Goal: Information Seeking & Learning: Learn about a topic

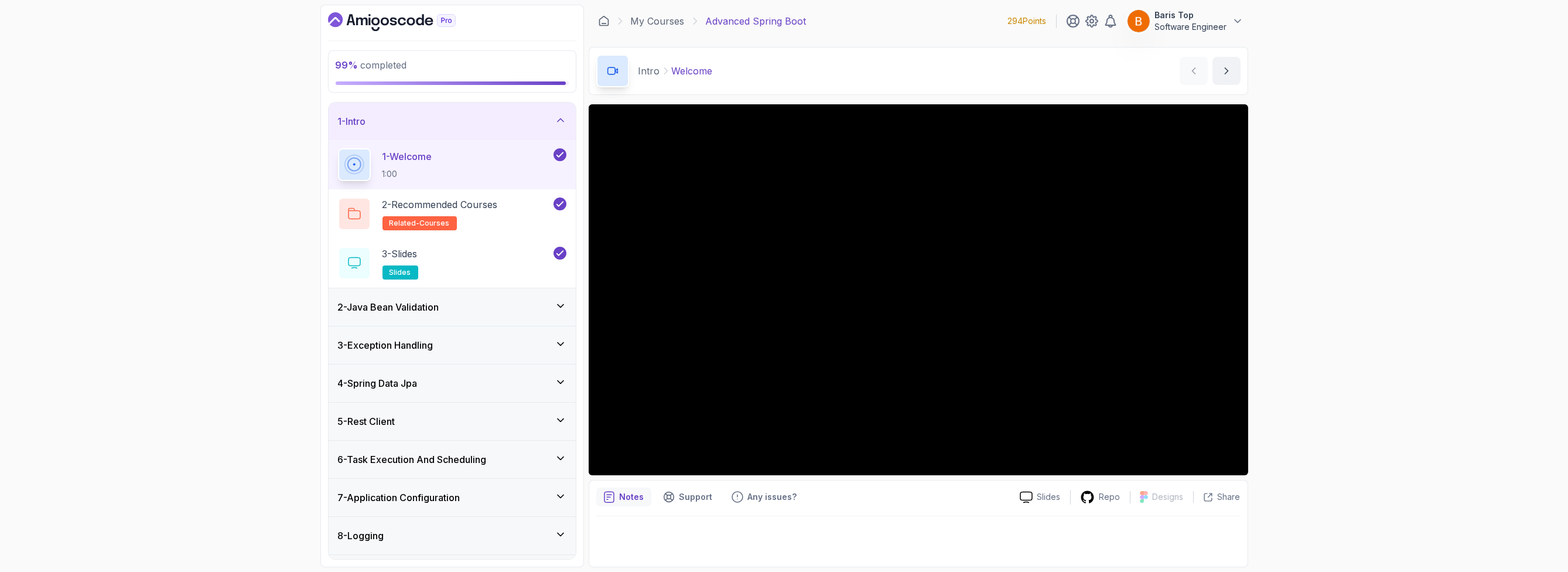
click at [516, 123] on div "1 - Intro" at bounding box center [452, 121] width 229 height 14
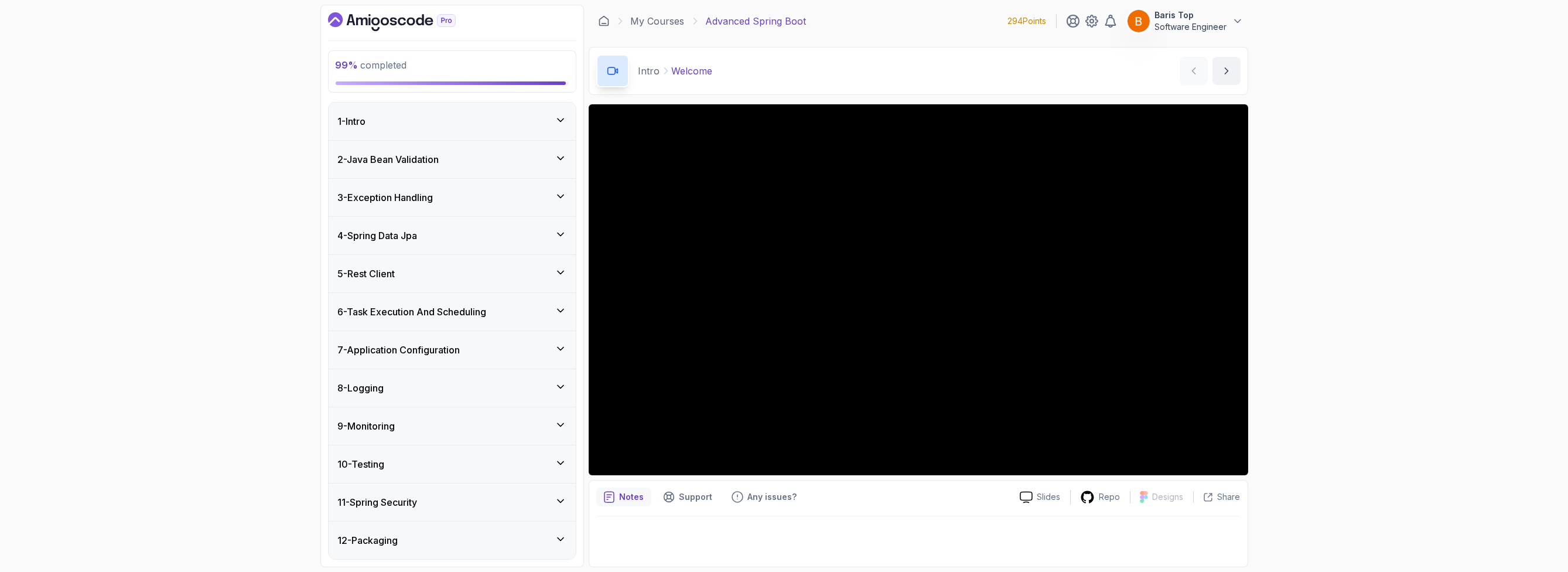
click at [504, 399] on div "8 - Logging" at bounding box center [452, 388] width 247 height 38
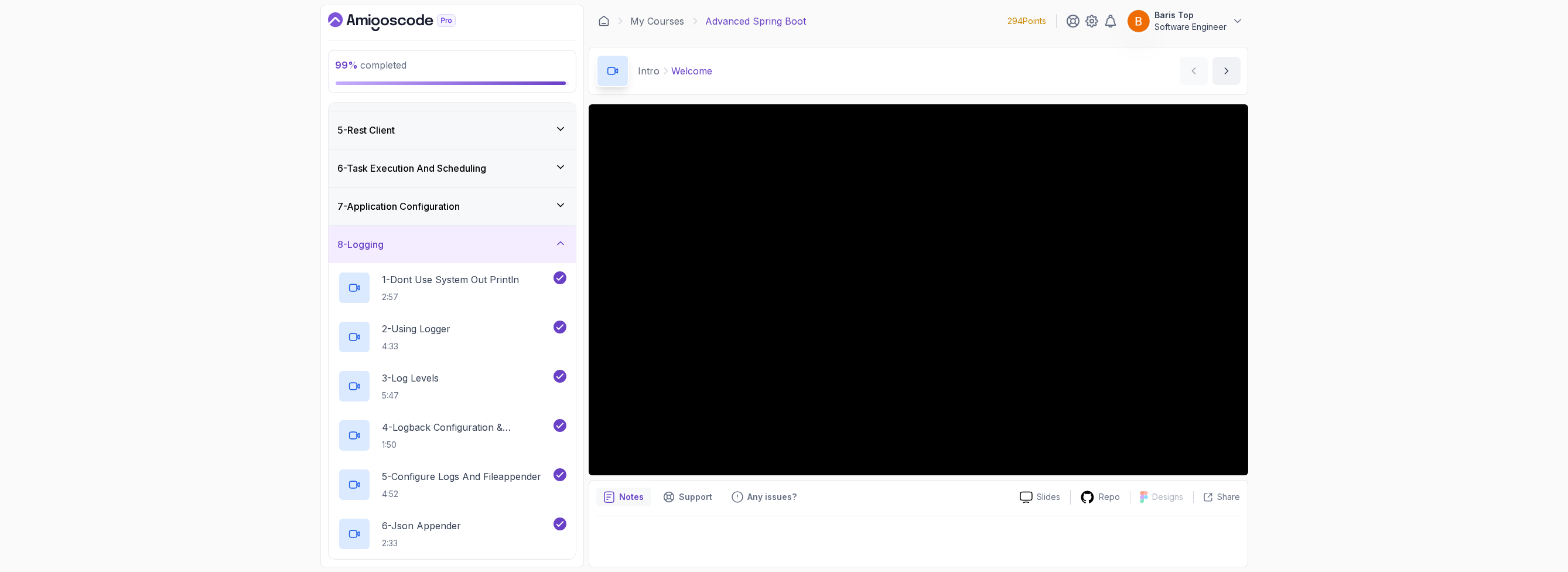
scroll to position [281, 0]
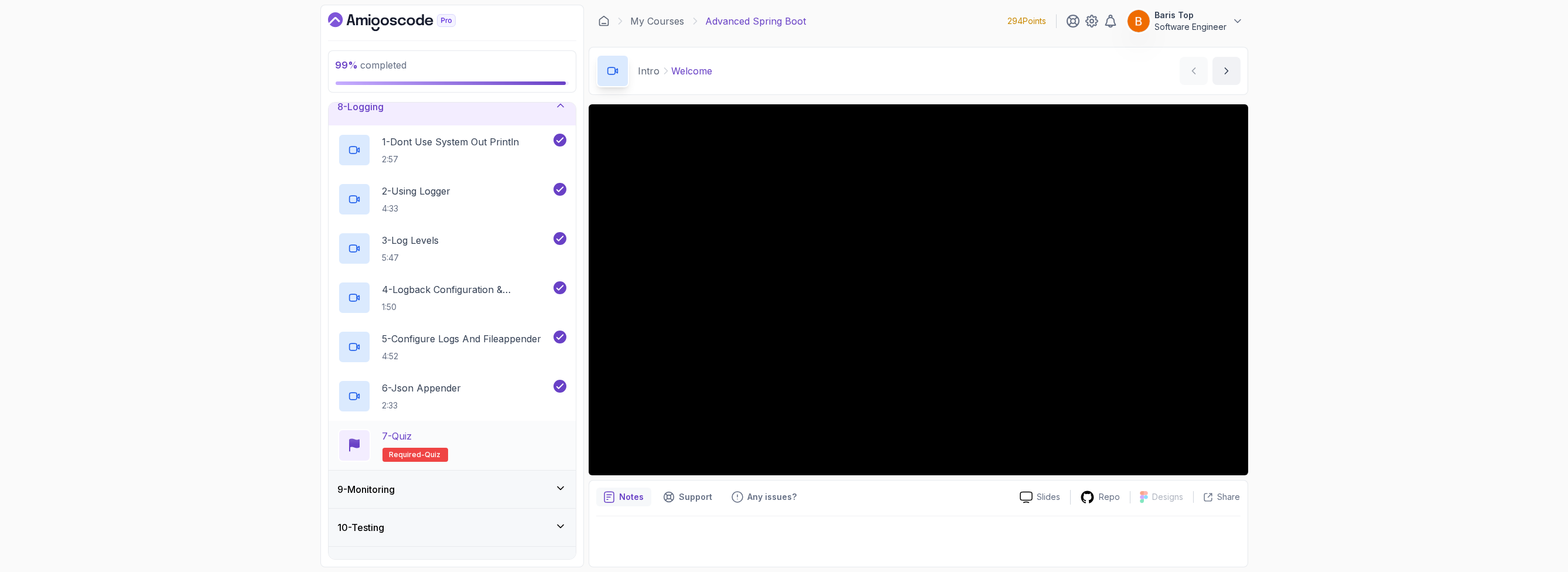
click at [473, 442] on div "7 - Quiz Required- quiz" at bounding box center [452, 445] width 229 height 33
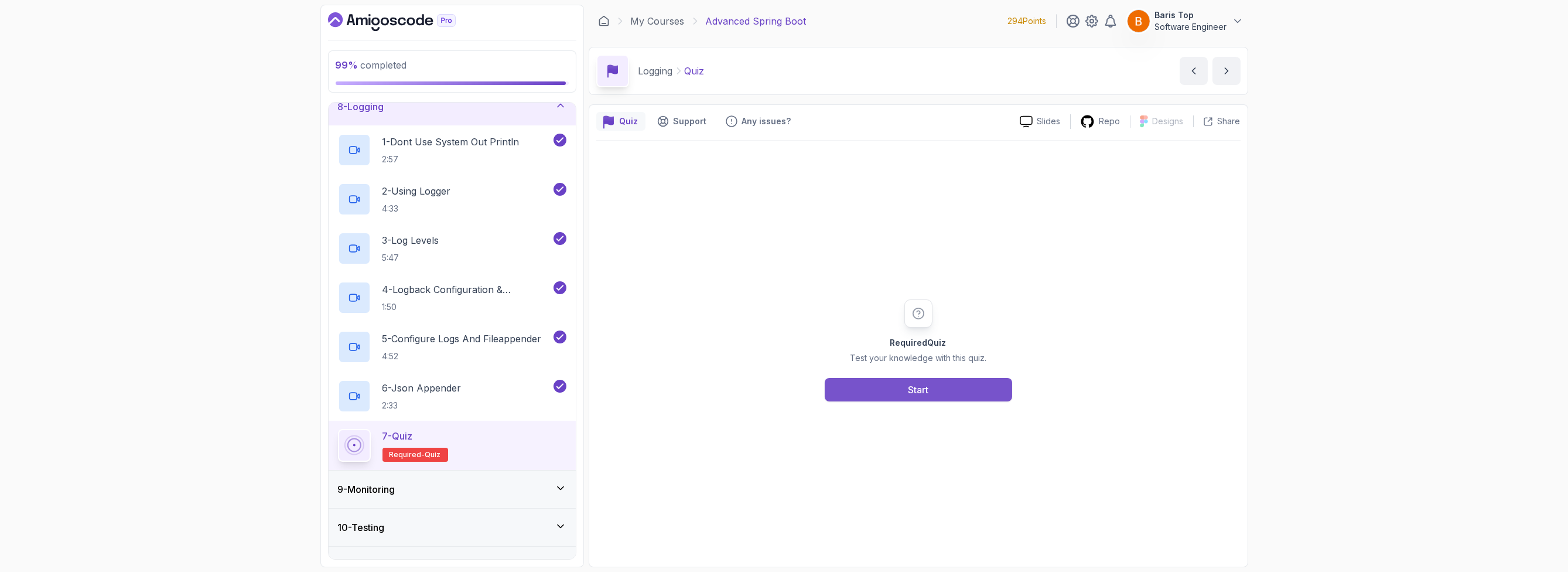
click at [917, 397] on button "Start" at bounding box center [918, 389] width 188 height 23
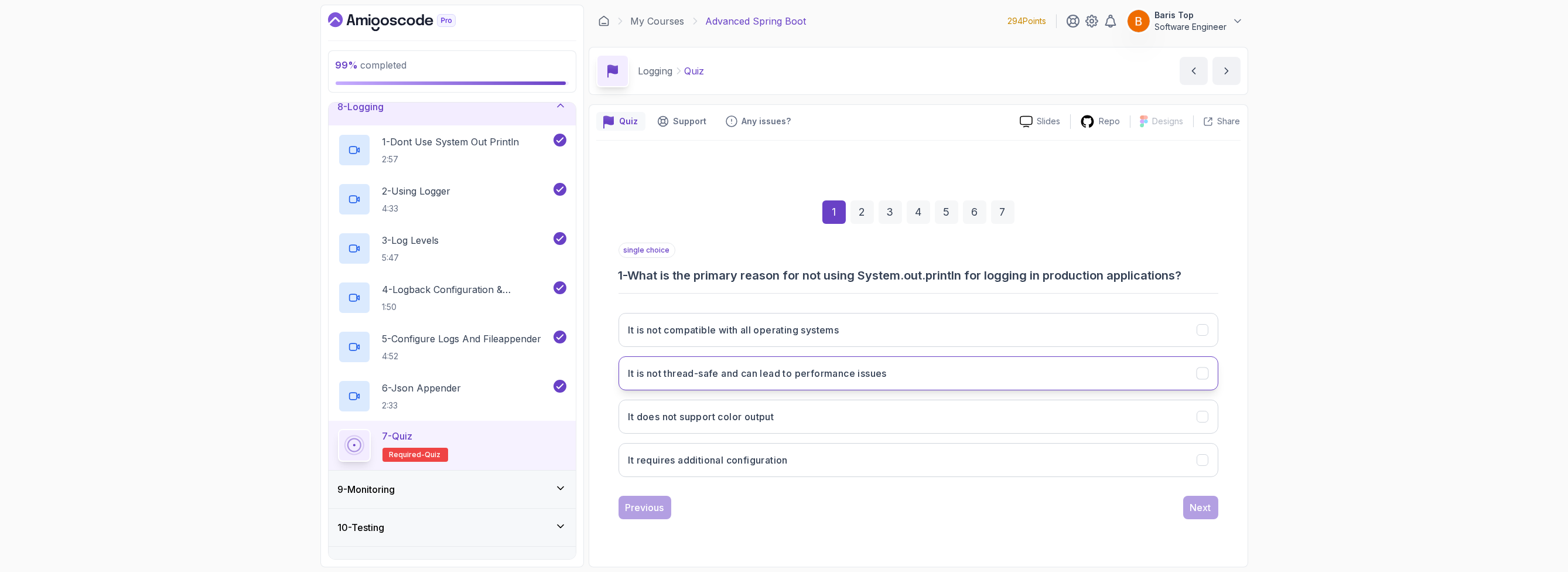
click at [915, 374] on button "It is not thread-safe and can lead to performance issues" at bounding box center [918, 374] width 600 height 34
click at [1191, 507] on div "Next" at bounding box center [1201, 507] width 21 height 14
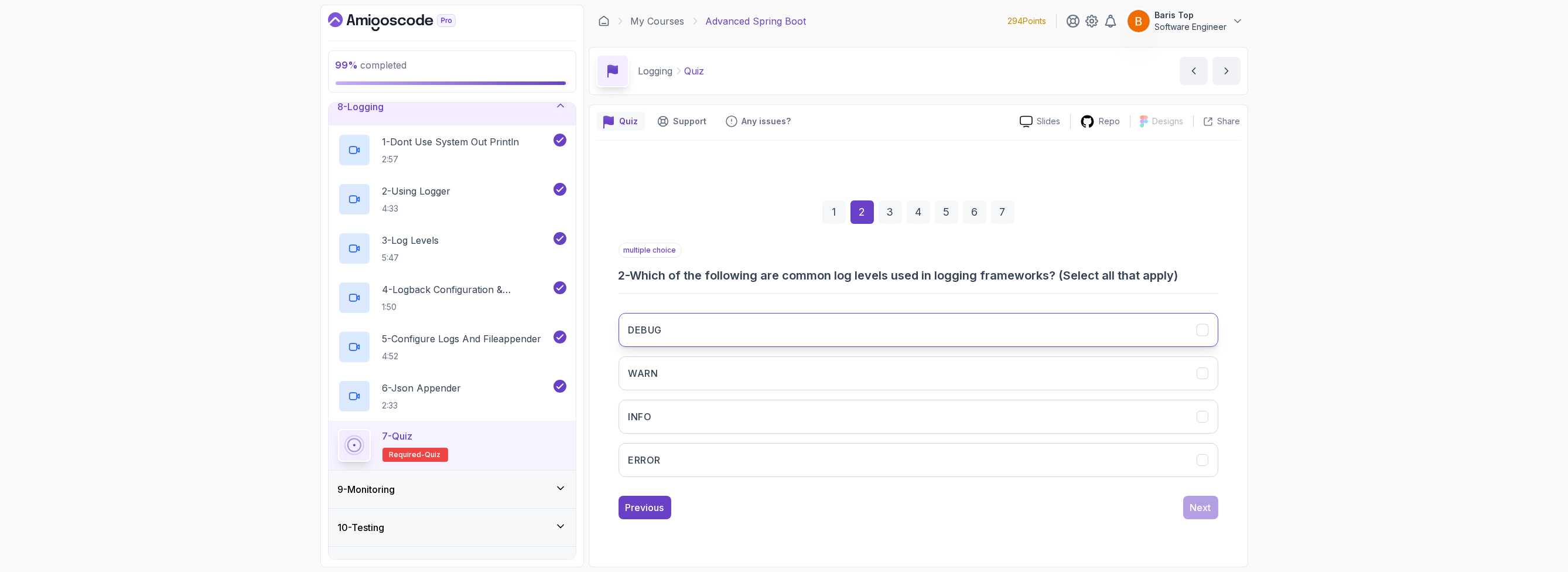
drag, startPoint x: 881, startPoint y: 332, endPoint x: 879, endPoint y: 337, distance: 5.4
click at [880, 331] on button "DEBUG" at bounding box center [918, 330] width 600 height 34
click at [864, 364] on button "WARN" at bounding box center [918, 374] width 600 height 34
drag, startPoint x: 867, startPoint y: 421, endPoint x: 936, endPoint y: 466, distance: 82.4
click at [868, 423] on button "INFO" at bounding box center [918, 417] width 600 height 34
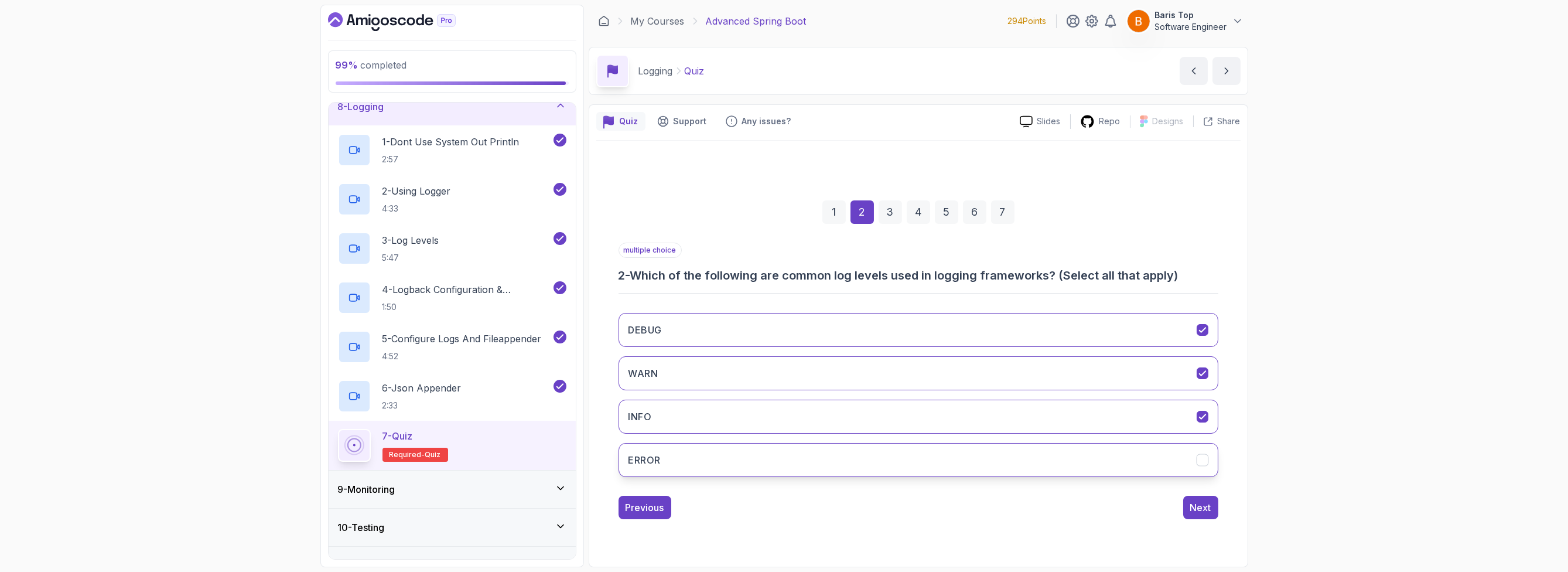
click at [951, 473] on button "ERROR" at bounding box center [918, 460] width 600 height 34
click at [1208, 512] on div "Next" at bounding box center [1201, 507] width 21 height 14
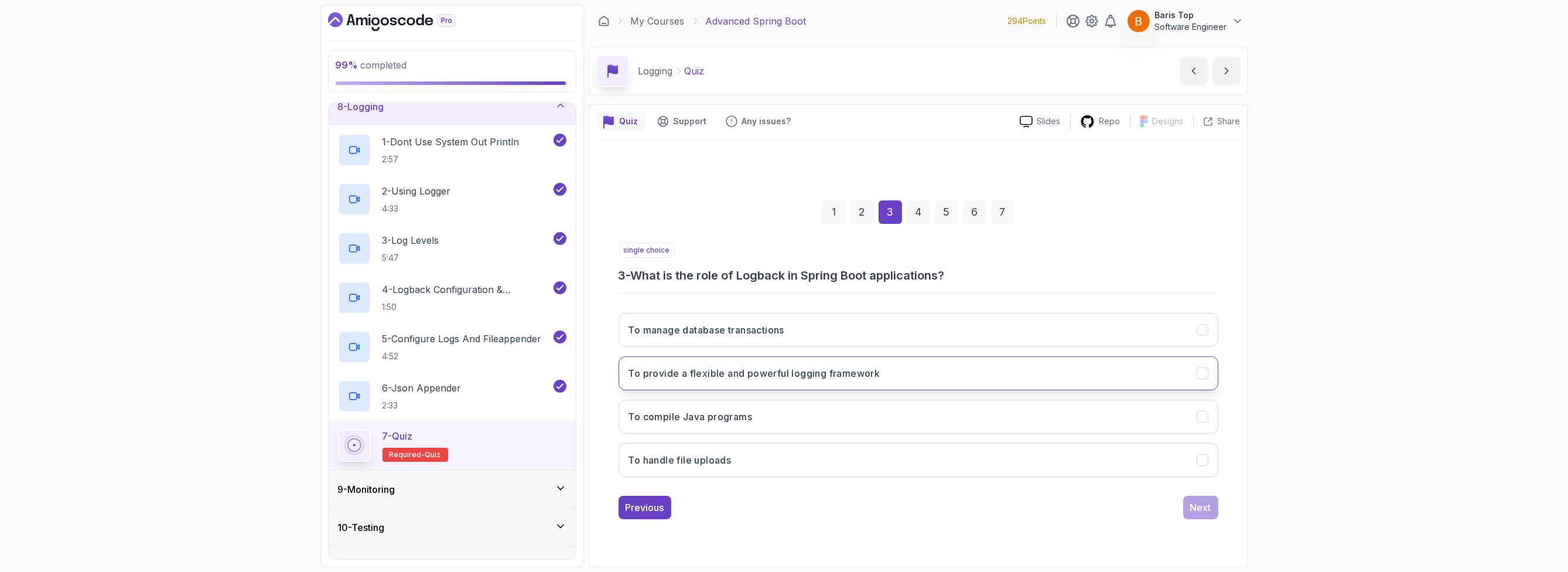
click at [982, 376] on button "To provide a flexible and powerful logging framework" at bounding box center [918, 374] width 600 height 34
click at [1198, 513] on div "Next" at bounding box center [1201, 507] width 21 height 14
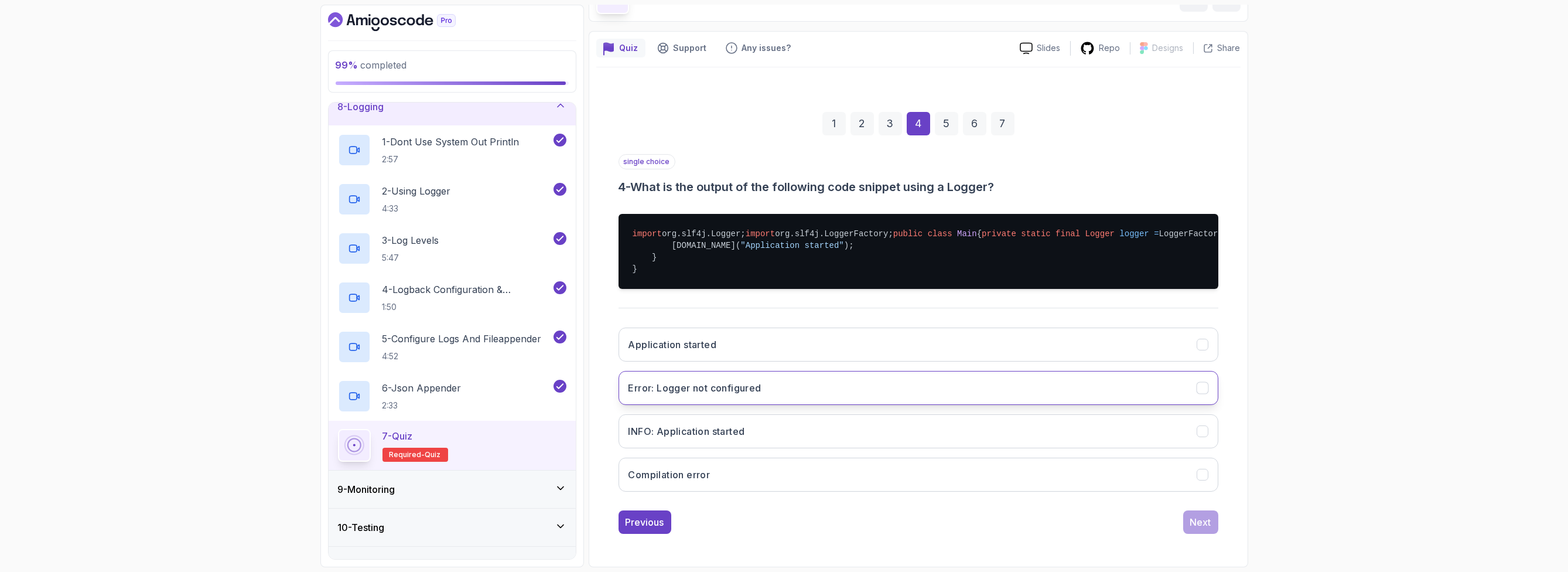
scroll to position [140, 0]
click at [831, 432] on button "INFO: Application started" at bounding box center [918, 432] width 600 height 34
click at [1212, 525] on button "Next" at bounding box center [1201, 522] width 35 height 23
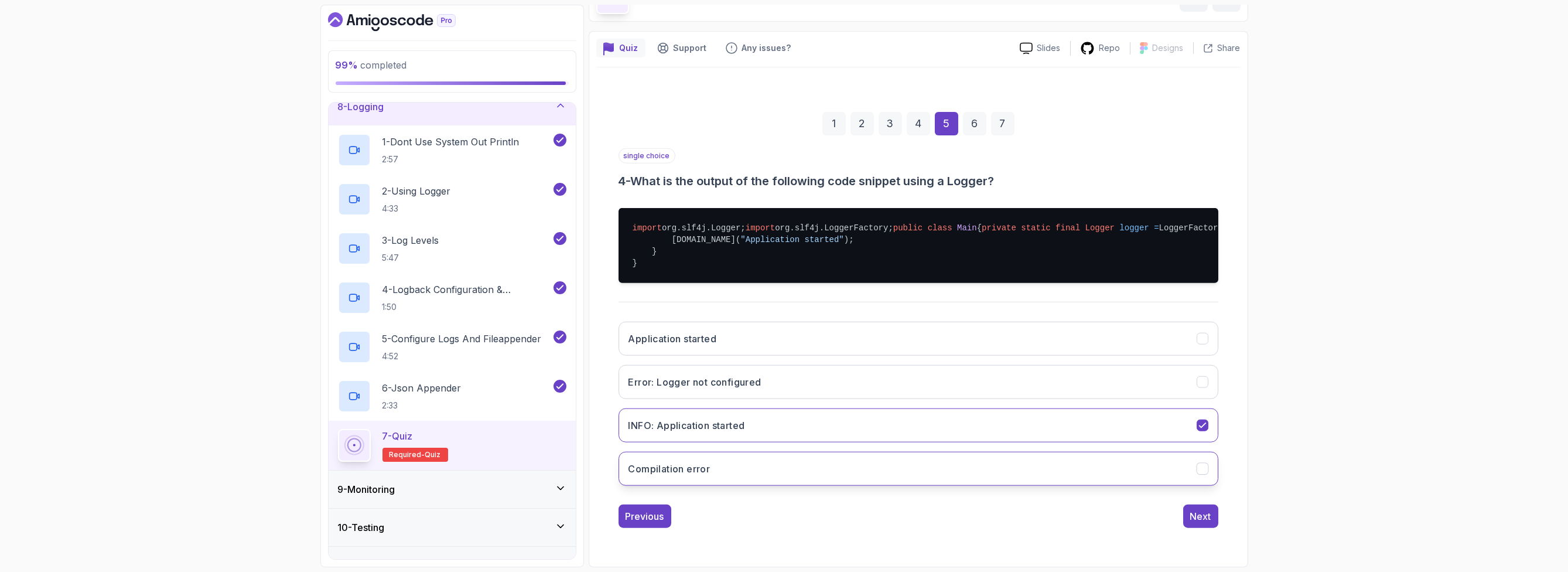
scroll to position [0, 0]
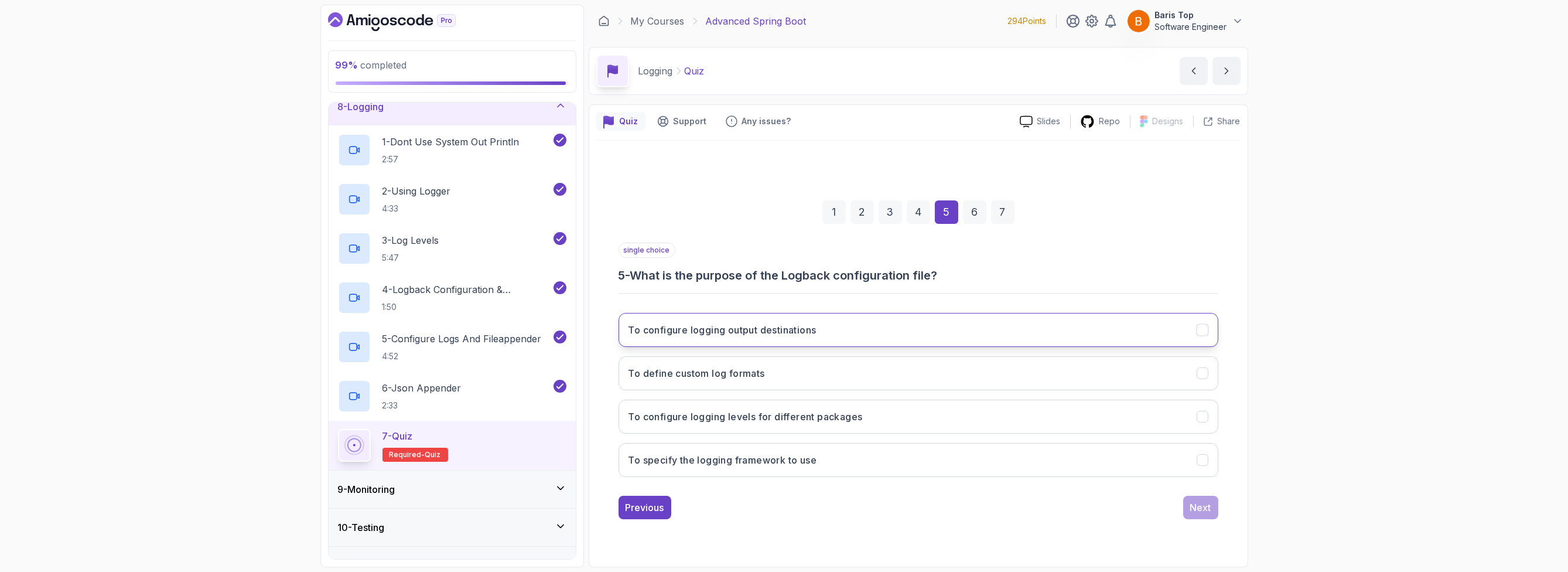
click at [933, 327] on button "To configure logging output destinations" at bounding box center [918, 330] width 600 height 34
click at [1197, 510] on div "Next" at bounding box center [1201, 507] width 21 height 14
click at [923, 369] on button "A component that appends log events to a destination" at bounding box center [918, 374] width 600 height 34
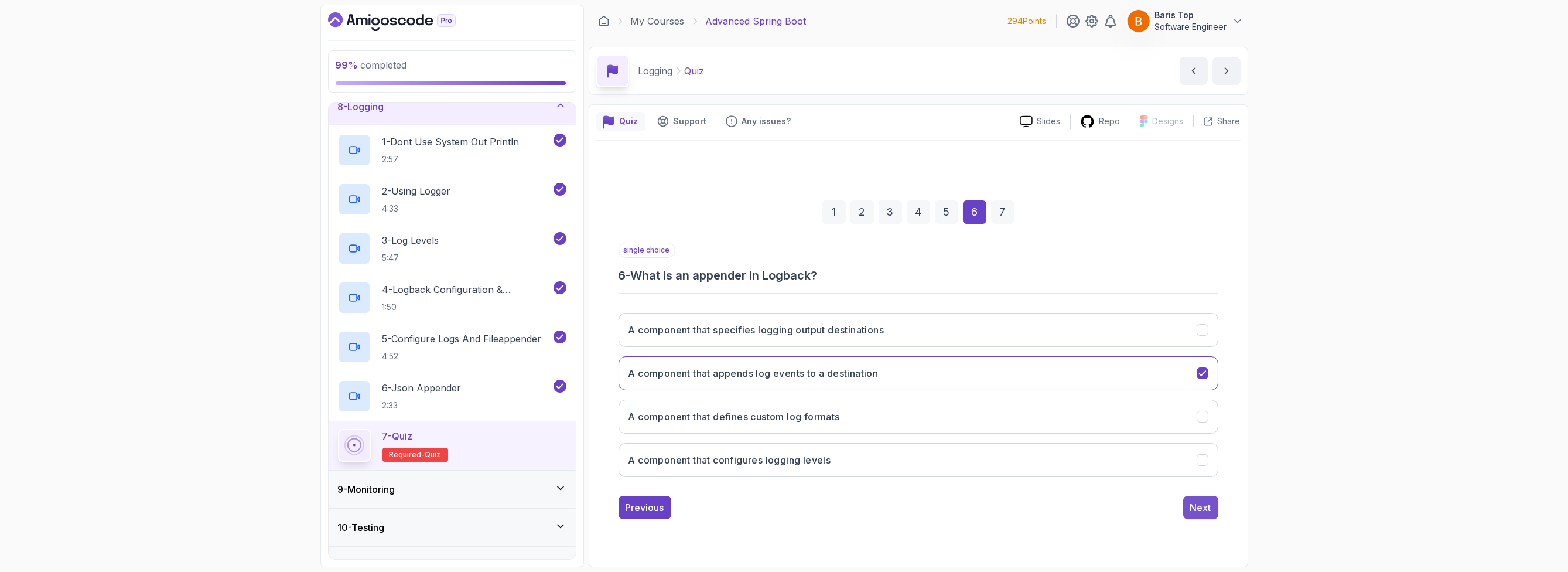
click at [1206, 510] on div "Next" at bounding box center [1201, 507] width 21 height 14
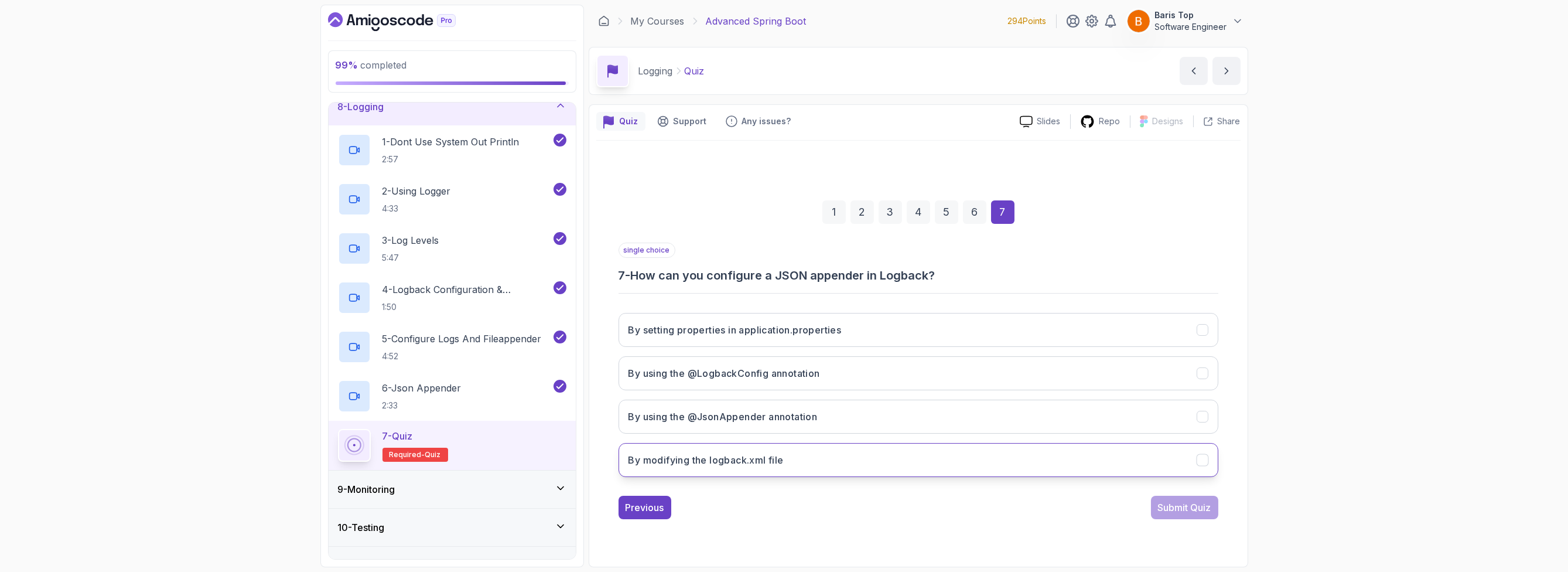
click at [902, 467] on button "By modifying the logback.xml file" at bounding box center [918, 460] width 600 height 34
click at [1192, 510] on div "Submit Quiz" at bounding box center [1184, 507] width 53 height 14
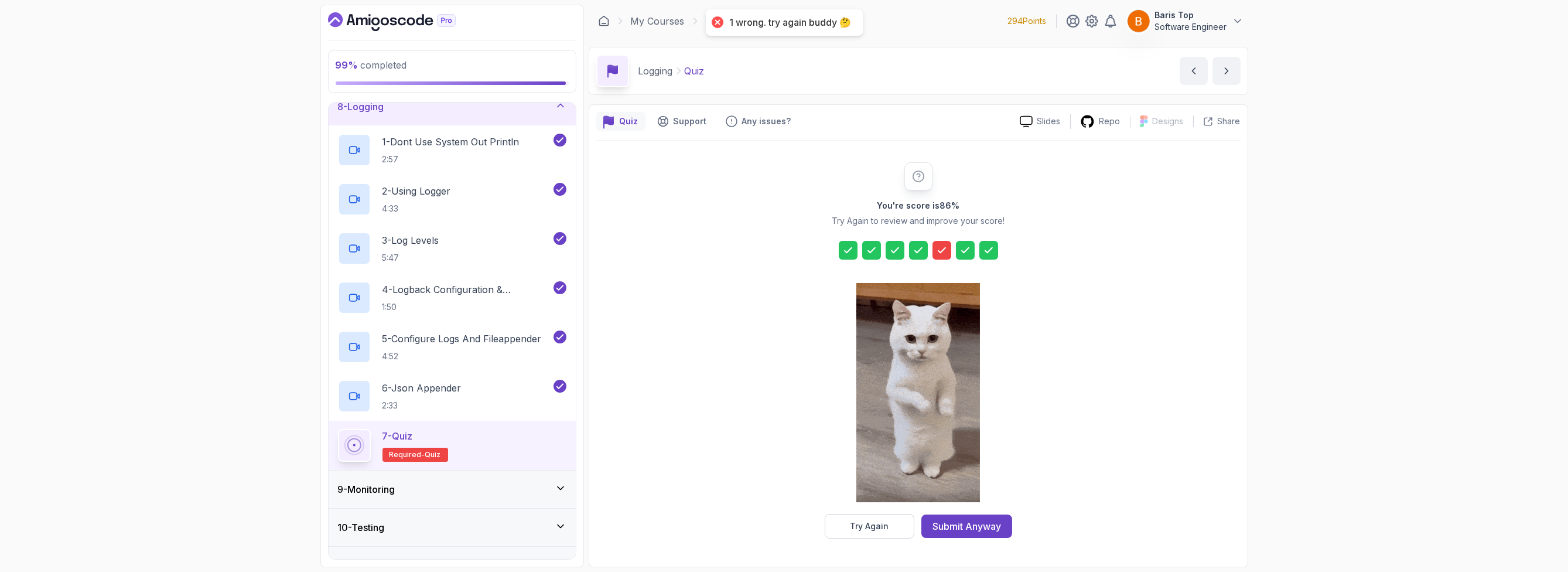
click at [872, 529] on div "Try Again" at bounding box center [869, 526] width 39 height 12
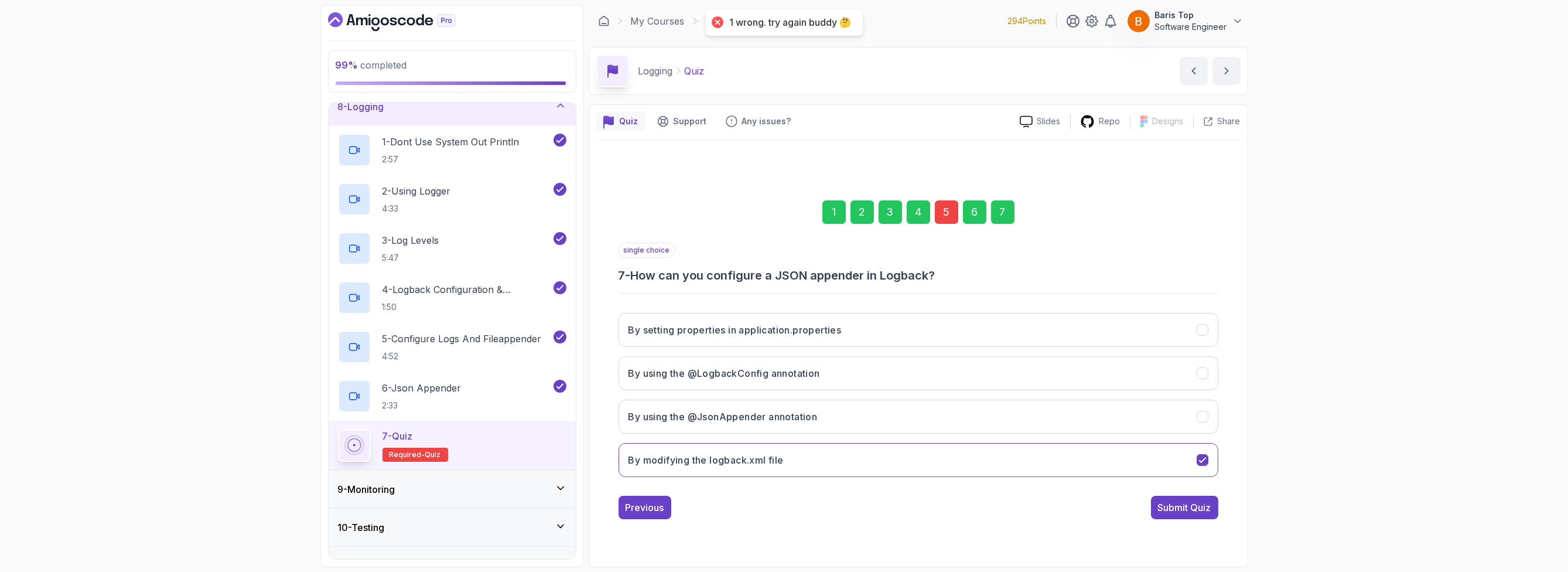
click at [950, 209] on div "5" at bounding box center [946, 212] width 23 height 23
drag, startPoint x: 801, startPoint y: 419, endPoint x: 615, endPoint y: 419, distance: 186.0
click at [612, 419] on div "1 2 3 4 5 6 7 single choice 5 - What is the purpose of the Logback configuratio…" at bounding box center [919, 350] width 644 height 357
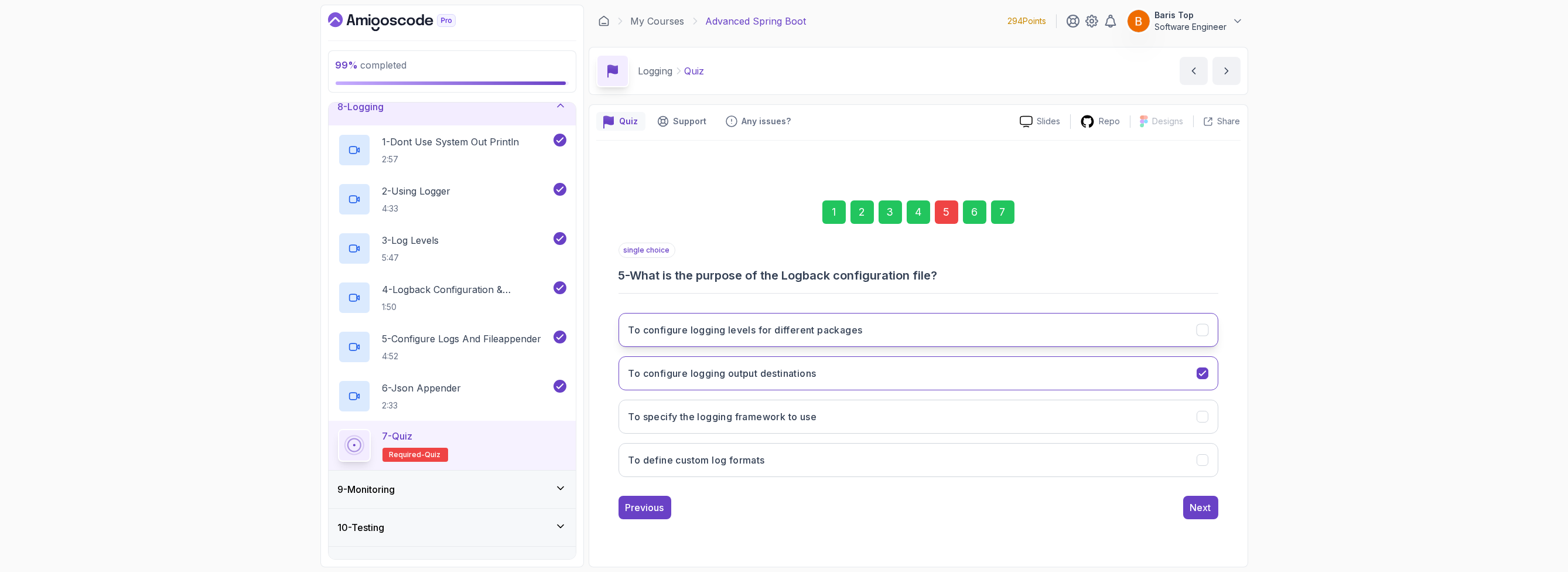
drag, startPoint x: 630, startPoint y: 329, endPoint x: 746, endPoint y: 331, distance: 116.0
click at [745, 330] on h3 "To configure logging levels for different packages" at bounding box center [745, 330] width 234 height 14
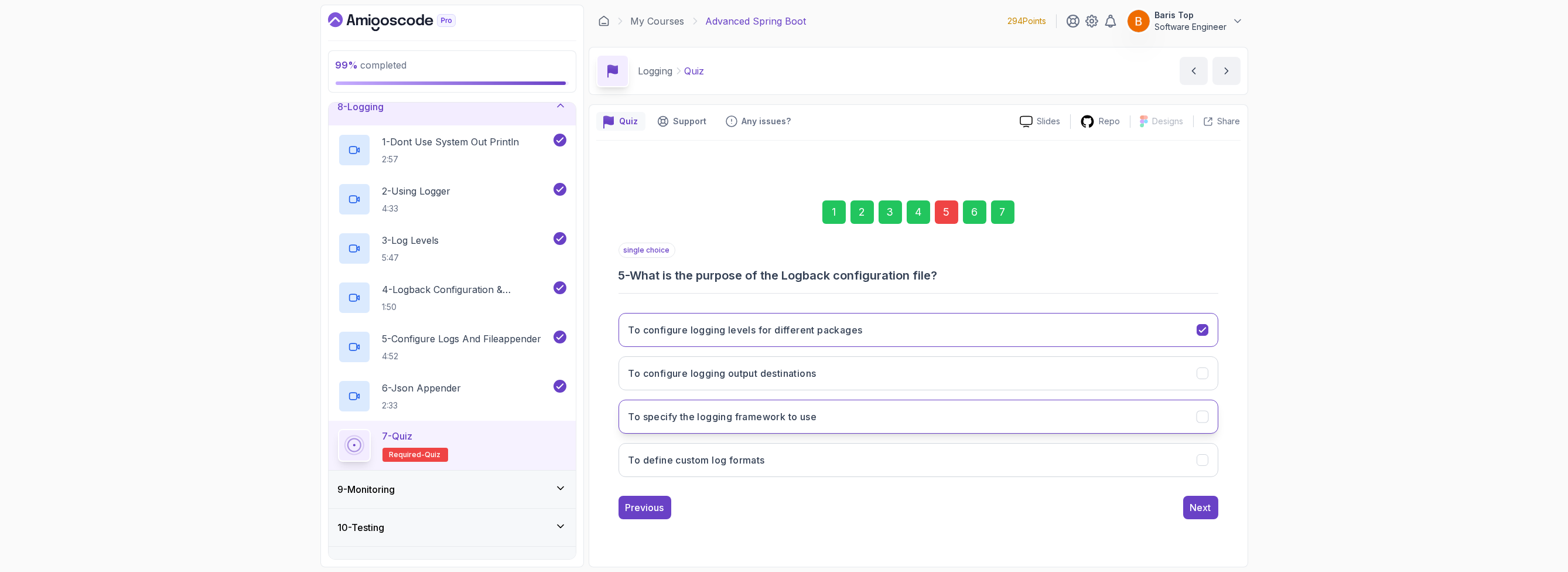
click at [802, 422] on h3 "To specify the logging framework to use" at bounding box center [722, 417] width 188 height 14
copy h3 "To specify the logging framework to use"
drag, startPoint x: 608, startPoint y: 414, endPoint x: 826, endPoint y: 415, distance: 218.0
click at [820, 415] on div "1 2 3 4 5 6 7 single choice 5 - What is the purpose of the Logback configuratio…" at bounding box center [919, 350] width 644 height 357
click at [1208, 507] on div "Next" at bounding box center [1201, 507] width 21 height 14
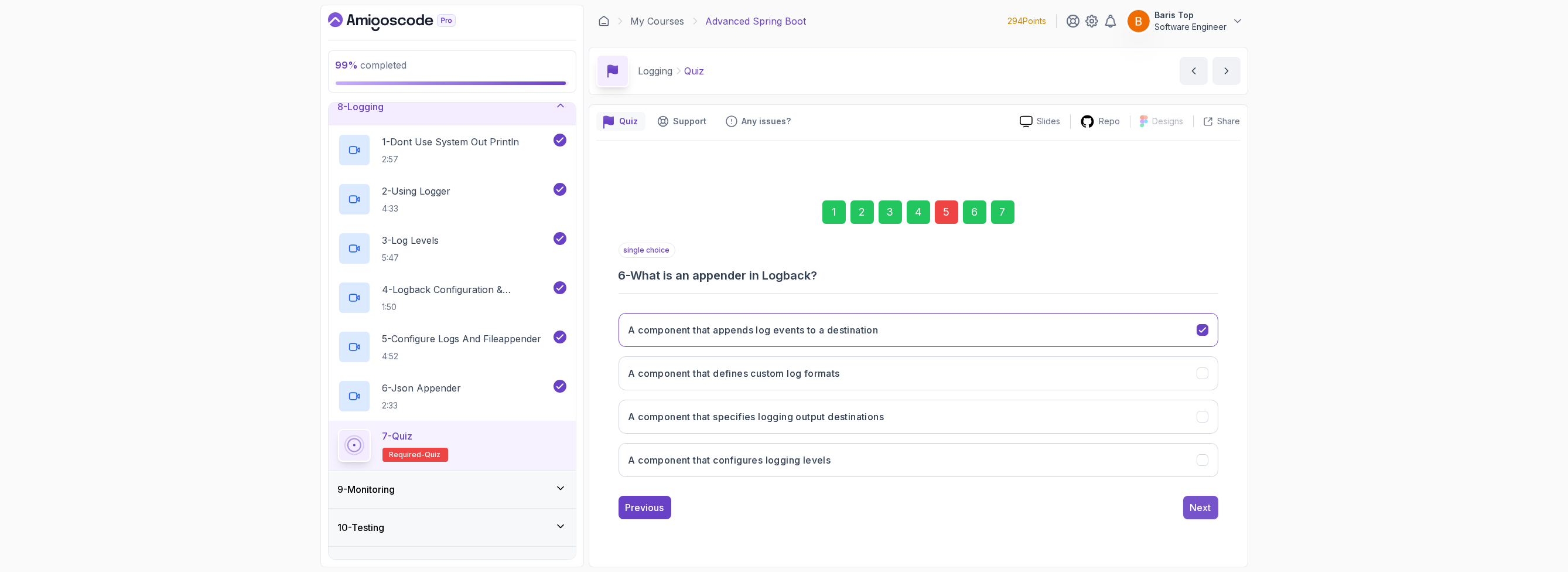
click at [1205, 507] on div "Next" at bounding box center [1201, 507] width 21 height 14
click at [1194, 507] on div "Submit Quiz" at bounding box center [1184, 507] width 53 height 14
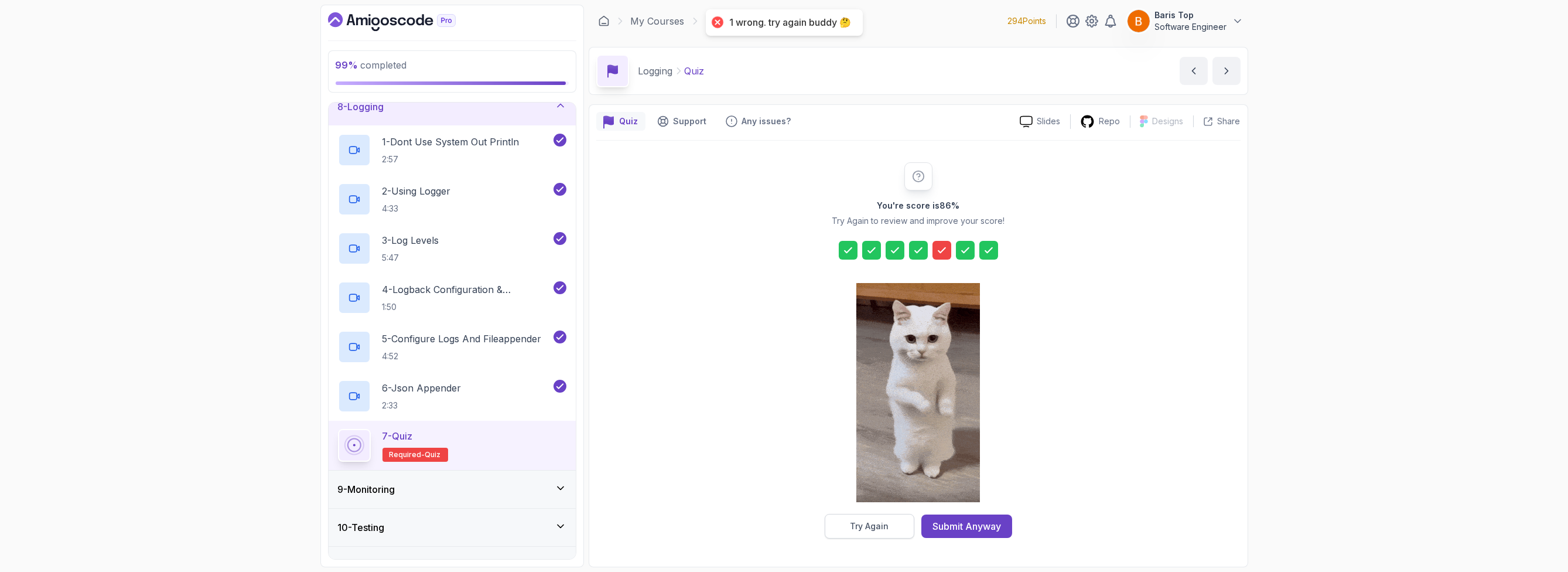
click at [853, 517] on button "Try Again" at bounding box center [869, 526] width 90 height 25
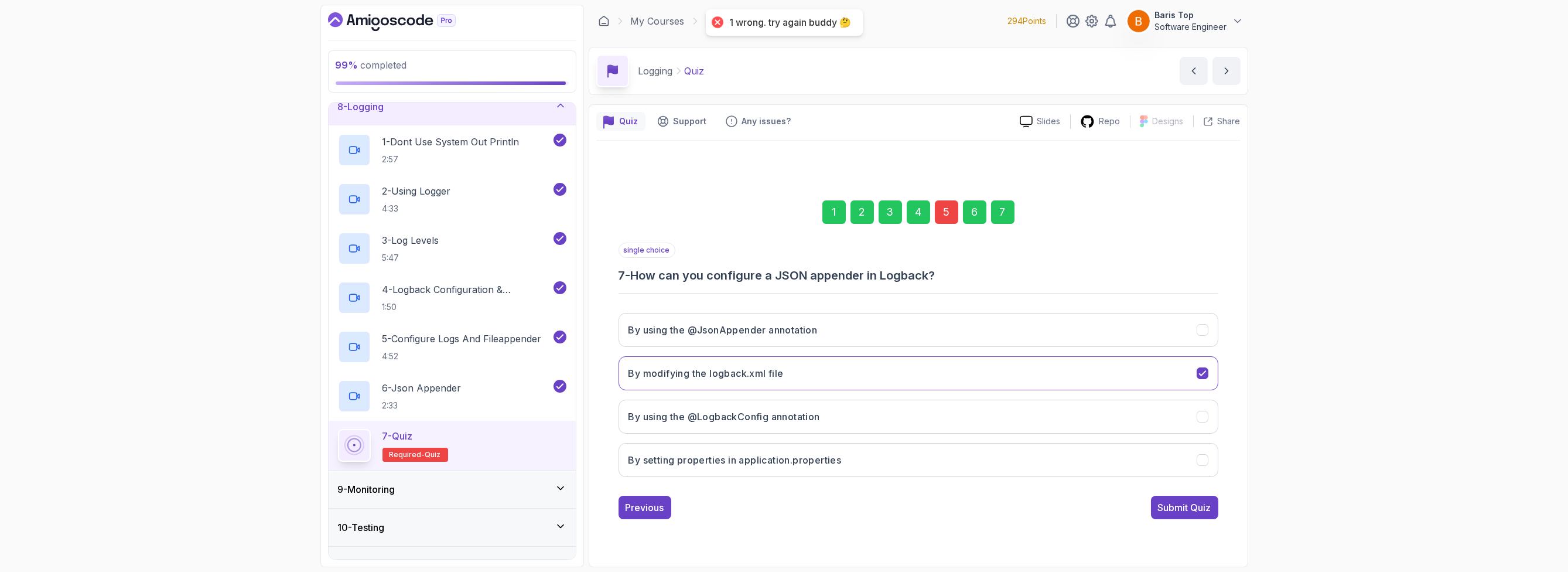
click at [955, 215] on div "5" at bounding box center [946, 212] width 23 height 23
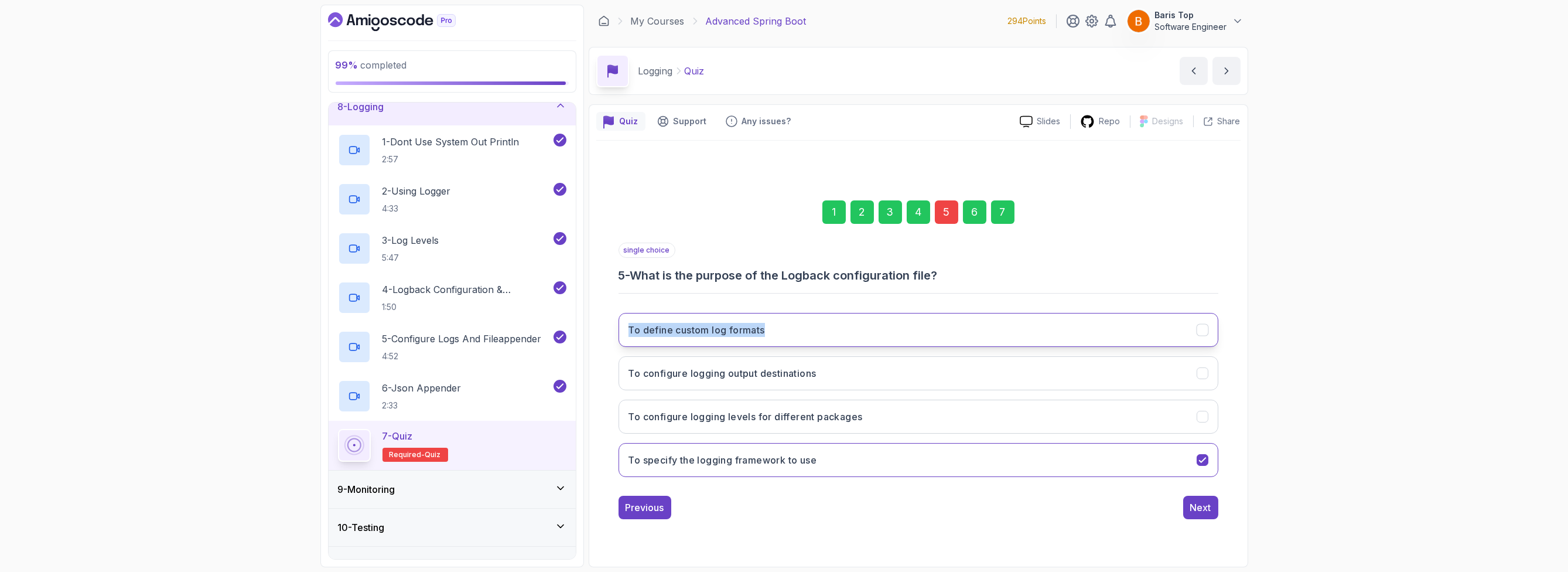
drag, startPoint x: 633, startPoint y: 329, endPoint x: 811, endPoint y: 332, distance: 178.0
click at [811, 332] on div "1 2 3 4 5 6 7 single choice 5 - What is the purpose of the Logback configuratio…" at bounding box center [919, 350] width 644 height 357
copy h3 "To define custom log formats"
click at [1101, 318] on button "To define custom log formats" at bounding box center [918, 330] width 600 height 34
click at [1205, 512] on div "Next" at bounding box center [1201, 507] width 21 height 14
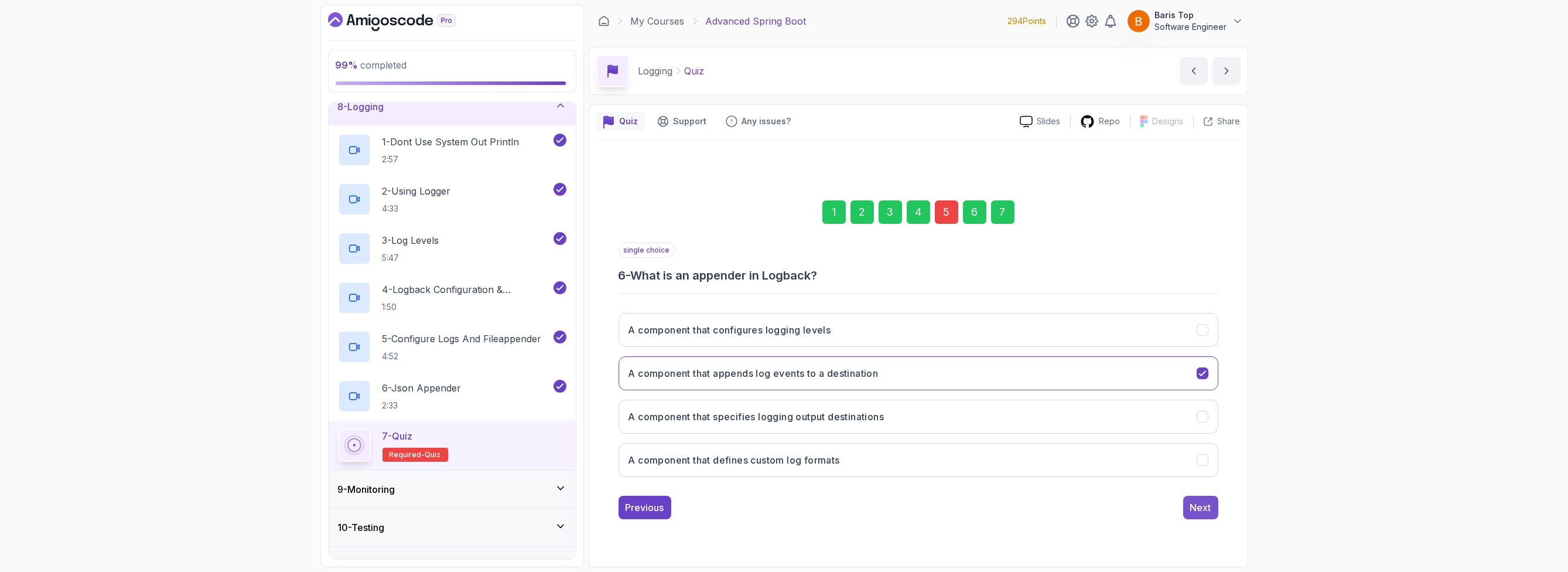
click at [1201, 512] on div "Next" at bounding box center [1201, 507] width 21 height 14
click at [1201, 510] on div "Submit Quiz" at bounding box center [1184, 507] width 53 height 14
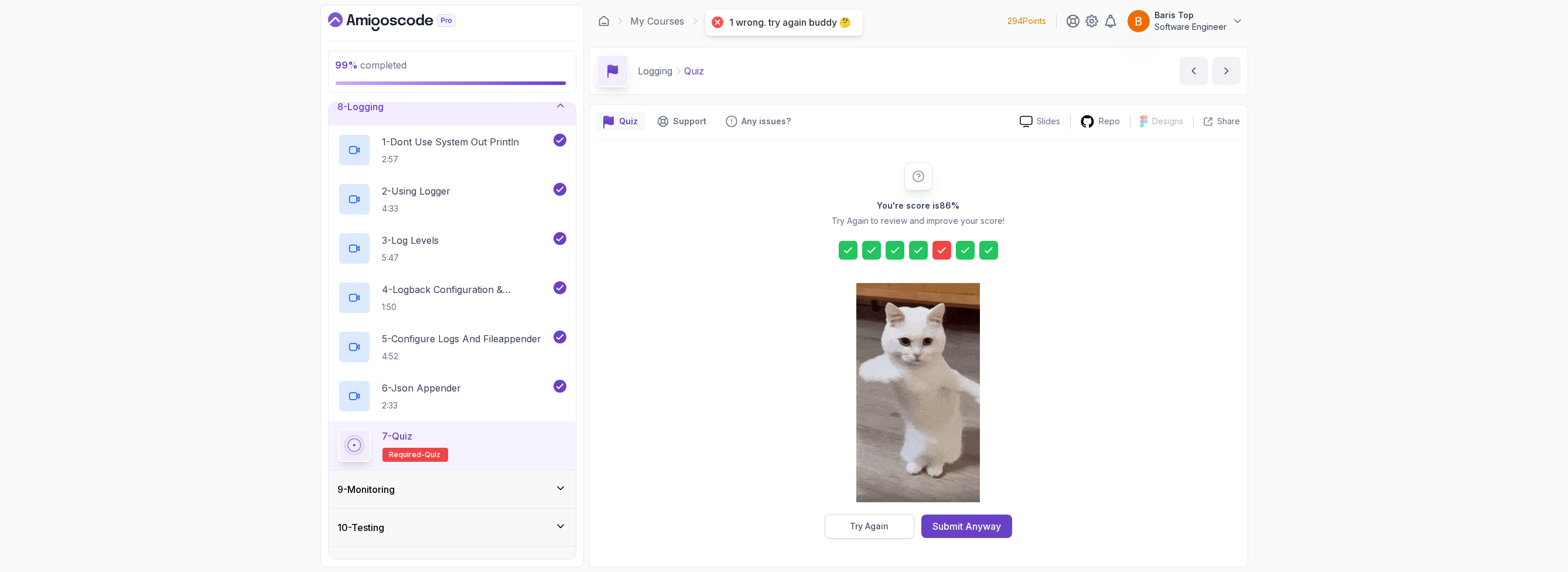
click at [877, 526] on div "Try Again" at bounding box center [869, 526] width 39 height 12
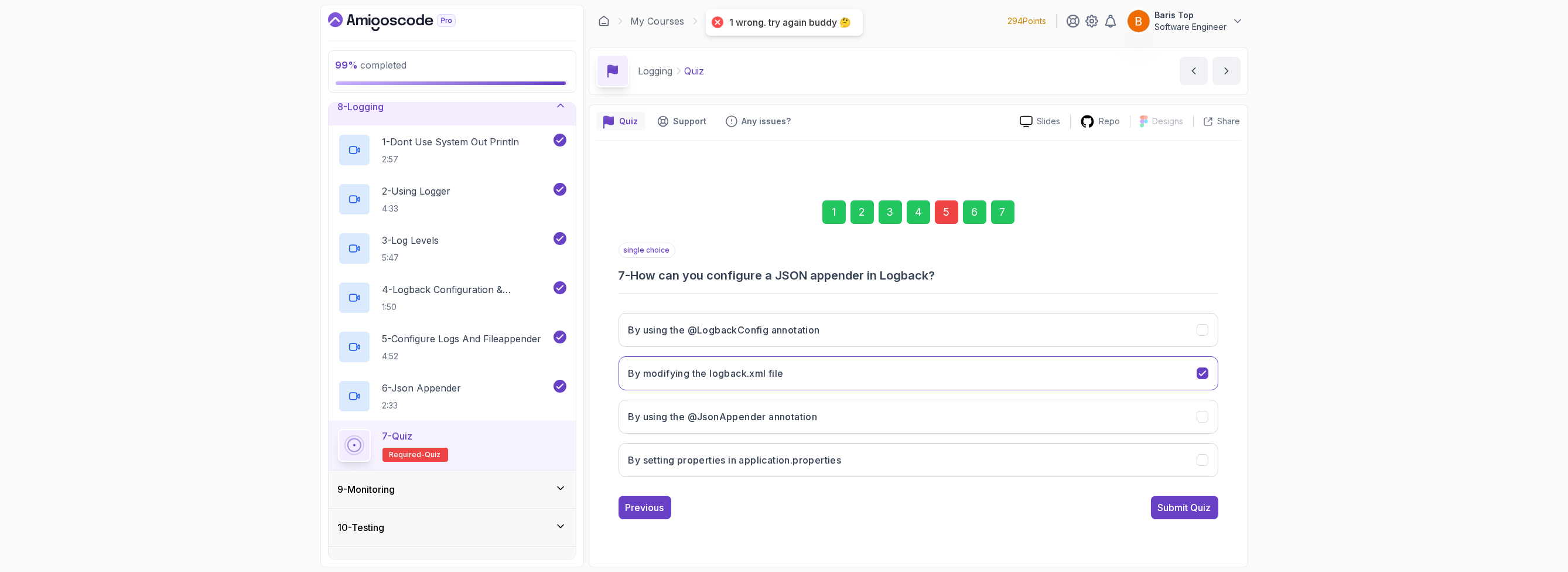
click at [940, 211] on div "5" at bounding box center [946, 212] width 23 height 23
click at [664, 326] on h3 "To specify the logging framework to use" at bounding box center [722, 330] width 188 height 14
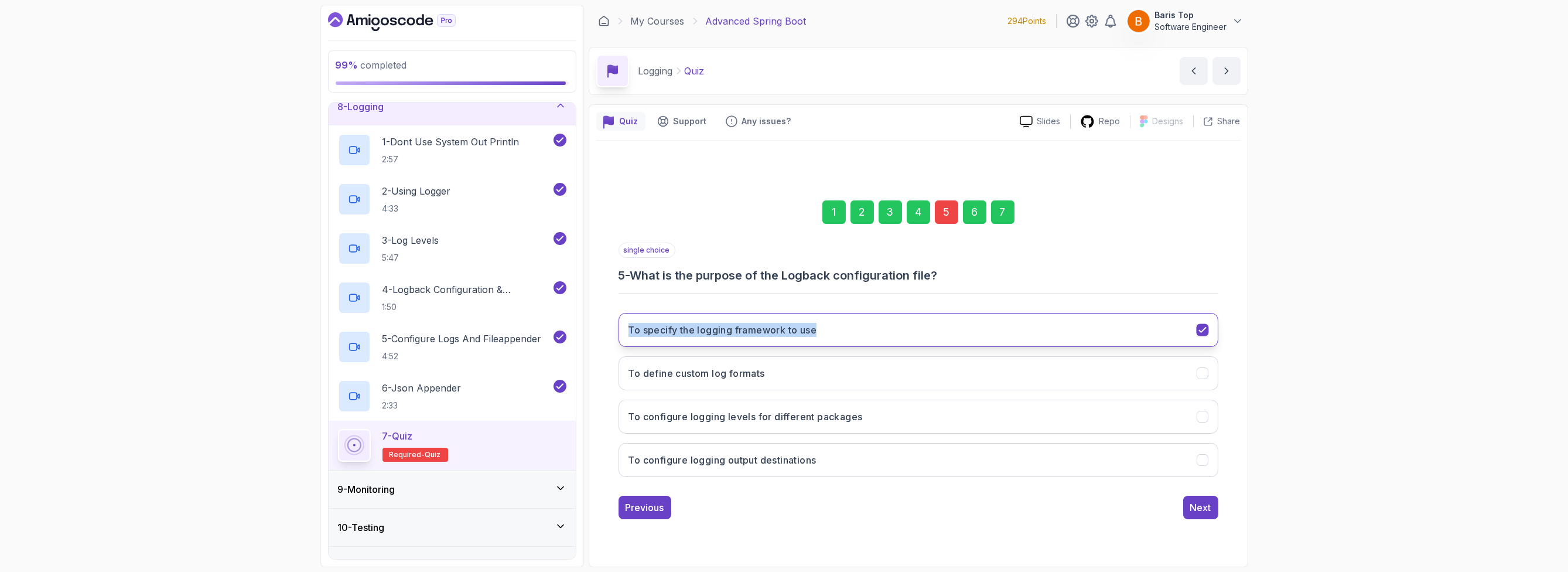
drag, startPoint x: 618, startPoint y: 327, endPoint x: 821, endPoint y: 328, distance: 203.0
click at [821, 328] on div "1 2 3 4 5 6 7 single choice 5 - What is the purpose of the Logback configuratio…" at bounding box center [919, 350] width 644 height 357
copy h3 "To specify the logging framework to use"
click at [1201, 500] on div "Next" at bounding box center [1201, 507] width 21 height 14
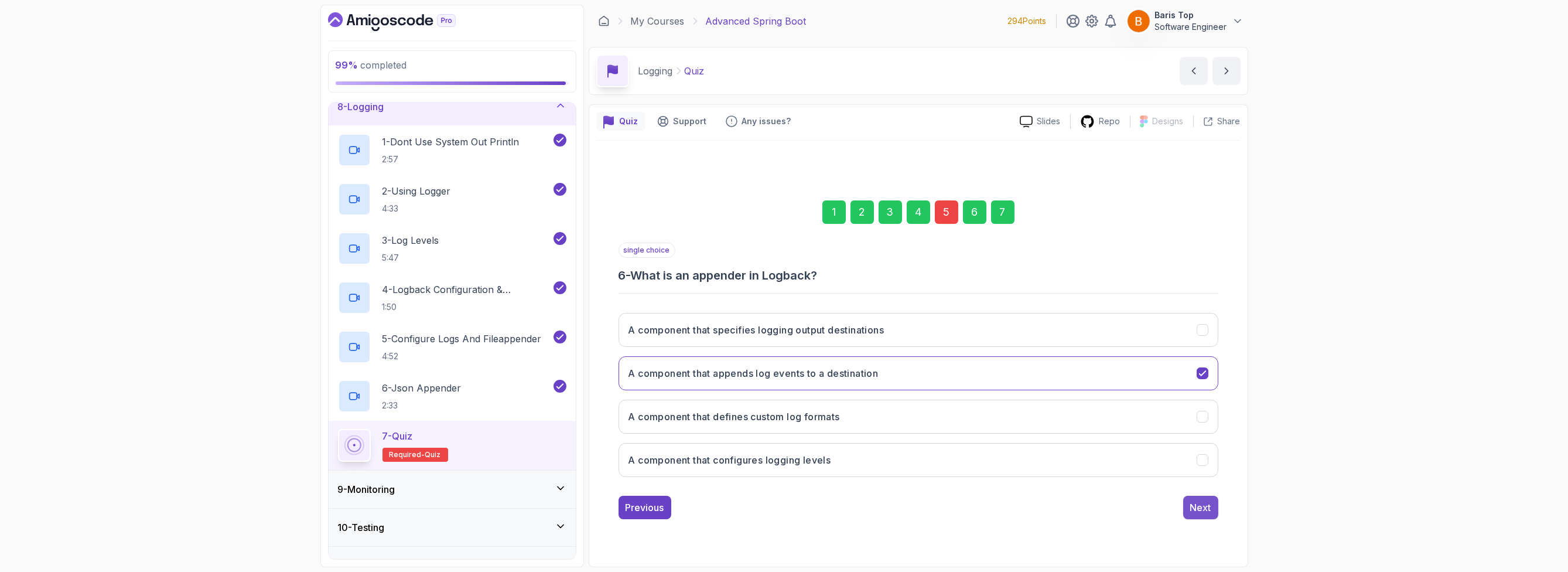
click at [1197, 506] on div "Next" at bounding box center [1201, 507] width 21 height 14
click at [1201, 512] on div "Submit Quiz" at bounding box center [1184, 507] width 53 height 14
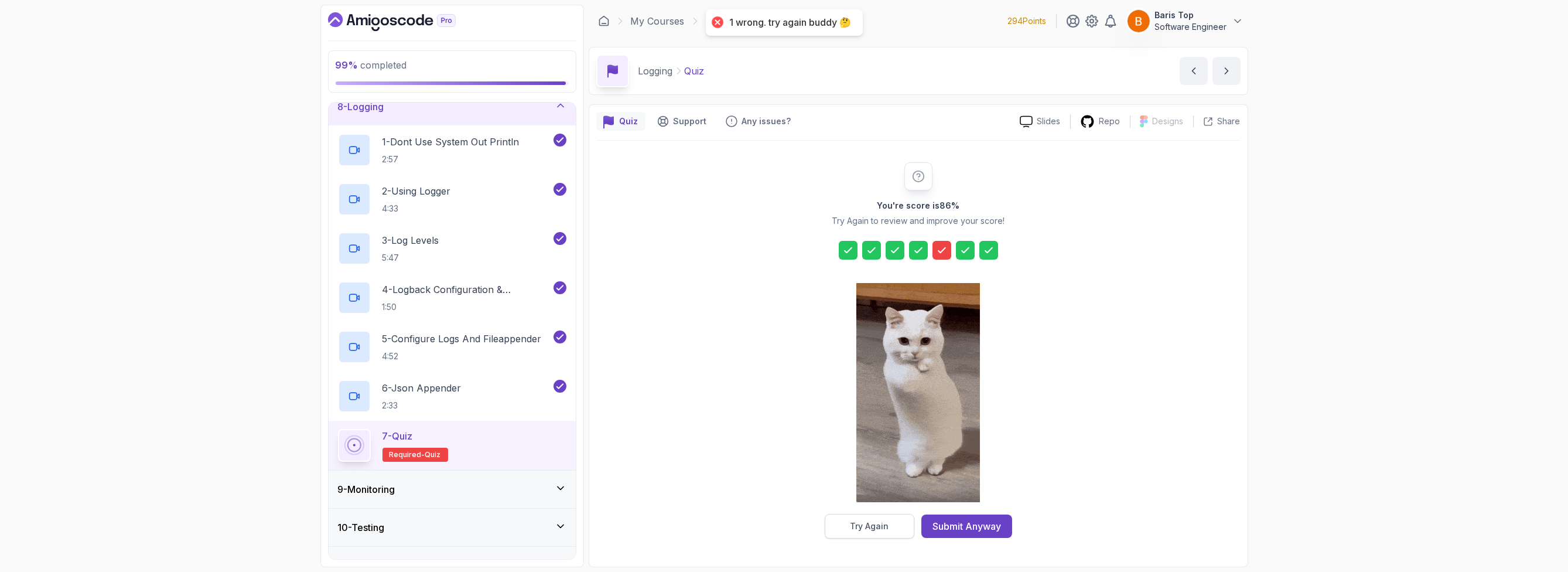
click at [875, 530] on div "Try Again" at bounding box center [869, 526] width 39 height 12
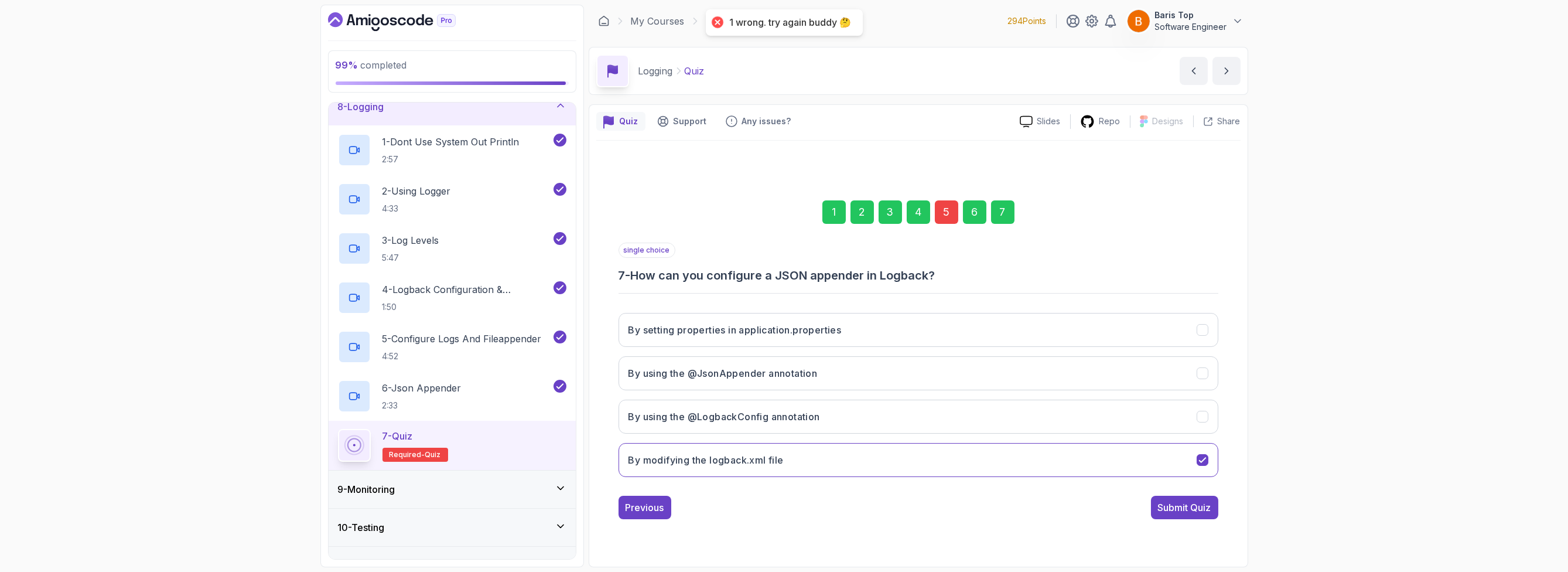
click at [951, 208] on div "5" at bounding box center [946, 212] width 23 height 23
click at [613, 372] on div "1 2 3 4 5 6 7 single choice 5 - What is the purpose of the Logback configuratio…" at bounding box center [919, 350] width 644 height 357
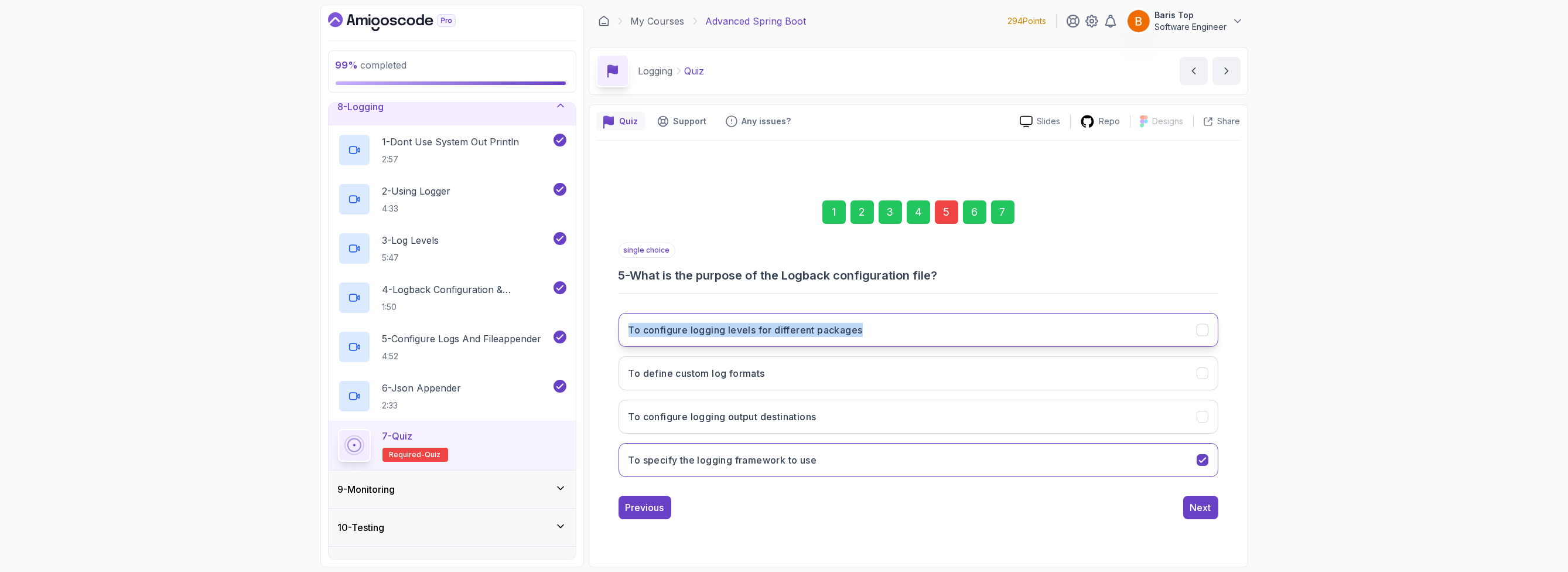
drag, startPoint x: 615, startPoint y: 334, endPoint x: 864, endPoint y: 335, distance: 249.0
click at [864, 335] on div "1 2 3 4 5 6 7 single choice 5 - What is the purpose of the Logback configuratio…" at bounding box center [919, 350] width 644 height 357
copy h3 "To configure logging levels for different packages"
click at [1118, 337] on button "To configure logging levels for different packages" at bounding box center [918, 330] width 600 height 34
click at [1202, 508] on div "Next" at bounding box center [1201, 507] width 21 height 14
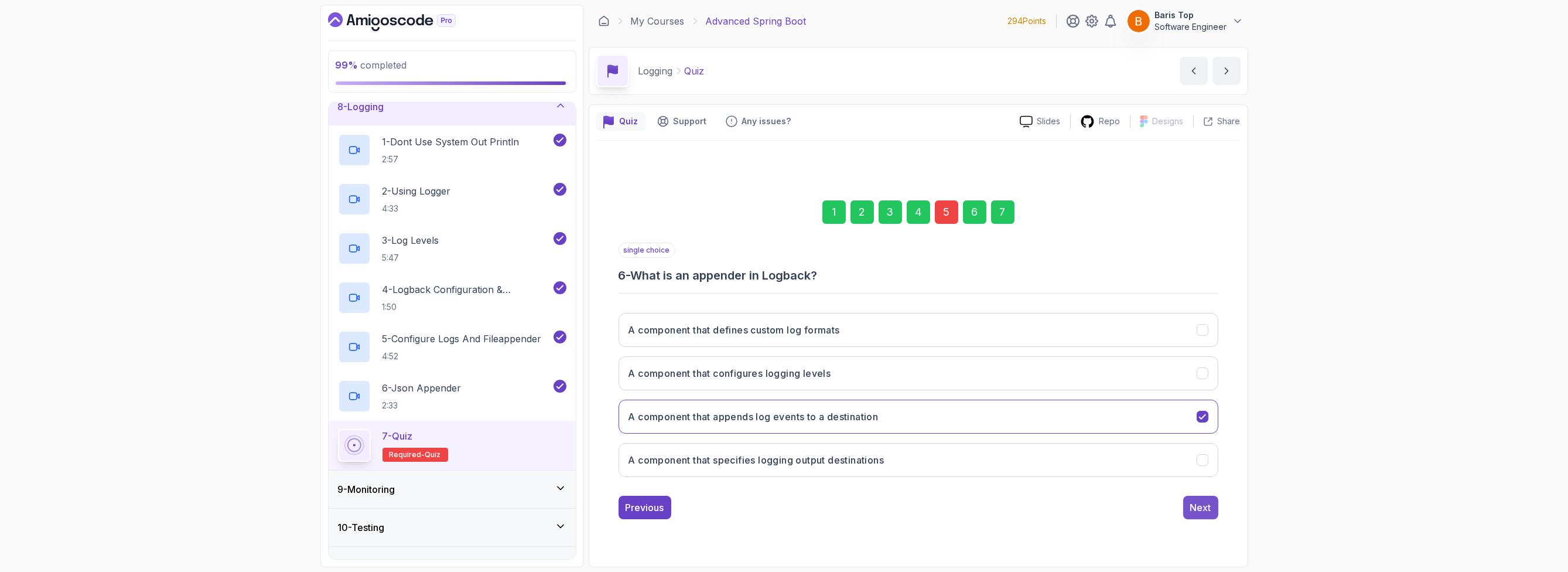
click at [1188, 507] on button "Next" at bounding box center [1201, 507] width 35 height 23
click at [1198, 505] on div "Submit Quiz" at bounding box center [1184, 507] width 53 height 14
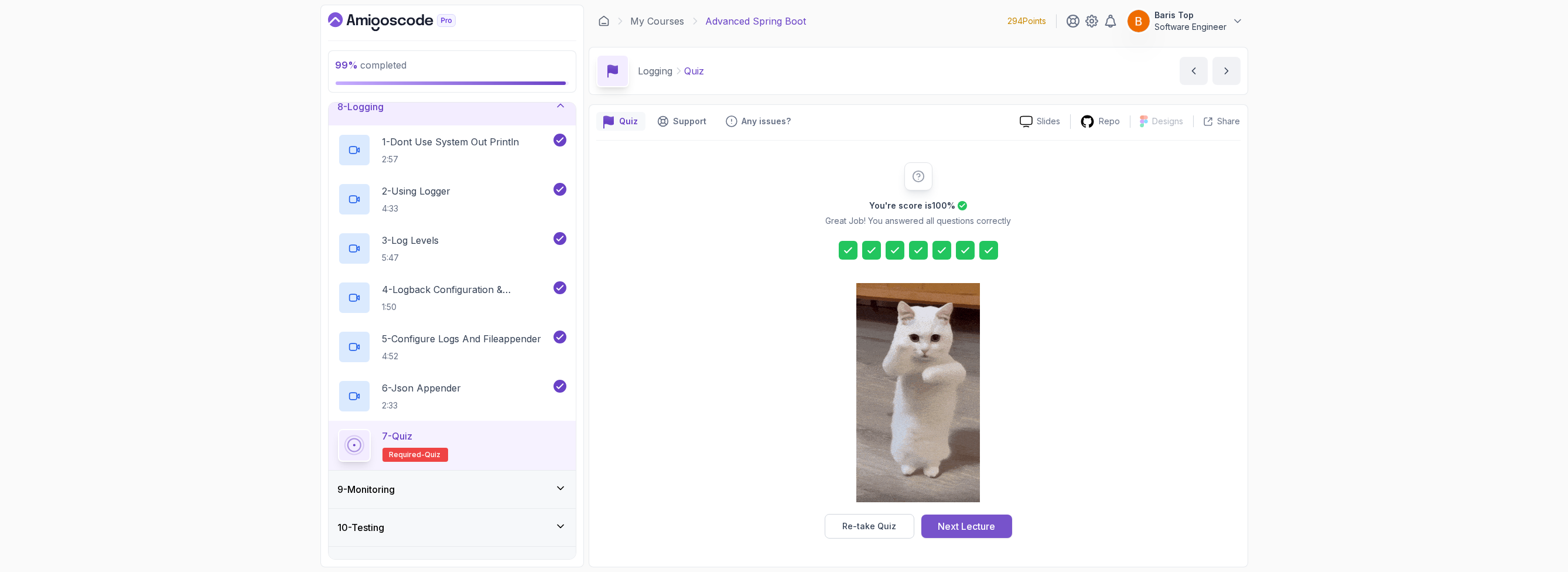
click at [954, 534] on button "Next Lecture" at bounding box center [967, 526] width 91 height 23
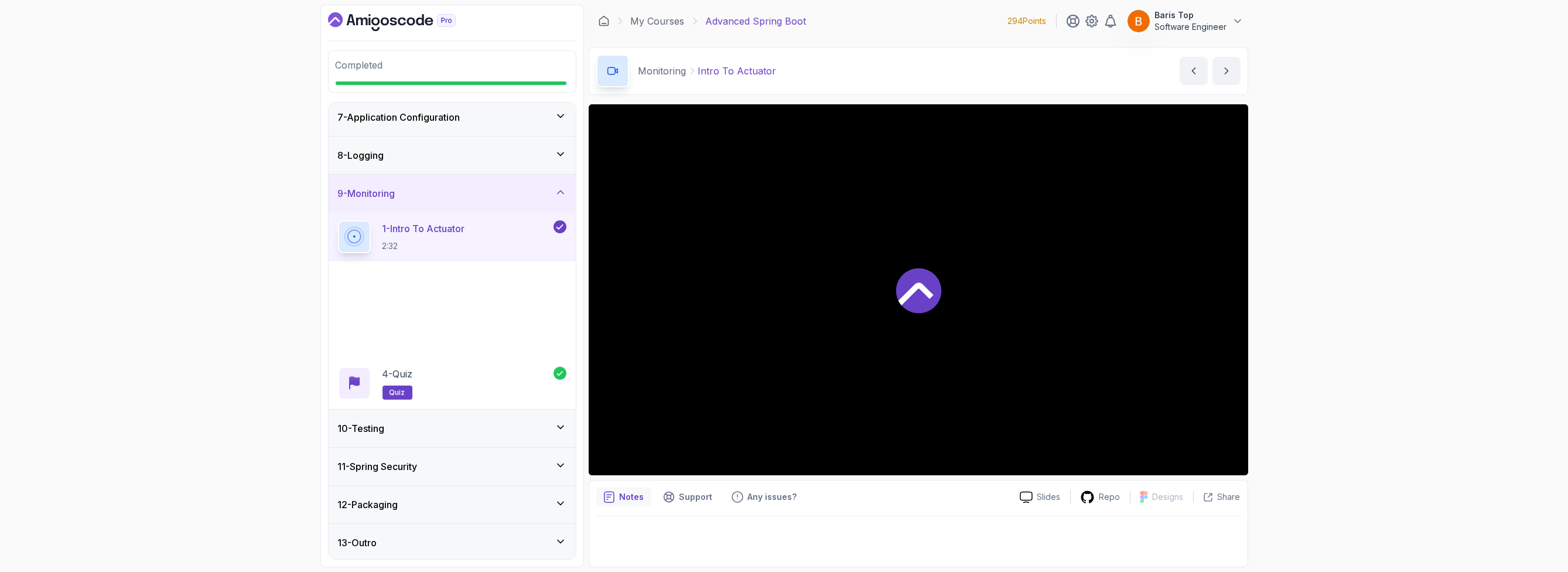
scroll to position [229, 0]
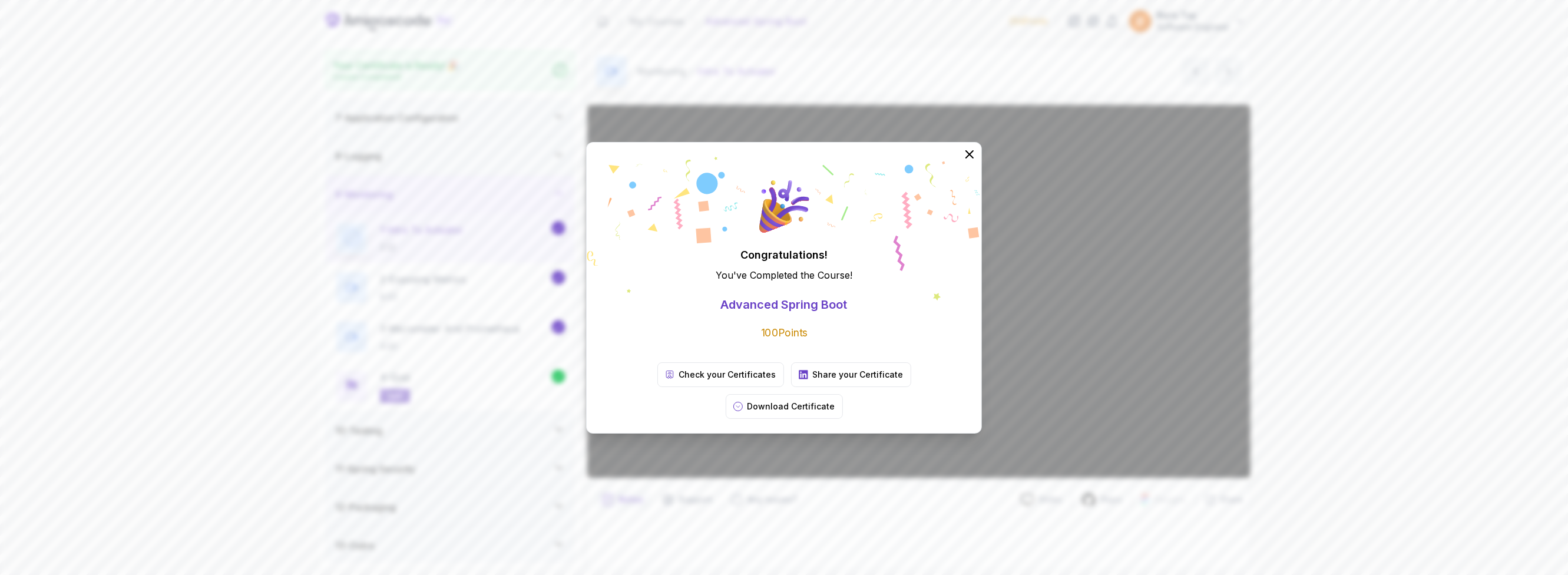
click at [969, 158] on icon at bounding box center [969, 155] width 7 height 7
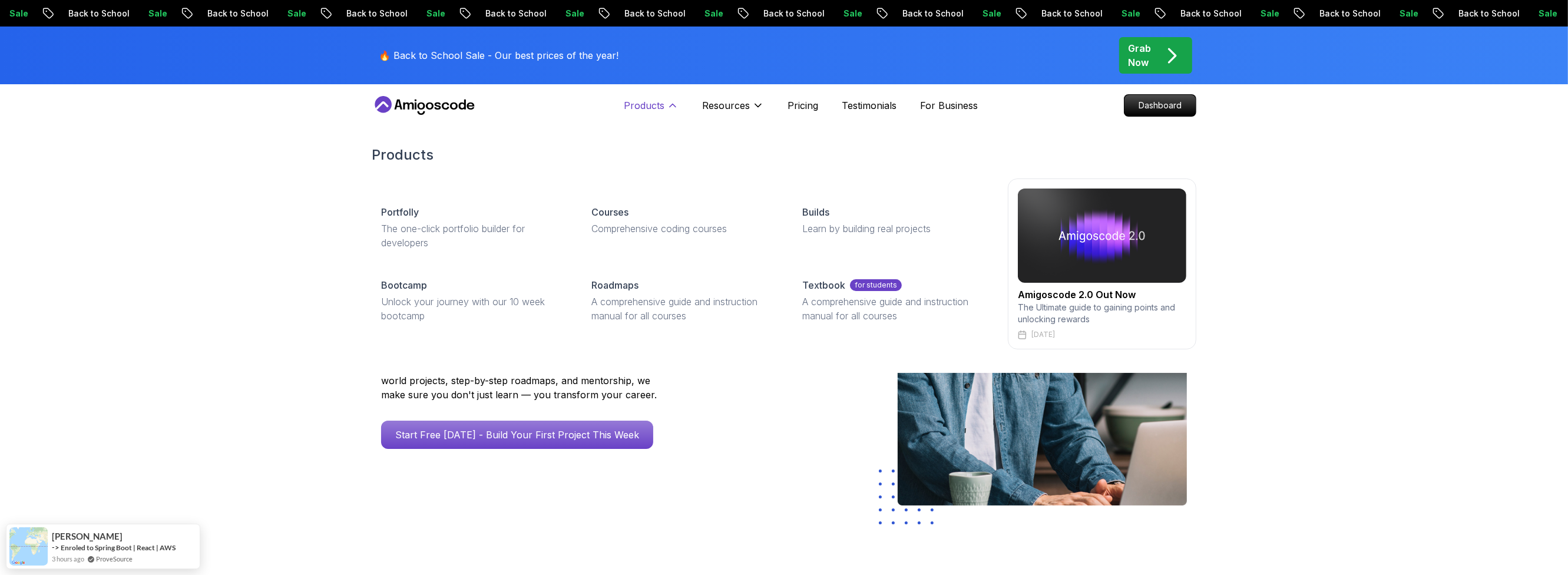
click at [645, 110] on p "Products" at bounding box center [644, 105] width 41 height 14
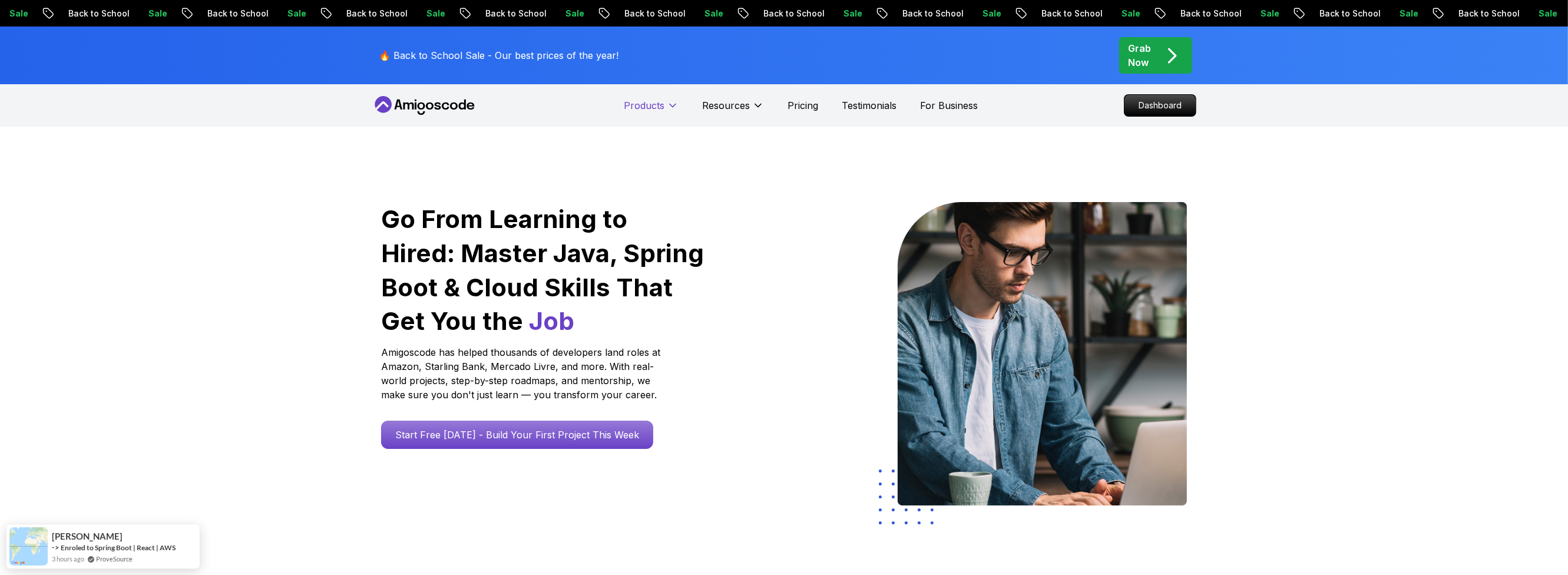
click at [645, 110] on p "Products" at bounding box center [644, 105] width 41 height 14
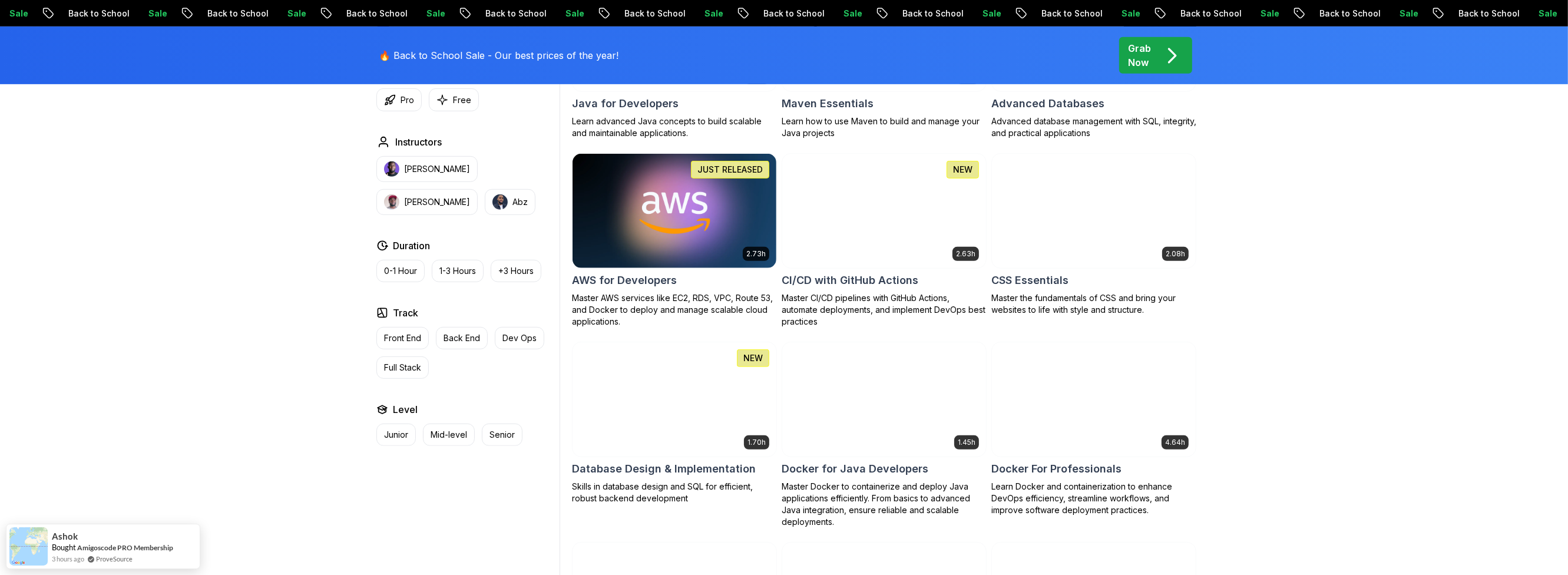
scroll to position [990, 0]
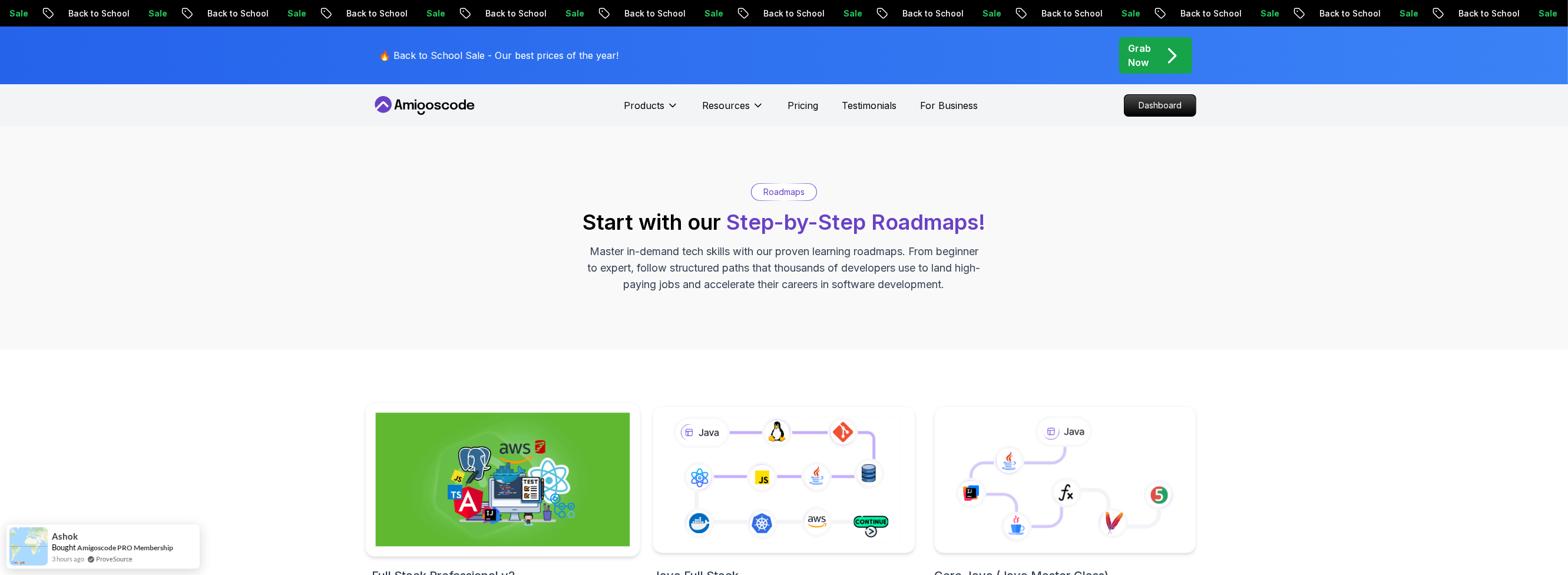
scroll to position [212, 0]
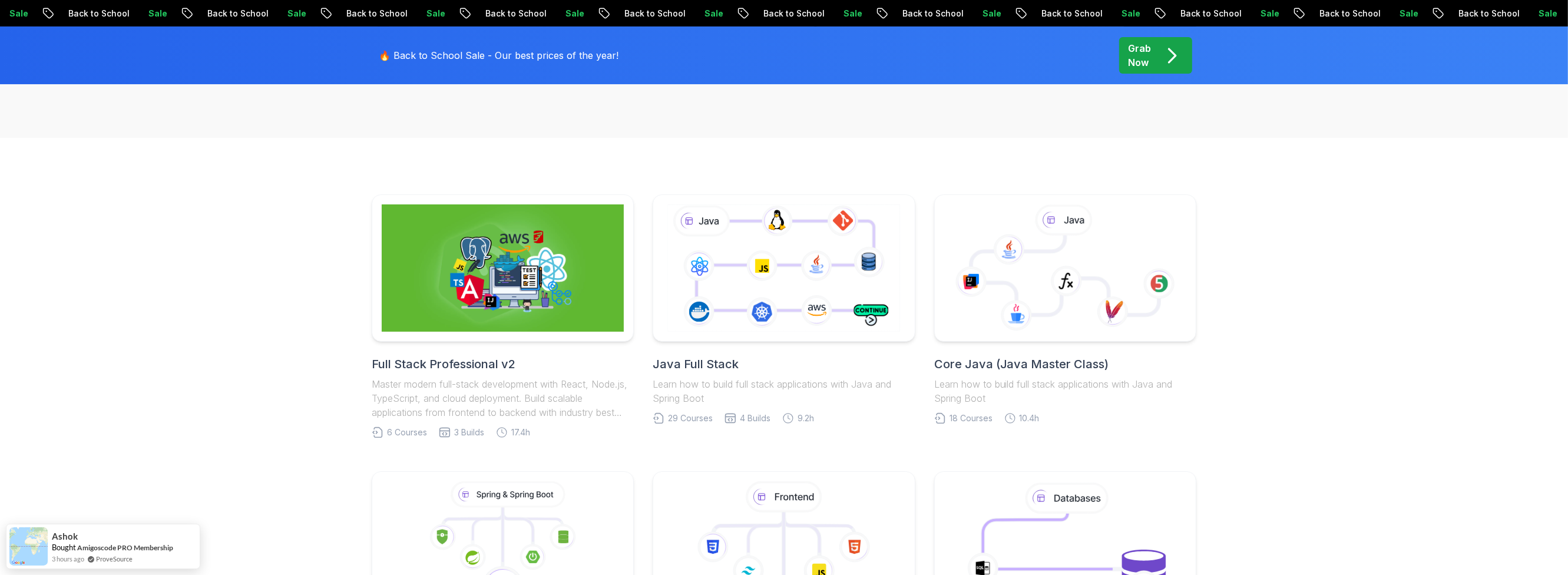
click at [435, 362] on h2 "Full Stack Professional v2" at bounding box center [503, 364] width 262 height 16
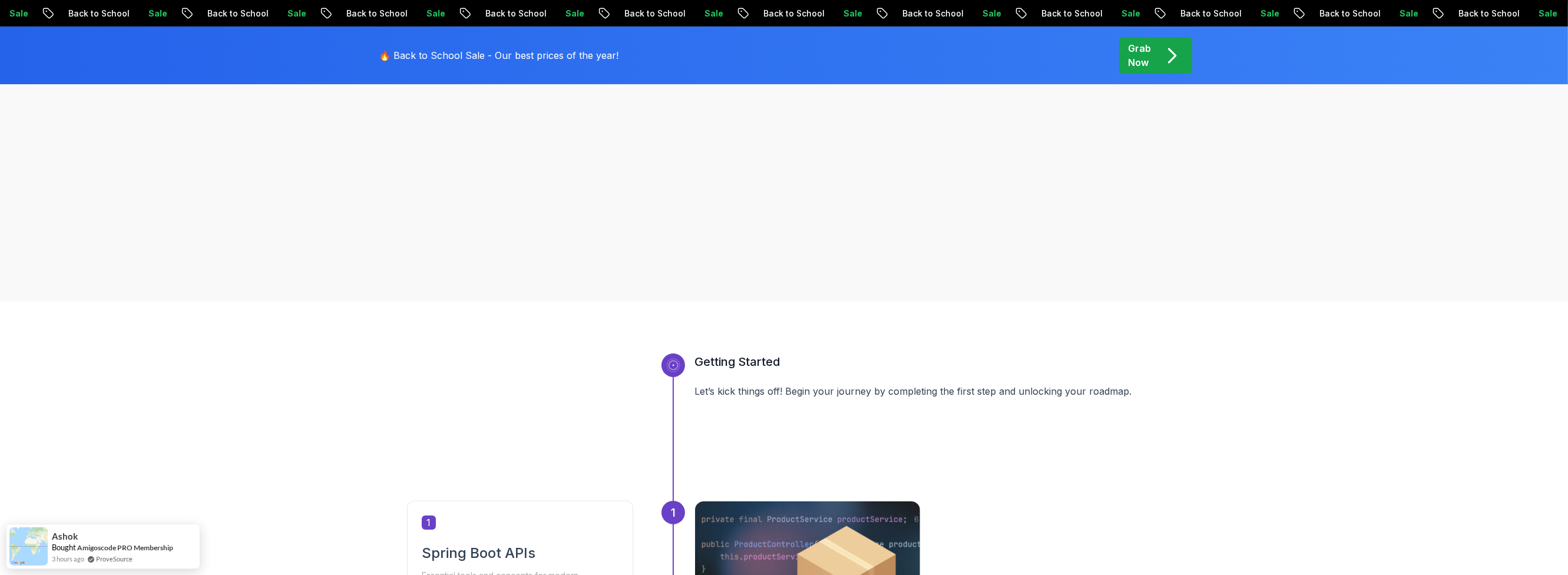
click at [447, 245] on div "Full Stack Professional v2 Full Stack Professional v2 Roadmap Master modern ful…" at bounding box center [784, 108] width 825 height 274
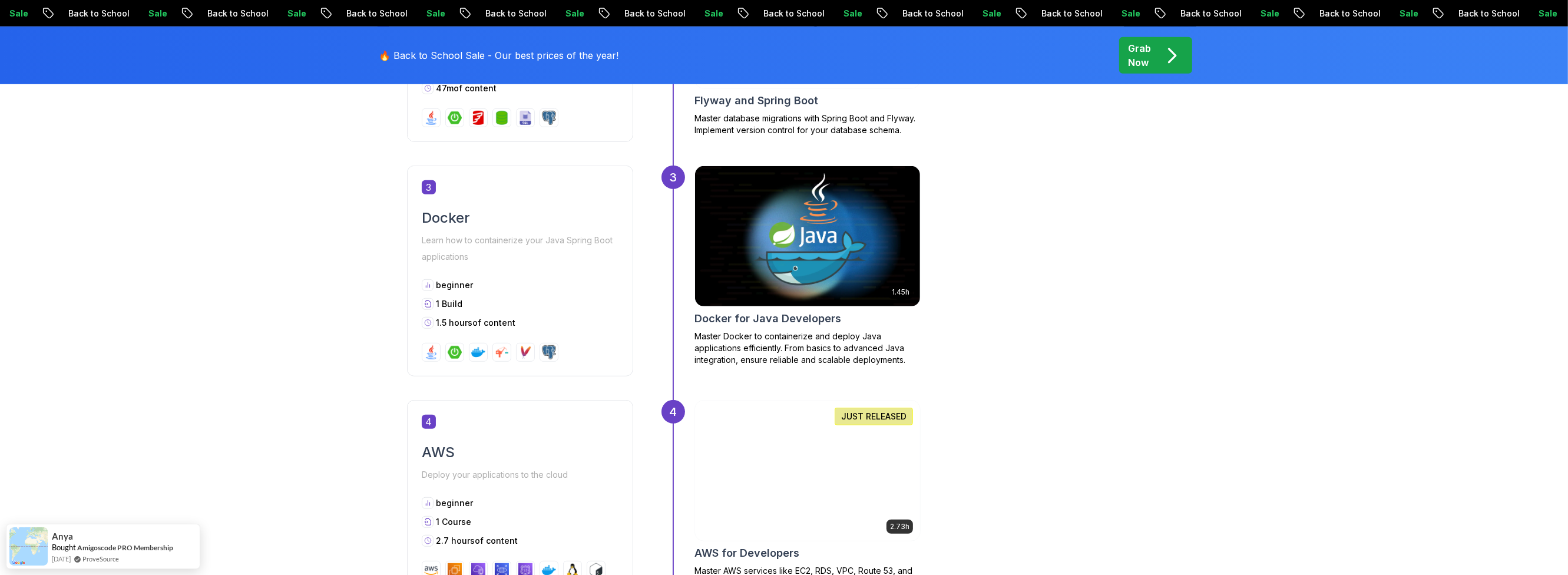
scroll to position [1202, 0]
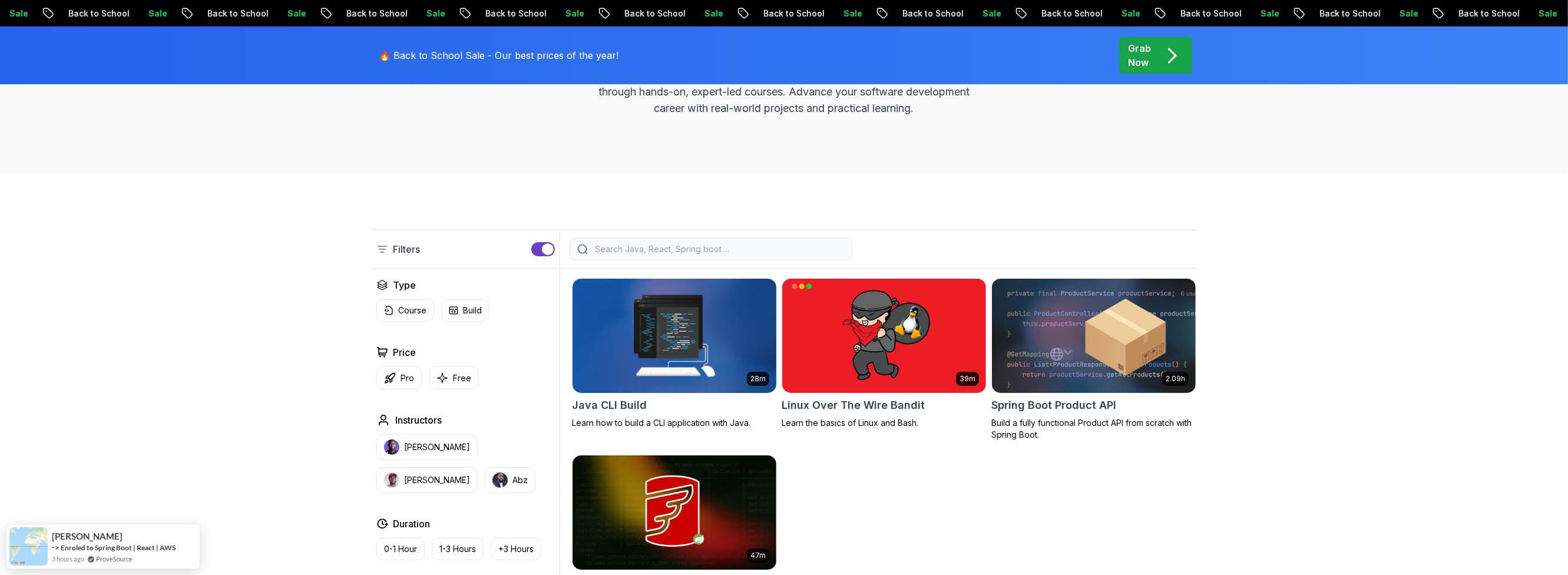
scroll to position [212, 0]
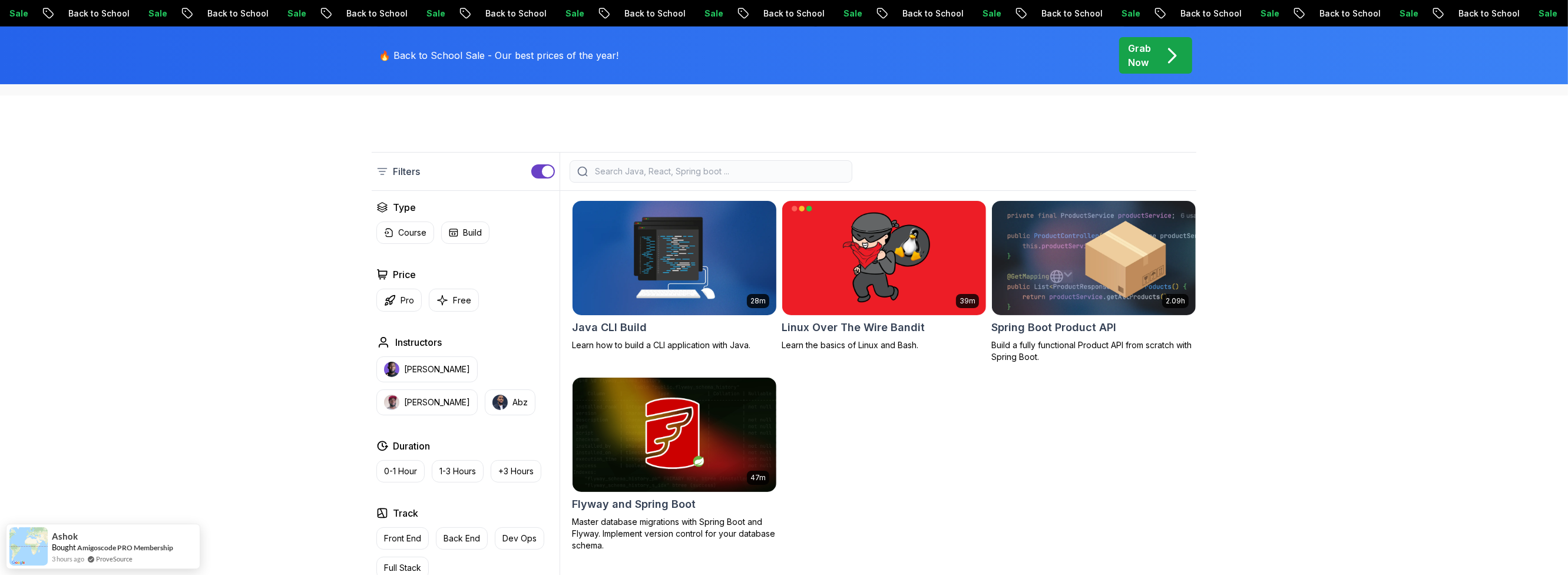
scroll to position [165, 0]
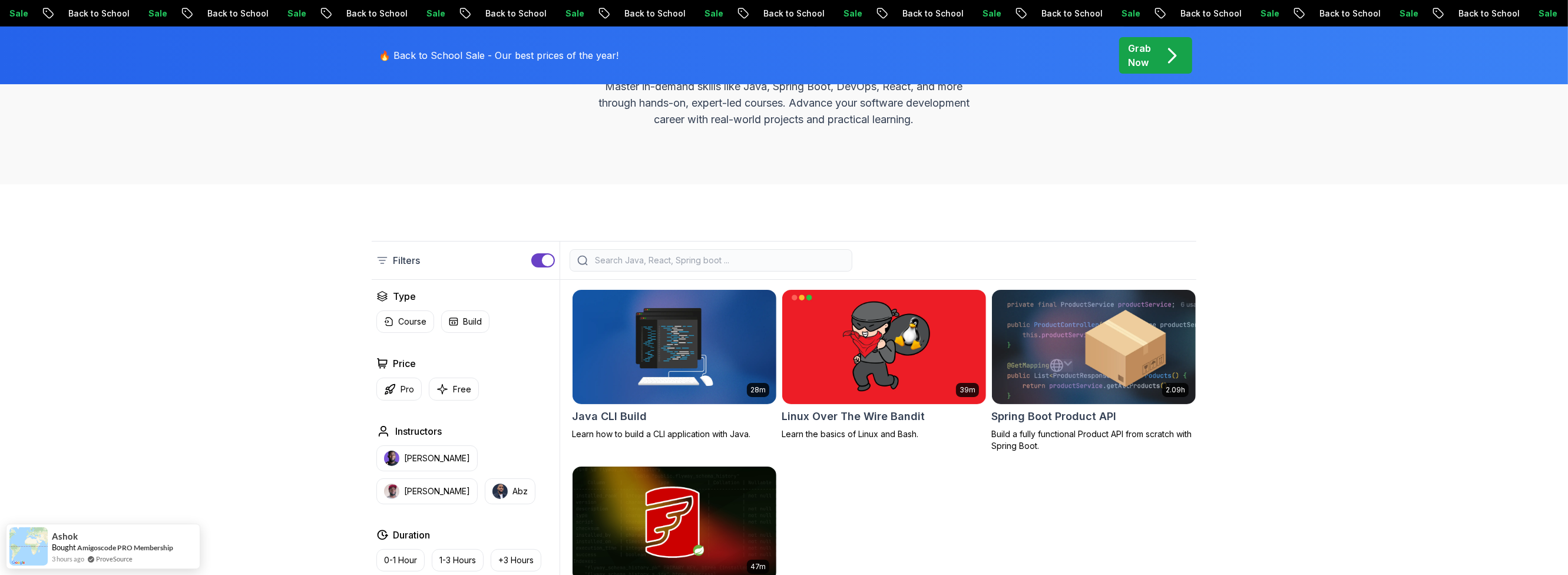
click at [540, 252] on div "Filters" at bounding box center [466, 260] width 189 height 38
click at [548, 258] on div "button" at bounding box center [548, 260] width 12 height 12
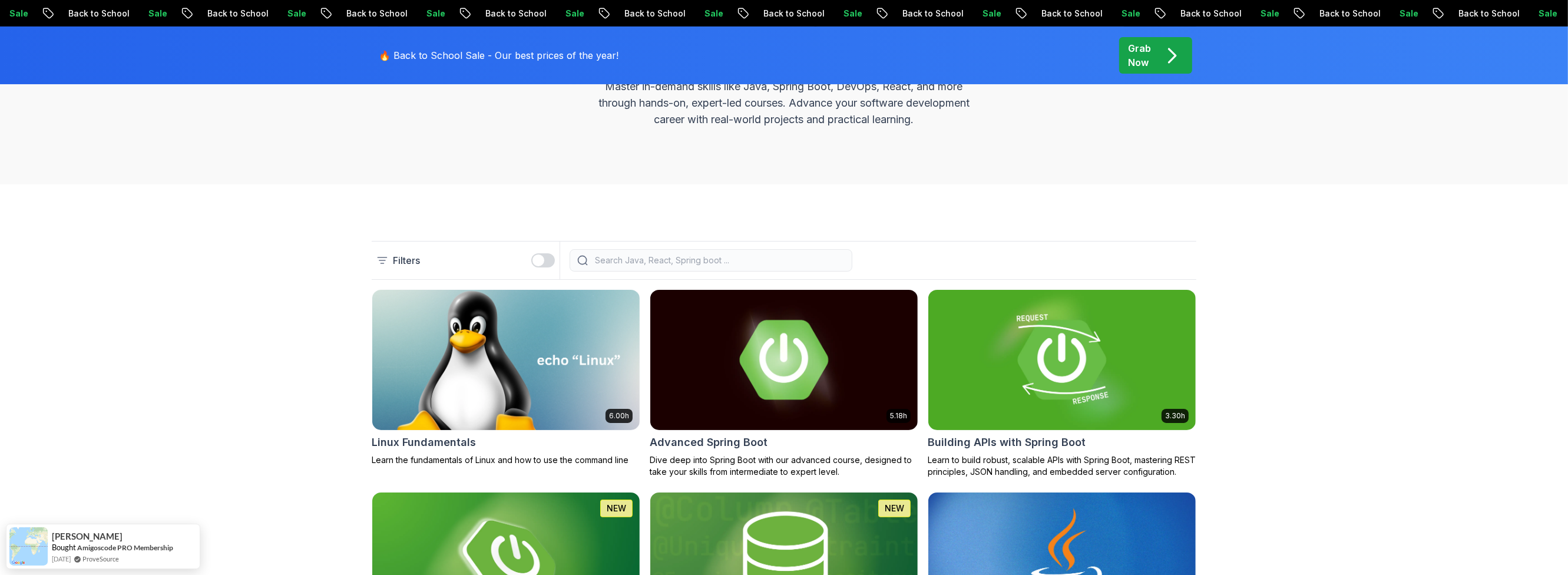
click at [535, 260] on div "button" at bounding box center [538, 260] width 12 height 12
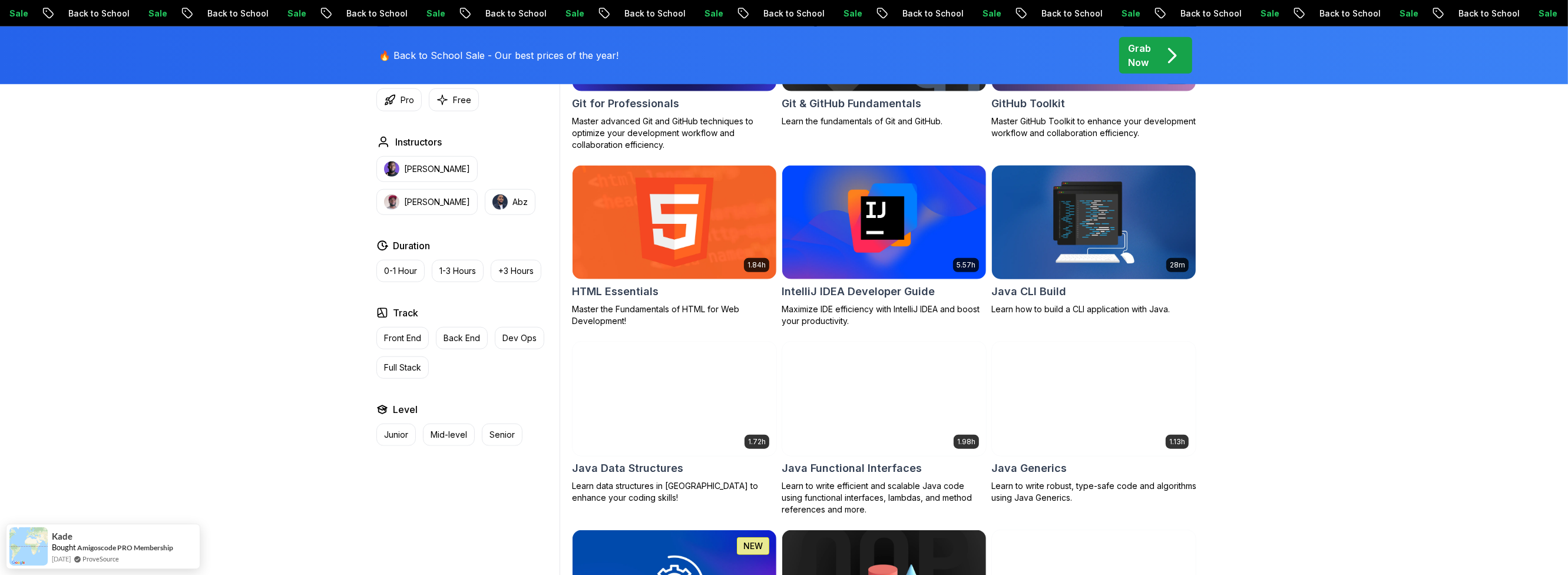
scroll to position [1513, 0]
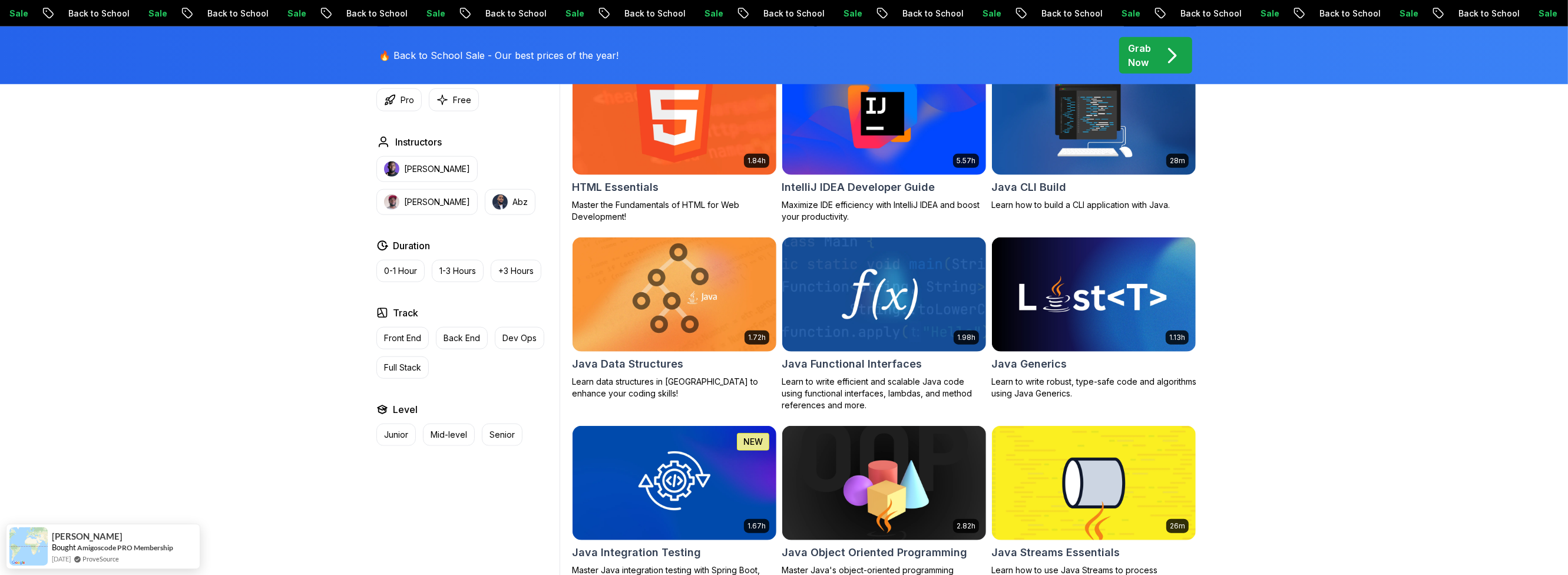
drag, startPoint x: 1077, startPoint y: 286, endPoint x: 314, endPoint y: 125, distance: 779.8
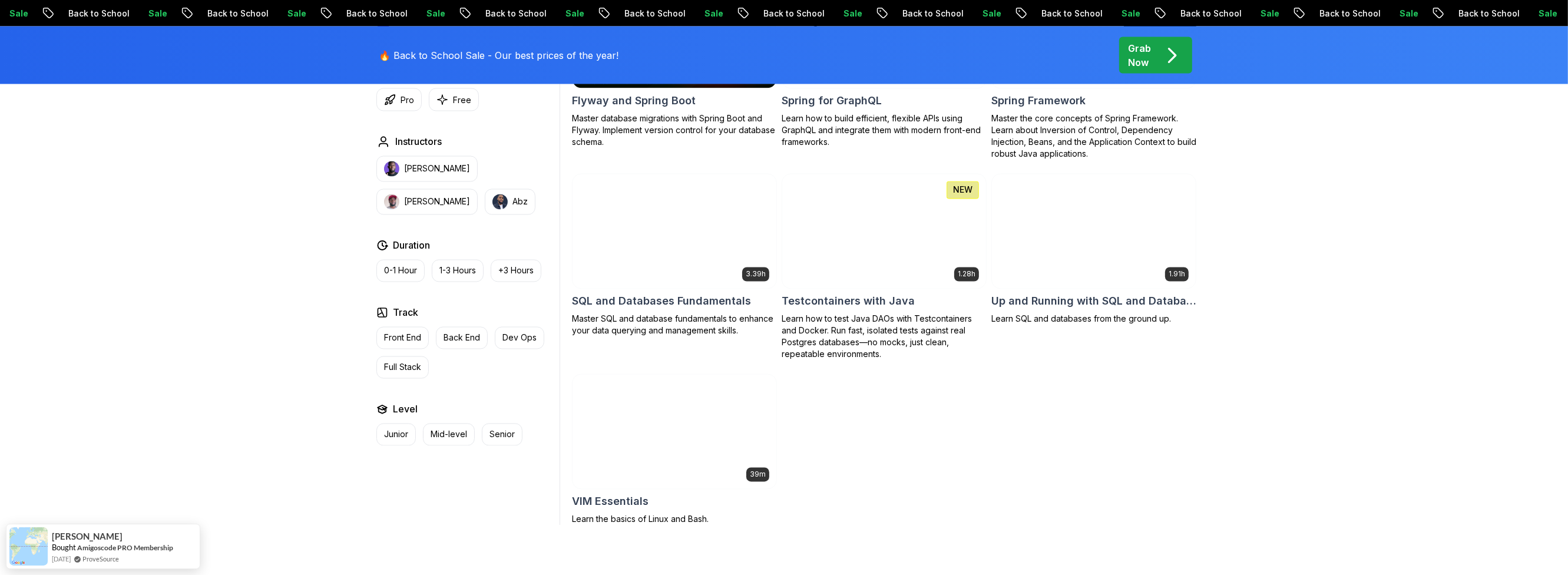
scroll to position [3139, 0]
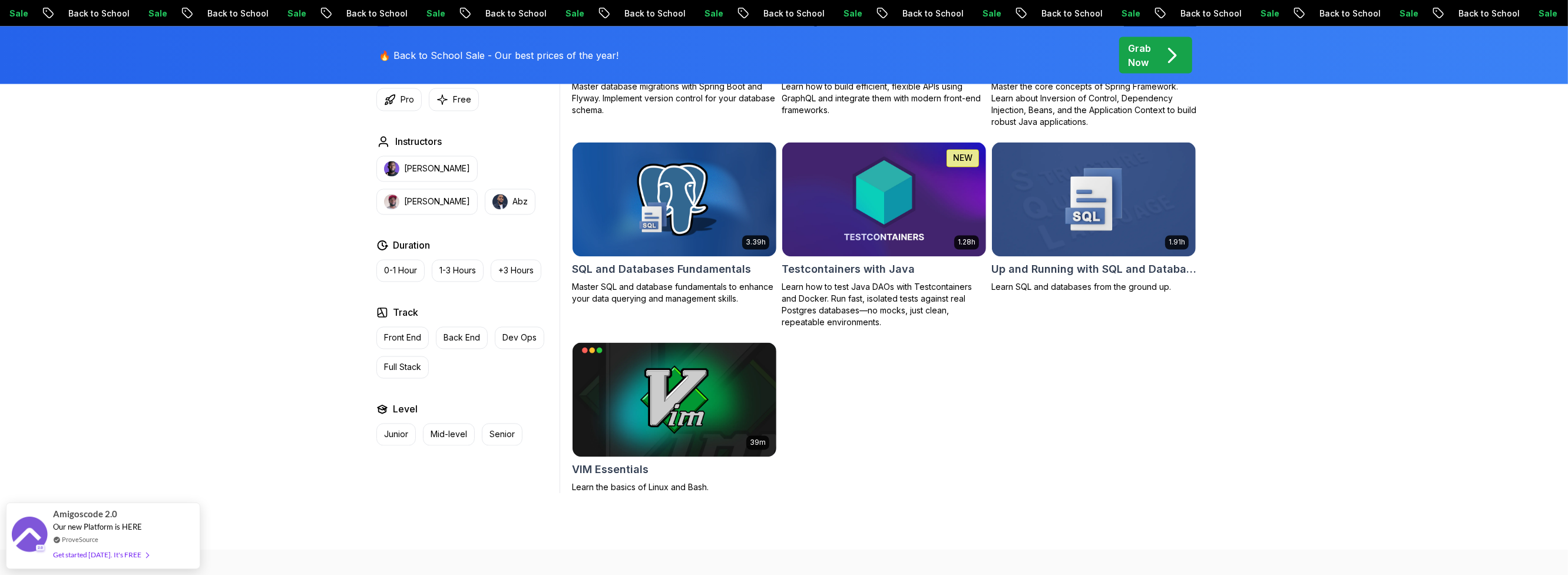
drag, startPoint x: 869, startPoint y: 214, endPoint x: 297, endPoint y: 291, distance: 577.2
click at [510, 340] on p "Dev Ops" at bounding box center [519, 338] width 34 height 12
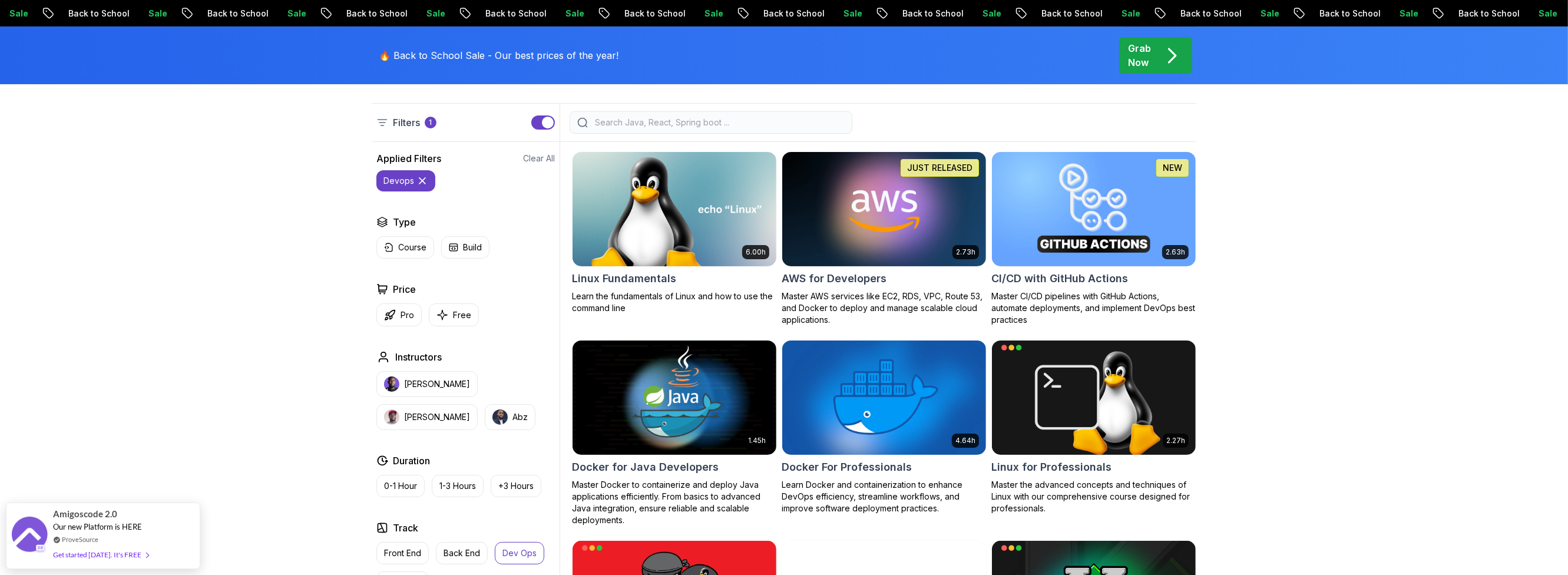
scroll to position [232, 0]
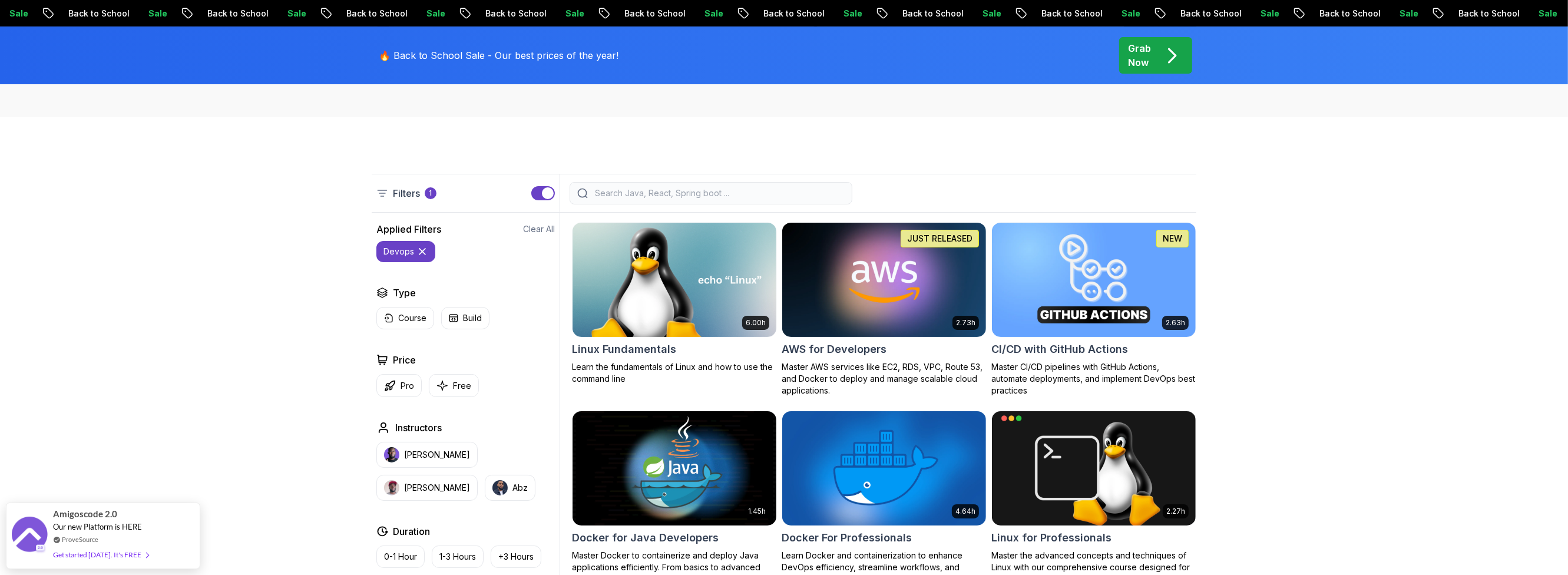
click at [421, 251] on icon at bounding box center [422, 252] width 6 height 6
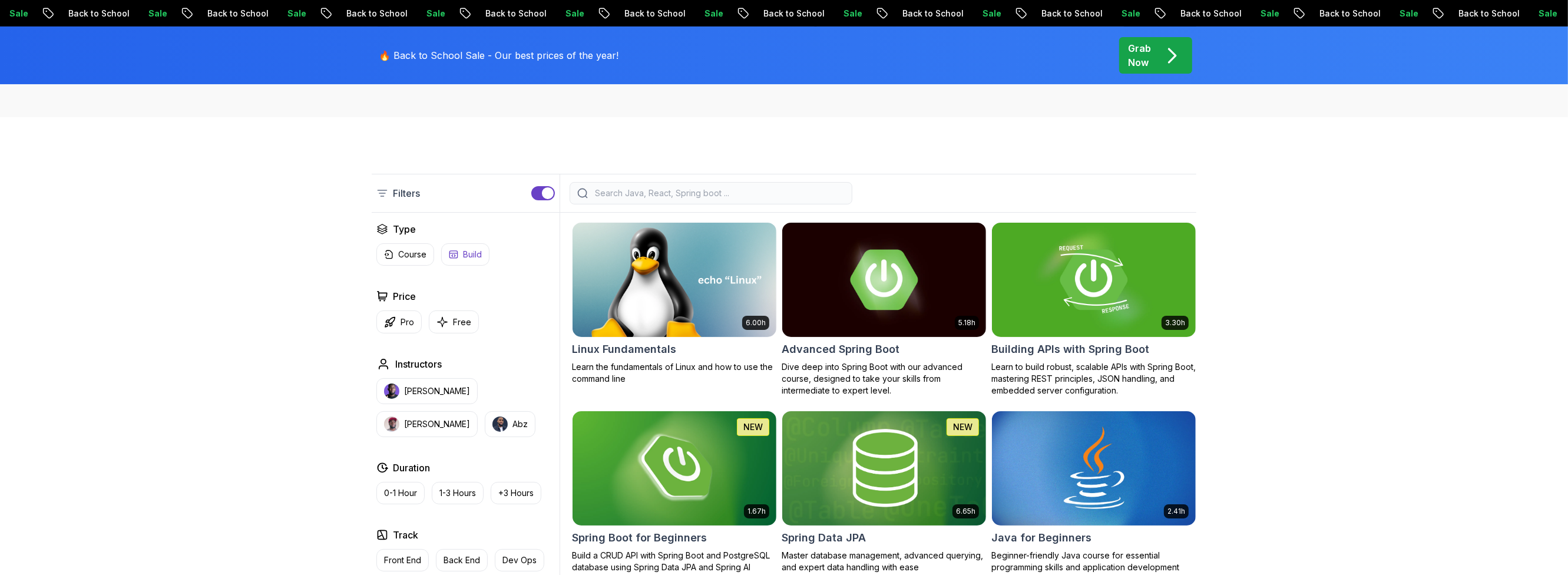
click at [471, 252] on p "Build" at bounding box center [472, 254] width 19 height 12
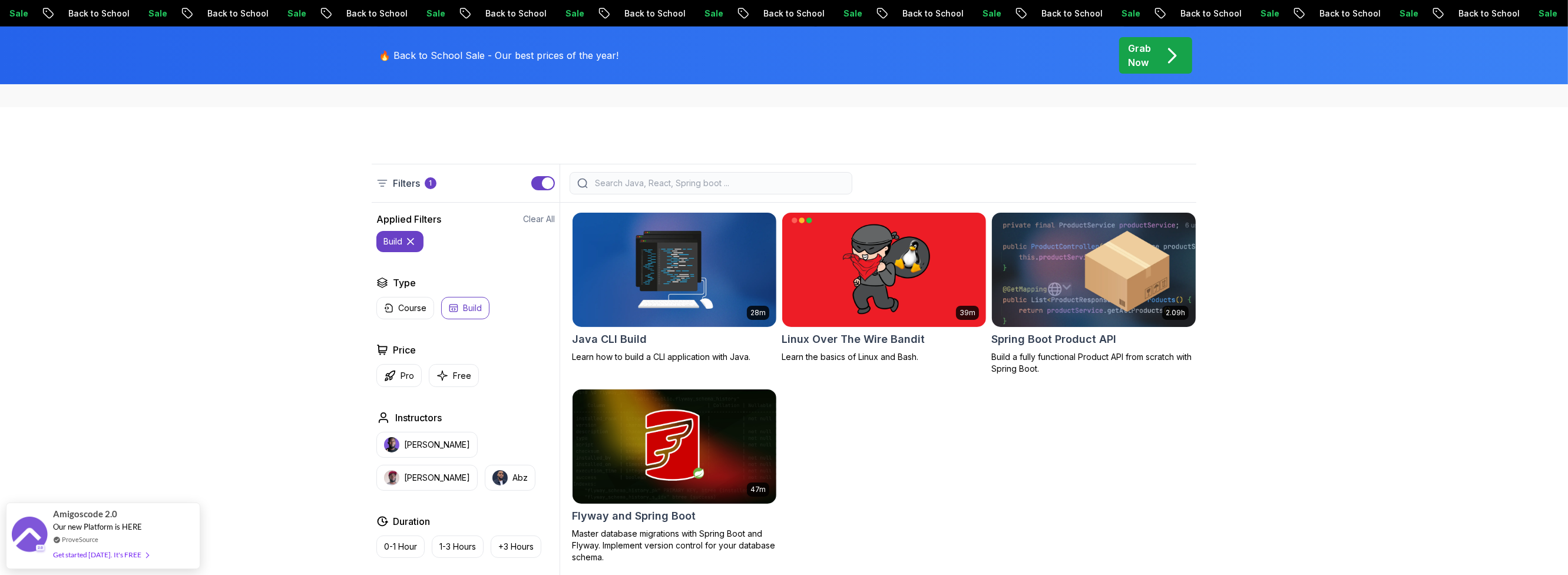
scroll to position [232, 0]
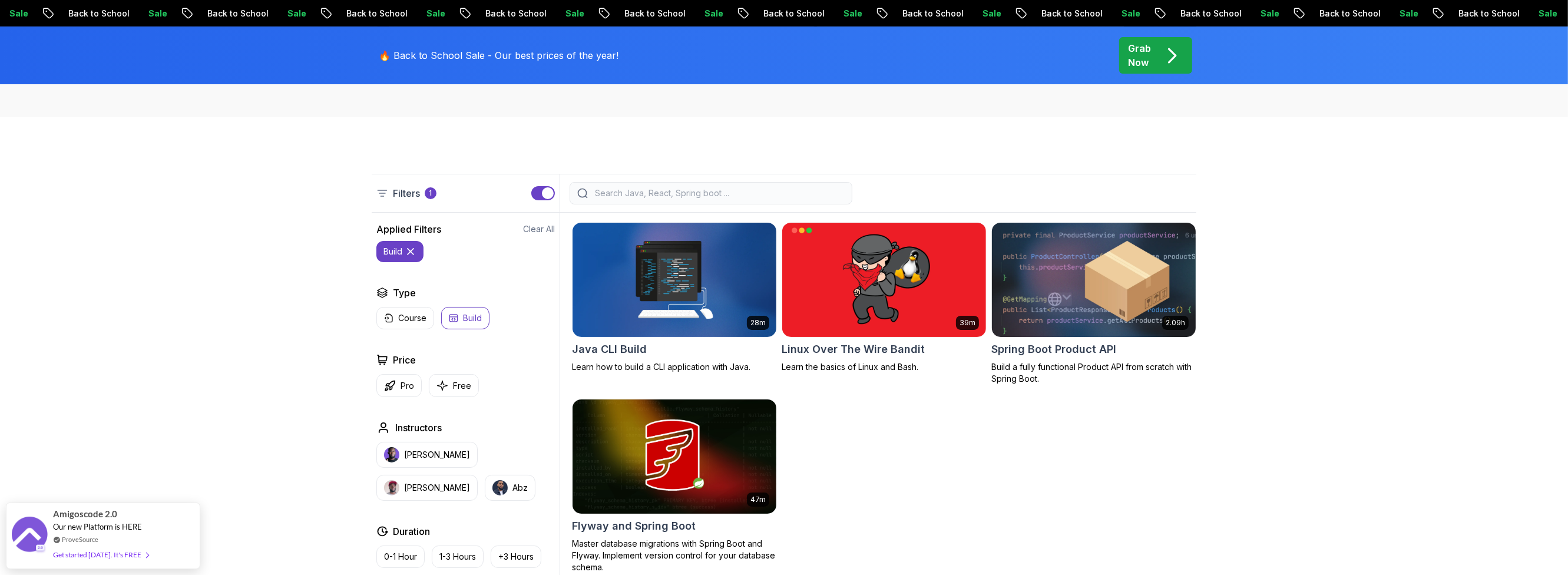
click at [1030, 346] on h2 "Spring Boot Product API" at bounding box center [1053, 349] width 125 height 16
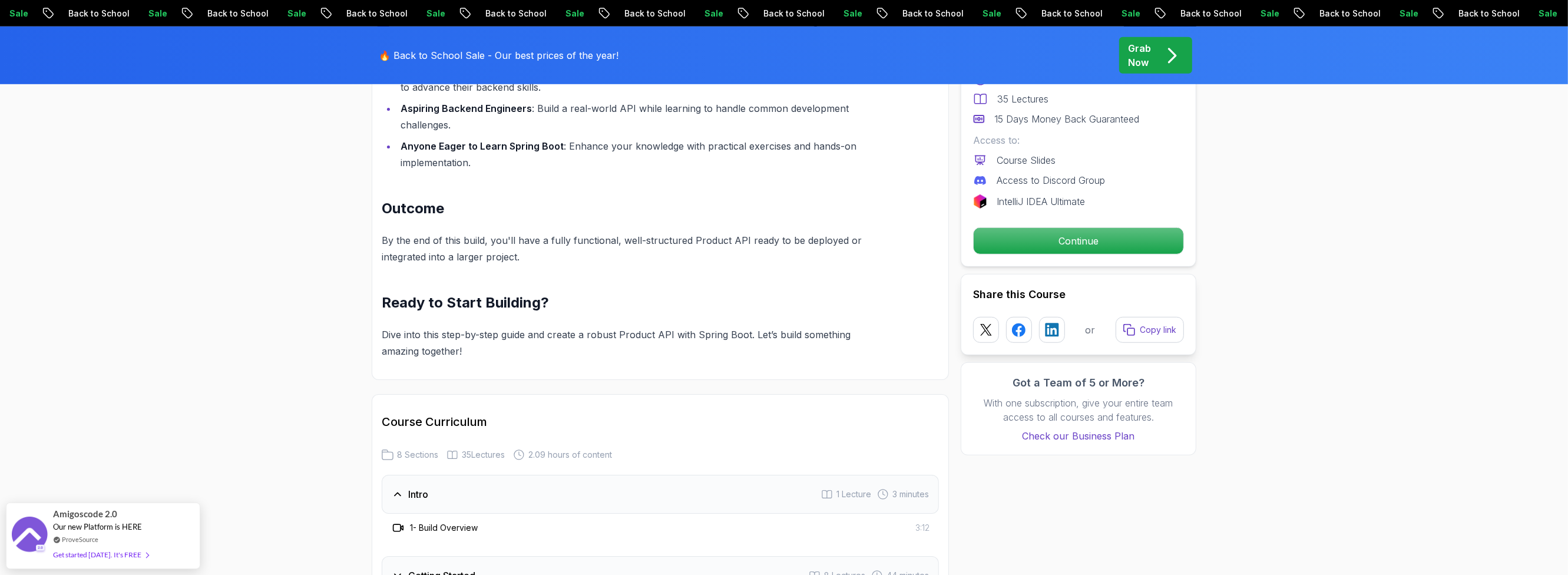
scroll to position [1131, 0]
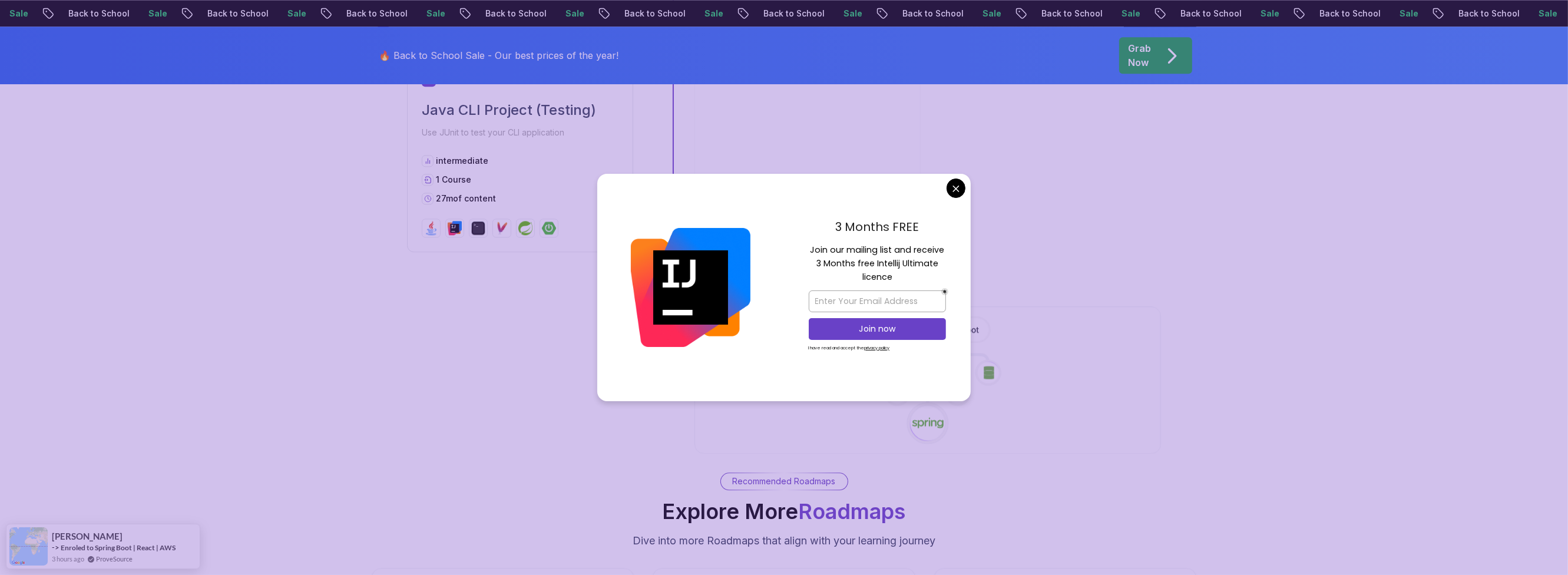
scroll to position [4101, 0]
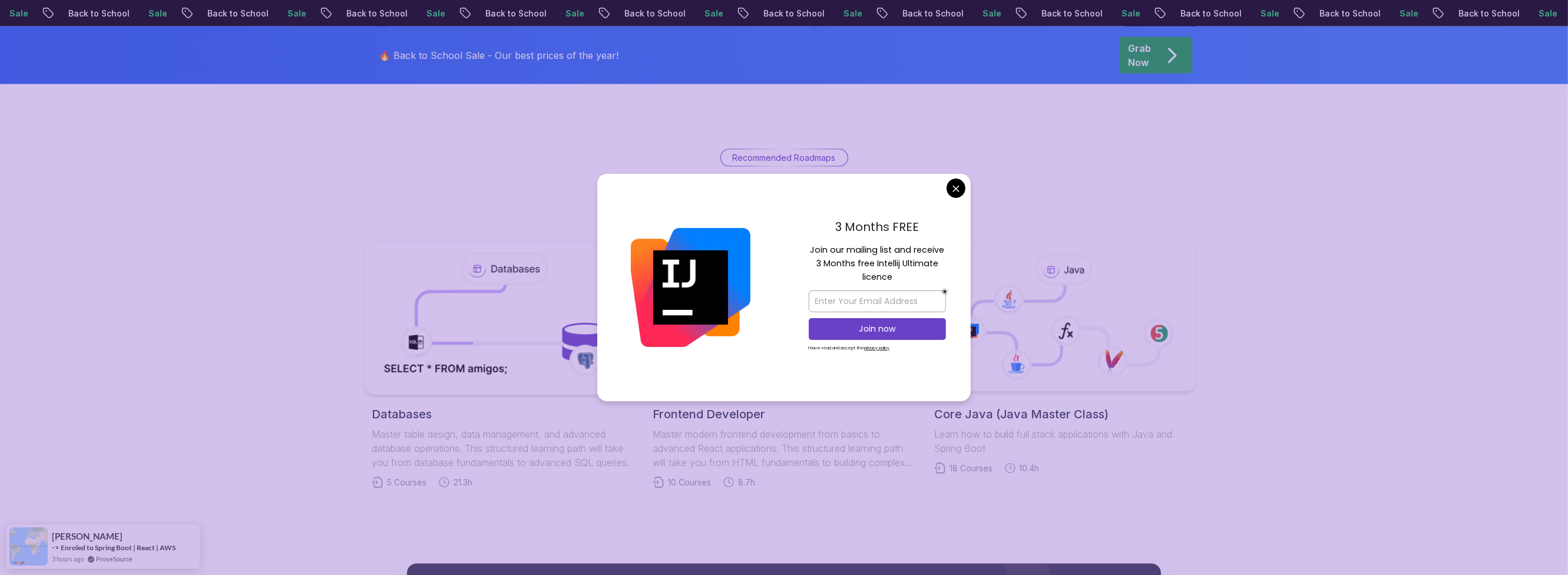
scroll to position [2829, 0]
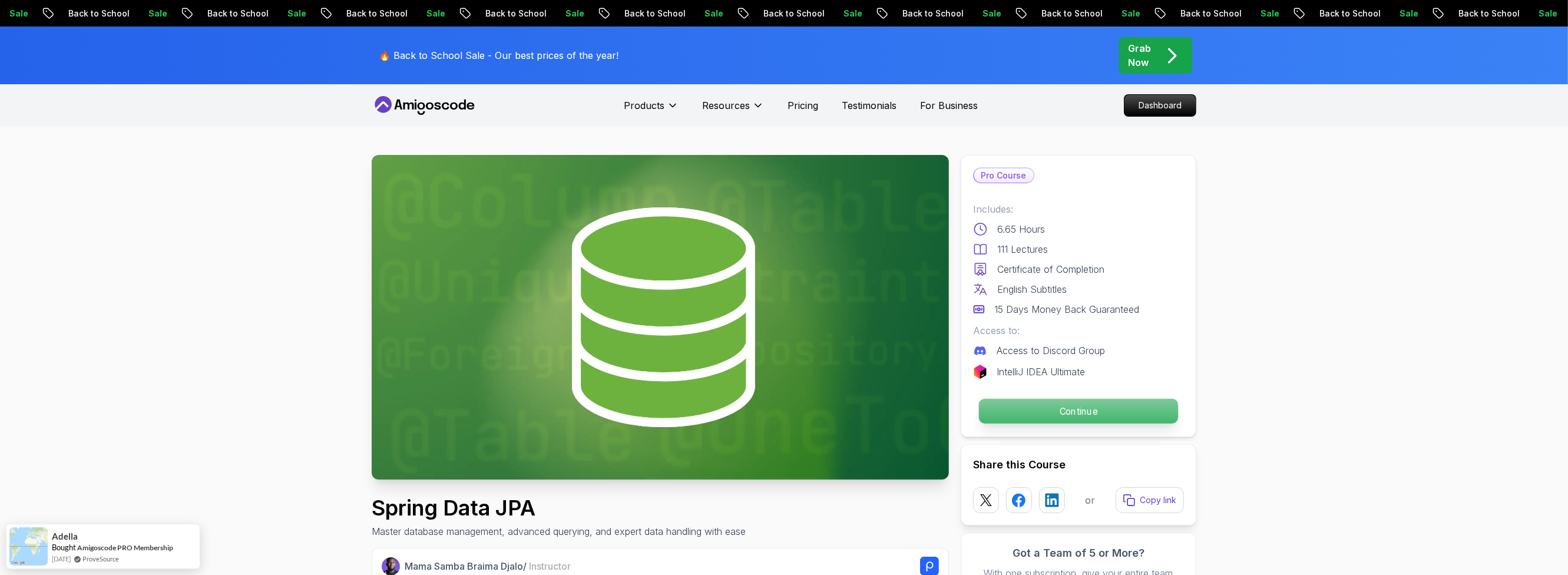
click at [993, 406] on p "Continue" at bounding box center [1079, 411] width 199 height 25
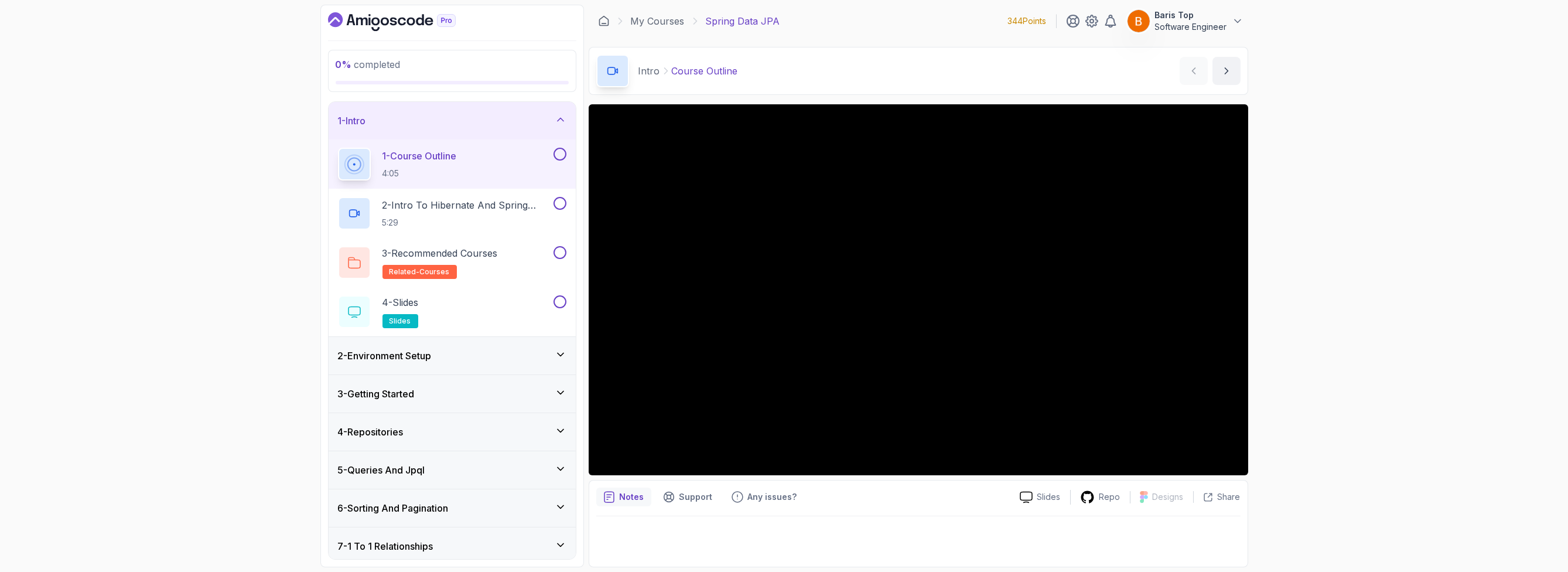
click at [555, 154] on button at bounding box center [560, 154] width 13 height 13
click at [530, 208] on p "2 - Intro To Hibernate And Spring Data Jpa" at bounding box center [467, 206] width 169 height 14
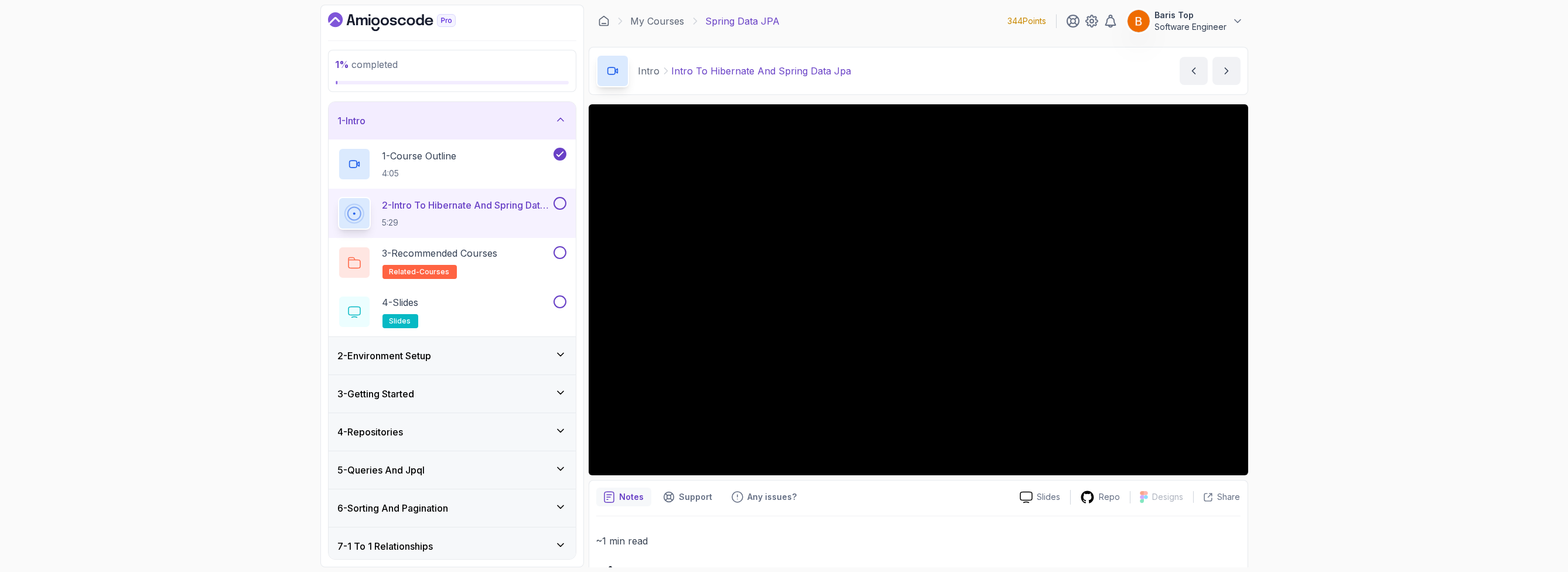
click at [560, 201] on button at bounding box center [560, 203] width 13 height 13
click at [557, 253] on button at bounding box center [560, 252] width 13 height 13
click at [492, 325] on div "4 - Slides slides" at bounding box center [444, 312] width 213 height 33
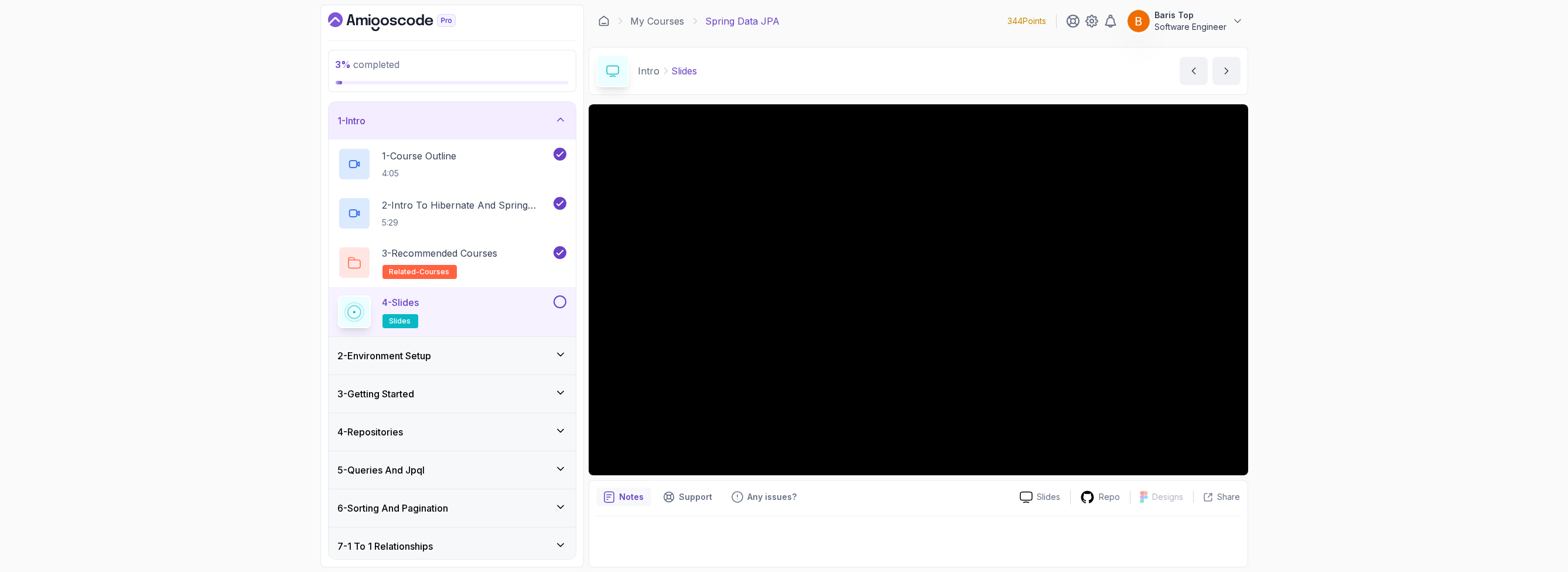
click at [559, 302] on button at bounding box center [560, 302] width 13 height 13
click at [499, 351] on div "2 - Environment Setup" at bounding box center [452, 356] width 229 height 14
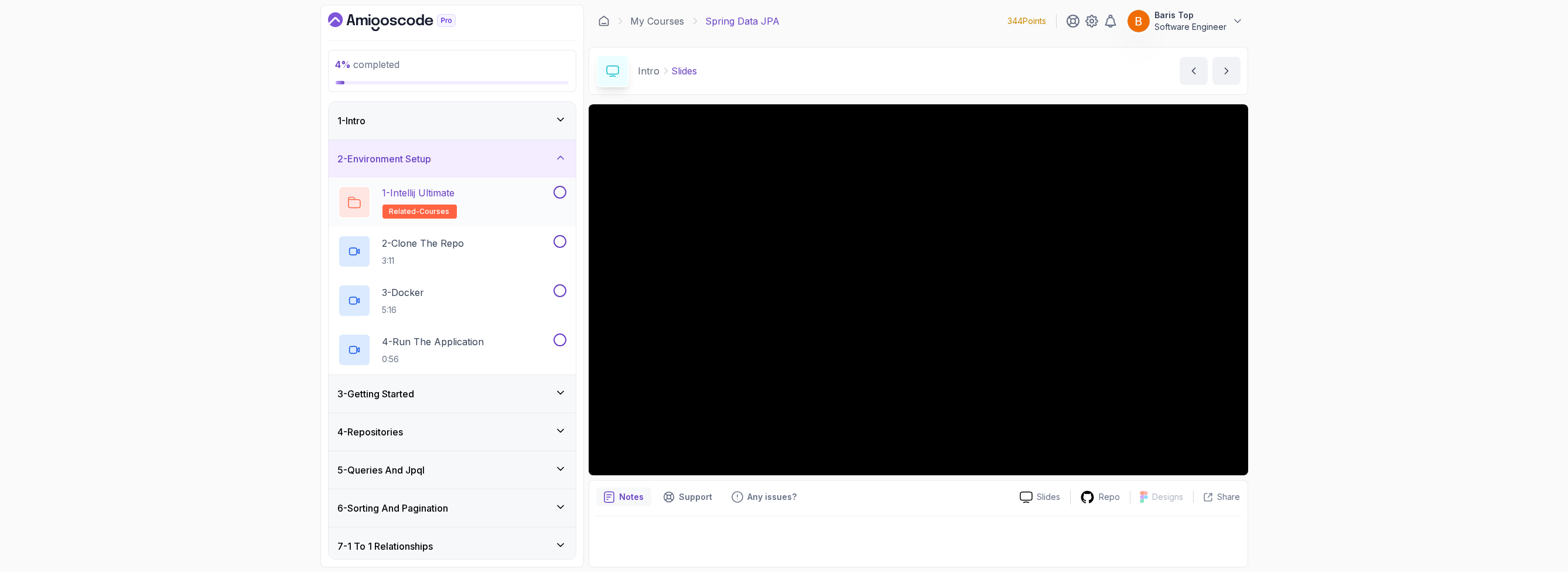
click at [555, 192] on button at bounding box center [560, 192] width 13 height 13
click at [557, 241] on button at bounding box center [560, 242] width 13 height 13
click at [560, 291] on button at bounding box center [560, 291] width 13 height 13
click at [557, 341] on button at bounding box center [560, 340] width 13 height 13
click at [488, 384] on div "3 - Getting Started" at bounding box center [452, 393] width 247 height 38
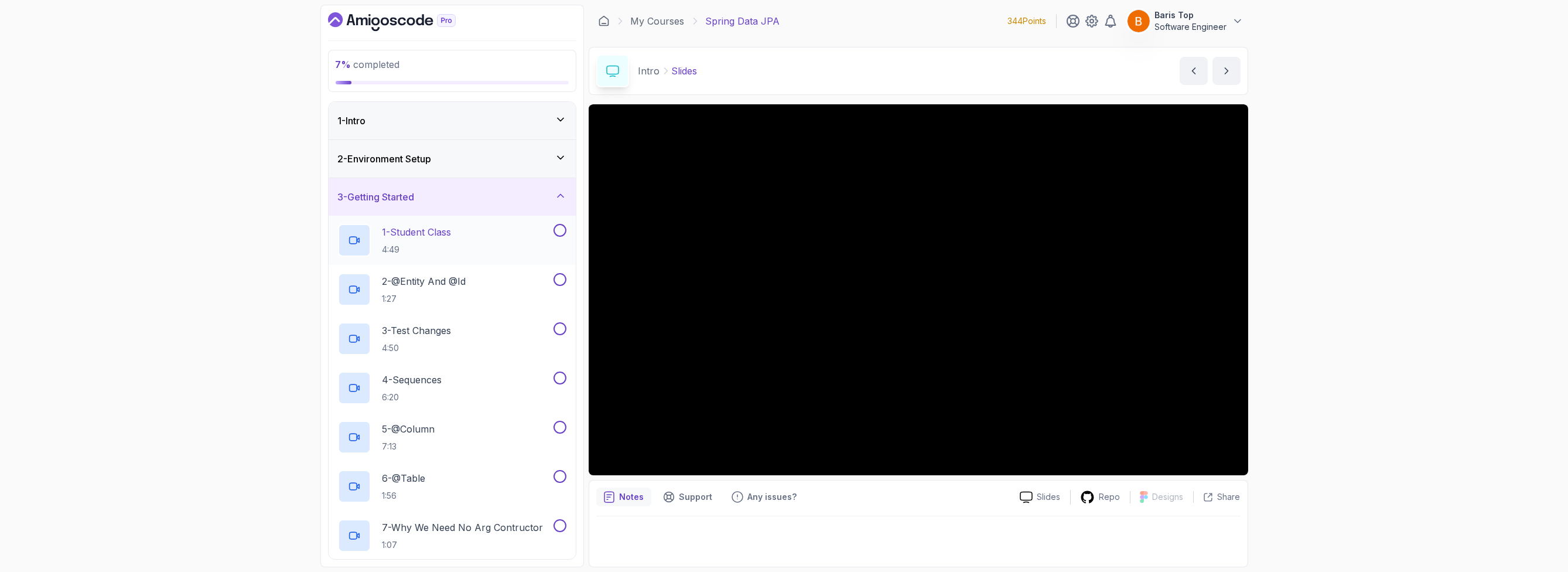
click at [520, 240] on div "1 - Student Class 4:49" at bounding box center [444, 240] width 213 height 33
drag, startPoint x: 419, startPoint y: 70, endPoint x: 334, endPoint y: 70, distance: 85.0
click at [334, 70] on div "7 % completed" at bounding box center [452, 71] width 249 height 43
click at [330, 67] on div "7 % completed" at bounding box center [452, 71] width 249 height 43
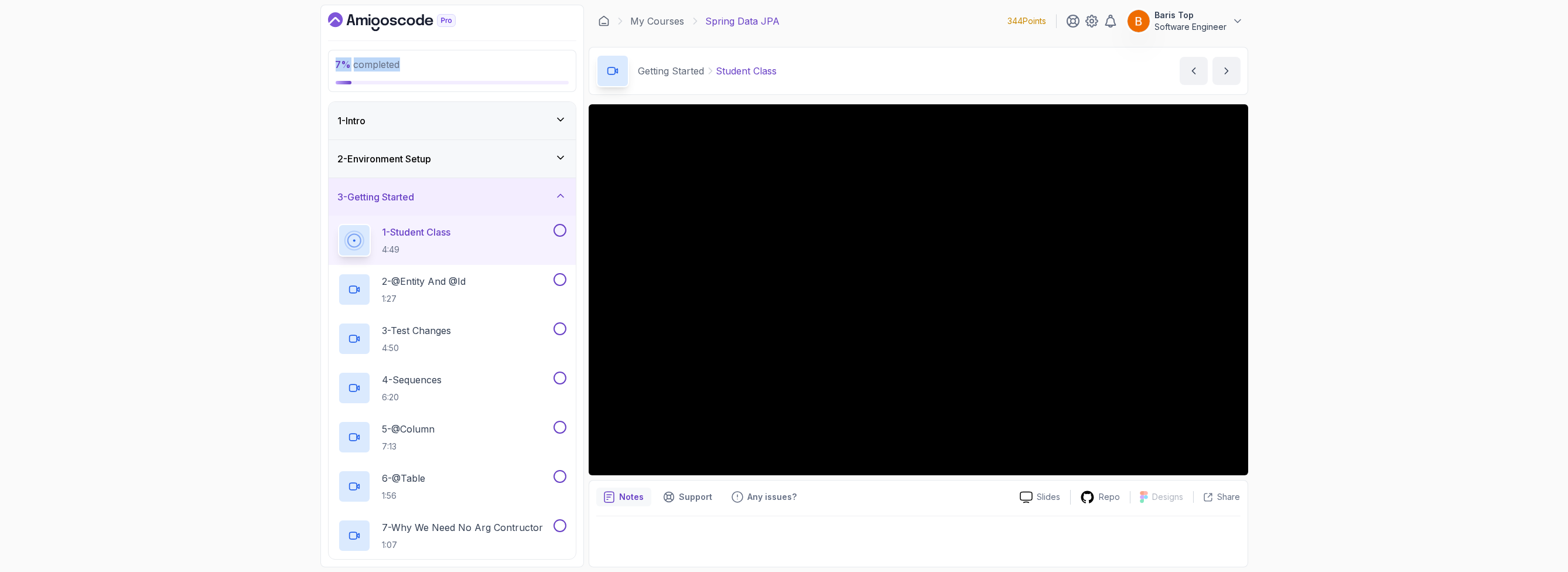
drag, startPoint x: 328, startPoint y: 67, endPoint x: 438, endPoint y: 77, distance: 110.5
click at [438, 77] on div "7 % completed" at bounding box center [452, 71] width 249 height 43
click at [438, 77] on div "7 % completed" at bounding box center [452, 71] width 233 height 27
click at [562, 230] on button at bounding box center [560, 230] width 13 height 13
click at [530, 286] on div "2 - @Entity And @Id 1:27" at bounding box center [444, 289] width 213 height 33
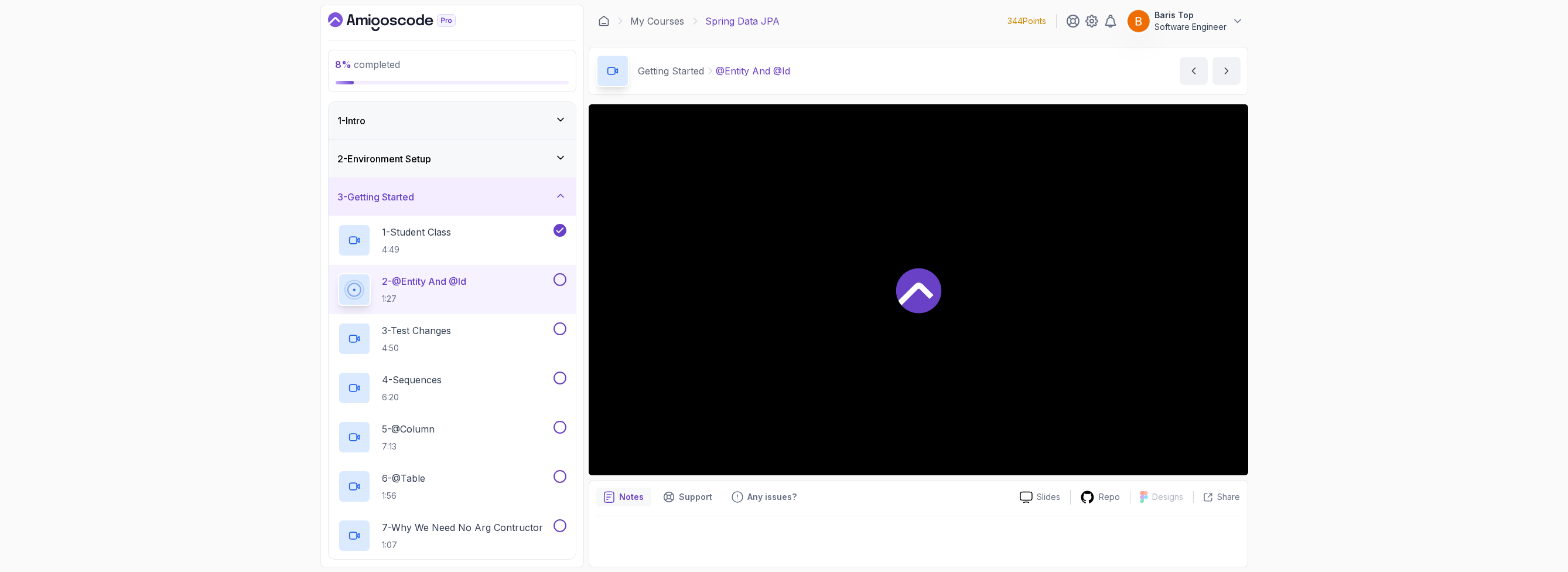
click at [562, 283] on button at bounding box center [560, 279] width 13 height 13
click at [562, 328] on button at bounding box center [560, 329] width 13 height 13
click at [524, 380] on div "4 - Sequences 6:20" at bounding box center [444, 388] width 213 height 33
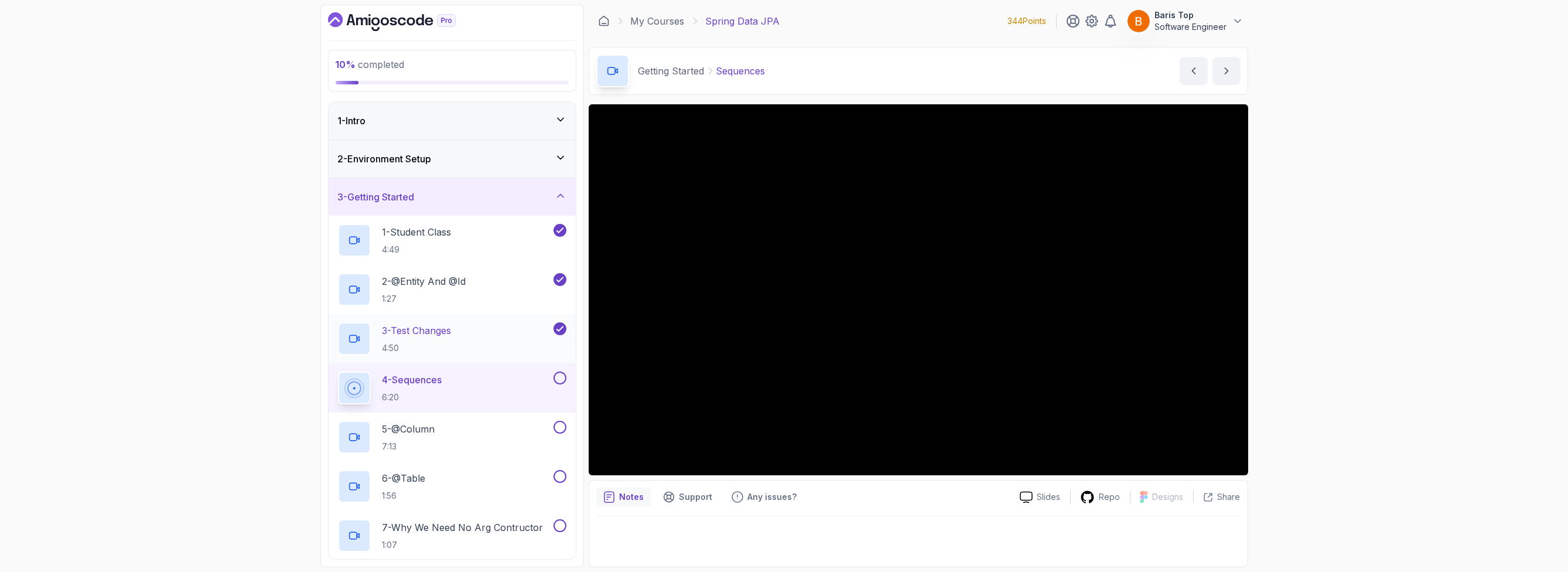
scroll to position [140, 0]
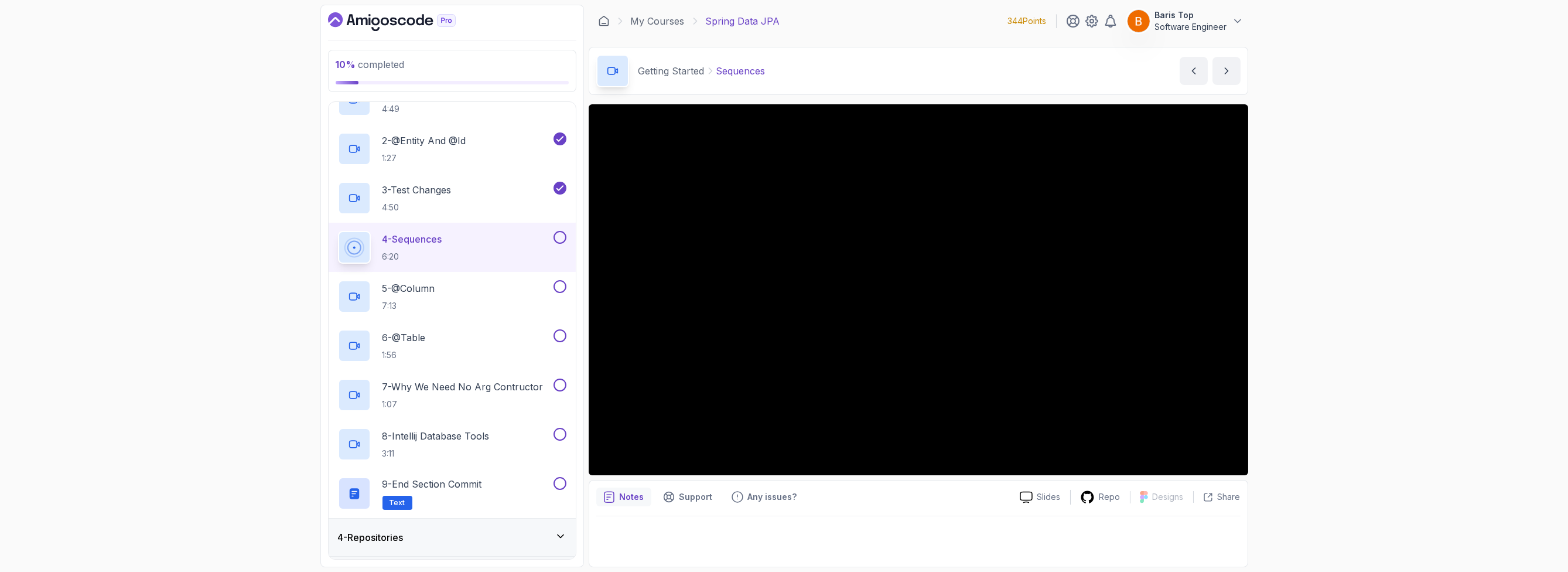
drag, startPoint x: 560, startPoint y: 236, endPoint x: 562, endPoint y: 256, distance: 20.1
click at [560, 236] on button at bounding box center [560, 237] width 13 height 13
click at [562, 286] on button at bounding box center [560, 286] width 13 height 13
click at [558, 335] on button at bounding box center [560, 336] width 13 height 13
click at [559, 385] on button at bounding box center [560, 385] width 13 height 13
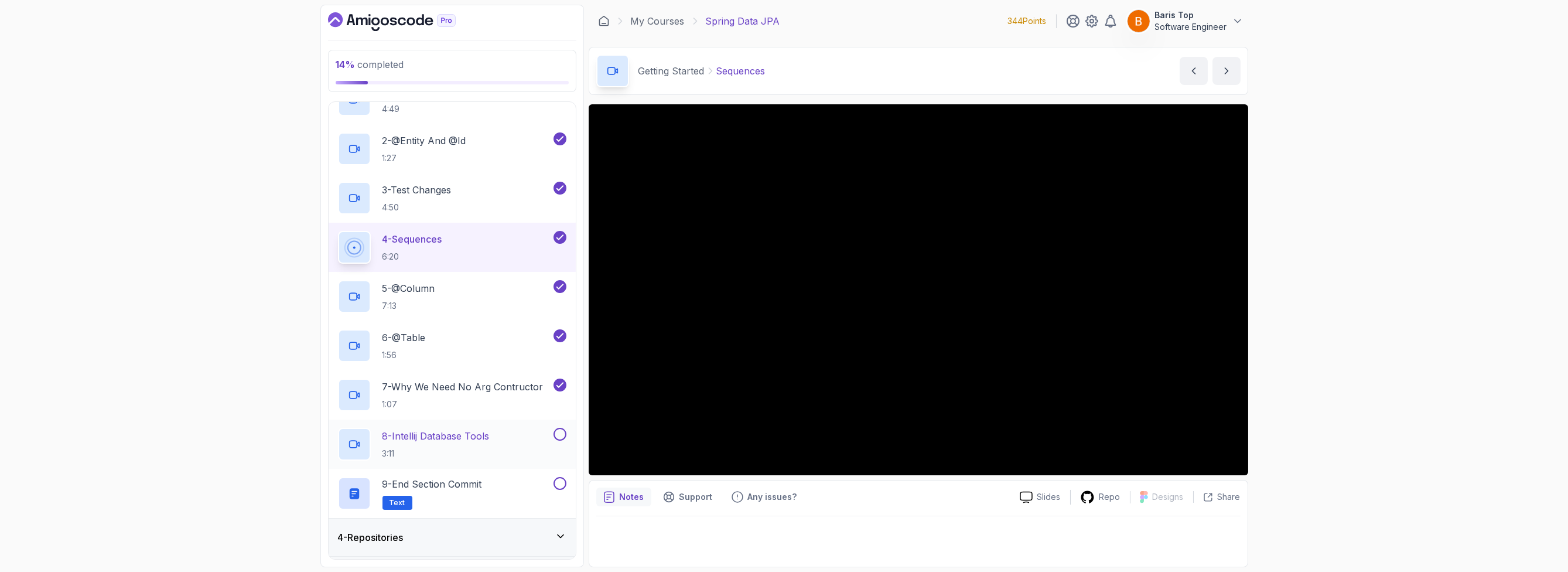
click at [558, 433] on button at bounding box center [560, 434] width 13 height 13
click at [504, 493] on div "9 - End Section Commit Text" at bounding box center [444, 493] width 213 height 33
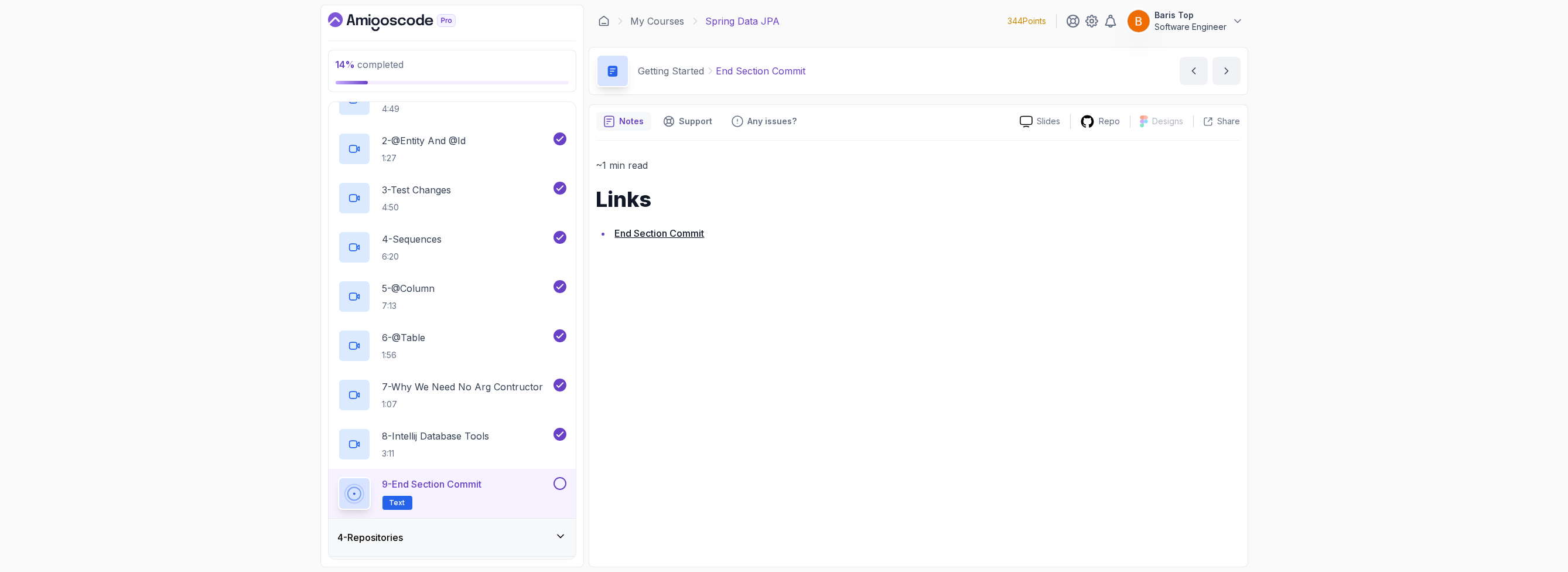
click at [560, 484] on button at bounding box center [560, 483] width 13 height 13
click at [675, 233] on link "End Section Commit" at bounding box center [659, 233] width 90 height 12
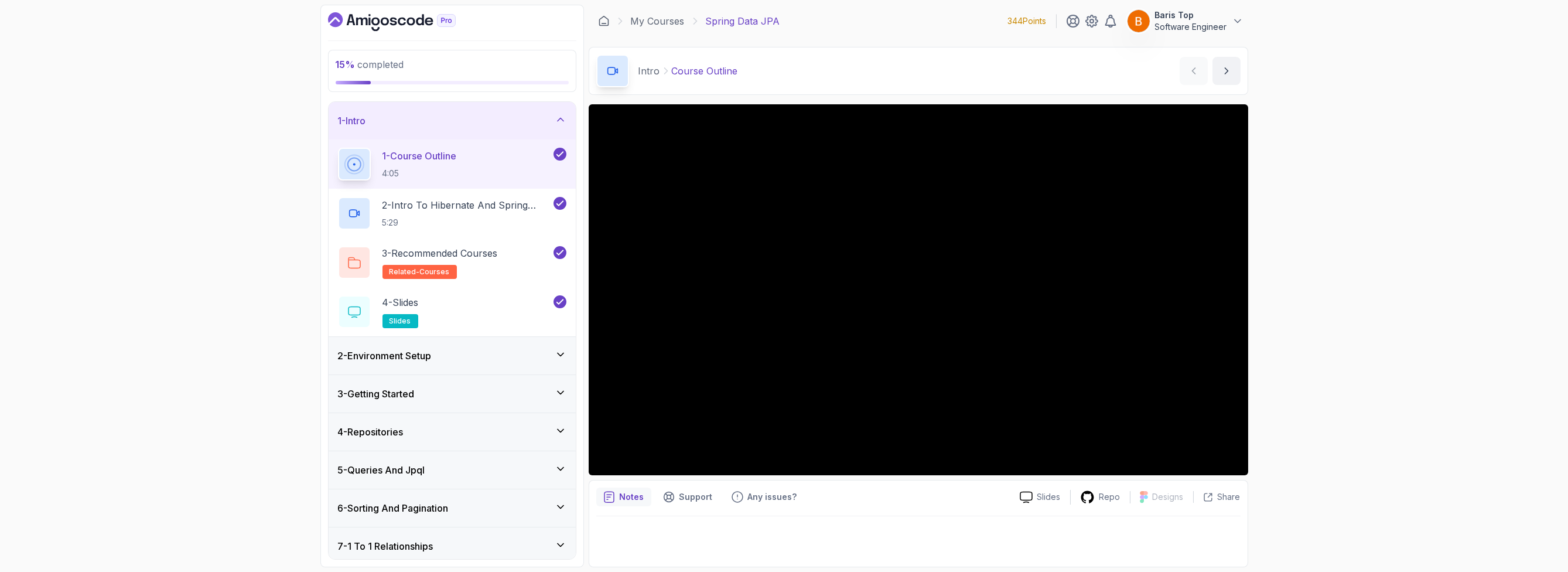
click at [511, 361] on div "2 - Environment Setup" at bounding box center [452, 356] width 229 height 14
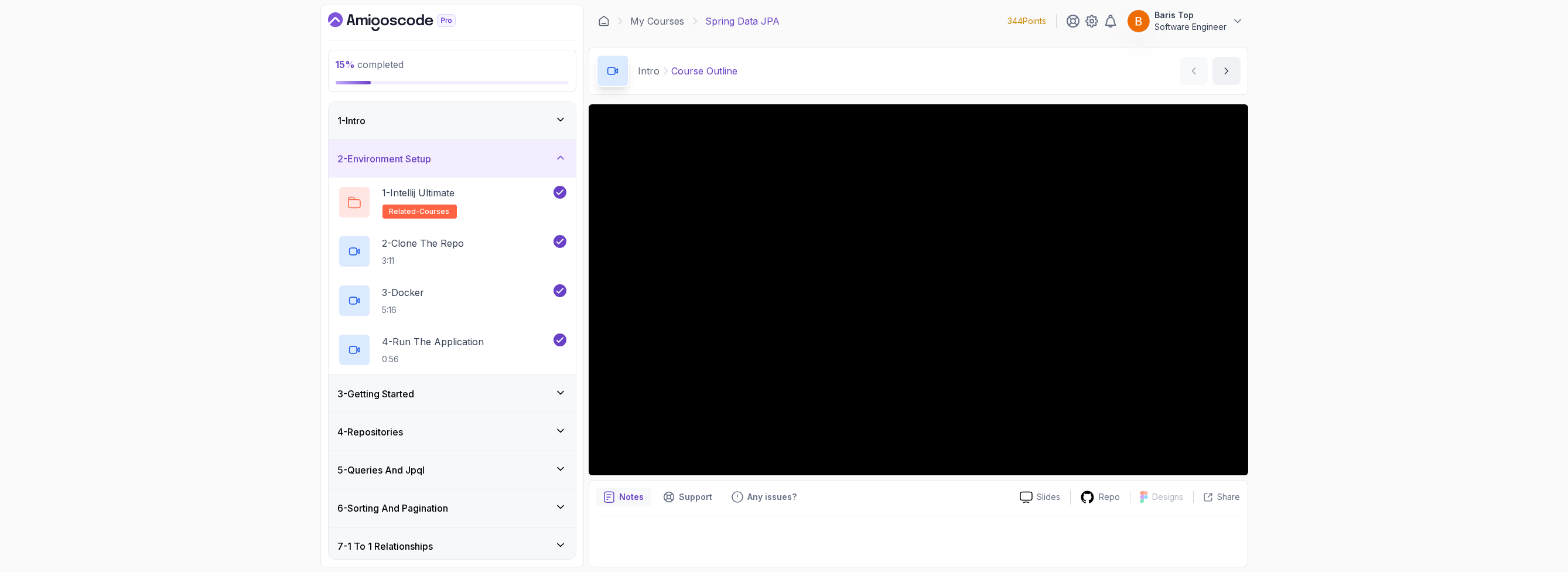
click at [501, 393] on div "3 - Getting Started" at bounding box center [452, 394] width 229 height 14
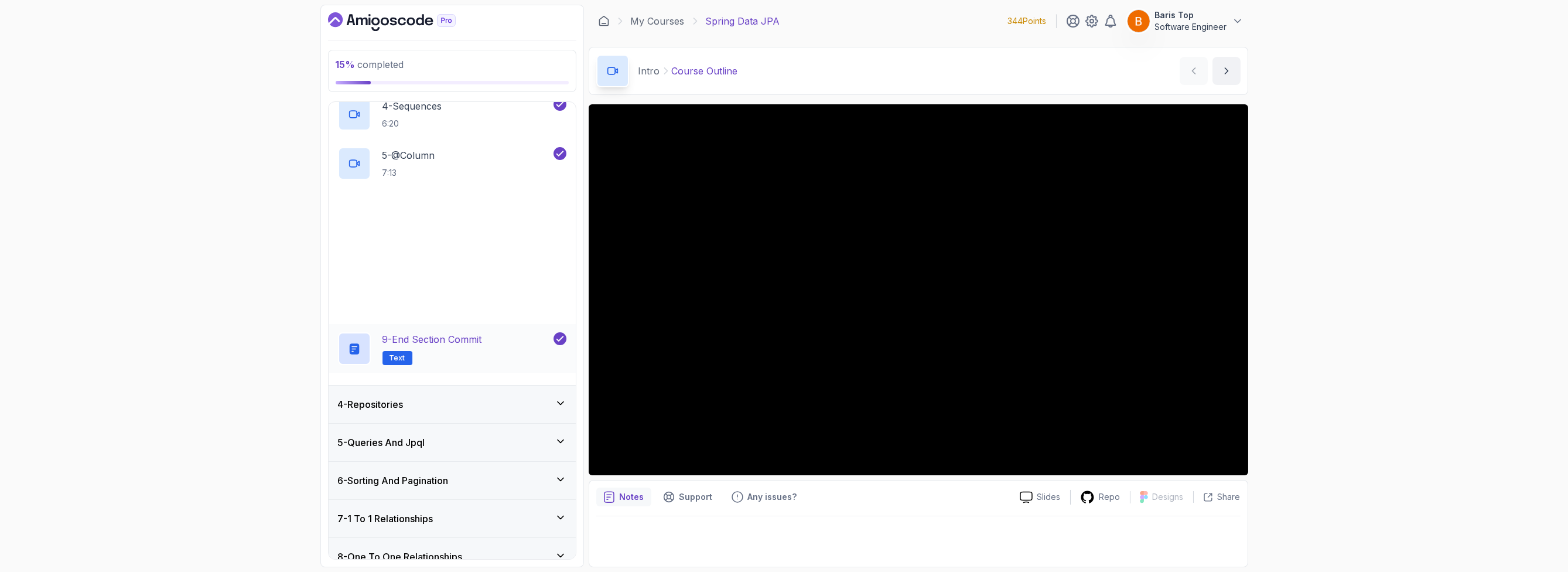
scroll to position [281, 0]
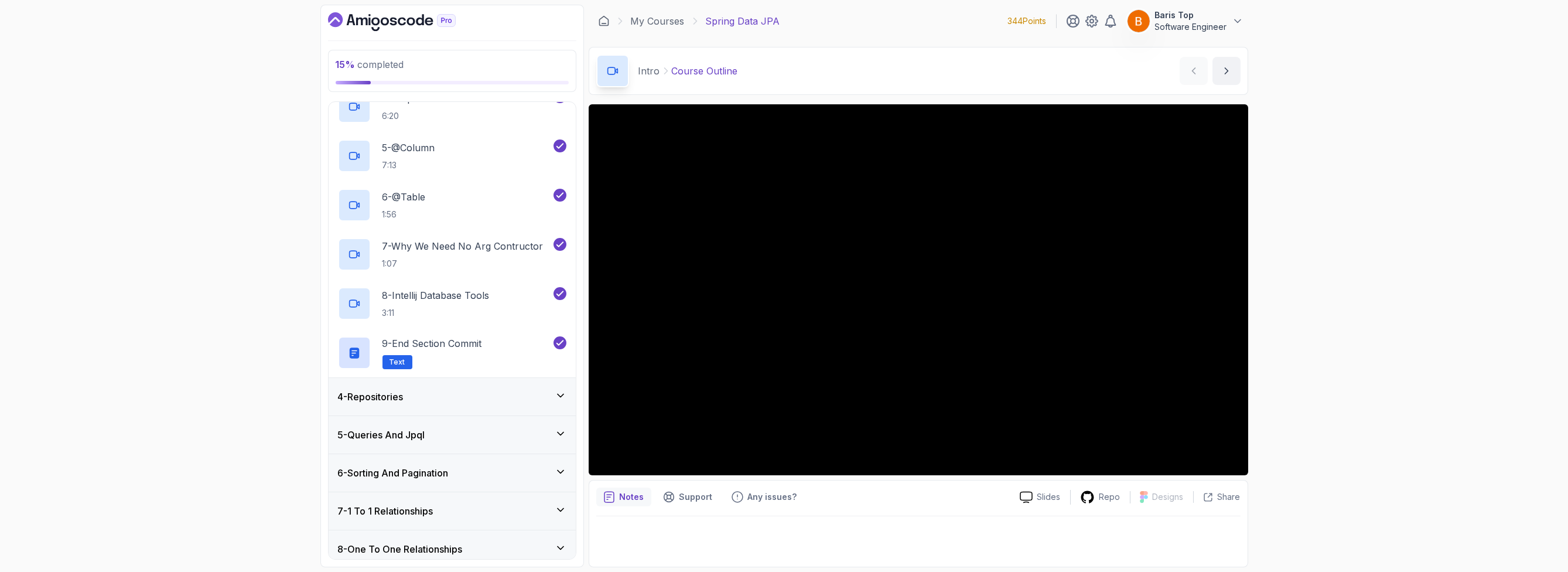
click at [499, 399] on div "4 - Repositories" at bounding box center [452, 397] width 229 height 14
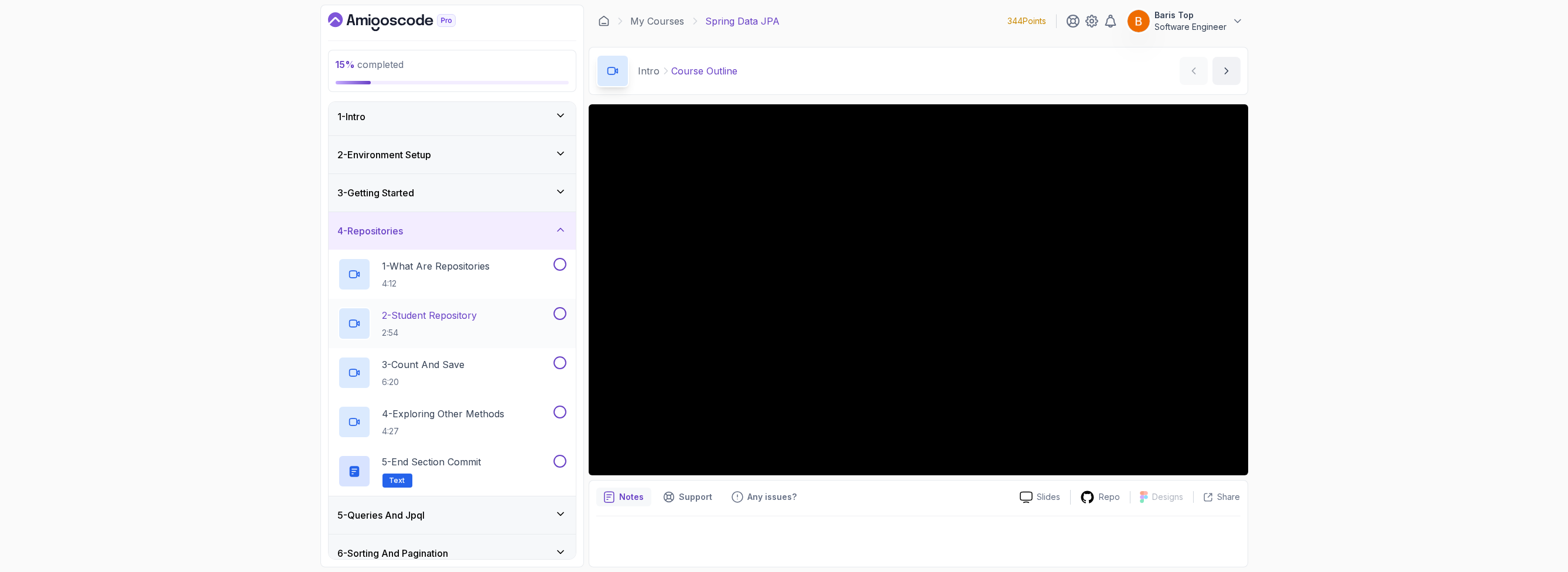
scroll to position [1, 0]
click at [495, 282] on div "1 - What Are Repositories 4:12" at bounding box center [444, 276] width 213 height 33
click at [562, 266] on button at bounding box center [560, 267] width 13 height 13
click at [559, 313] on button at bounding box center [560, 316] width 13 height 13
click at [555, 364] on button at bounding box center [560, 365] width 13 height 13
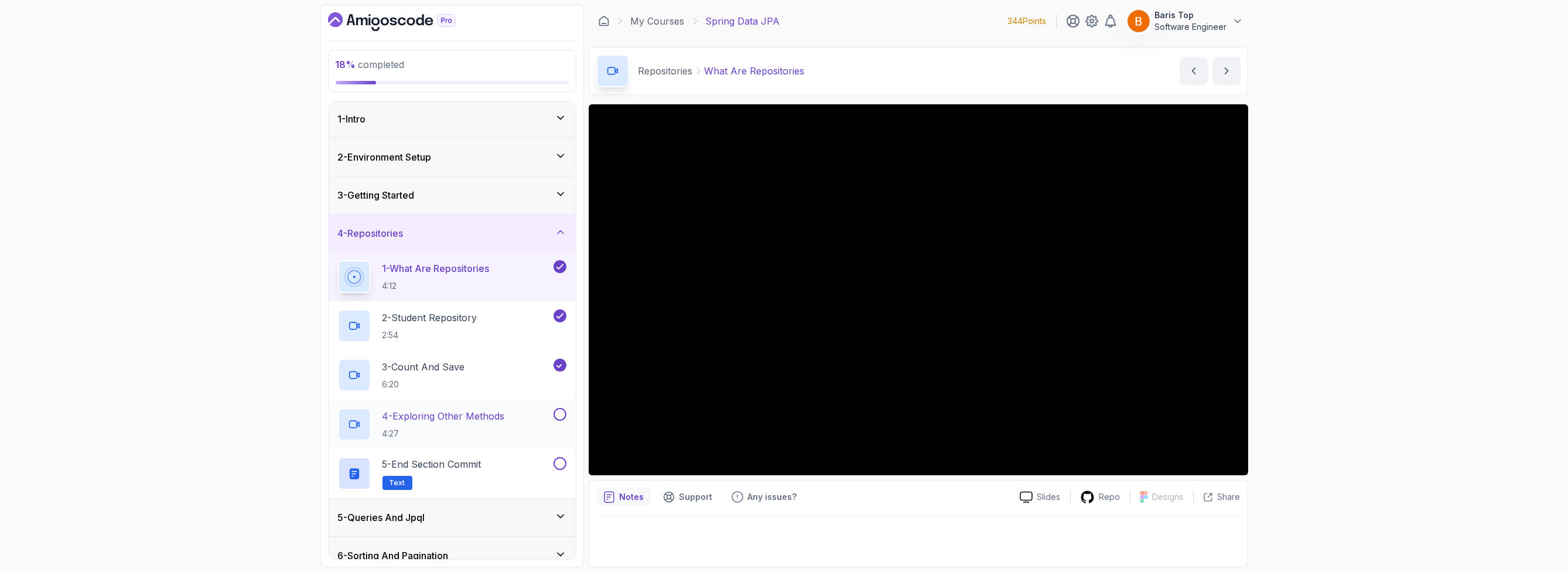
click at [559, 410] on button at bounding box center [560, 415] width 13 height 13
drag, startPoint x: 559, startPoint y: 465, endPoint x: 560, endPoint y: 439, distance: 26.0
click at [559, 465] on button at bounding box center [560, 464] width 13 height 13
click at [562, 220] on div "4 - Repositories" at bounding box center [452, 233] width 247 height 38
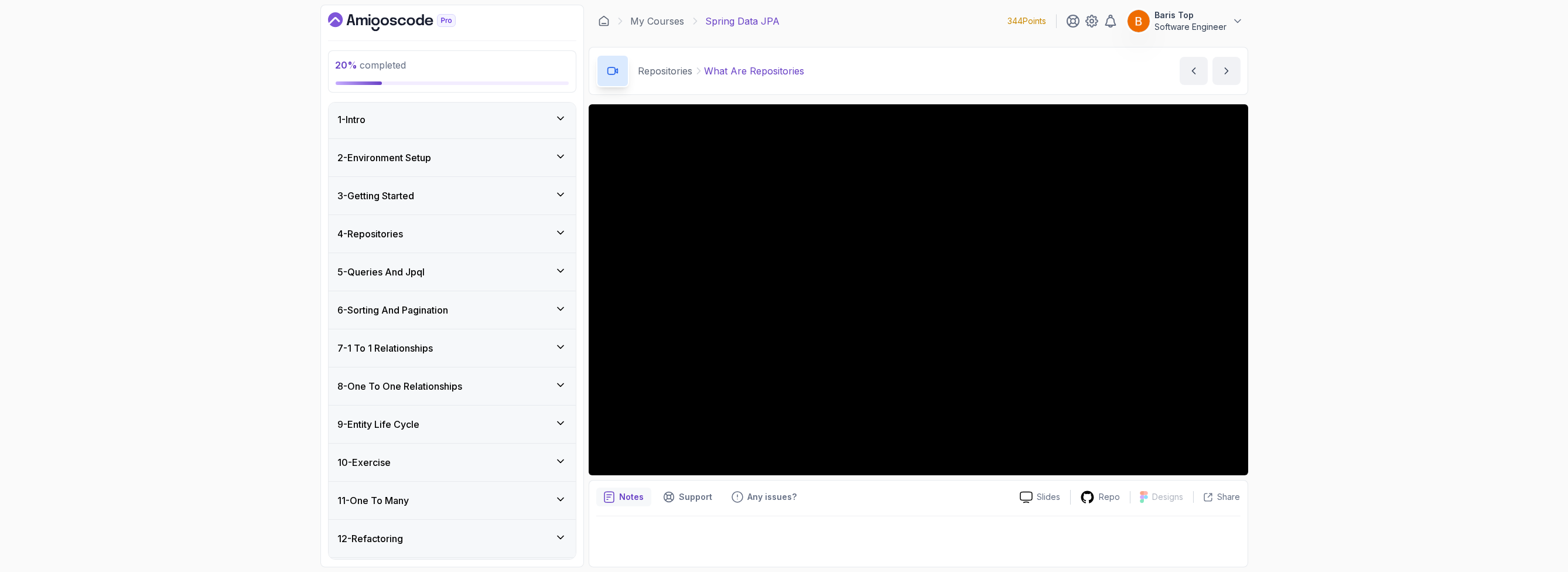
click at [545, 268] on div "5 - Queries And Jpql" at bounding box center [452, 272] width 229 height 14
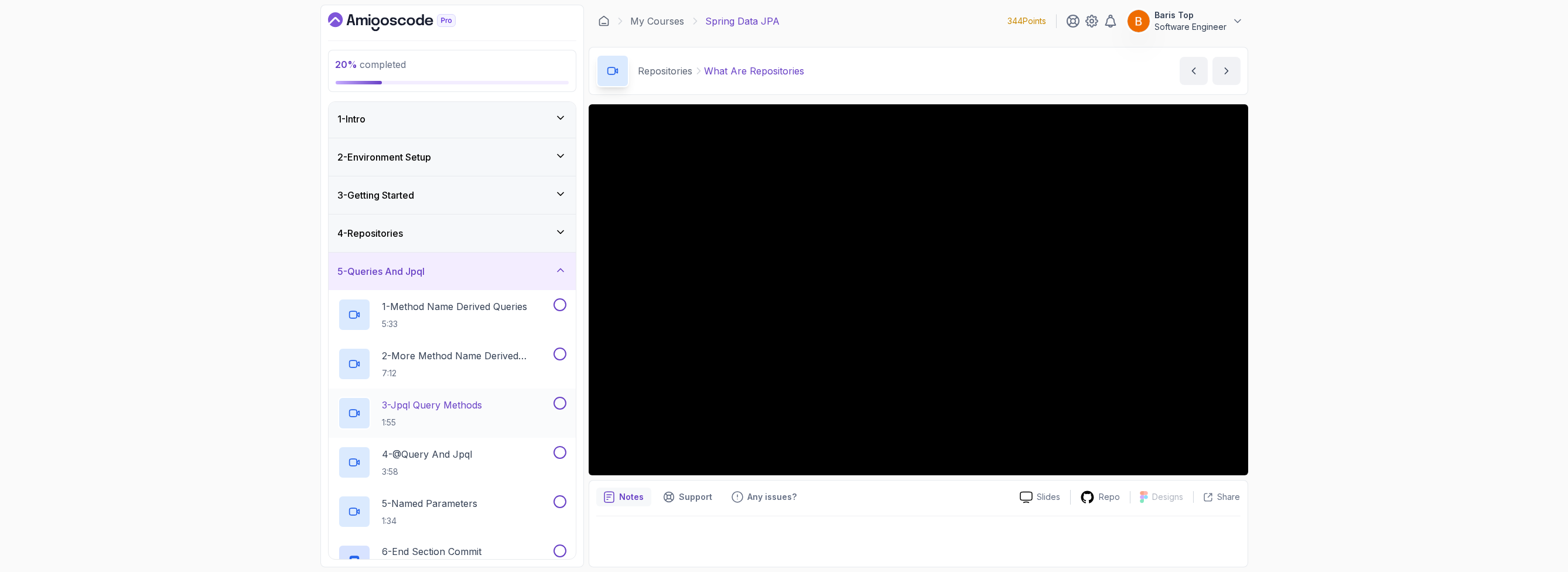
click at [518, 402] on div "3 - Jpql Query Methods 1:55" at bounding box center [444, 413] width 213 height 33
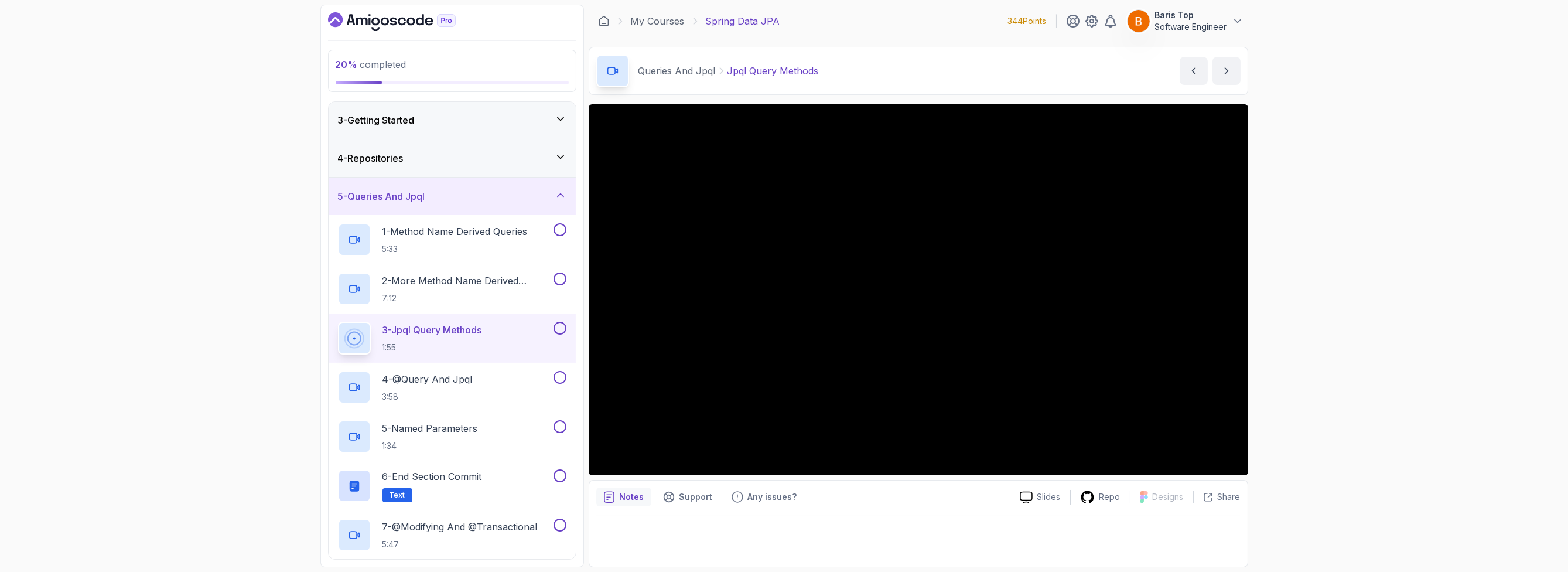
scroll to position [72, 0]
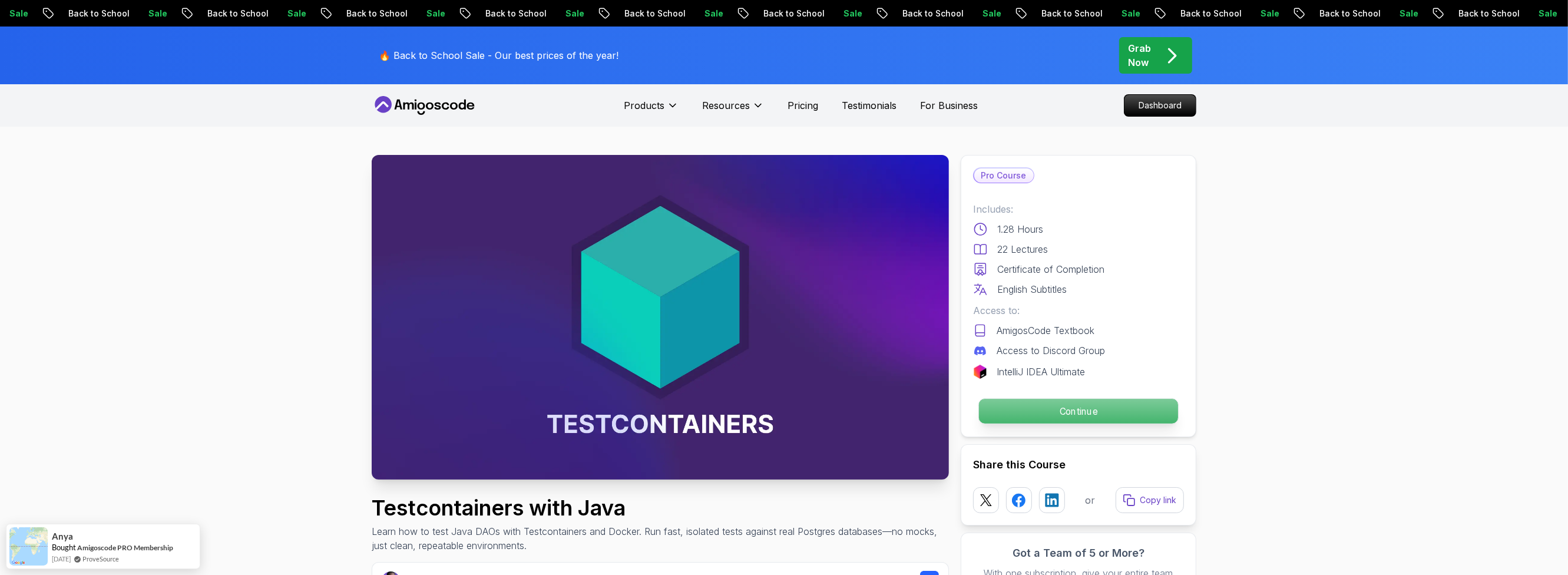
click at [1072, 413] on p "Continue" at bounding box center [1079, 411] width 199 height 25
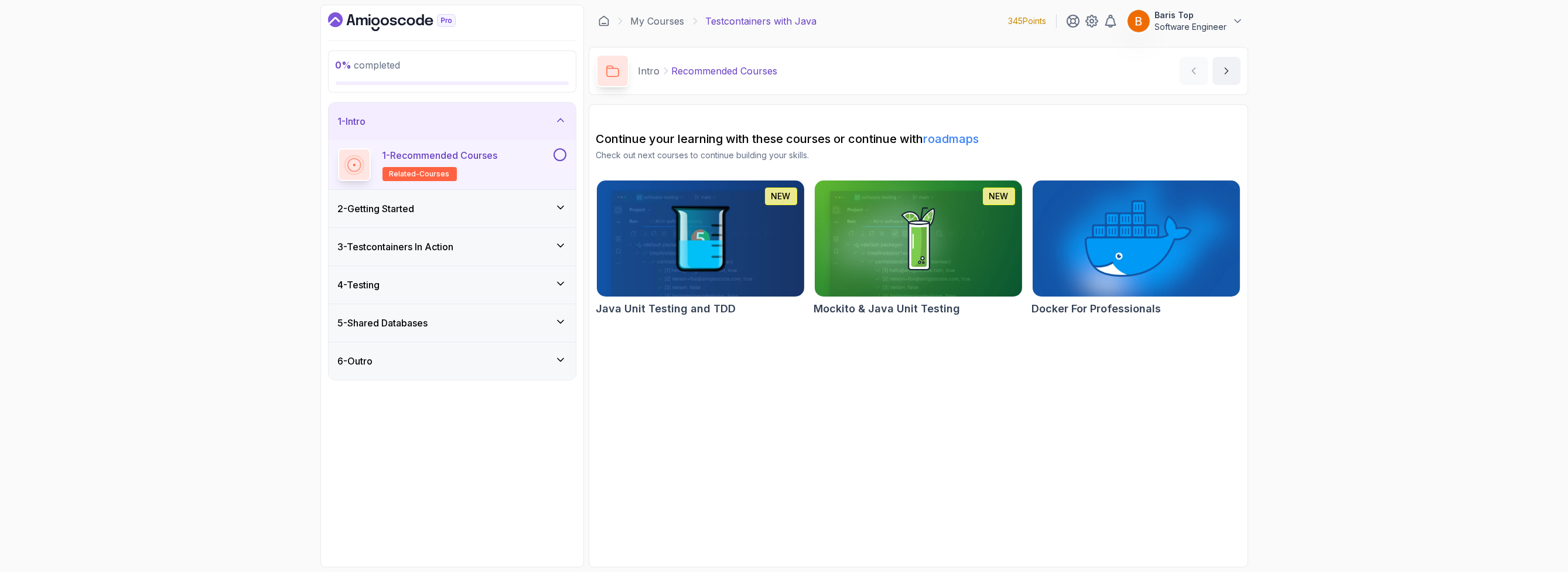
click at [557, 152] on button at bounding box center [560, 155] width 13 height 13
click at [513, 205] on div "2 - Getting Started" at bounding box center [452, 209] width 229 height 14
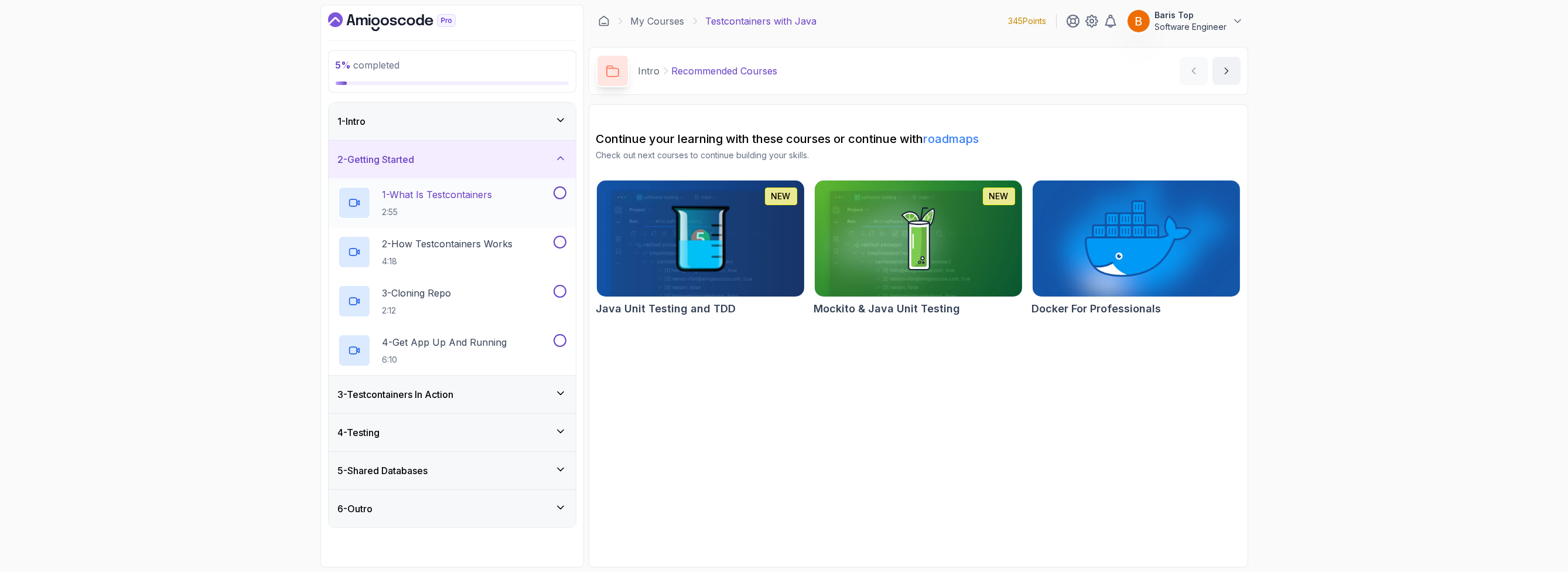
click at [523, 201] on div "1 - What Is Testcontainers 2:55" at bounding box center [444, 203] width 213 height 33
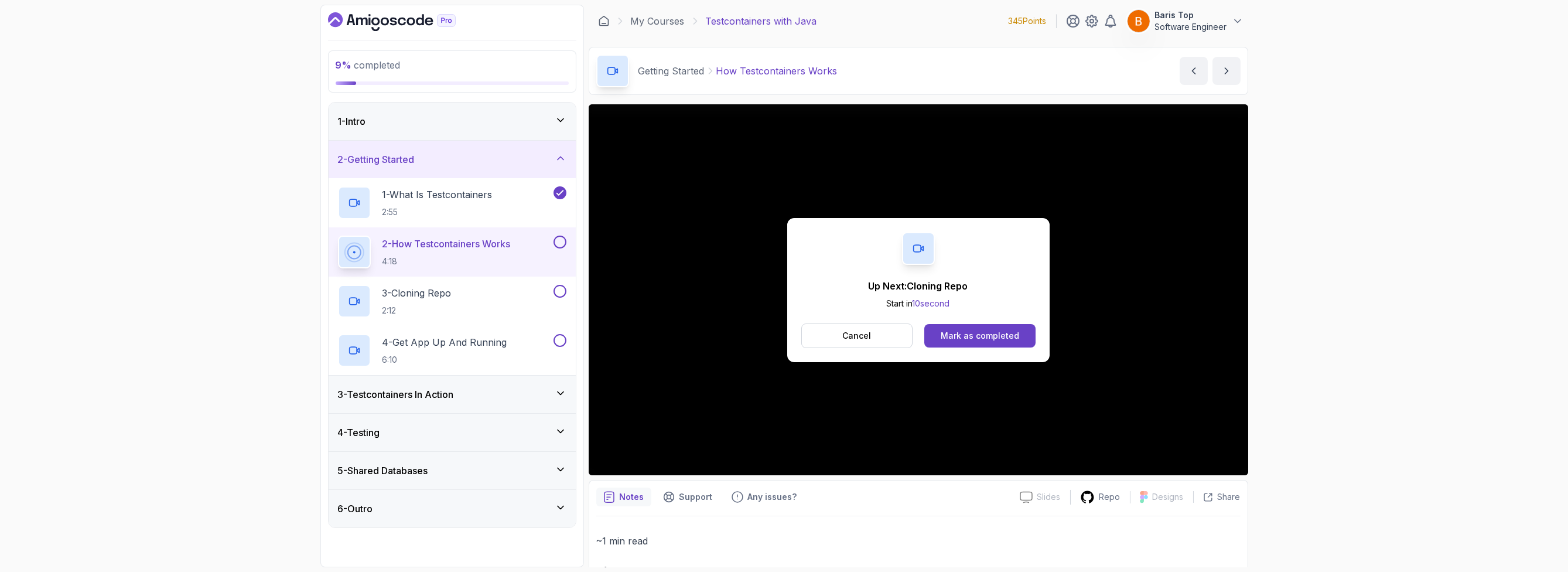
click at [557, 241] on button at bounding box center [560, 242] width 13 height 13
click at [566, 288] on div at bounding box center [559, 291] width 16 height 13
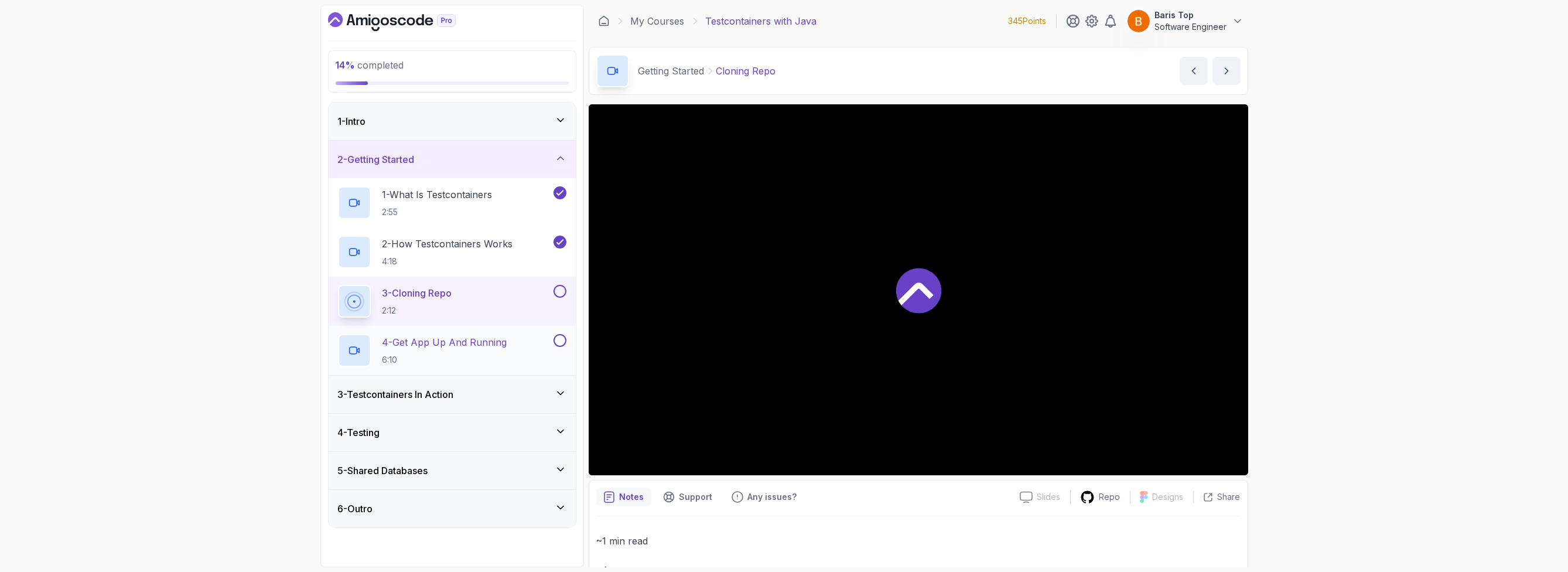
click at [515, 358] on div "4 - Get App Up And Running 6:10" at bounding box center [444, 350] width 213 height 33
click at [563, 293] on button at bounding box center [560, 291] width 13 height 13
click at [472, 283] on div "3 - Cloning Repo 2:12" at bounding box center [452, 301] width 247 height 49
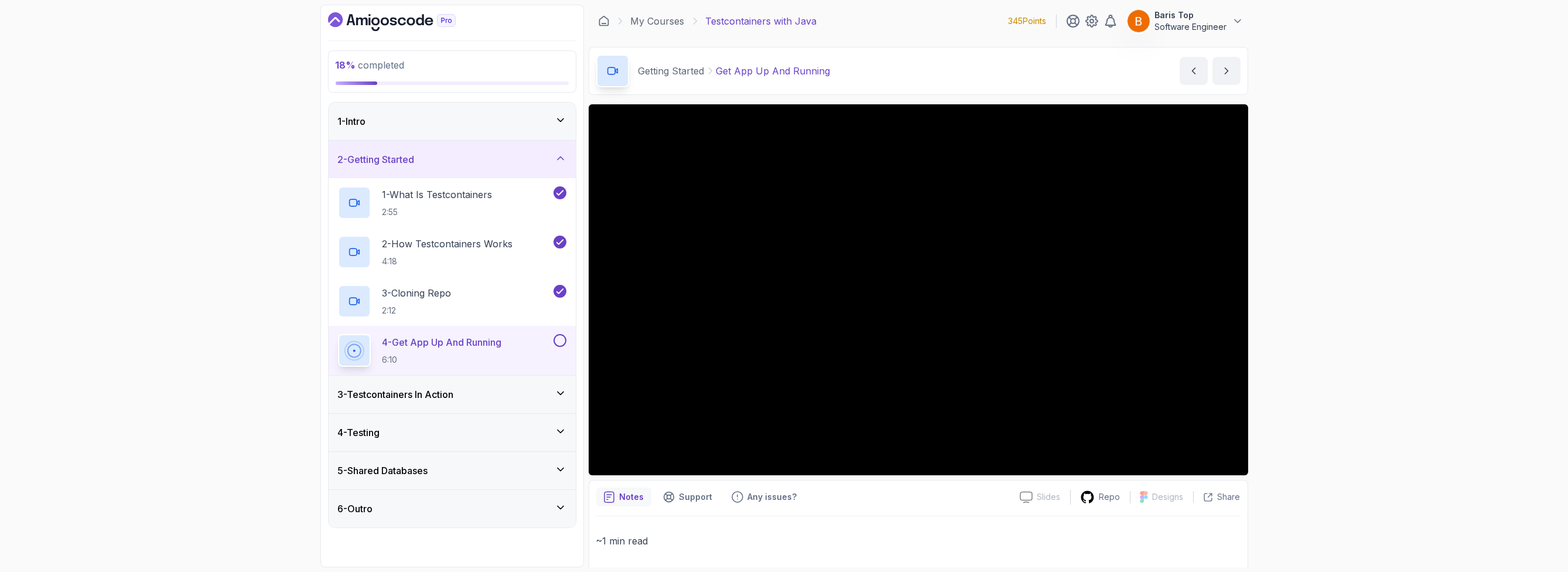
click at [502, 340] on p "4 - Get App Up And Running" at bounding box center [442, 342] width 120 height 14
click at [555, 341] on button at bounding box center [560, 340] width 13 height 13
click at [491, 390] on div "3 - Testcontainers In Action" at bounding box center [452, 395] width 229 height 14
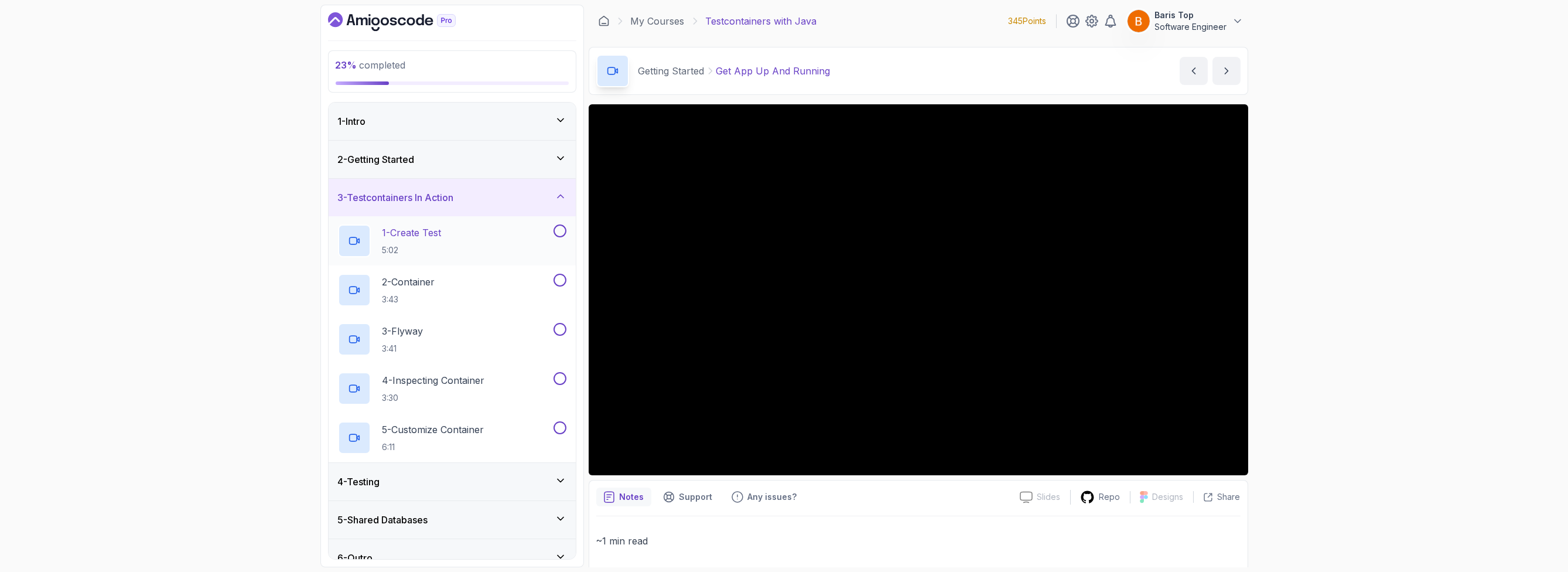
click at [516, 239] on div "1 - Create Test 5:02" at bounding box center [444, 241] width 213 height 33
drag, startPoint x: 554, startPoint y: 229, endPoint x: 555, endPoint y: 254, distance: 25.0
click at [554, 229] on button at bounding box center [560, 231] width 13 height 13
click at [557, 274] on div at bounding box center [559, 280] width 16 height 13
drag, startPoint x: 562, startPoint y: 328, endPoint x: 562, endPoint y: 317, distance: 11.0
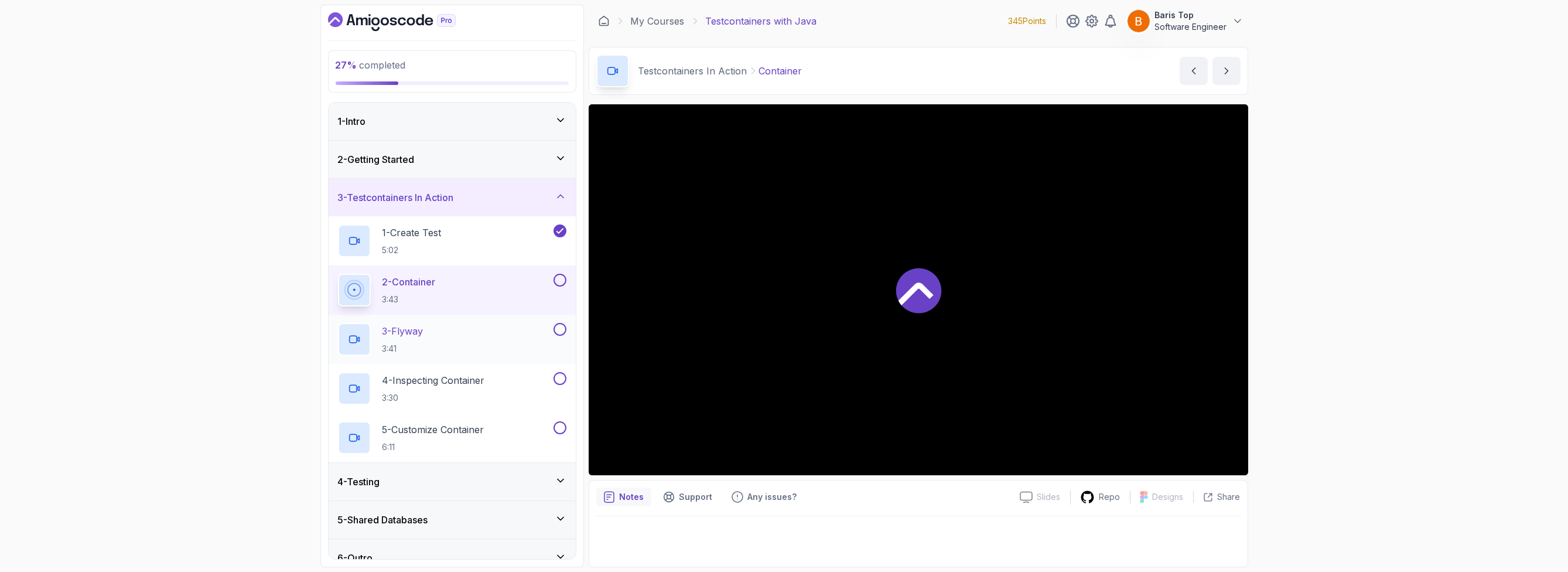
click at [562, 327] on button at bounding box center [560, 330] width 13 height 13
click at [561, 276] on button at bounding box center [560, 280] width 13 height 13
click at [562, 373] on button at bounding box center [560, 378] width 13 height 13
click at [556, 426] on button at bounding box center [560, 428] width 13 height 13
click at [510, 424] on div "5 - Customize Container 6:11" at bounding box center [444, 438] width 213 height 33
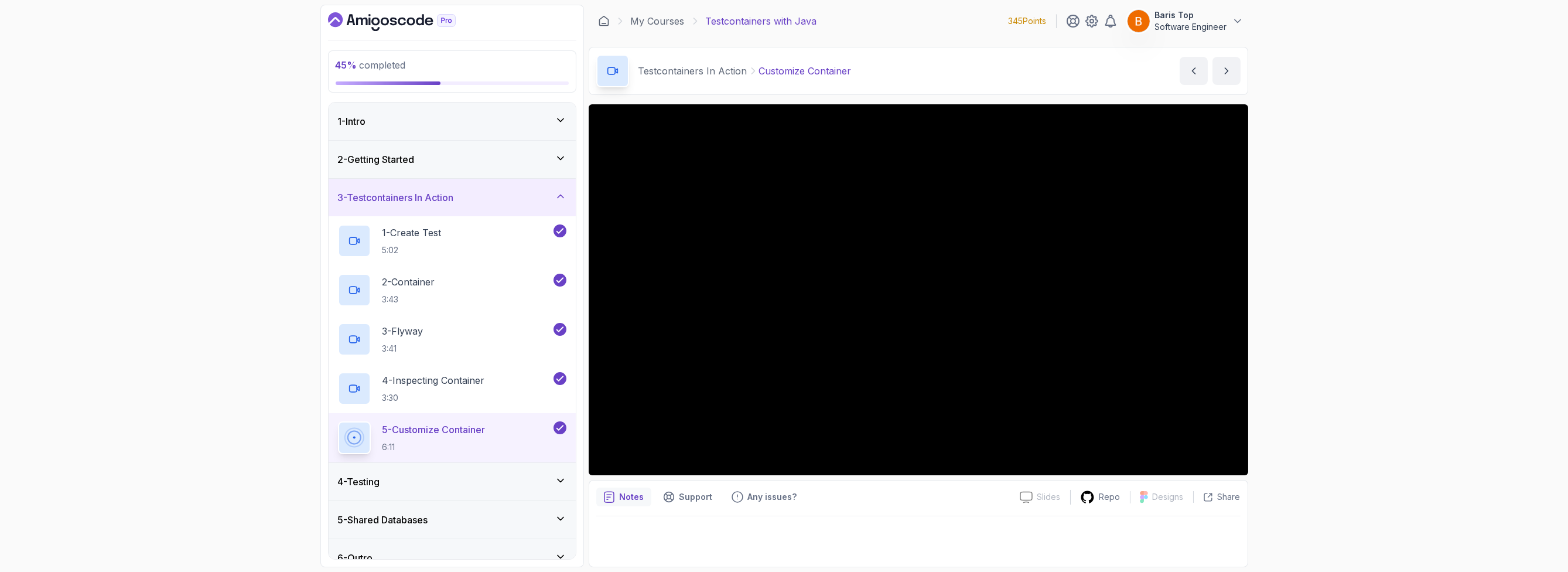
click at [484, 484] on div "4 - Testing" at bounding box center [452, 482] width 229 height 14
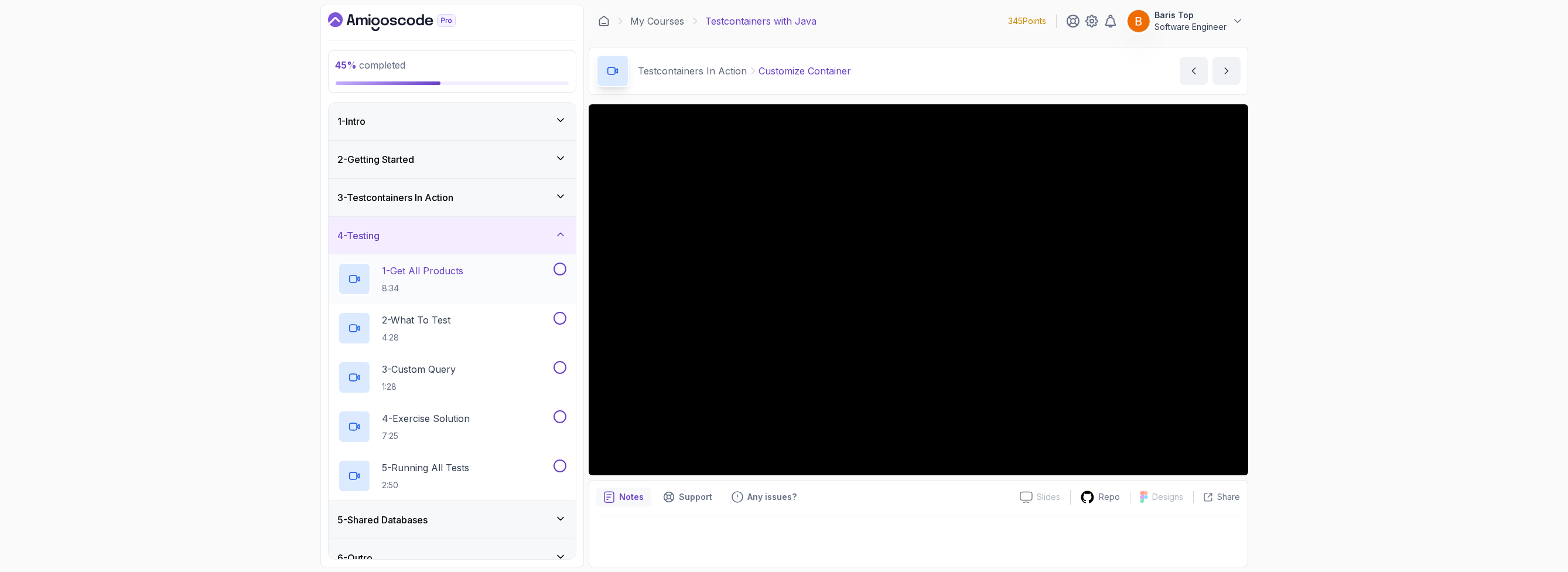
click at [515, 276] on div "1 - Get All Products 8:34" at bounding box center [444, 279] width 213 height 33
click at [560, 266] on button at bounding box center [560, 269] width 13 height 13
click at [559, 317] on button at bounding box center [560, 318] width 13 height 13
click at [566, 368] on button at bounding box center [560, 367] width 13 height 13
click at [561, 408] on div "4 - Exercise Solution 7:25" at bounding box center [452, 426] width 247 height 49
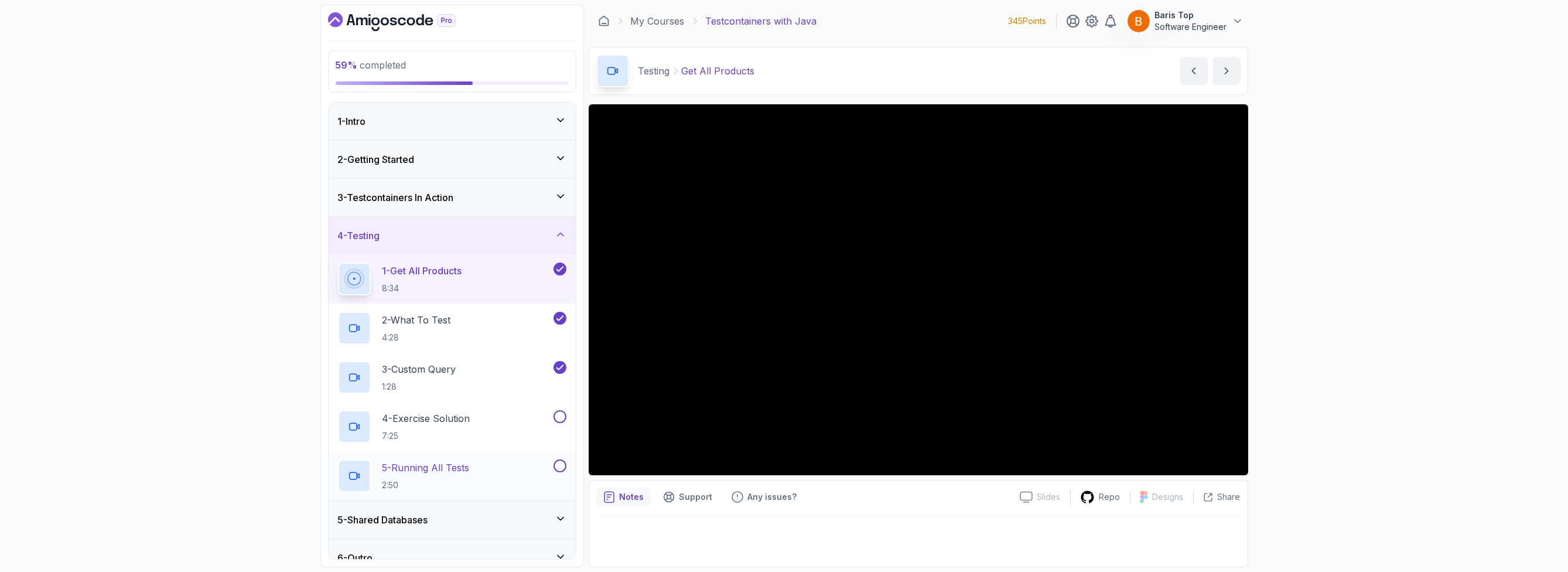
click at [550, 467] on div "5 - Running All Tests 2:50" at bounding box center [444, 476] width 213 height 33
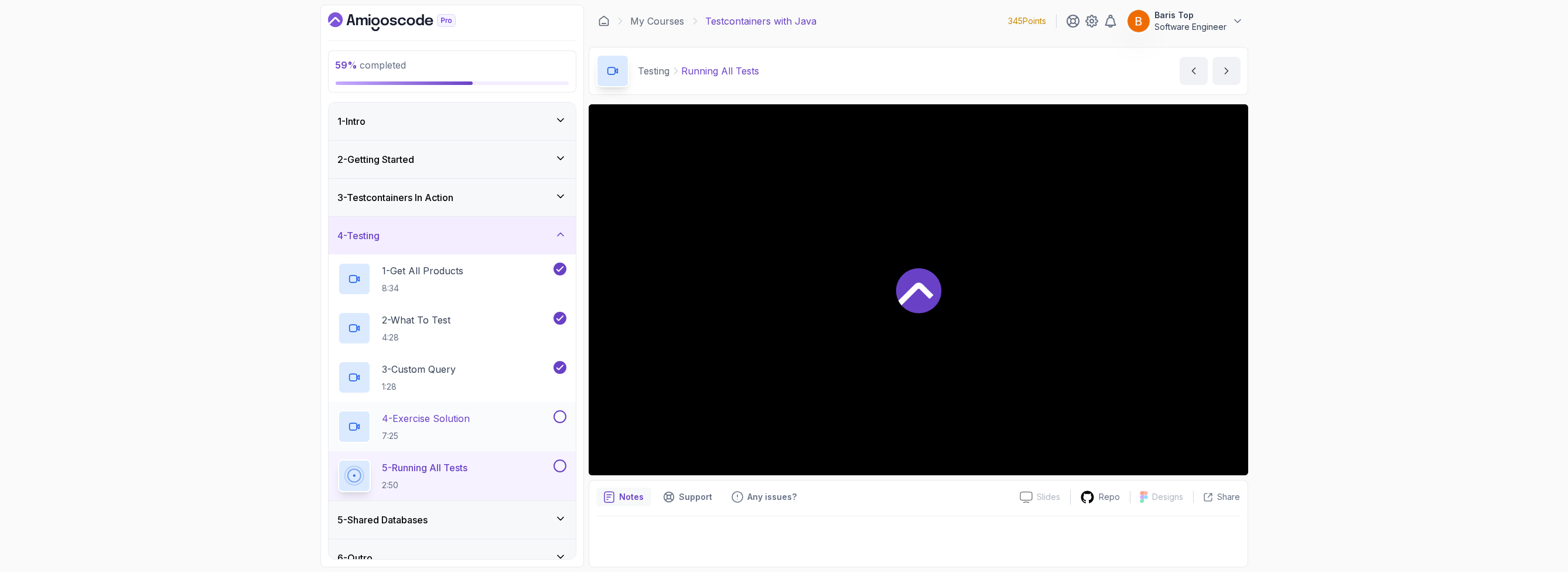
click at [559, 423] on button "4 - Exercise Solution 7:25" at bounding box center [452, 427] width 229 height 33
click at [559, 466] on button at bounding box center [560, 466] width 13 height 13
click at [562, 415] on button at bounding box center [560, 417] width 13 height 13
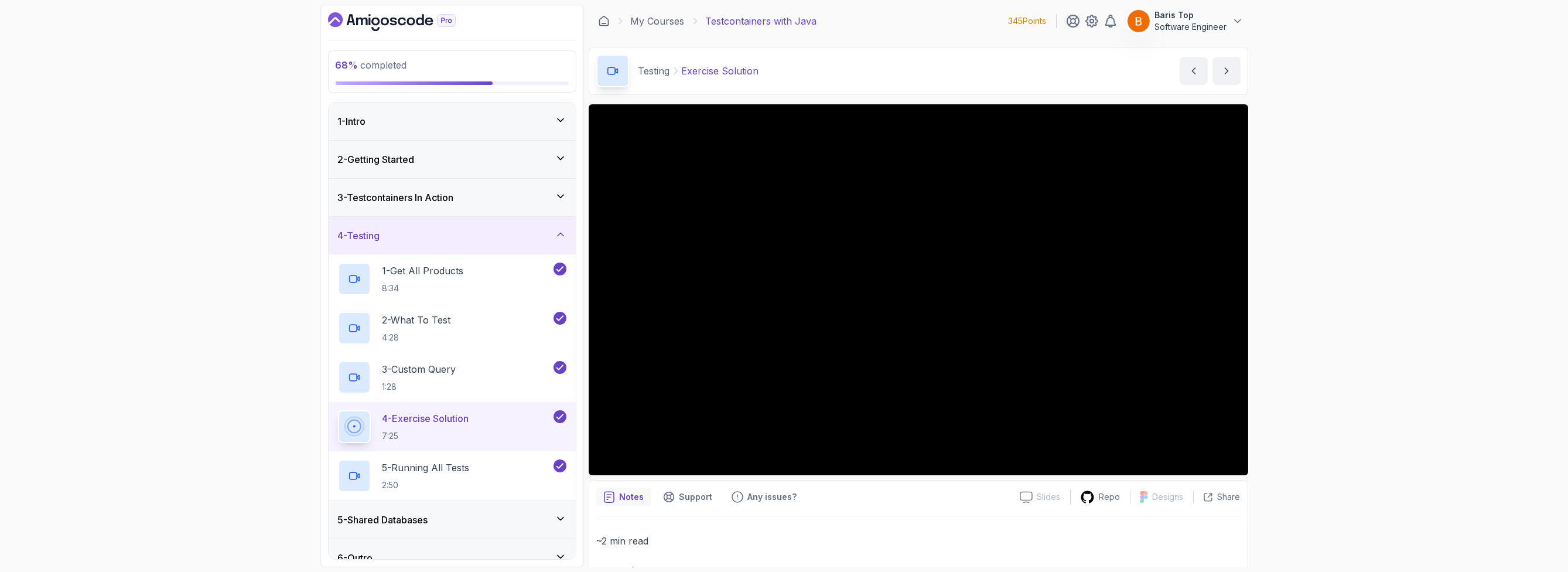
click at [486, 234] on div "4 - Testing" at bounding box center [452, 236] width 229 height 14
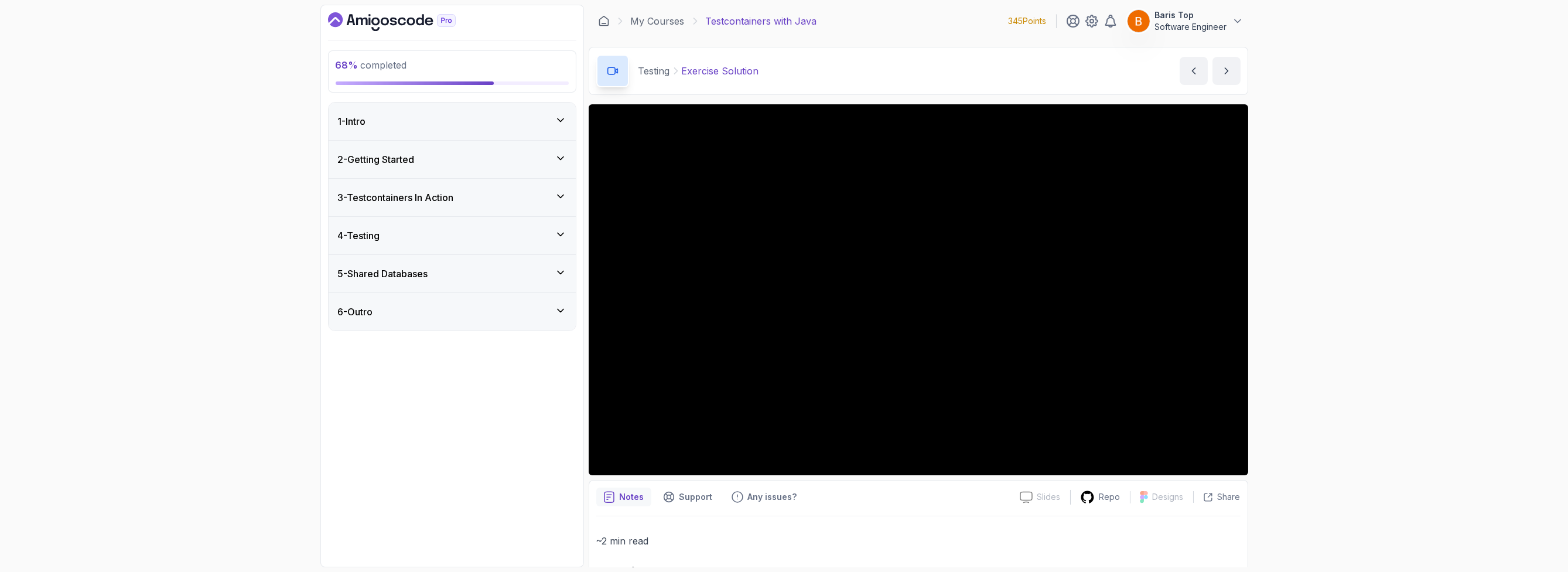
click at [487, 268] on div "5 - Shared Databases" at bounding box center [452, 274] width 229 height 14
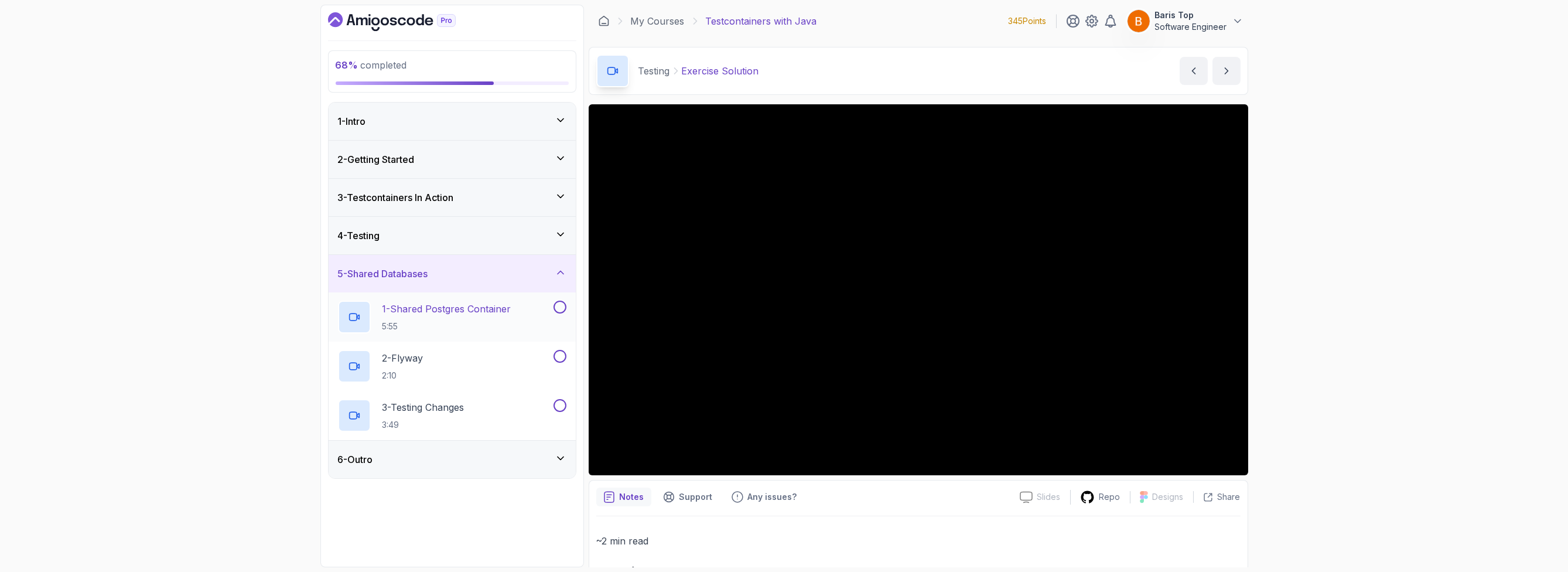
click at [511, 320] on p "5:55" at bounding box center [447, 326] width 129 height 12
drag, startPoint x: 559, startPoint y: 303, endPoint x: 562, endPoint y: 310, distance: 7.6
click at [559, 303] on button at bounding box center [560, 307] width 13 height 13
click at [516, 369] on div "2 - Flyway 2:10" at bounding box center [444, 366] width 213 height 33
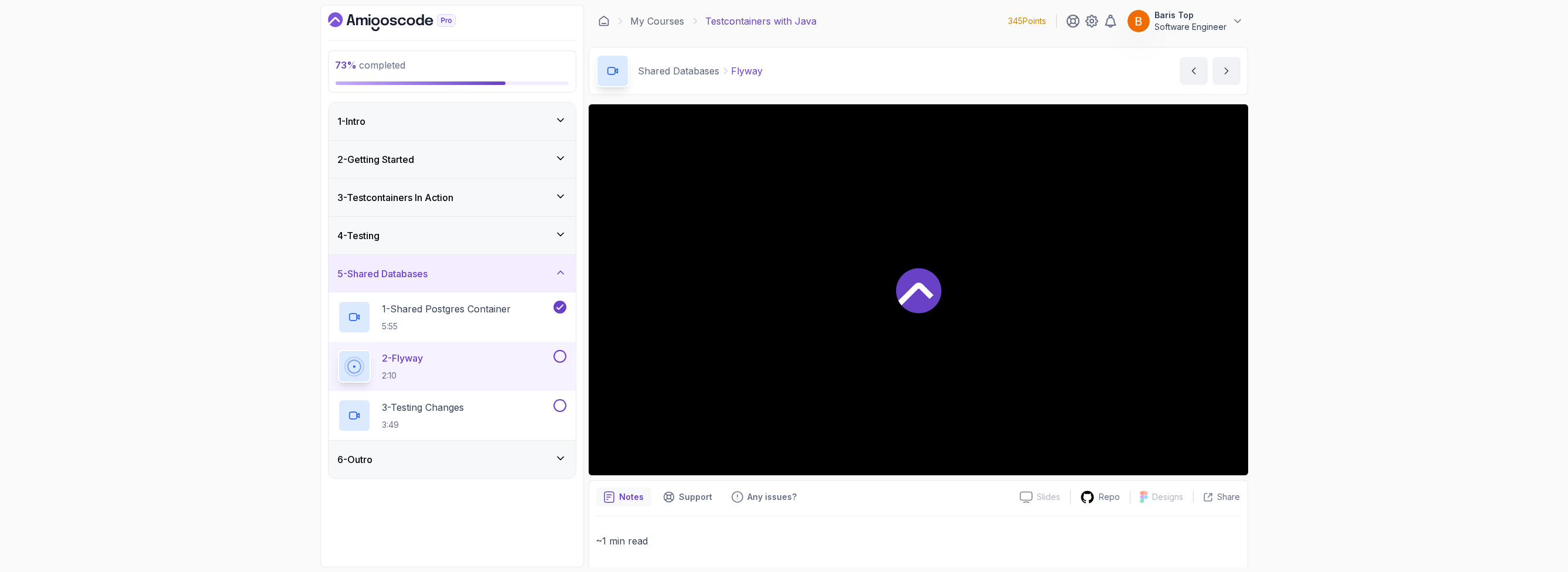
click at [557, 355] on button at bounding box center [560, 357] width 13 height 13
click at [559, 410] on button at bounding box center [560, 405] width 13 height 13
click at [518, 464] on div "6 - Outro" at bounding box center [452, 459] width 229 height 14
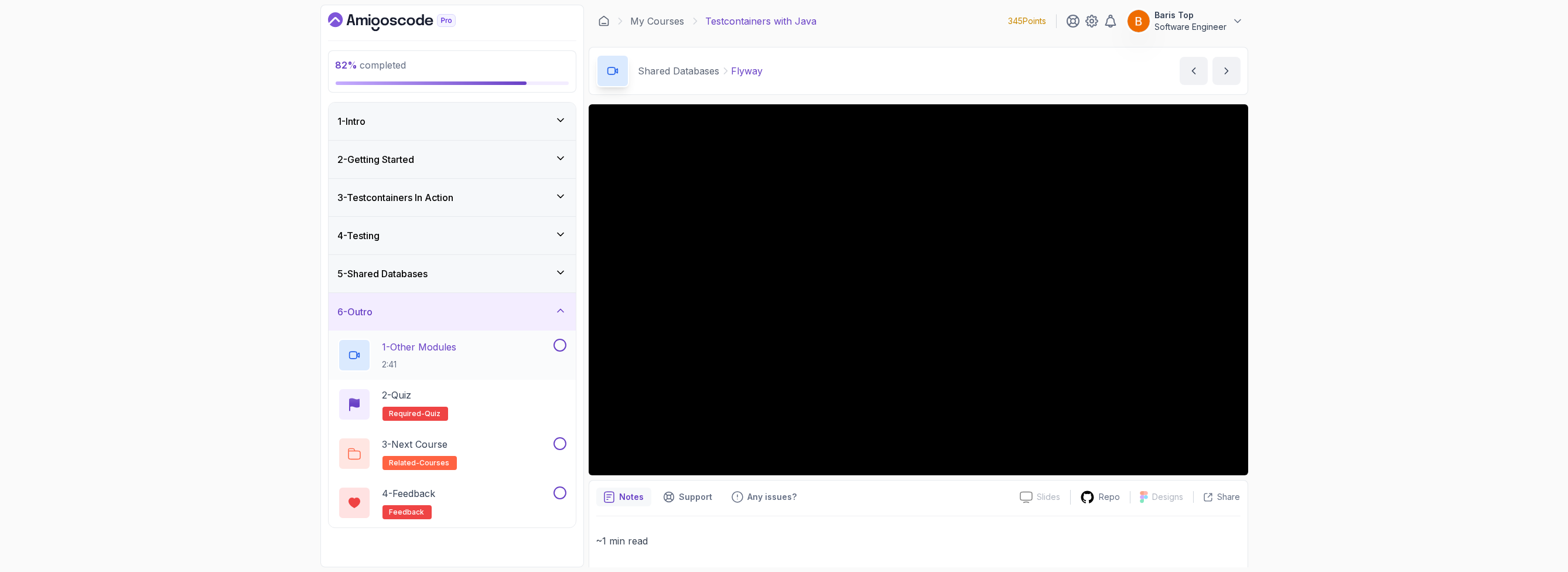
click at [560, 341] on button at bounding box center [560, 345] width 13 height 13
click at [535, 408] on div "2 - Quiz Required- quiz" at bounding box center [452, 405] width 229 height 33
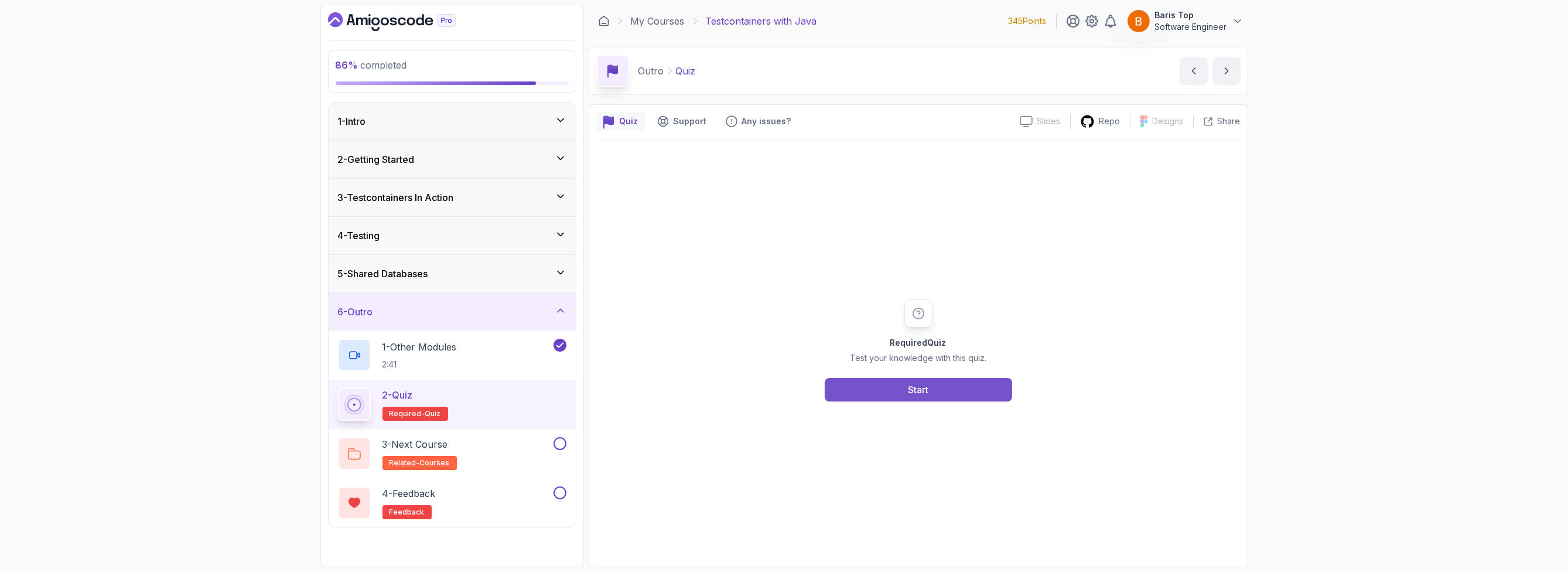
click at [847, 392] on button "Start" at bounding box center [918, 389] width 188 height 23
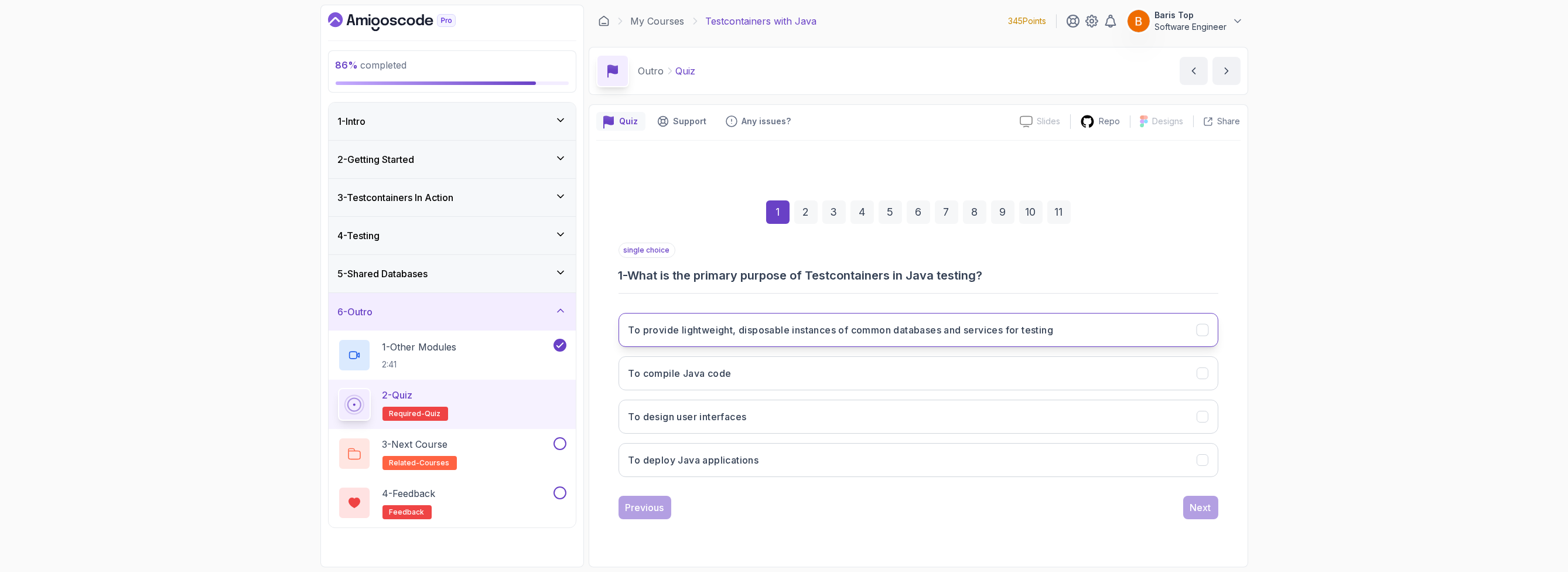
click at [1111, 323] on button "To provide lightweight, disposable instances of common databases and services f…" at bounding box center [918, 330] width 600 height 34
click at [1207, 507] on div "Next" at bounding box center [1201, 507] width 21 height 14
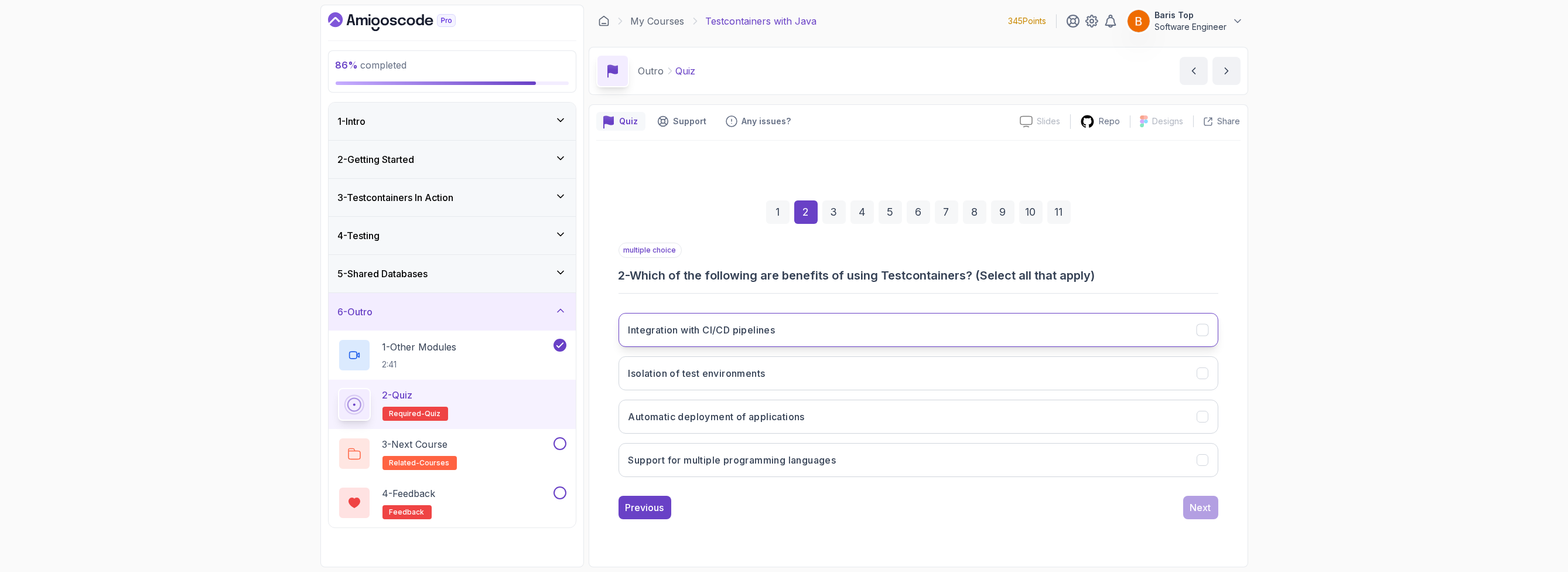
click at [851, 331] on button "Integration with CI/CD pipelines" at bounding box center [918, 330] width 600 height 34
click at [862, 364] on button "Isolation of test environments" at bounding box center [918, 374] width 600 height 34
click at [919, 456] on button "Support for multiple programming languages" at bounding box center [918, 460] width 600 height 34
click at [1195, 503] on div "Next" at bounding box center [1201, 507] width 21 height 14
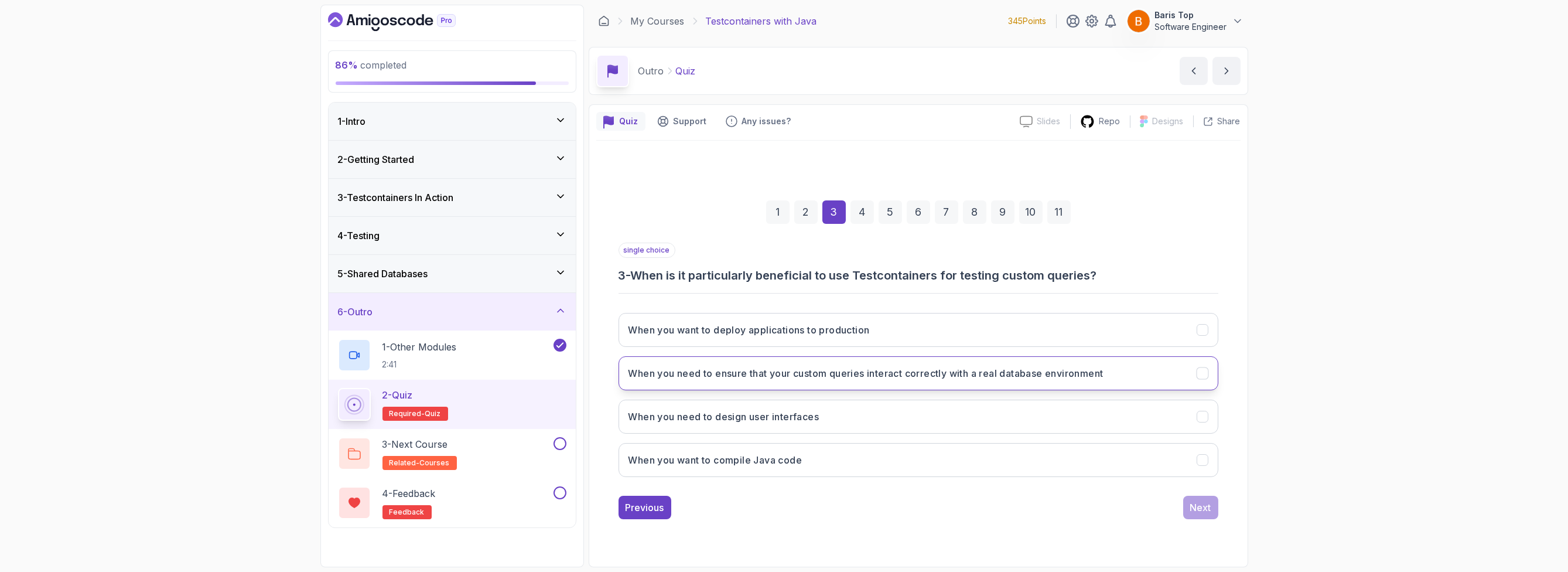
click at [989, 382] on button "When you need to ensure that your custom queries interact correctly with a real…" at bounding box center [918, 374] width 600 height 34
click at [1197, 512] on div "Next" at bounding box center [1201, 507] width 21 height 14
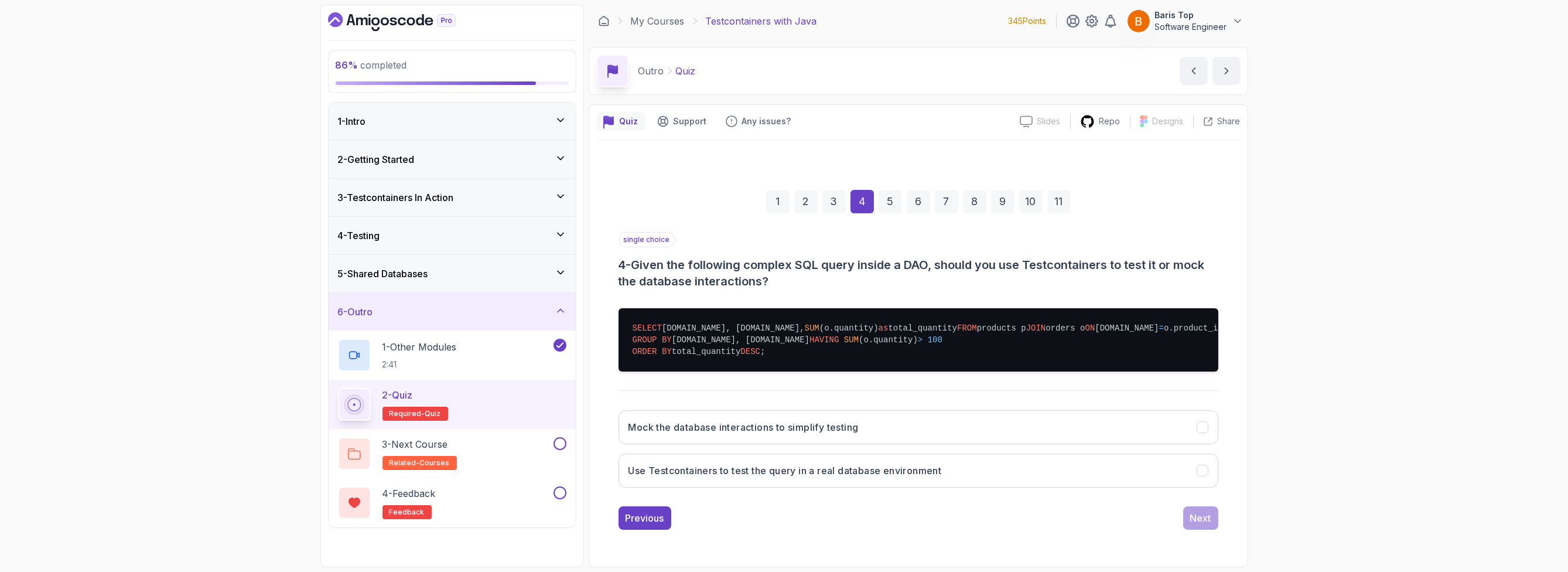
scroll to position [36, 0]
click at [923, 488] on button "Use Testcontainers to test the query in a real database environment" at bounding box center [918, 471] width 600 height 34
click at [946, 513] on div "Previous Next" at bounding box center [918, 518] width 600 height 23
click at [1205, 525] on div "Next" at bounding box center [1201, 518] width 21 height 14
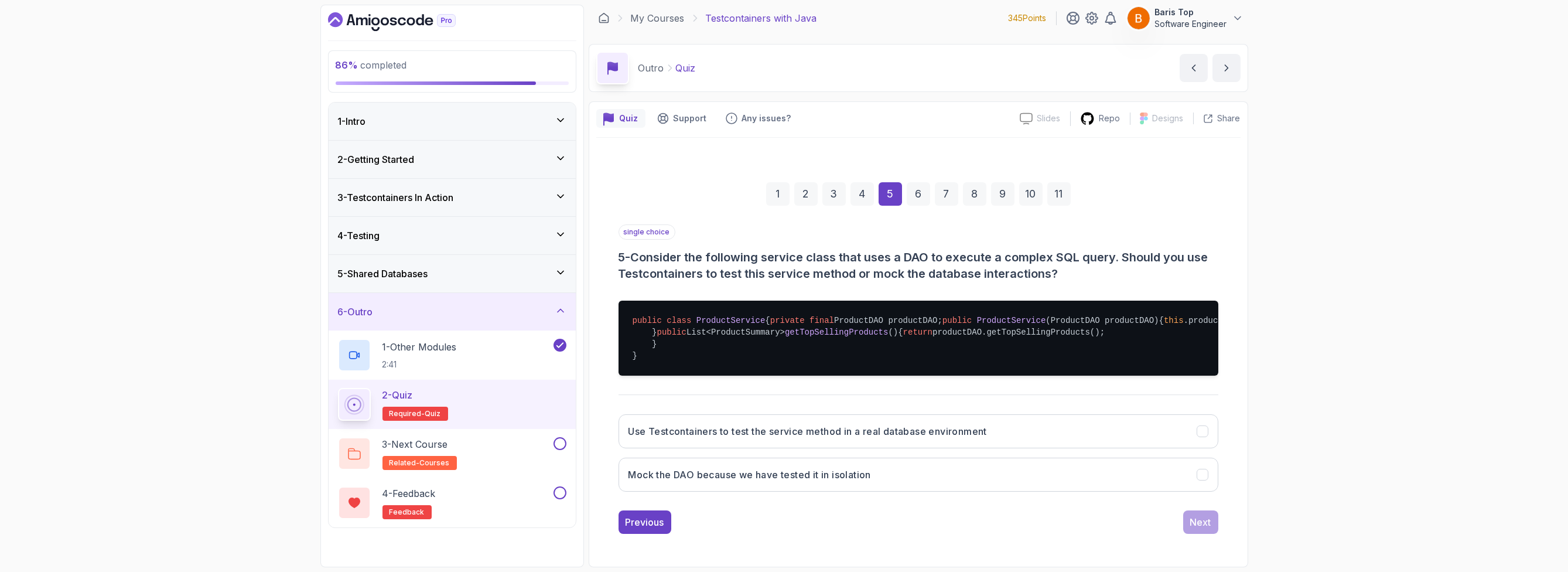
click at [1094, 252] on div "single choice 5 - Consider the following service class that uses a DAO to execu…" at bounding box center [918, 363] width 600 height 276
click at [862, 182] on div "4" at bounding box center [862, 194] width 23 height 23
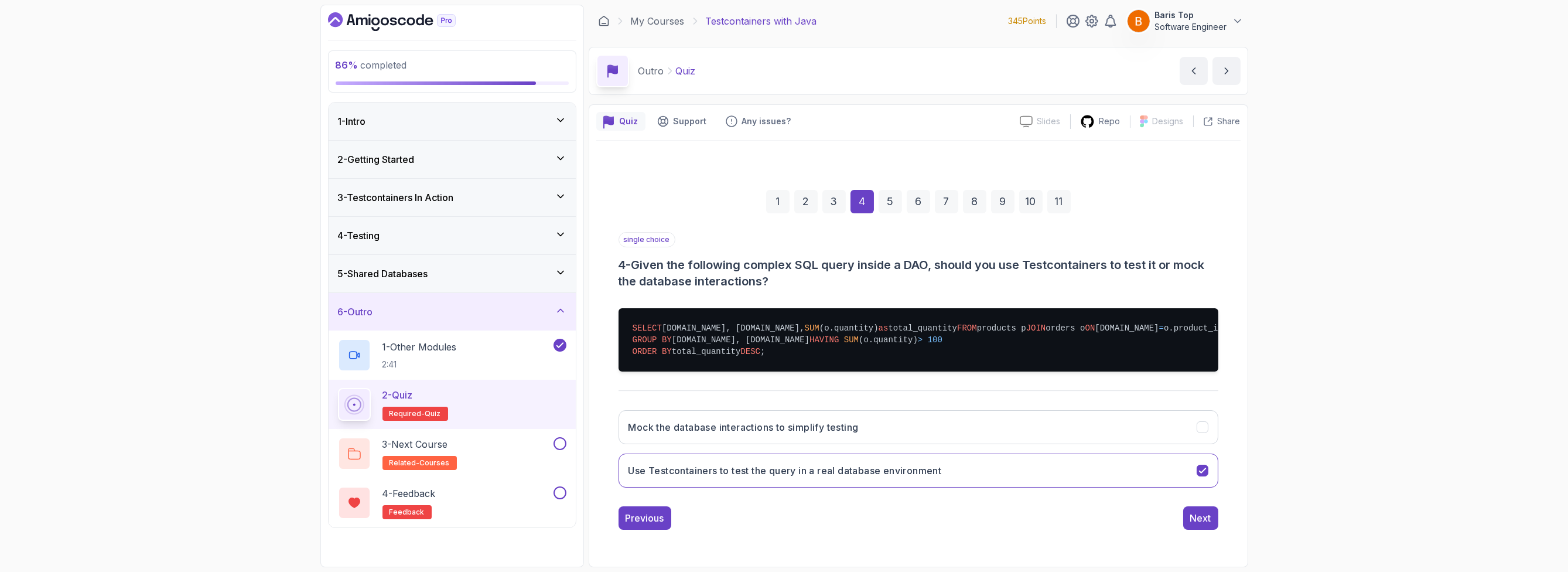
click at [889, 190] on div "5" at bounding box center [890, 201] width 23 height 23
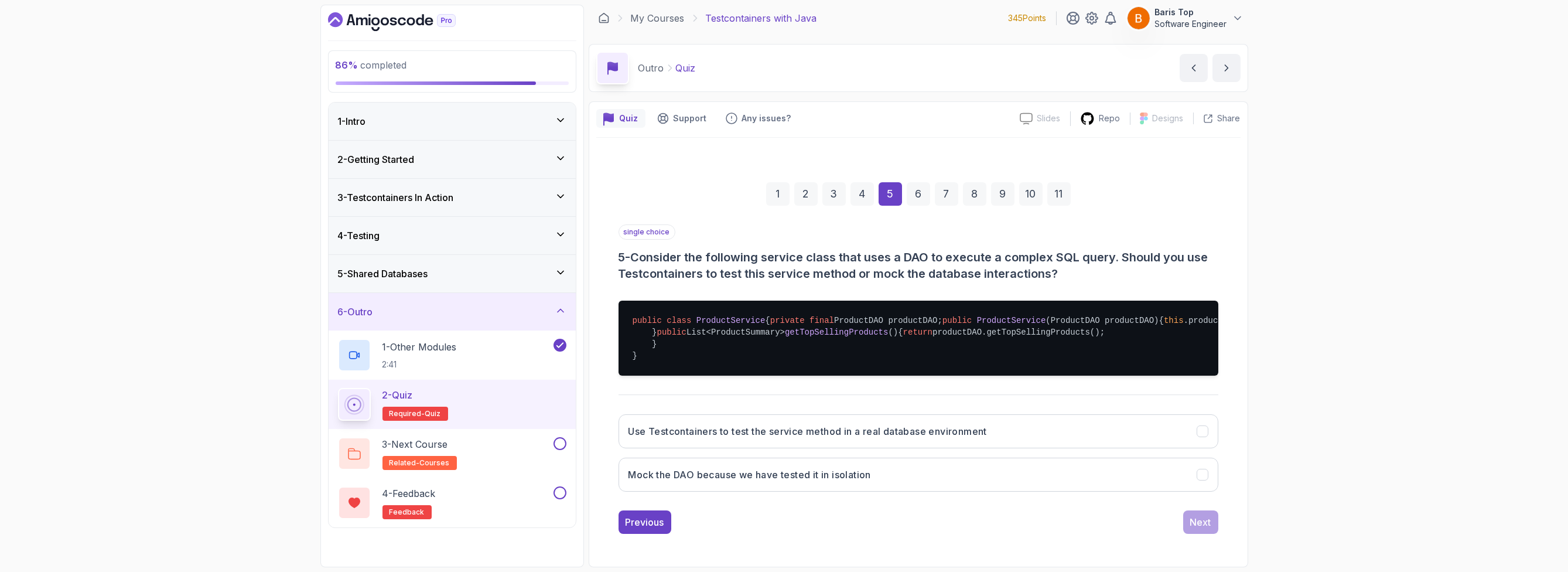
scroll to position [83, 0]
click at [1009, 429] on button "Use Testcontainers to test the service method in a real database environment" at bounding box center [918, 432] width 600 height 34
click at [1193, 523] on div "Next" at bounding box center [1201, 522] width 21 height 14
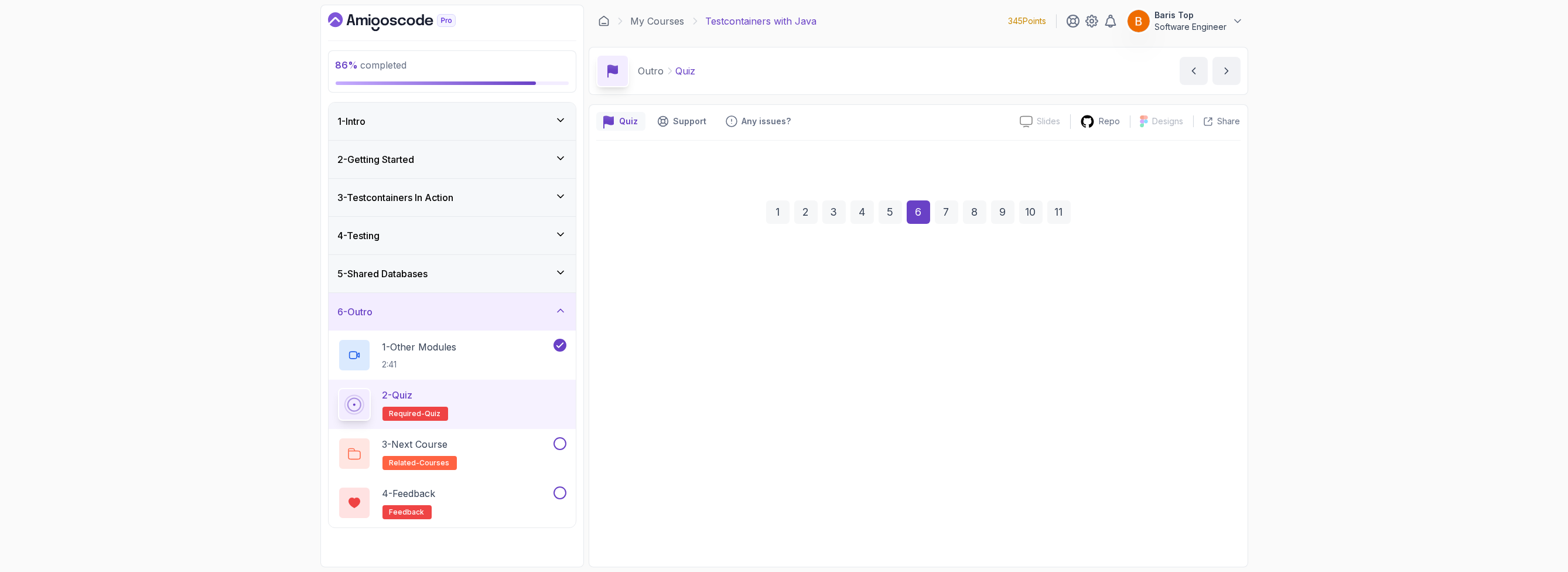
scroll to position [0, 0]
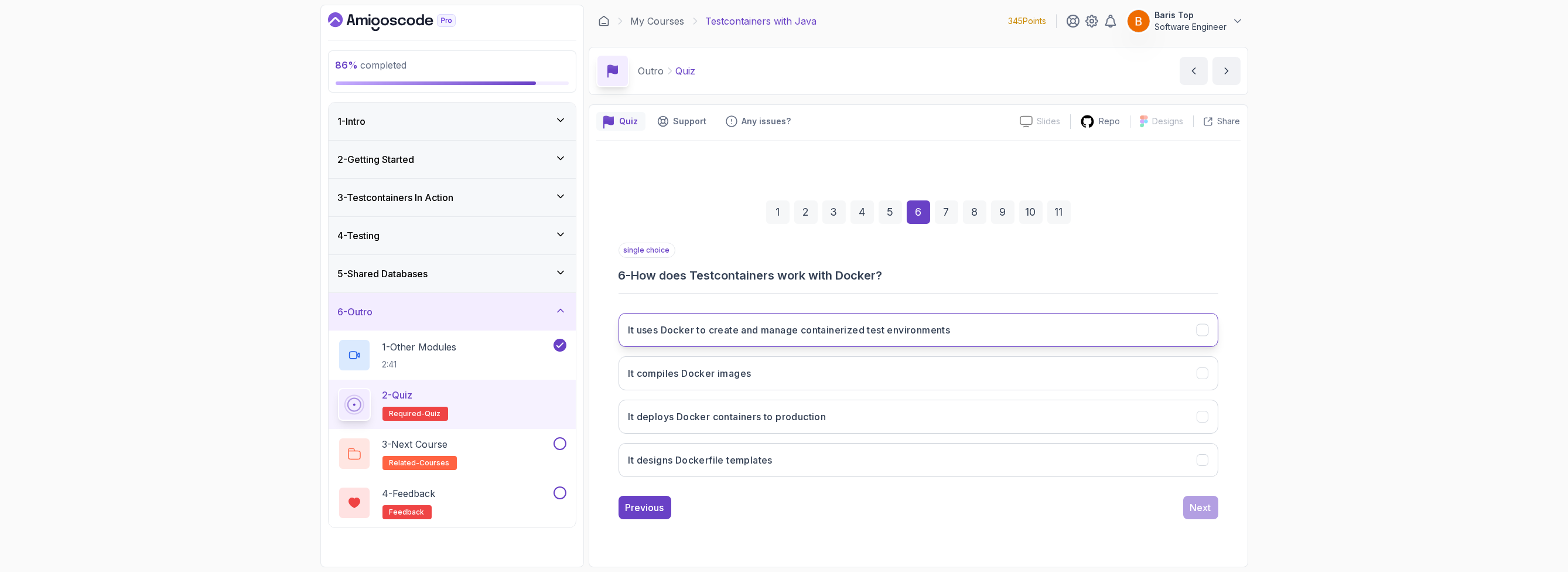
click at [975, 323] on button "It uses Docker to create and manage containerized test environments" at bounding box center [918, 330] width 600 height 34
click at [1204, 507] on div "Next" at bounding box center [1201, 507] width 21 height 14
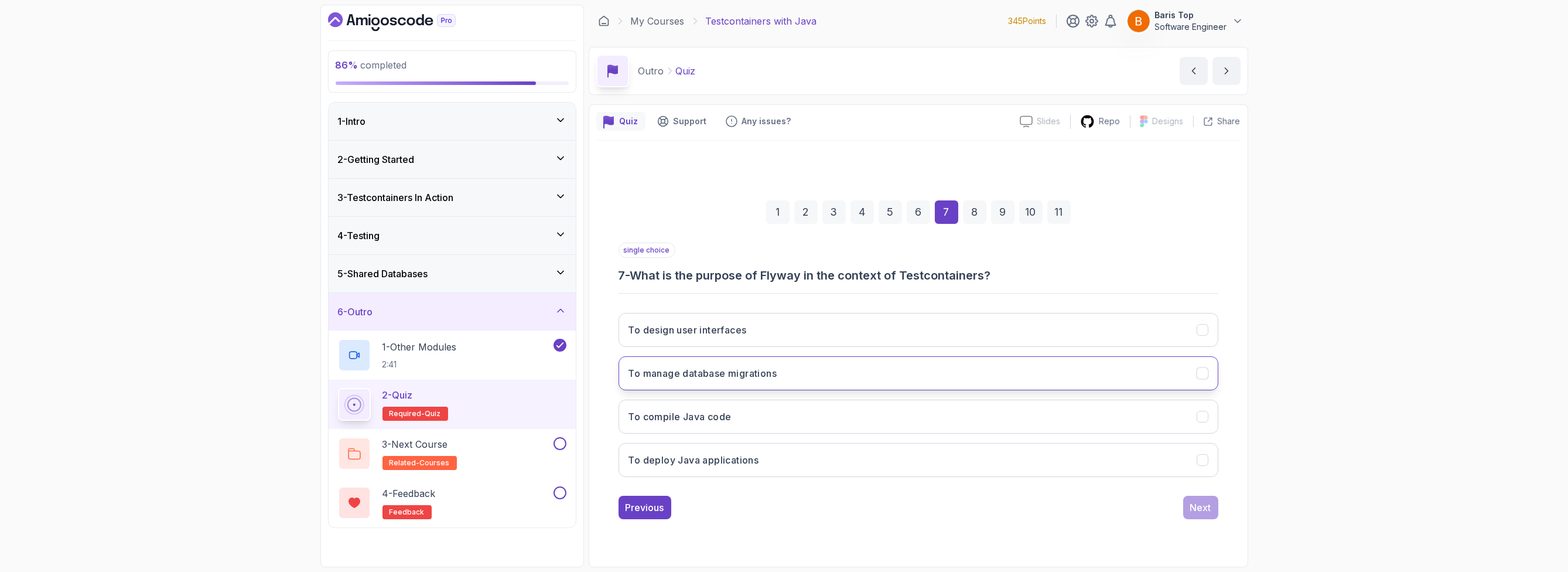
click at [811, 374] on button "To manage database migrations" at bounding box center [918, 374] width 600 height 34
click at [1193, 516] on button "Next" at bounding box center [1201, 507] width 35 height 23
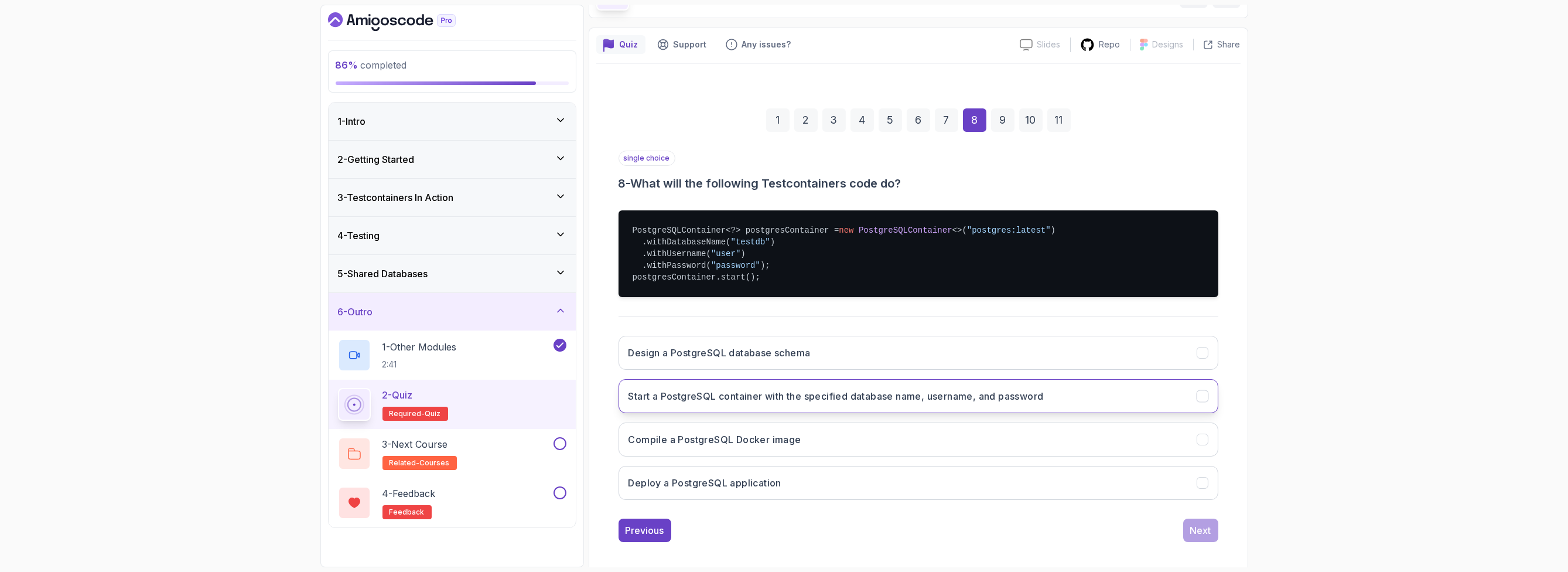
scroll to position [83, 0]
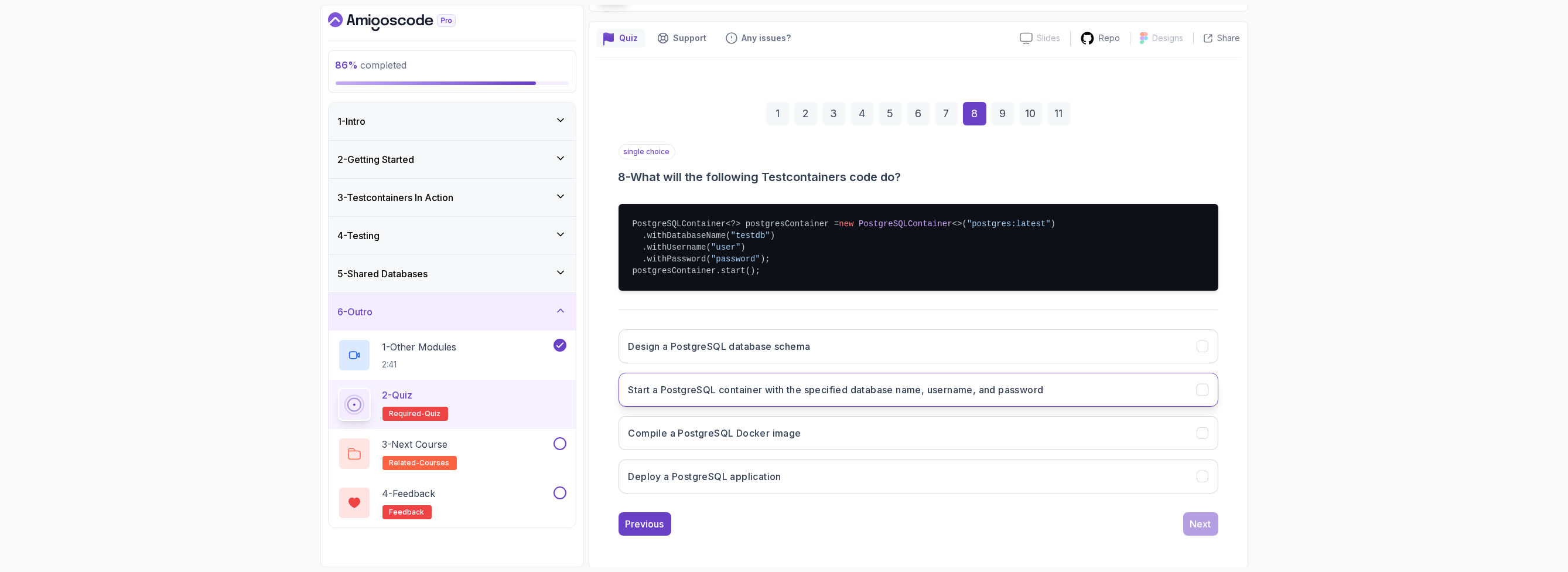
click at [914, 392] on h3 "Start a PostgreSQL container with the specified database name, username, and pa…" at bounding box center [836, 390] width 415 height 14
click at [1187, 518] on button "Next" at bounding box center [1201, 524] width 35 height 23
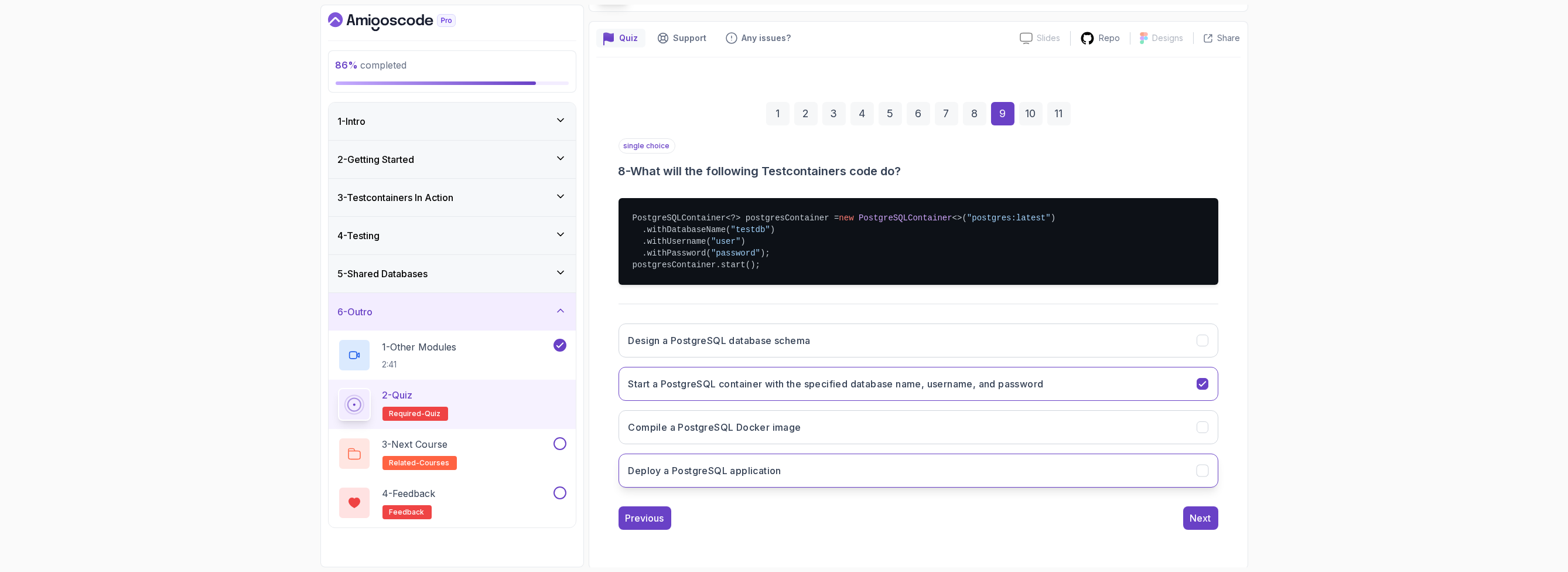
scroll to position [0, 0]
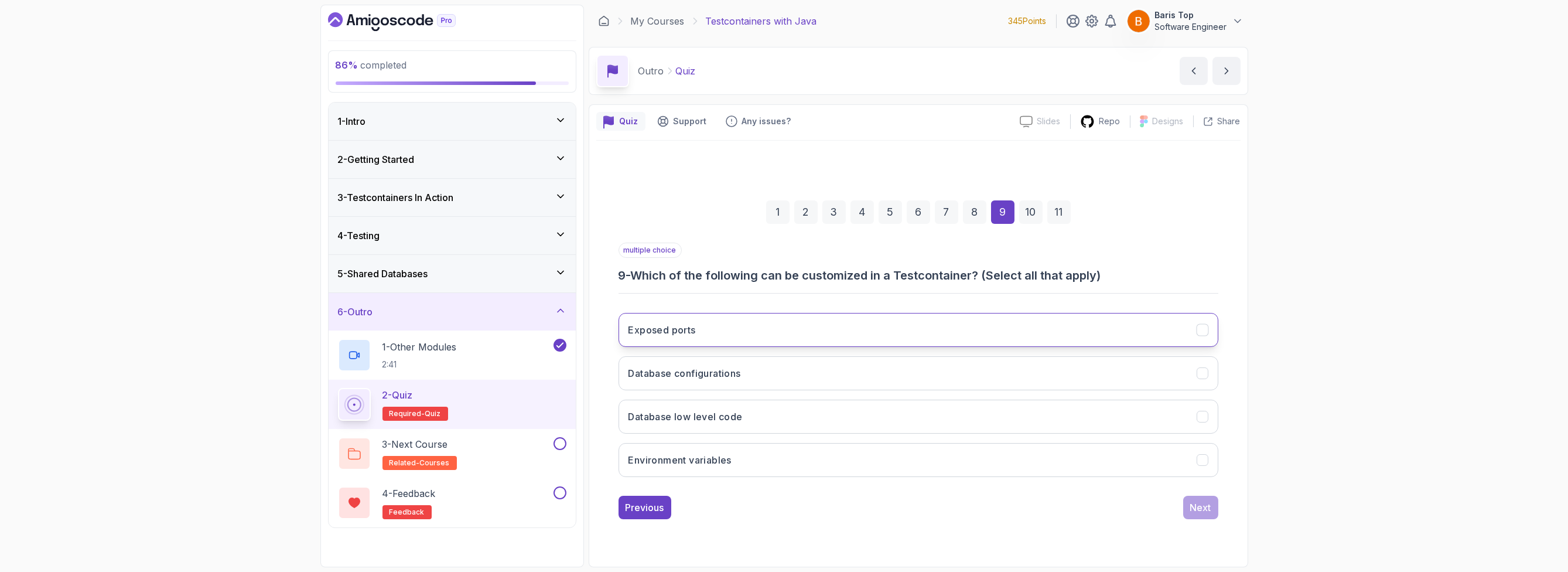
click at [810, 328] on button "Exposed ports" at bounding box center [918, 330] width 600 height 34
click at [808, 370] on button "Database configurations" at bounding box center [918, 374] width 600 height 34
click at [1199, 503] on div "Next" at bounding box center [1201, 507] width 21 height 14
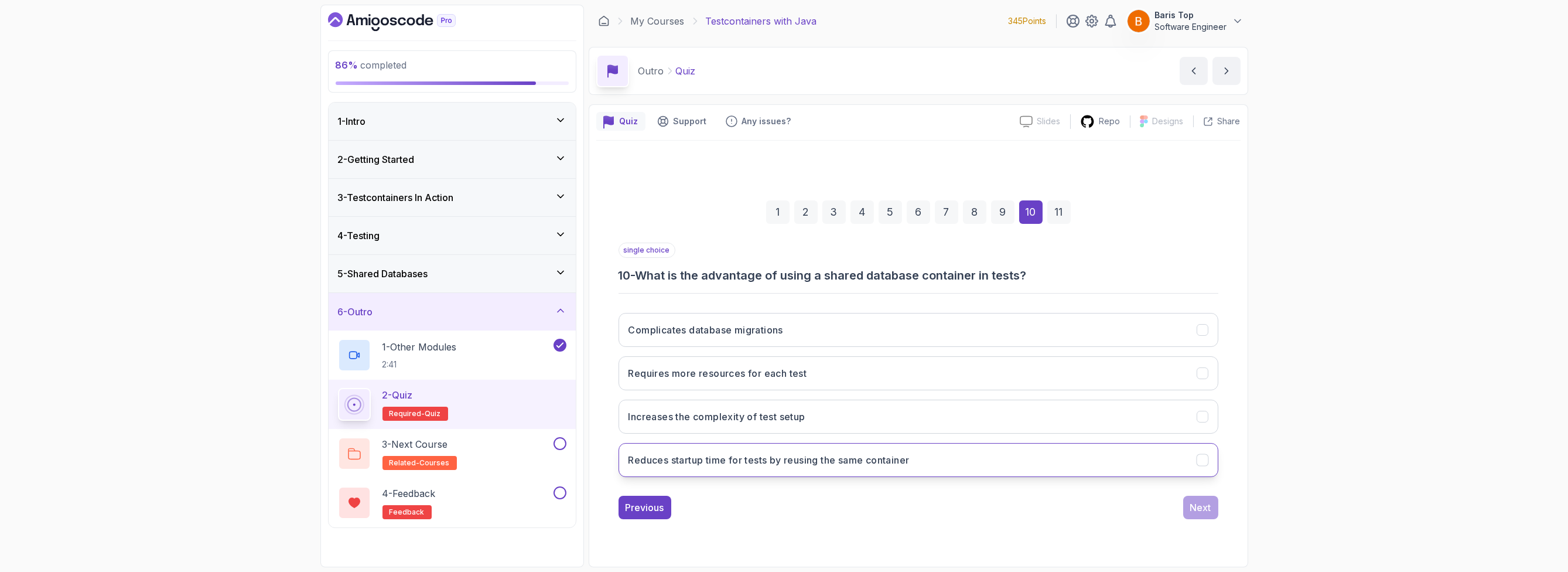
click at [970, 459] on button "Reduces startup time for tests by reusing the same container" at bounding box center [918, 460] width 600 height 34
click at [1195, 507] on div "Next" at bounding box center [1201, 507] width 21 height 14
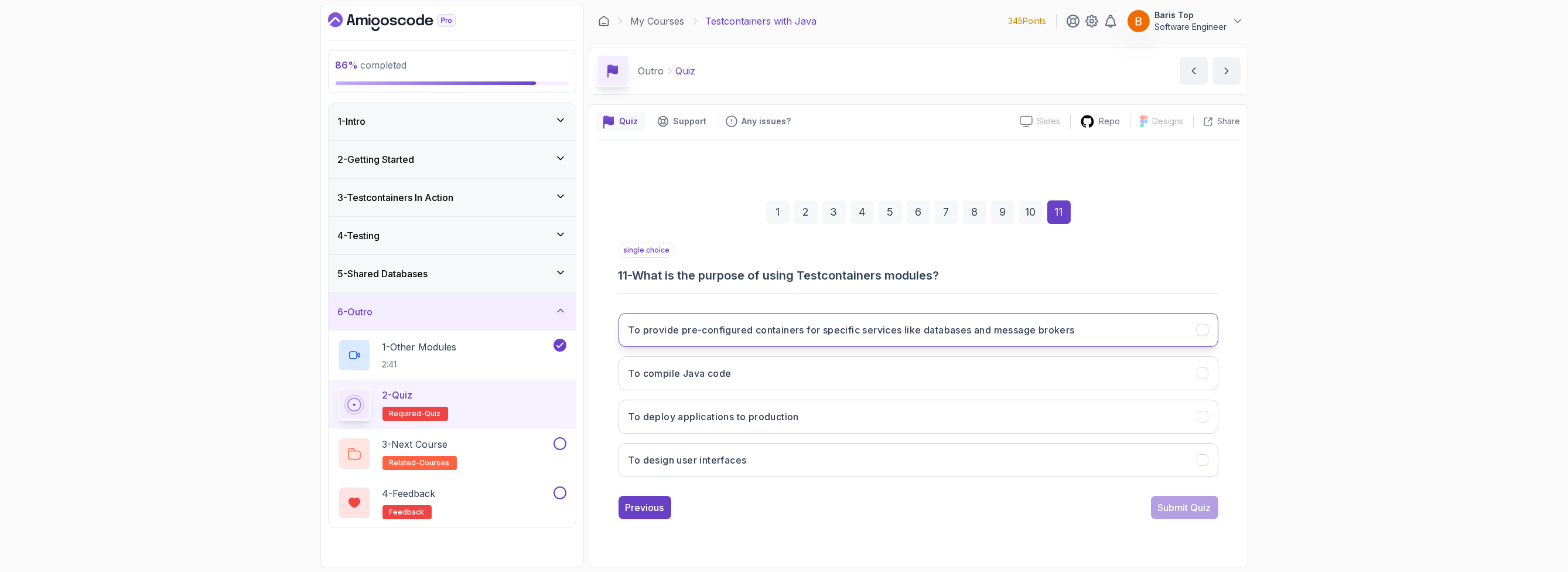
click at [933, 318] on button "To provide pre-configured containers for specific services like databases and m…" at bounding box center [918, 330] width 600 height 34
click at [1174, 500] on div "Submit Quiz" at bounding box center [1184, 507] width 53 height 14
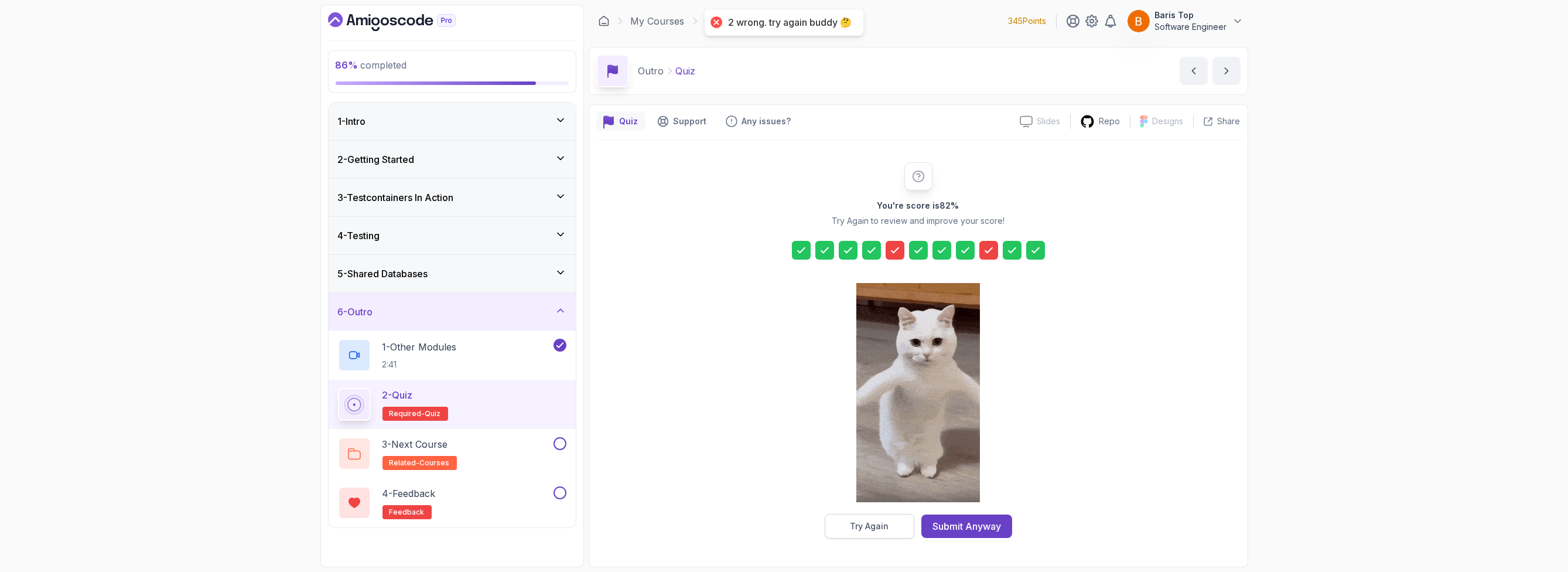
click at [856, 525] on div "Try Again" at bounding box center [869, 526] width 39 height 12
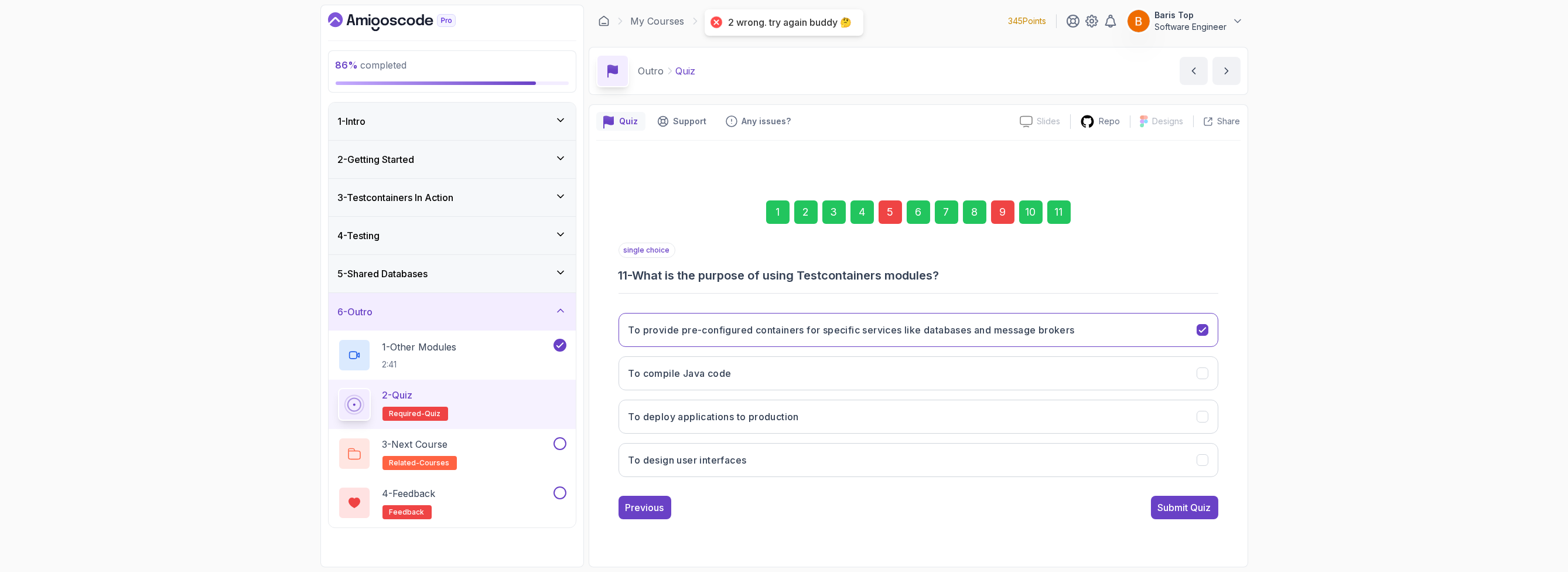
click at [887, 212] on div "5" at bounding box center [890, 212] width 23 height 23
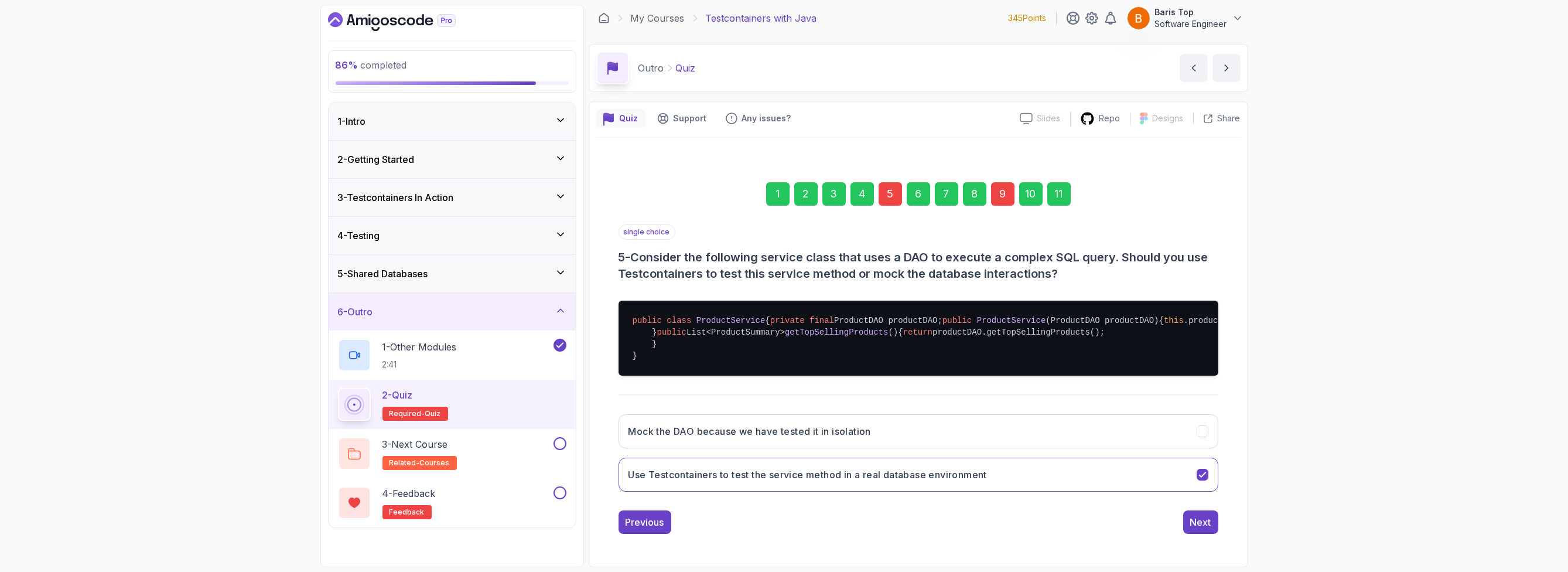
scroll to position [83, 0]
click at [1052, 430] on button "Mock the DAO because we have tested it in isolation" at bounding box center [918, 432] width 600 height 34
click at [1001, 182] on div "9" at bounding box center [1002, 194] width 23 height 23
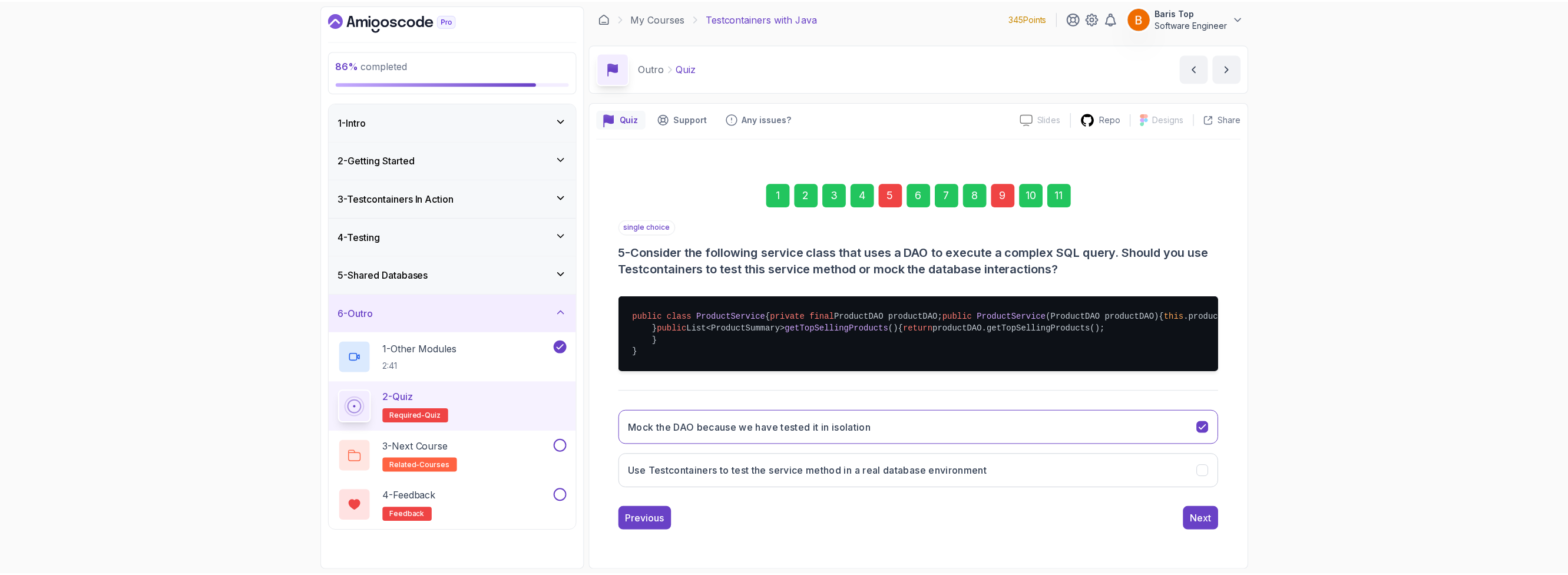
scroll to position [0, 0]
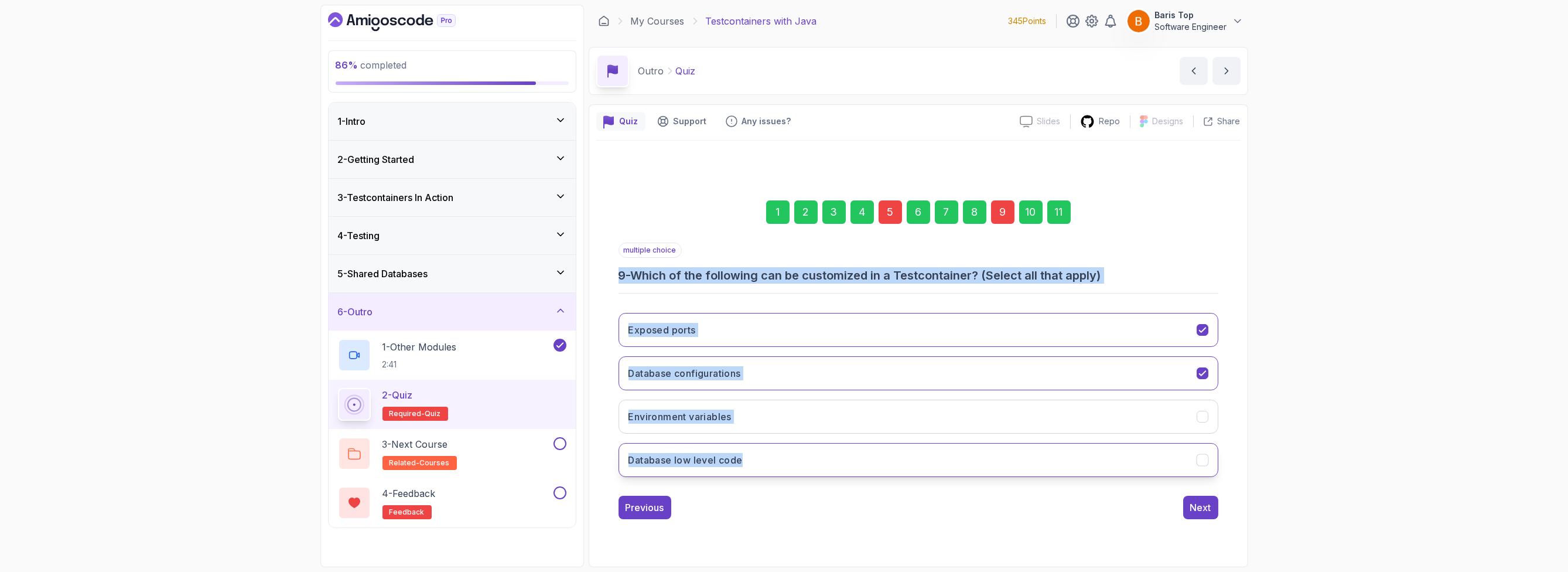
drag, startPoint x: 620, startPoint y: 276, endPoint x: 759, endPoint y: 463, distance: 233.0
click at [759, 463] on div "multiple choice 9 - Which of the following can be customized in a Testcontainer…" at bounding box center [918, 364] width 600 height 244
copy div "9 - Which of the following can be customized in a Testcontainer? (Select all th…"
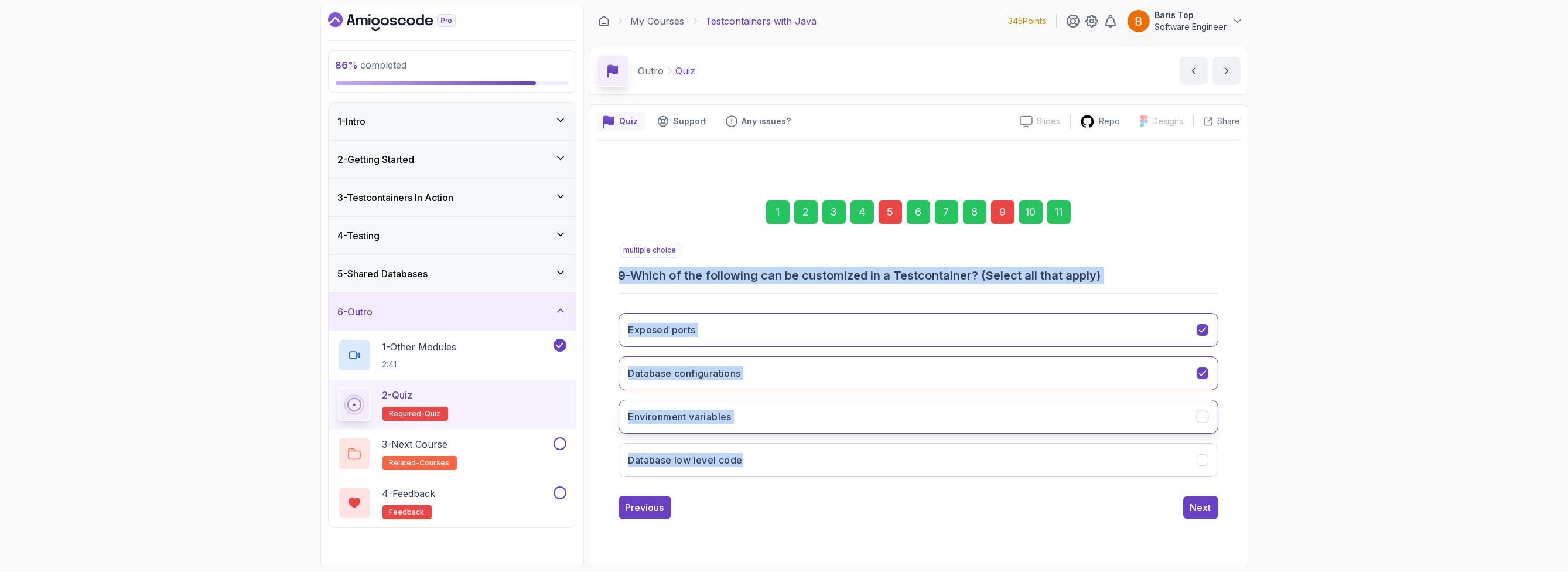
click at [767, 415] on button "Environment variables" at bounding box center [918, 417] width 600 height 34
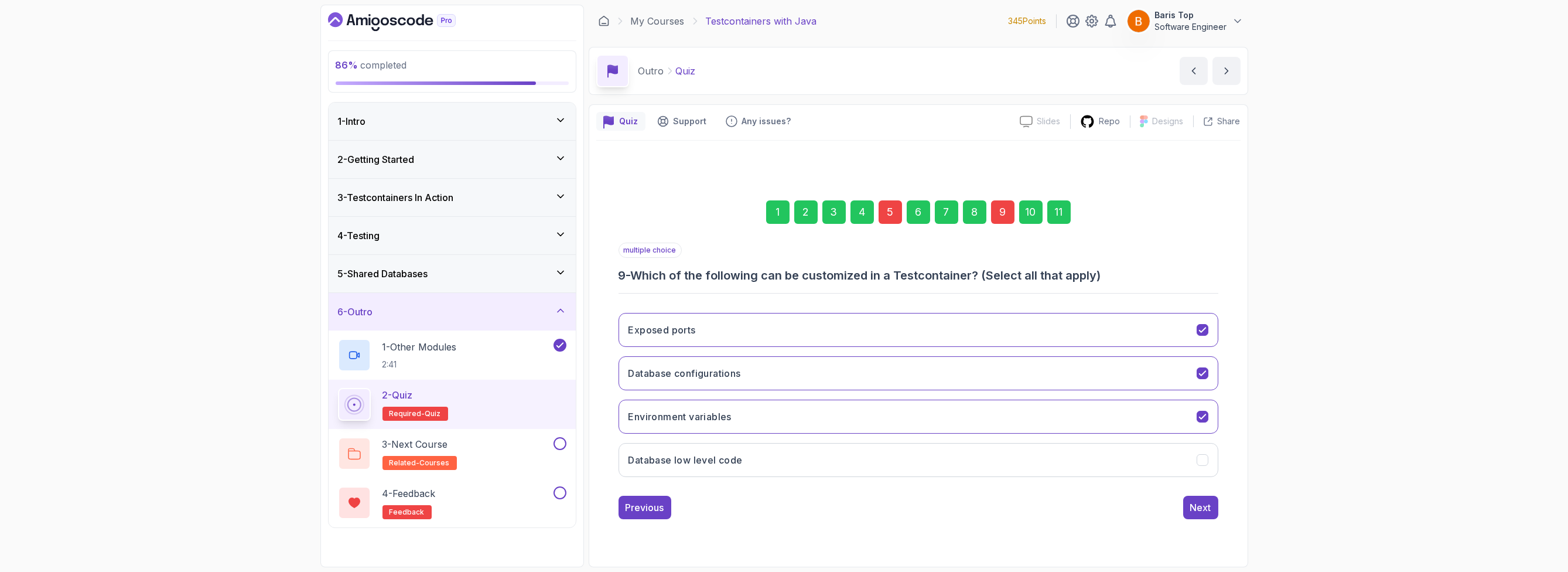
click at [924, 516] on div "Previous Next" at bounding box center [918, 507] width 600 height 23
click at [1205, 512] on div "Next" at bounding box center [1201, 507] width 21 height 14
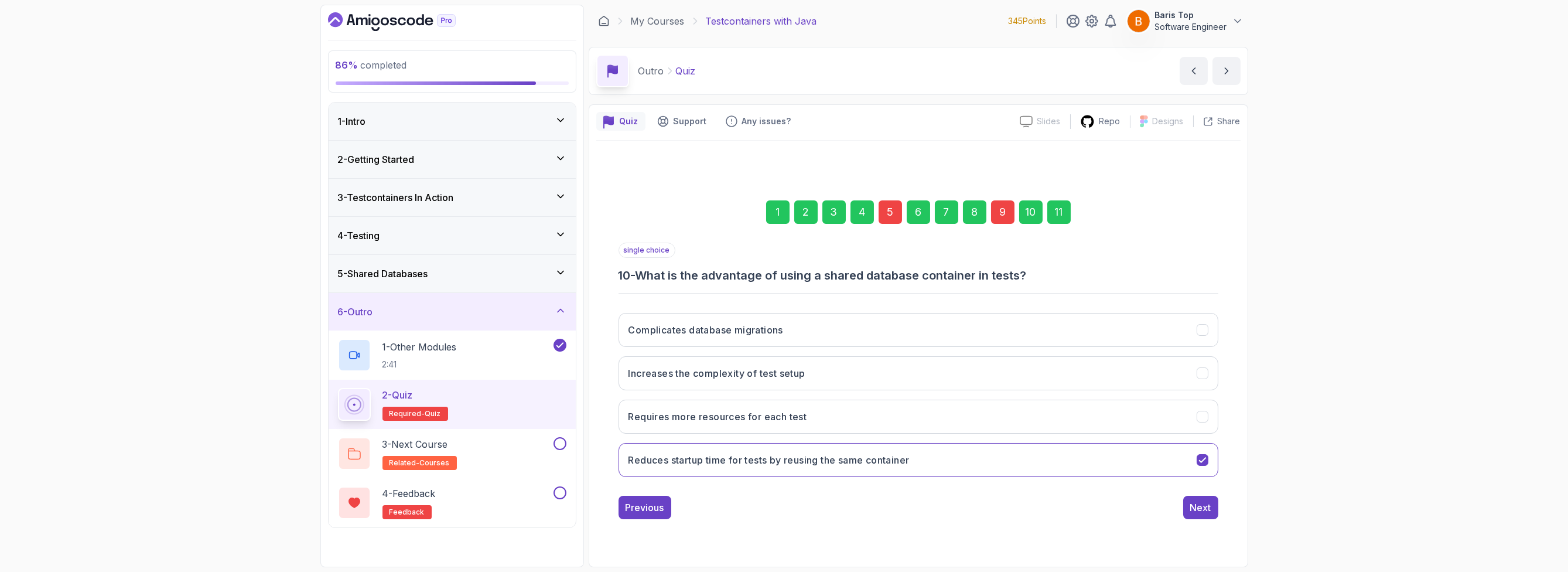
click at [1024, 196] on div "1 2 3 4 5 6 7 8 9 10 11" at bounding box center [918, 212] width 600 height 61
click at [1052, 208] on div "11" at bounding box center [1059, 212] width 23 height 23
click at [1035, 212] on div "10" at bounding box center [1030, 212] width 23 height 23
click at [1184, 503] on button "Next" at bounding box center [1201, 507] width 35 height 23
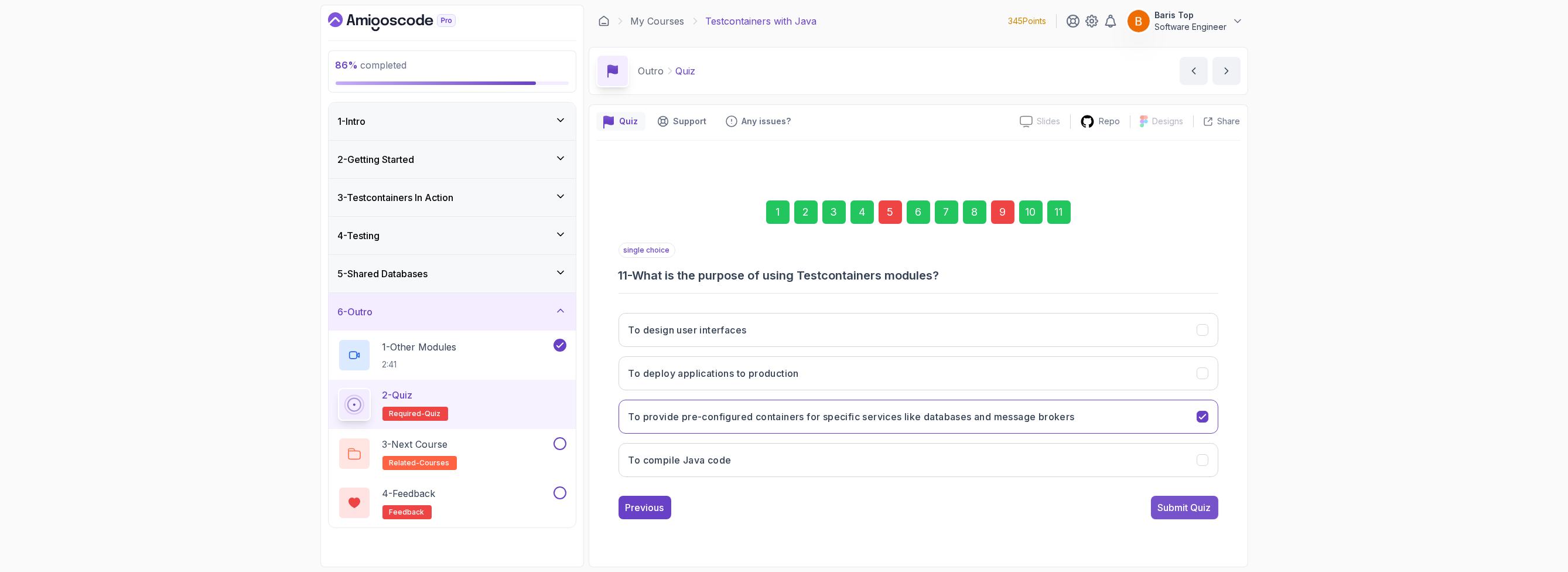
click at [1187, 502] on div "Submit Quiz" at bounding box center [1184, 507] width 53 height 14
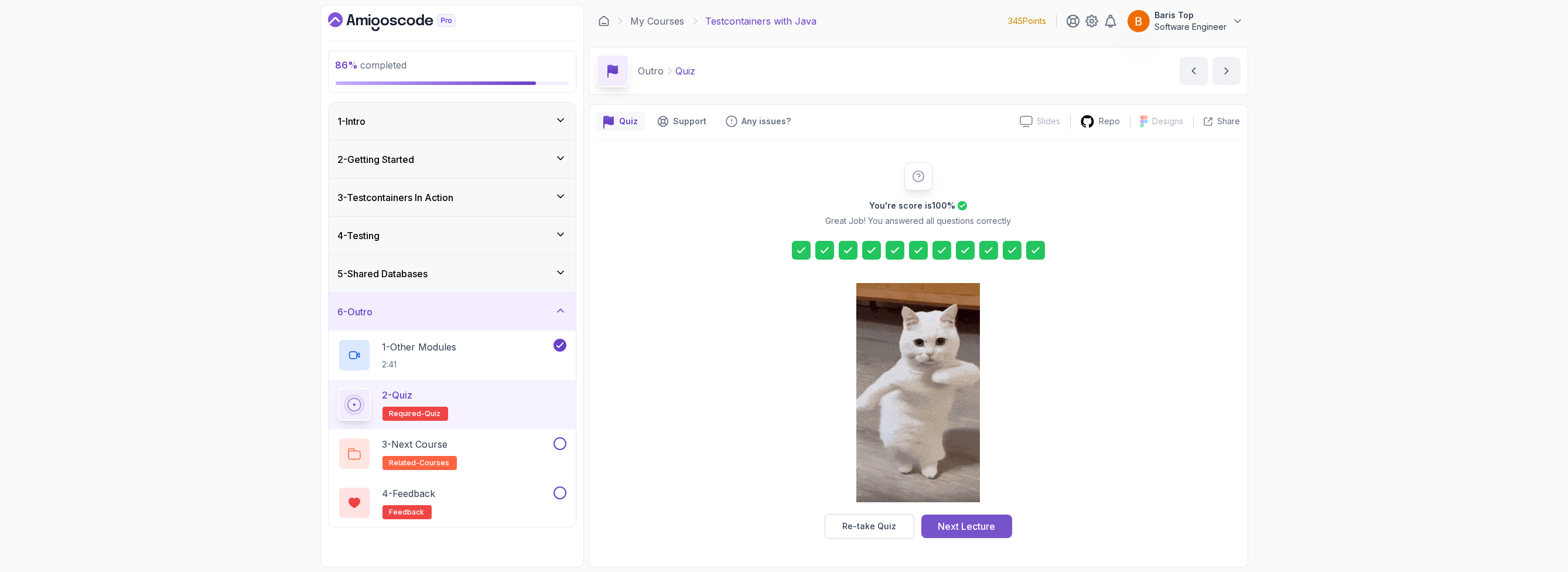
click at [980, 523] on div "Next Lecture" at bounding box center [966, 527] width 57 height 14
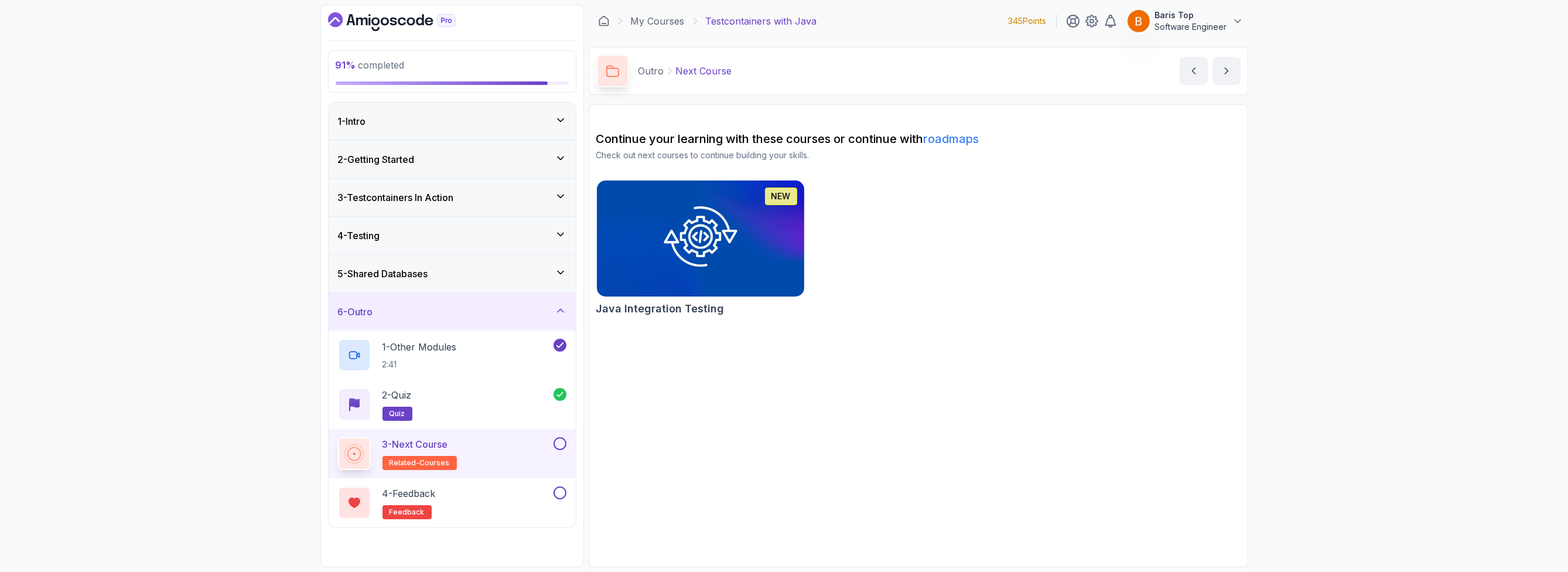
click at [557, 443] on button at bounding box center [560, 444] width 13 height 13
click at [655, 454] on section "Continue your learning with these courses or continue with roadmaps Check out n…" at bounding box center [918, 335] width 659 height 463
click at [526, 493] on div "4 - Feedback feedback" at bounding box center [444, 503] width 213 height 33
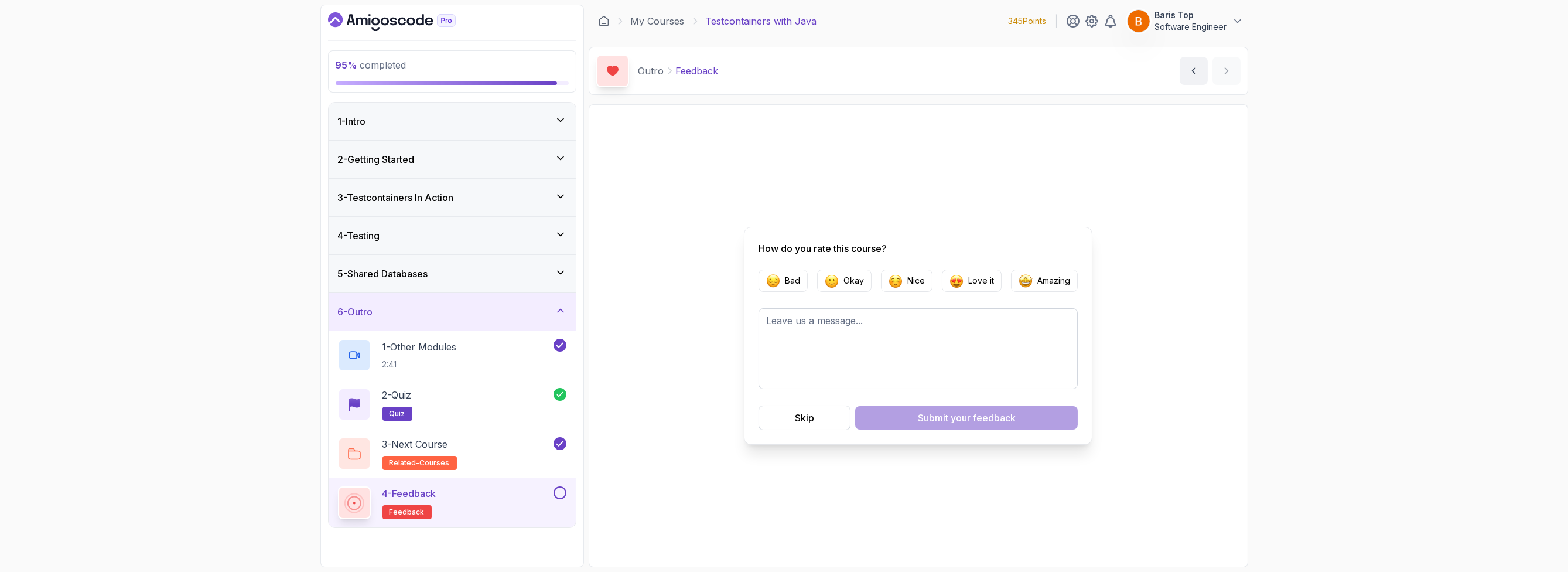
click at [558, 490] on button at bounding box center [560, 493] width 13 height 13
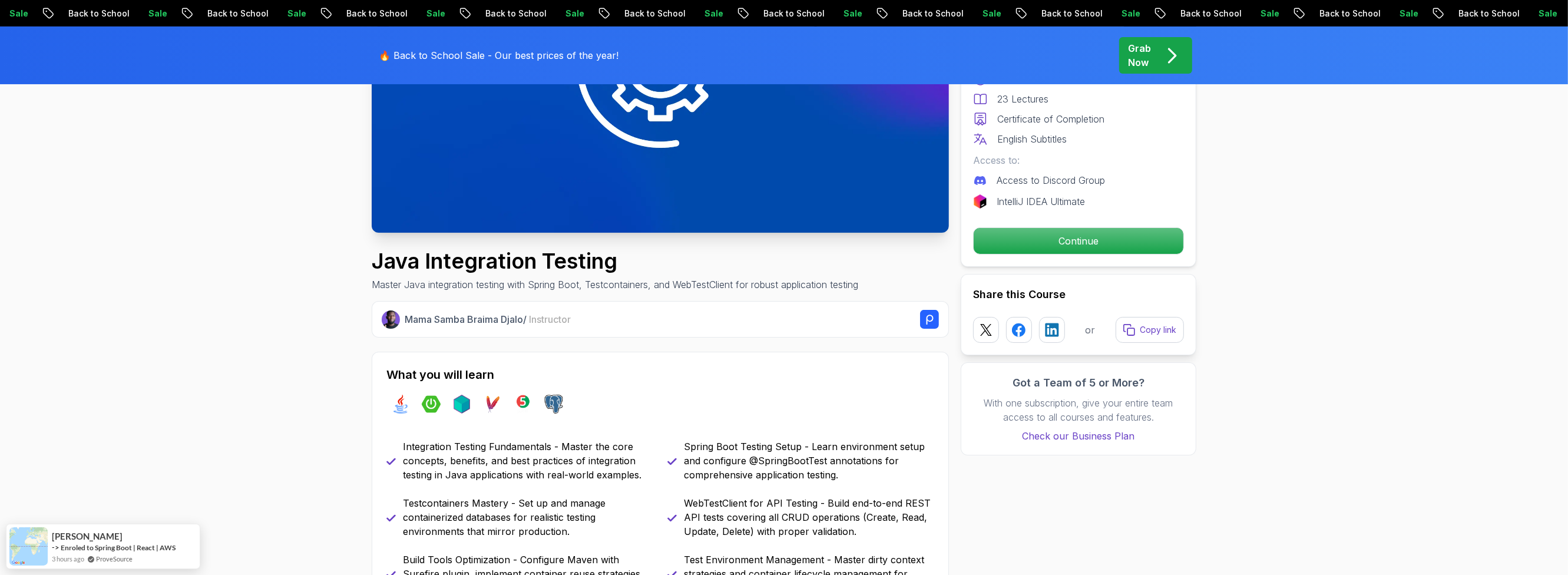
scroll to position [212, 0]
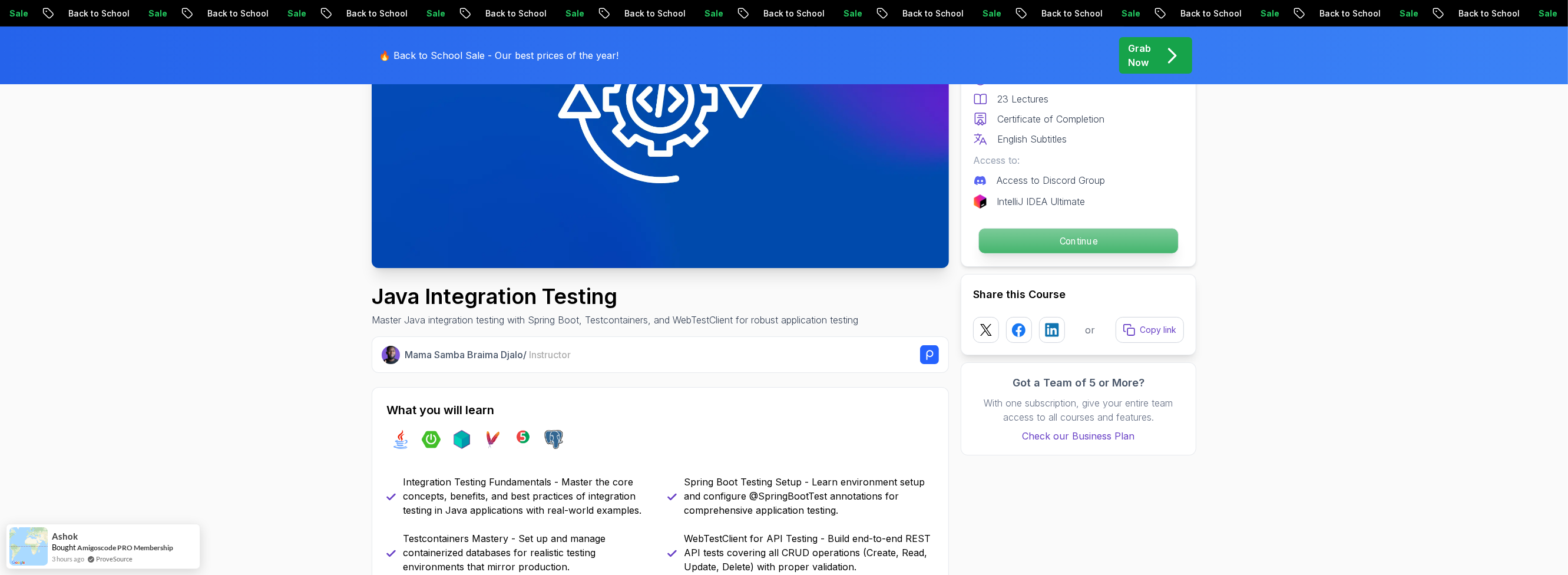
click at [1026, 234] on p "Continue" at bounding box center [1079, 241] width 199 height 25
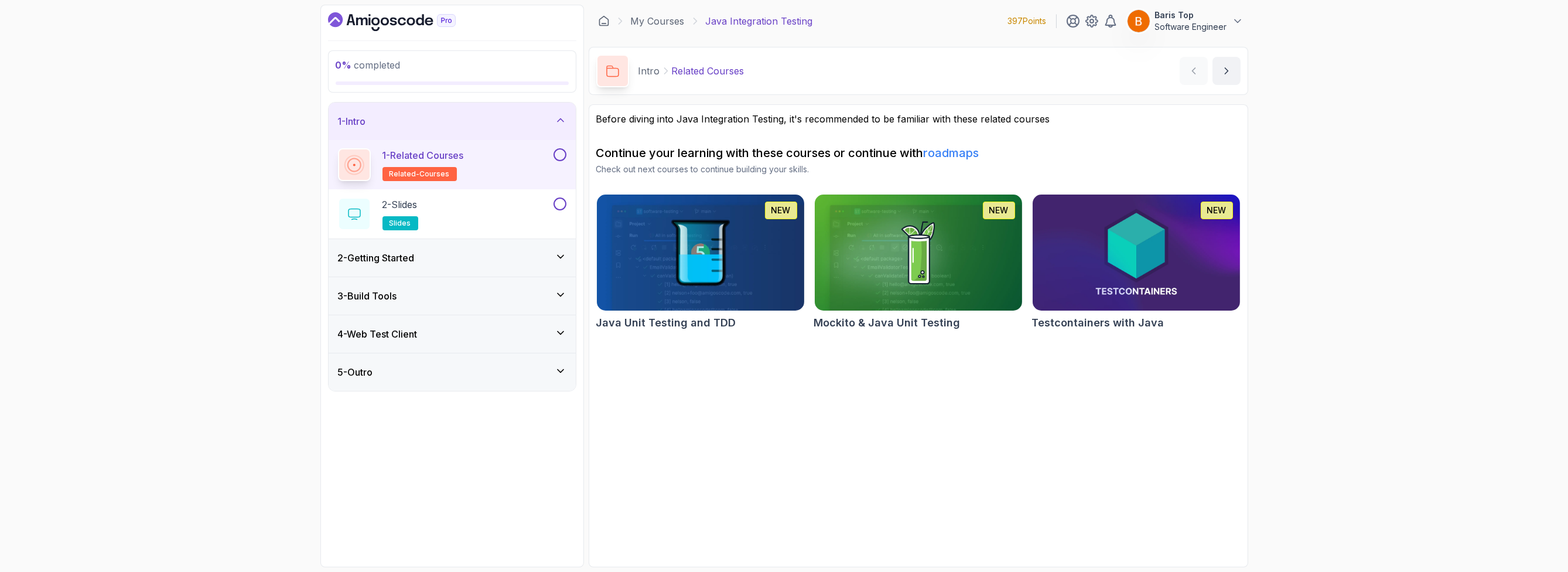
click at [385, 19] on icon "Dashboard" at bounding box center [392, 21] width 127 height 18
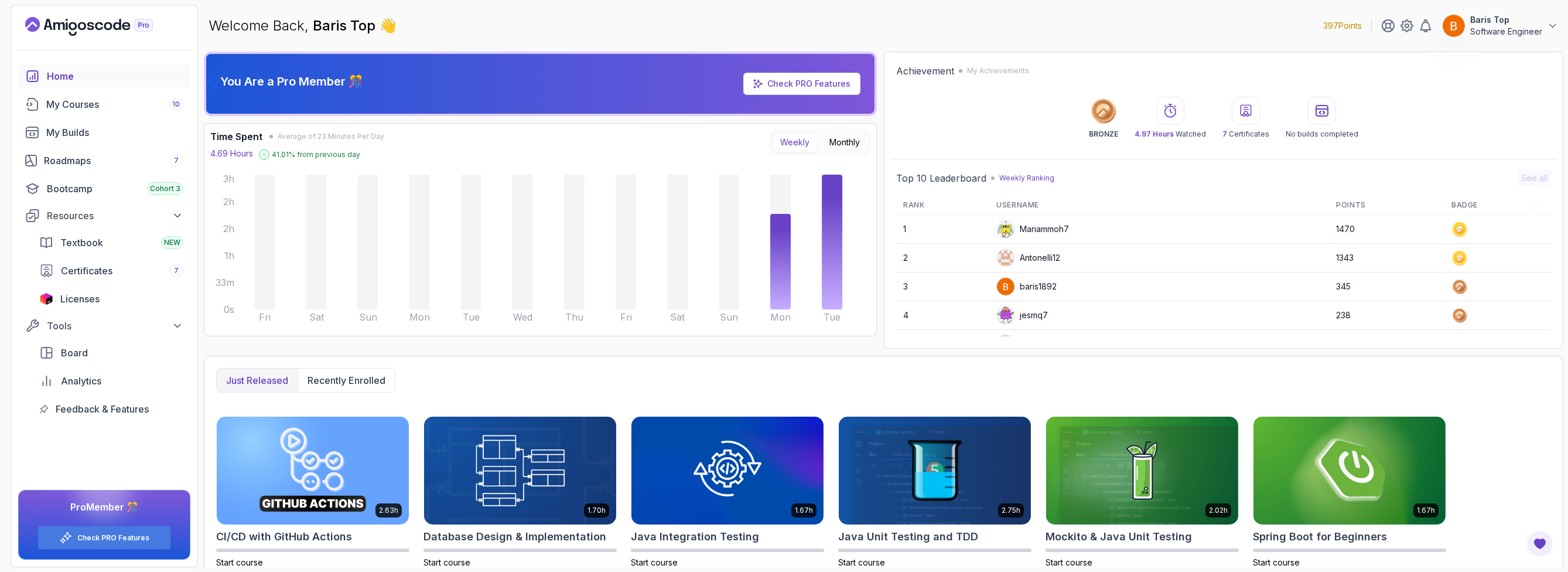
click at [1041, 225] on div "Mariammoh7" at bounding box center [1033, 229] width 73 height 18
click at [1028, 257] on div "Antonelli12" at bounding box center [1028, 258] width 64 height 18
click at [1026, 284] on div "baris1892" at bounding box center [1026, 286] width 60 height 18
click at [1494, 21] on p "Baris Top" at bounding box center [1506, 20] width 72 height 12
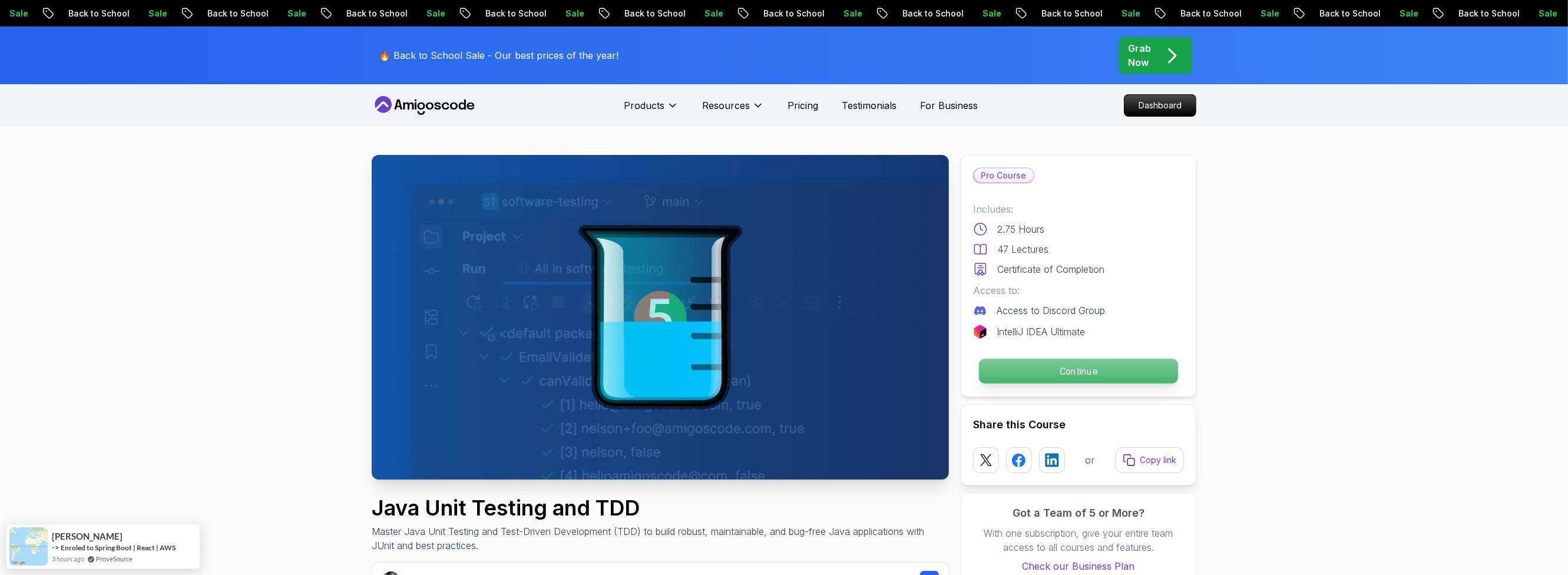
click at [1025, 373] on p "Continue" at bounding box center [1079, 371] width 199 height 25
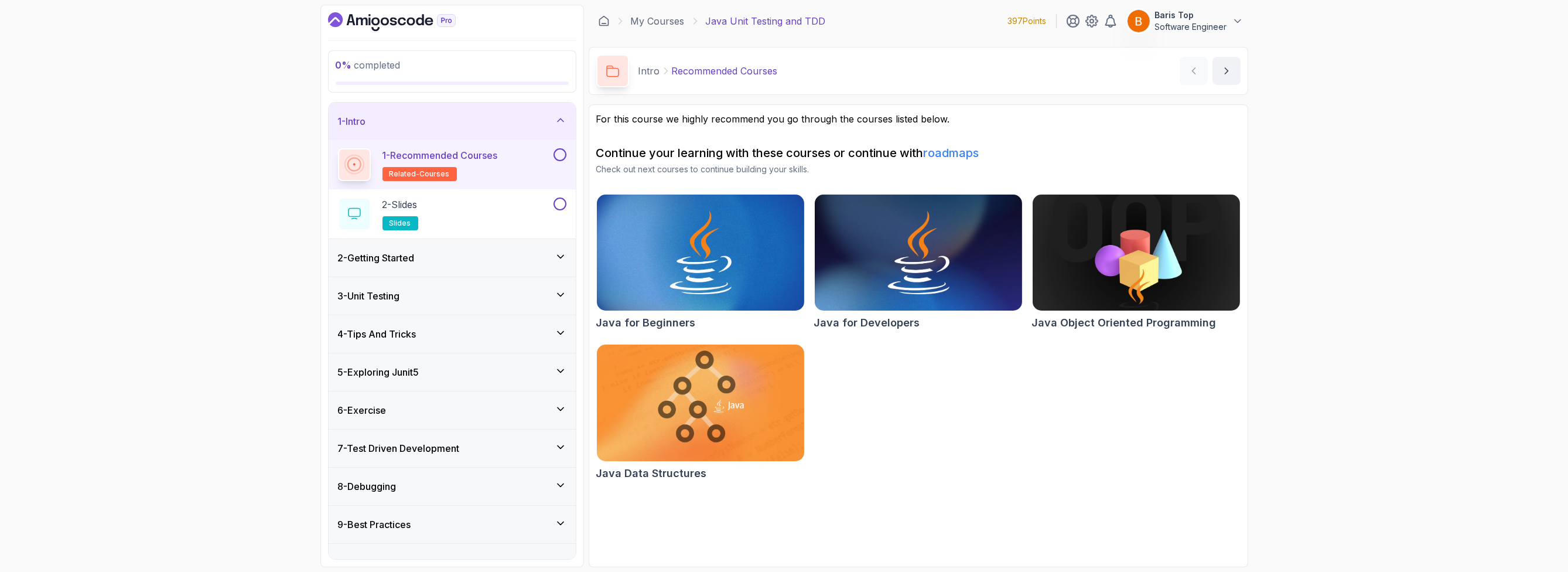
click at [557, 155] on button at bounding box center [560, 155] width 13 height 13
click at [558, 200] on button at bounding box center [560, 204] width 13 height 13
click at [499, 251] on div "2 - Getting Started" at bounding box center [452, 258] width 229 height 14
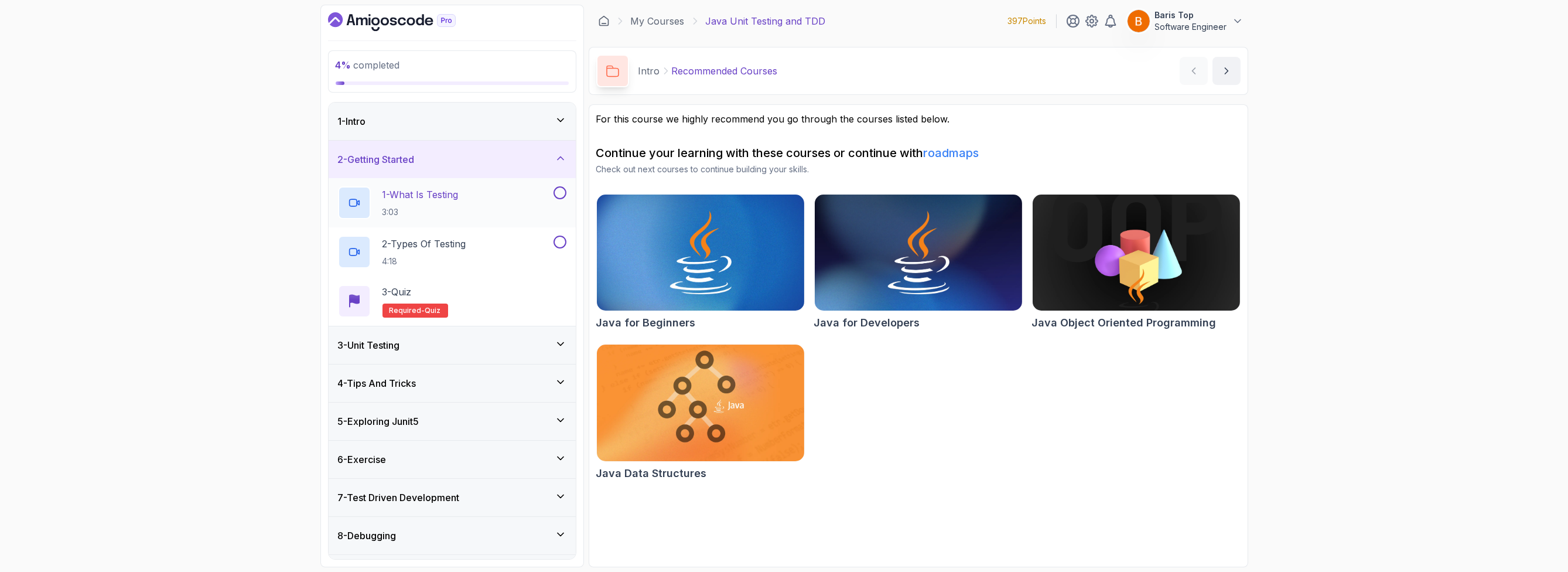
click at [560, 195] on button at bounding box center [560, 193] width 13 height 13
click at [559, 237] on button at bounding box center [560, 242] width 13 height 13
click at [518, 254] on div "2 - Types Of Testing 4:18" at bounding box center [444, 252] width 213 height 33
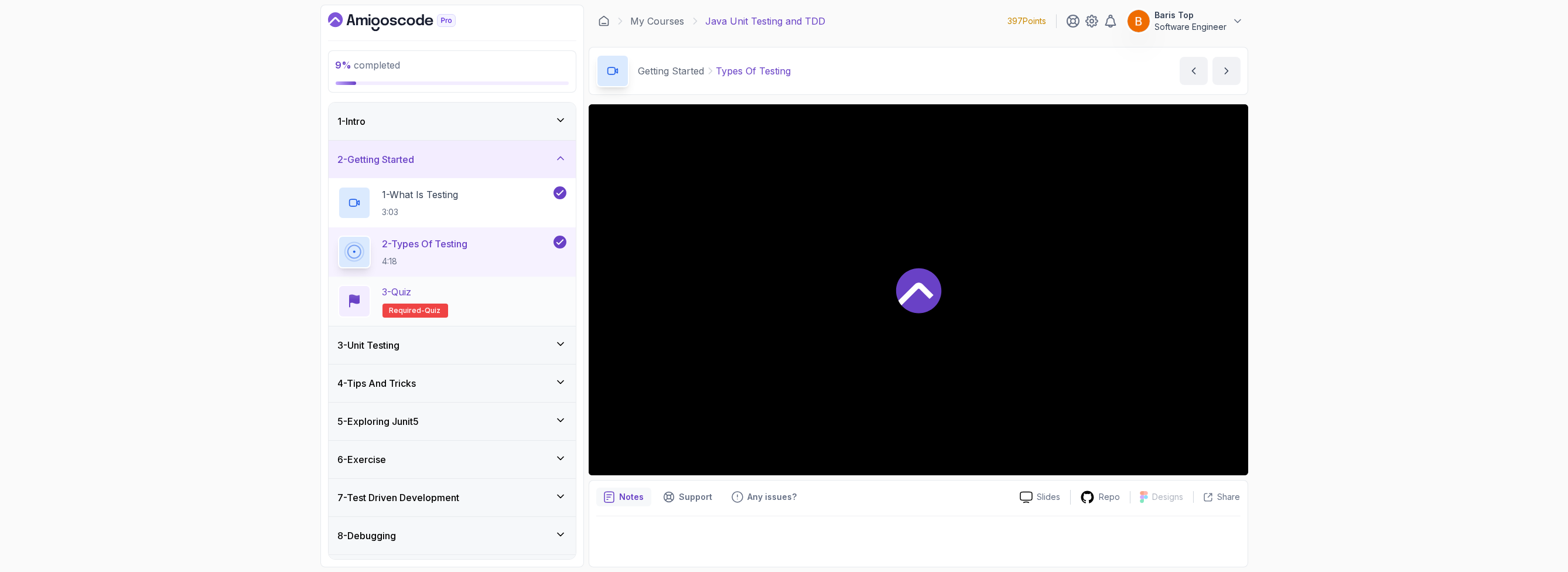
click at [509, 301] on div "3 - Quiz Required- quiz" at bounding box center [452, 301] width 229 height 33
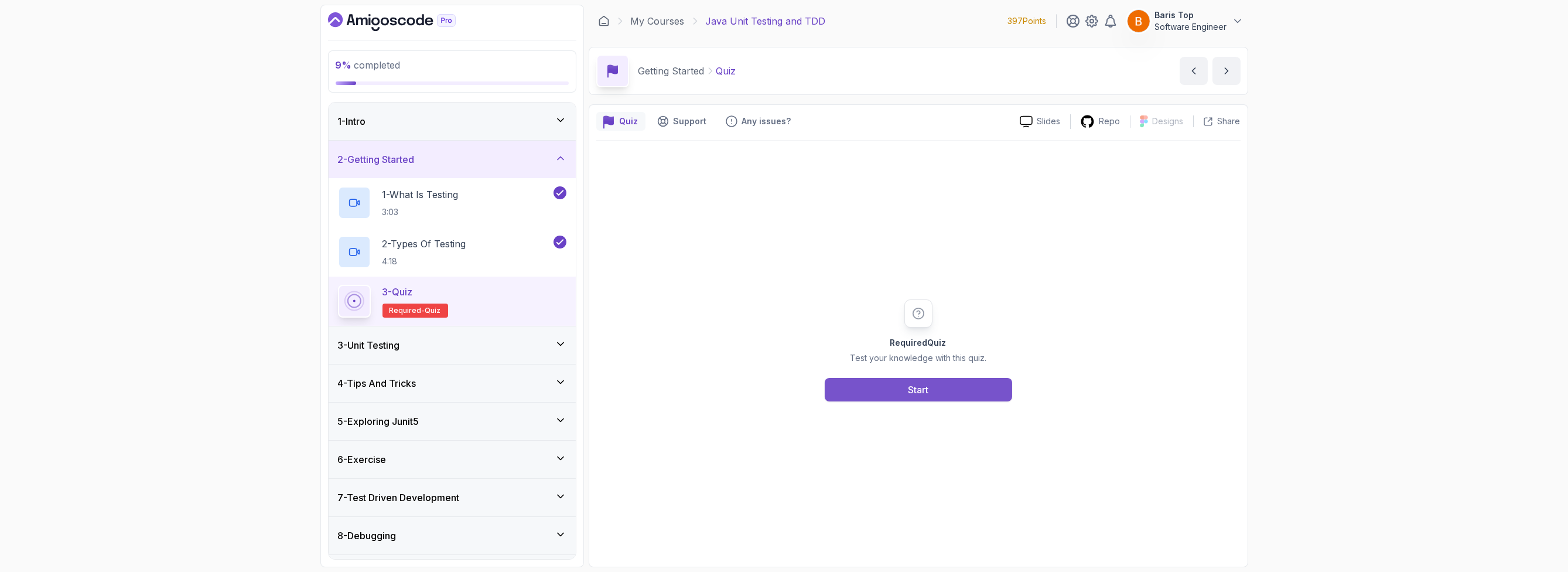
click at [902, 388] on button "Start" at bounding box center [918, 389] width 188 height 23
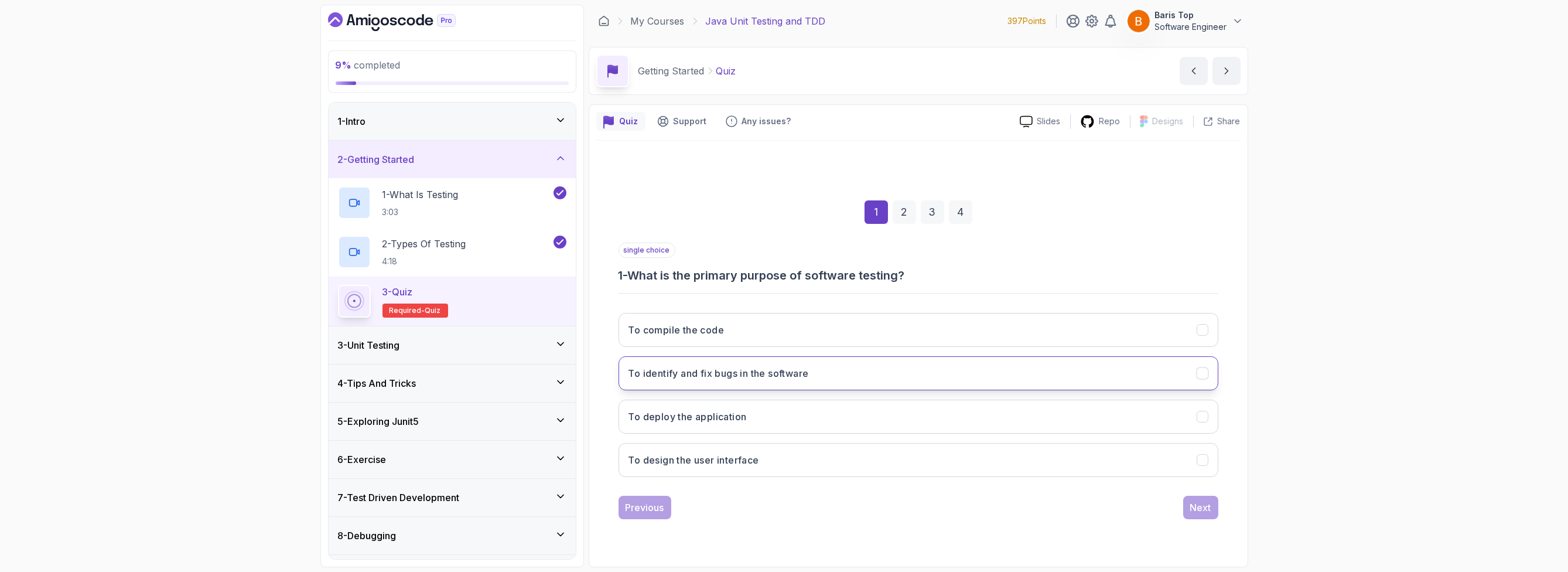
click at [840, 369] on button "To identify and fix bugs in the software" at bounding box center [918, 374] width 600 height 34
click at [1200, 506] on div "Next" at bounding box center [1201, 507] width 21 height 14
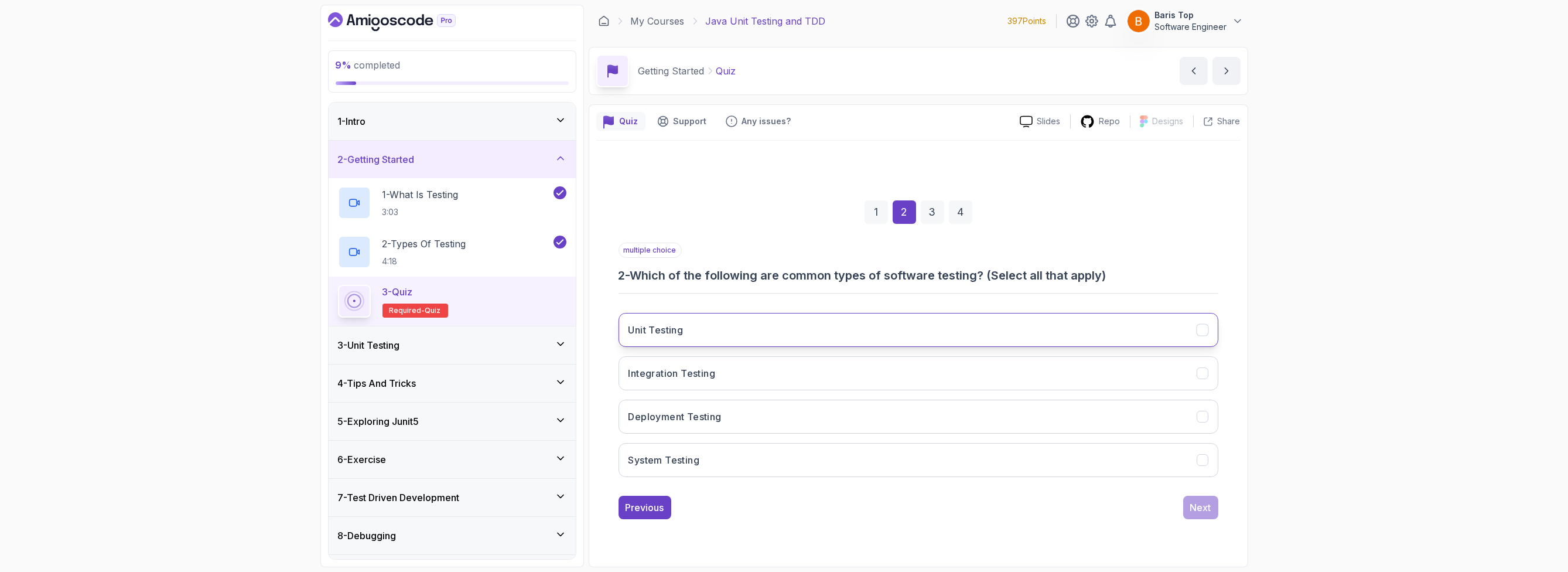
click at [645, 329] on h3 "Unit Testing" at bounding box center [656, 330] width 55 height 14
click at [643, 364] on button "Integration Testing" at bounding box center [918, 374] width 600 height 34
click at [668, 408] on button "Deployment Testing" at bounding box center [918, 417] width 600 height 34
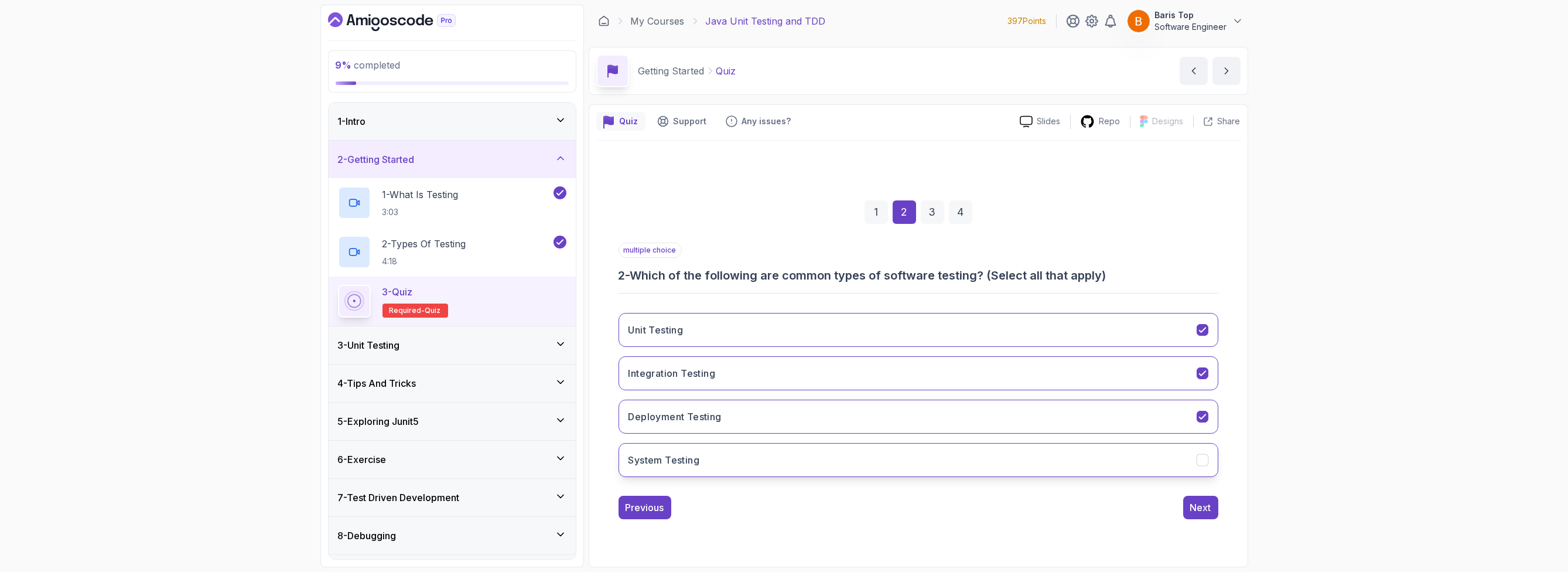
drag, startPoint x: 722, startPoint y: 453, endPoint x: 729, endPoint y: 443, distance: 12.2
click at [724, 452] on button "System Testing" at bounding box center [918, 460] width 600 height 34
click at [743, 422] on button "Deployment Testing" at bounding box center [918, 417] width 600 height 34
click at [1191, 508] on div "Next" at bounding box center [1201, 507] width 21 height 14
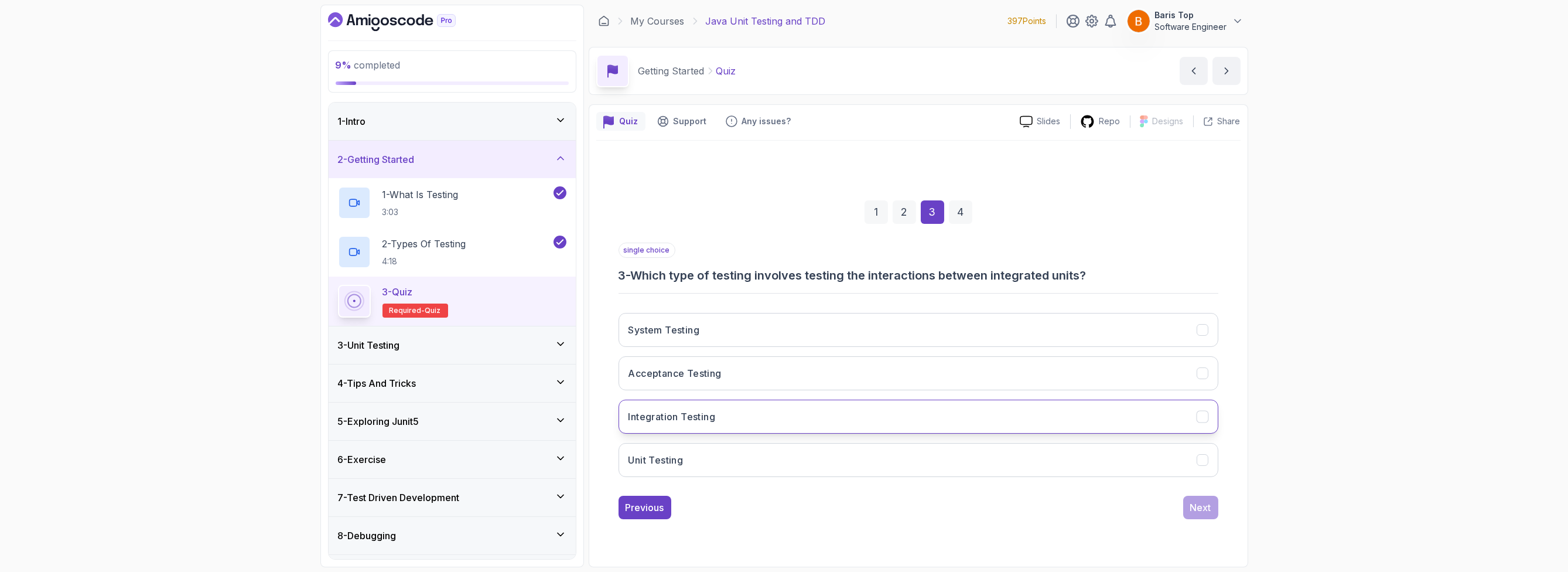
click at [780, 416] on button "Integration Testing" at bounding box center [918, 417] width 600 height 34
click at [1211, 503] on button "Next" at bounding box center [1201, 507] width 35 height 23
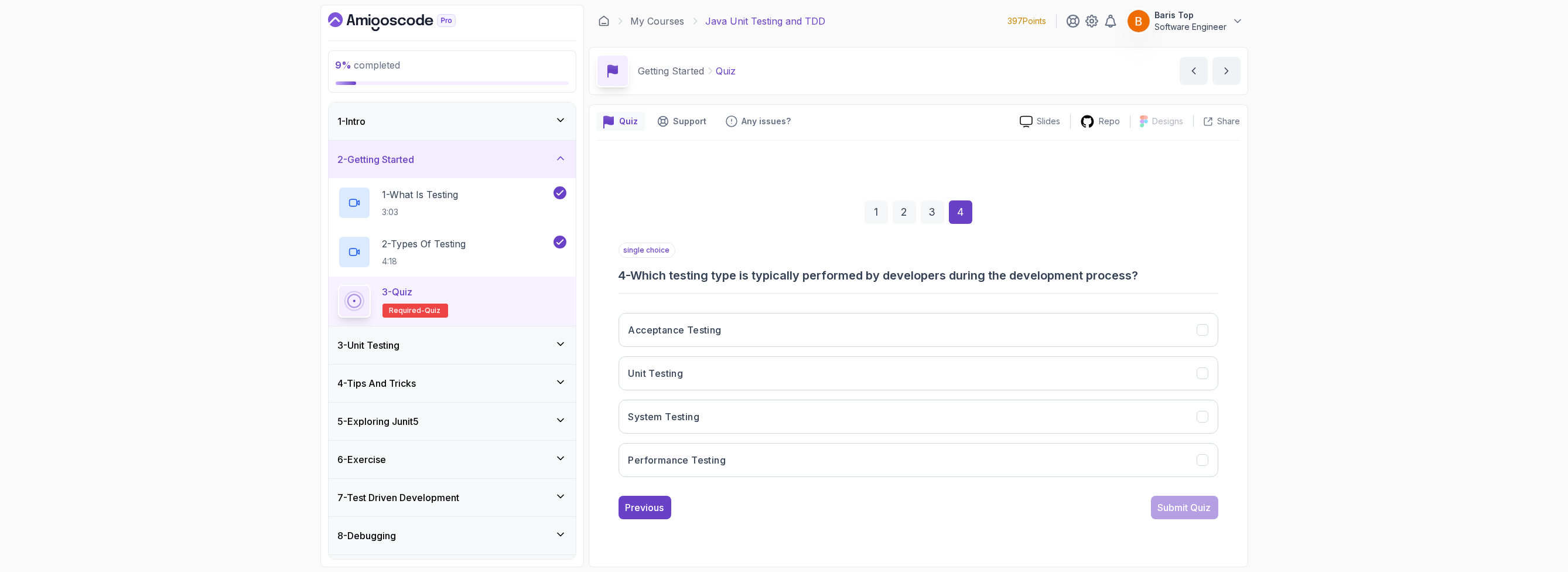
click at [801, 249] on div "single choice 4 - Which testing type is typically performed by developers durin…" at bounding box center [918, 263] width 600 height 41
click at [822, 385] on button "Unit Testing" at bounding box center [918, 374] width 600 height 34
click at [1186, 509] on div "Submit Quiz" at bounding box center [1184, 507] width 53 height 14
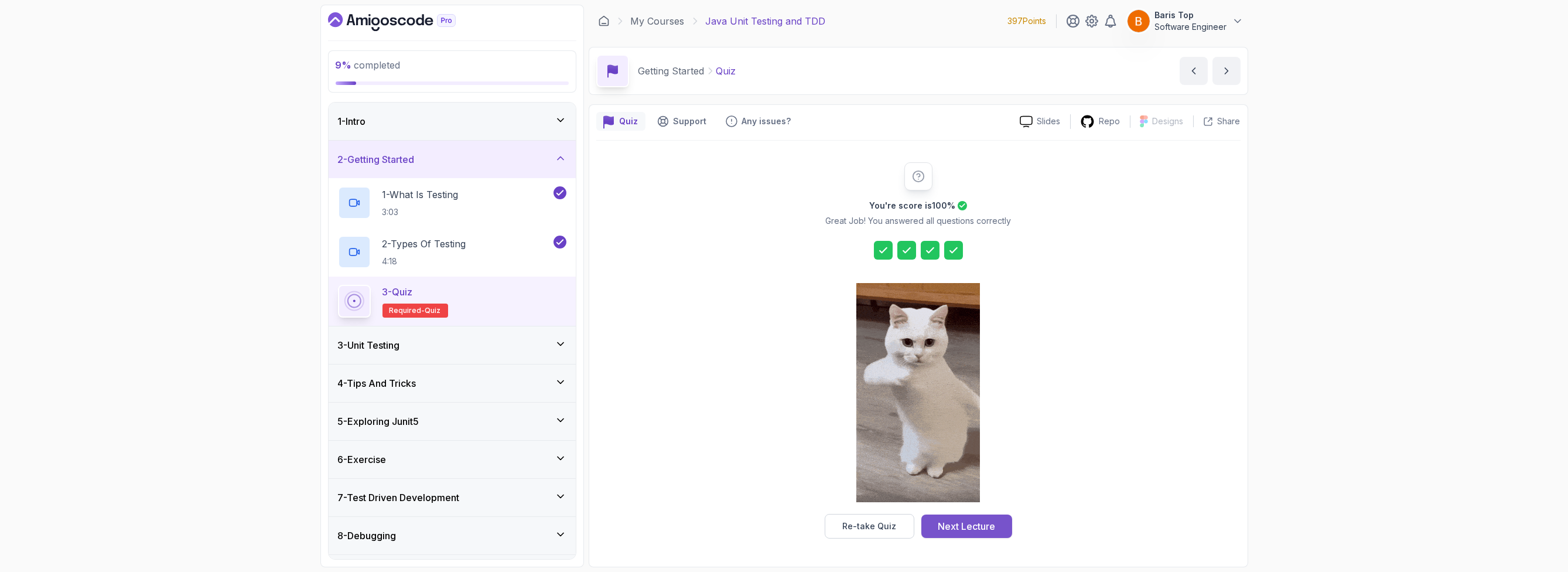
click at [970, 523] on div "Next Lecture" at bounding box center [966, 527] width 57 height 14
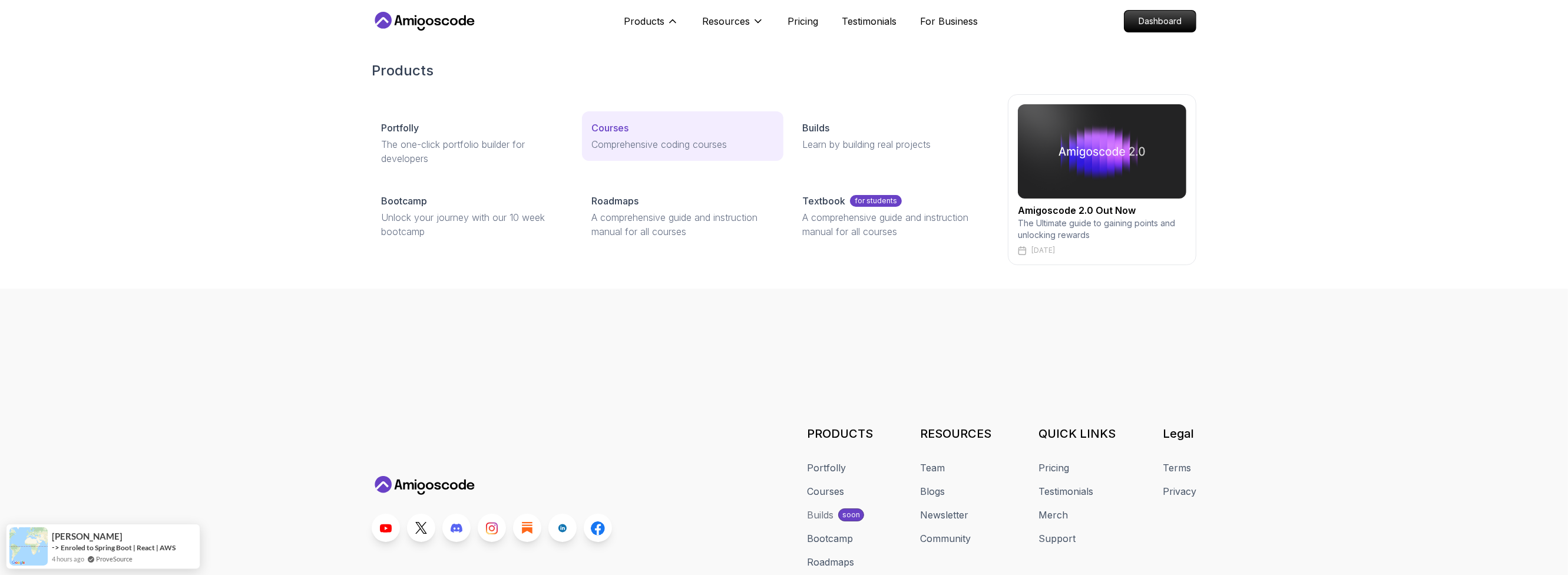
click at [615, 130] on p "Courses" at bounding box center [610, 128] width 37 height 14
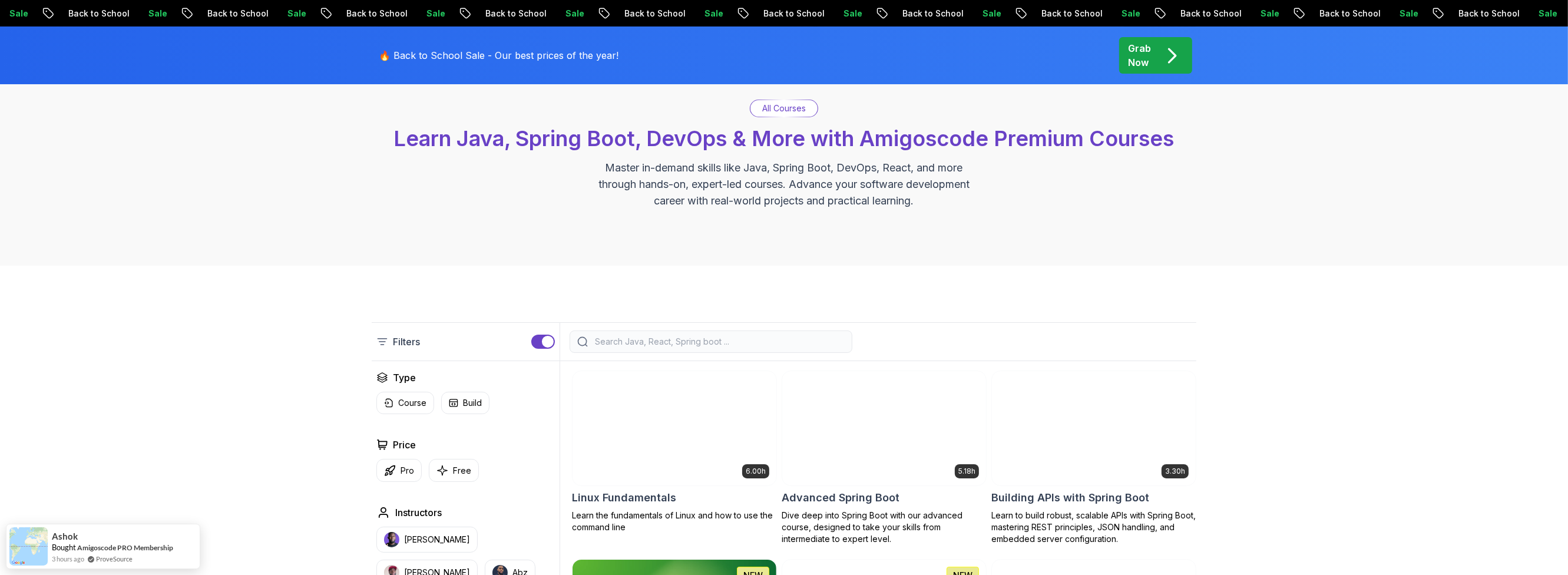
scroll to position [141, 0]
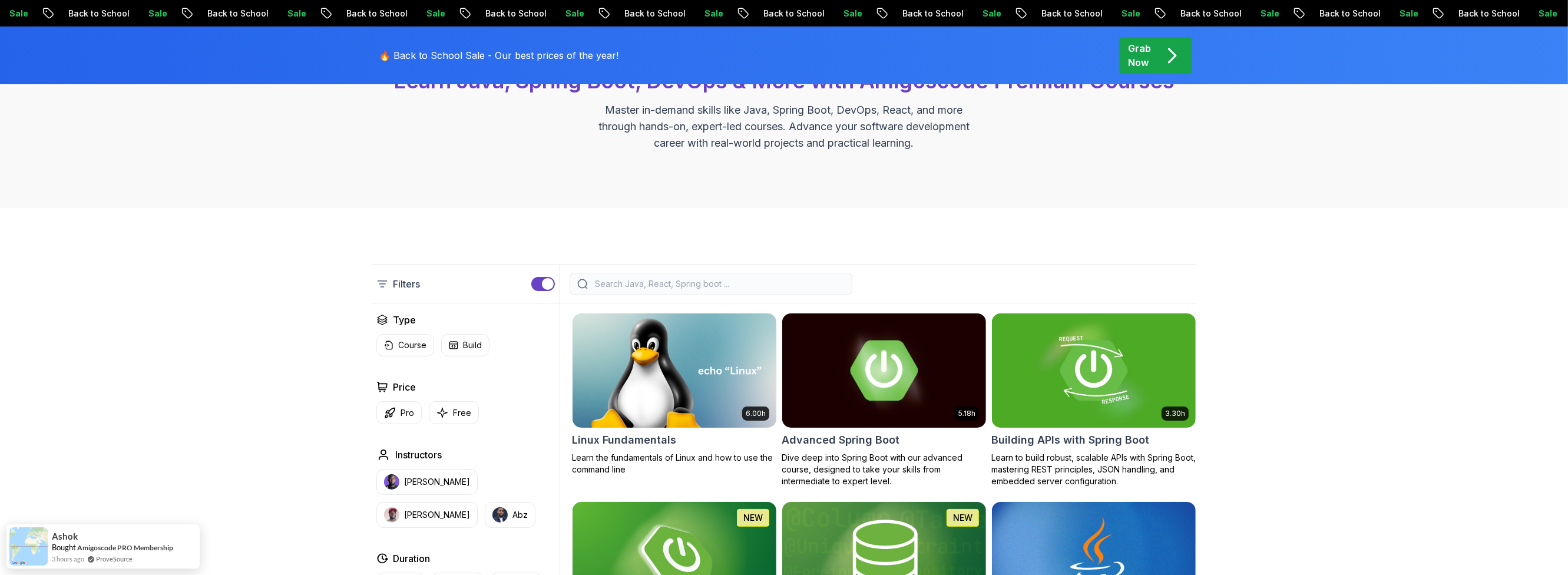
click at [652, 284] on input "search" at bounding box center [718, 284] width 252 height 12
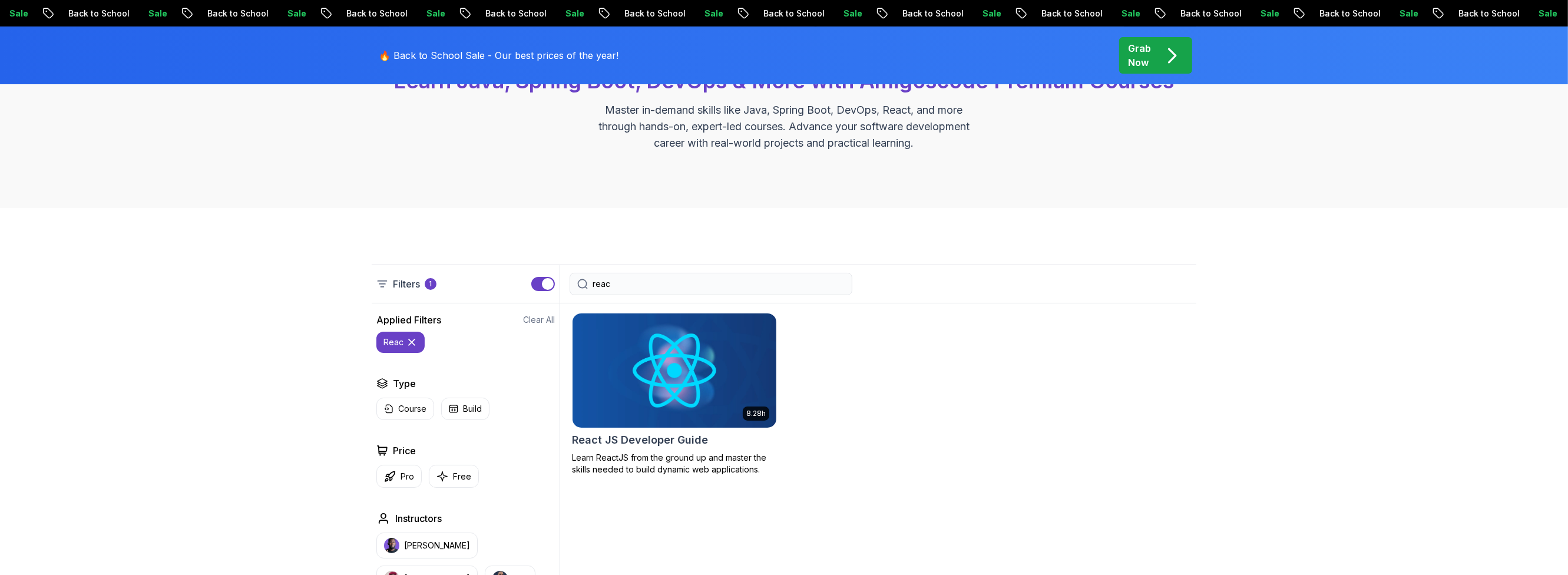
type input "react"
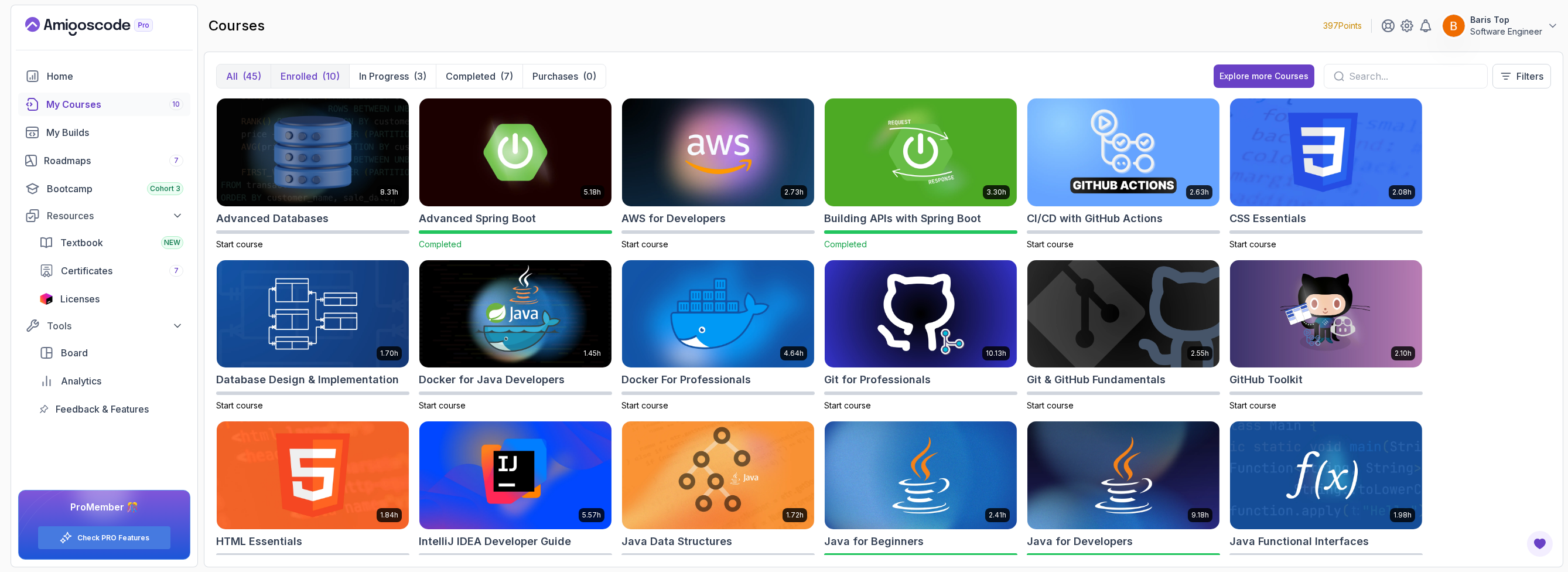
click at [312, 72] on p "Enrolled" at bounding box center [299, 77] width 37 height 14
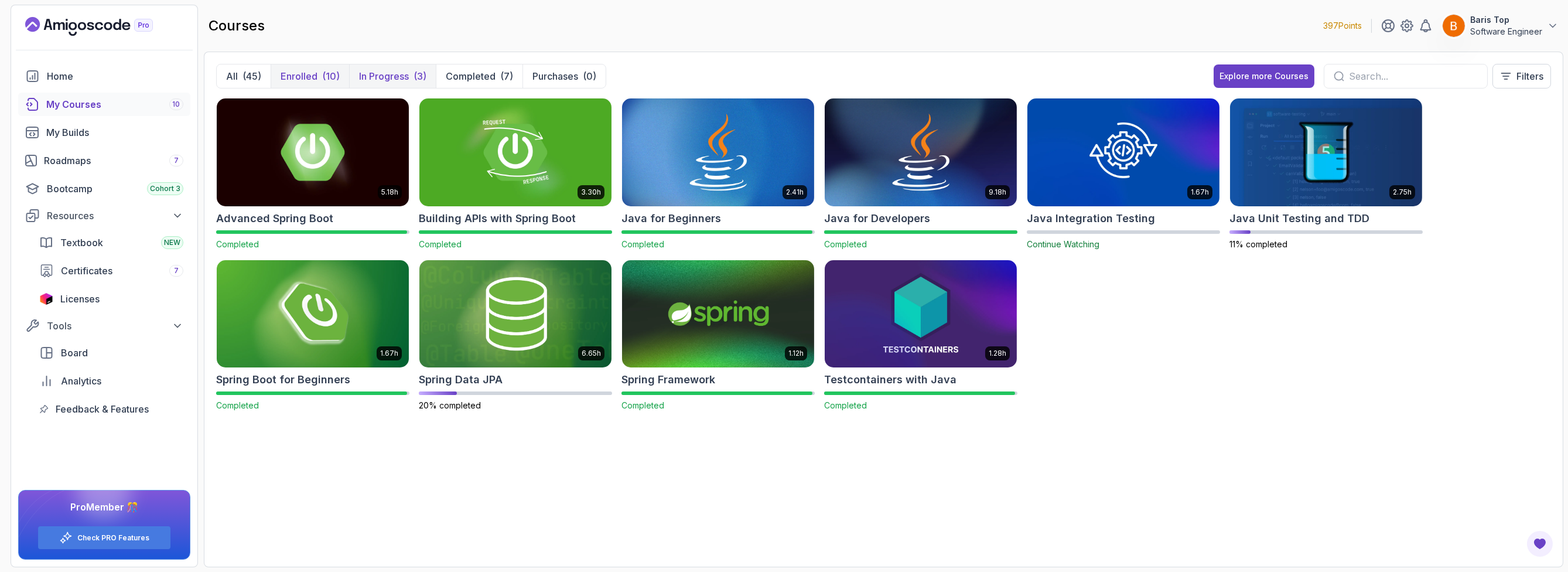
click at [394, 67] on button "In Progress (3)" at bounding box center [392, 76] width 86 height 23
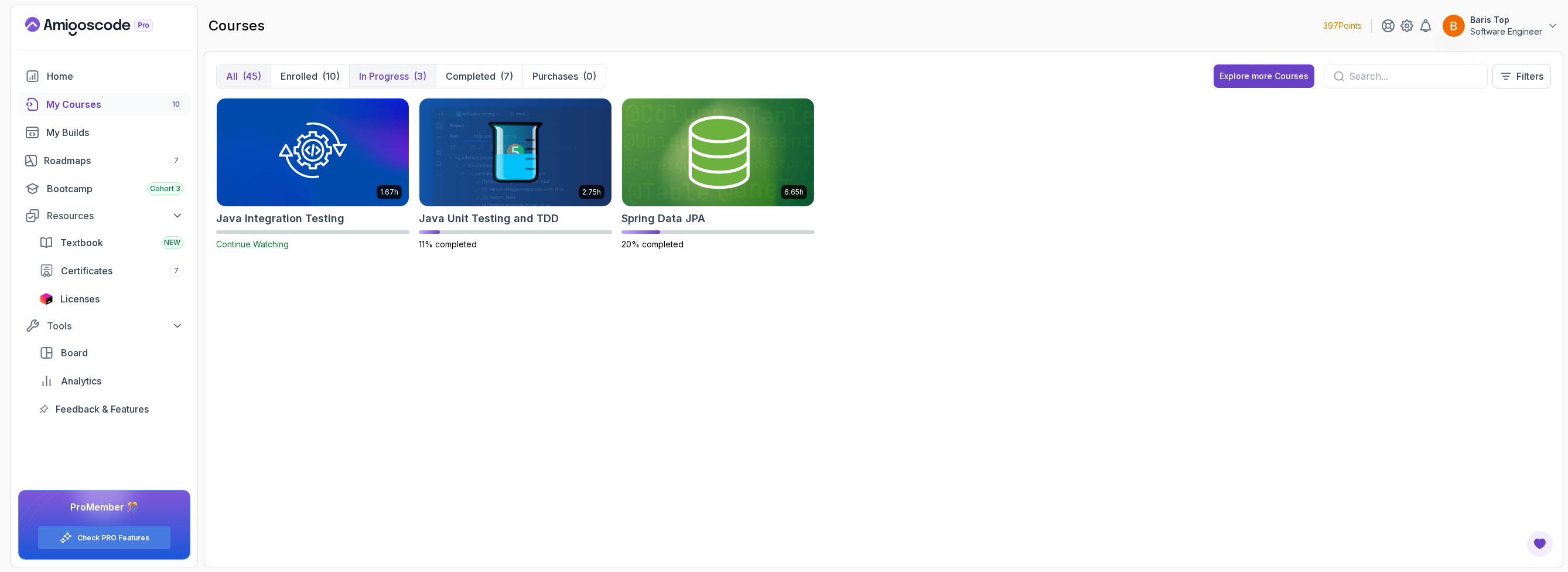
click at [256, 68] on button "All (45)" at bounding box center [244, 76] width 54 height 23
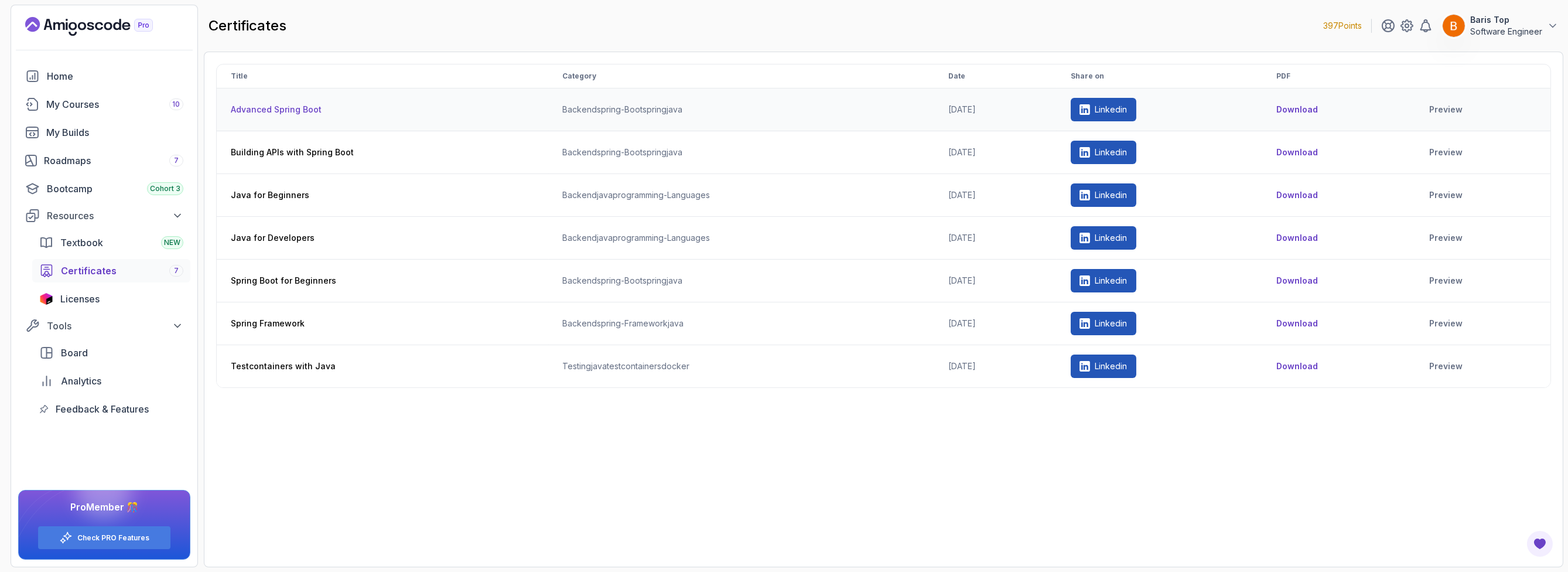
click at [967, 113] on td "[DATE]" at bounding box center [995, 110] width 123 height 43
click at [962, 151] on td "[DATE]" at bounding box center [995, 152] width 123 height 43
click at [967, 240] on td "[DATE]" at bounding box center [995, 238] width 123 height 43
drag, startPoint x: 980, startPoint y: 364, endPoint x: 947, endPoint y: 366, distance: 33.1
click at [947, 366] on td "[DATE]" at bounding box center [995, 366] width 123 height 43
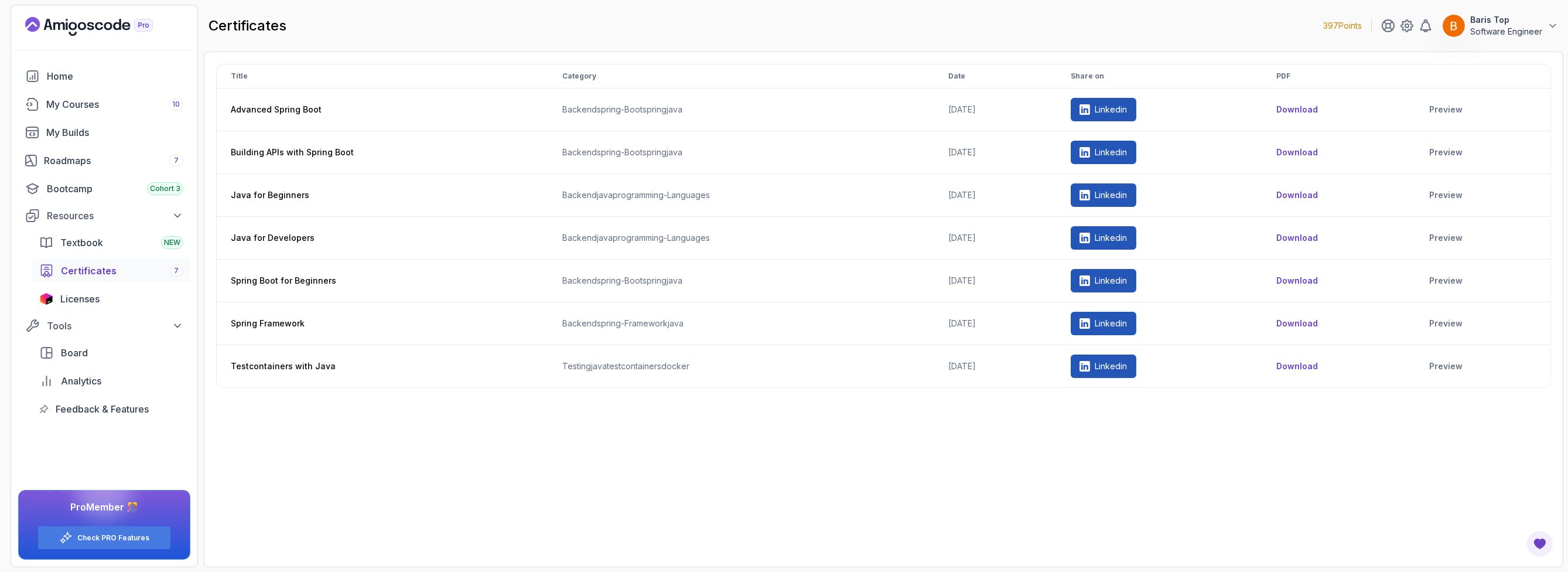
click at [763, 473] on div "Title Category Date Share on PDF Advanced Spring Boot backend spring-boot sprin…" at bounding box center [883, 309] width 1335 height 491
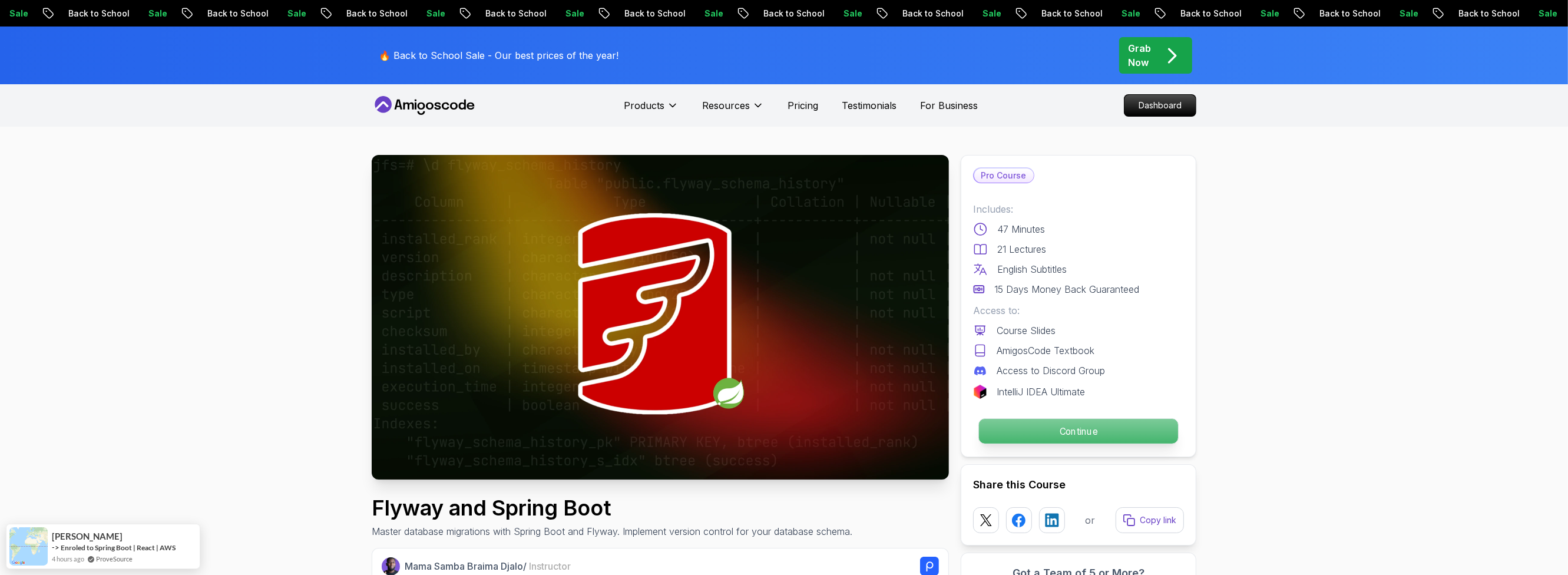
click at [1040, 425] on p "Continue" at bounding box center [1079, 431] width 199 height 25
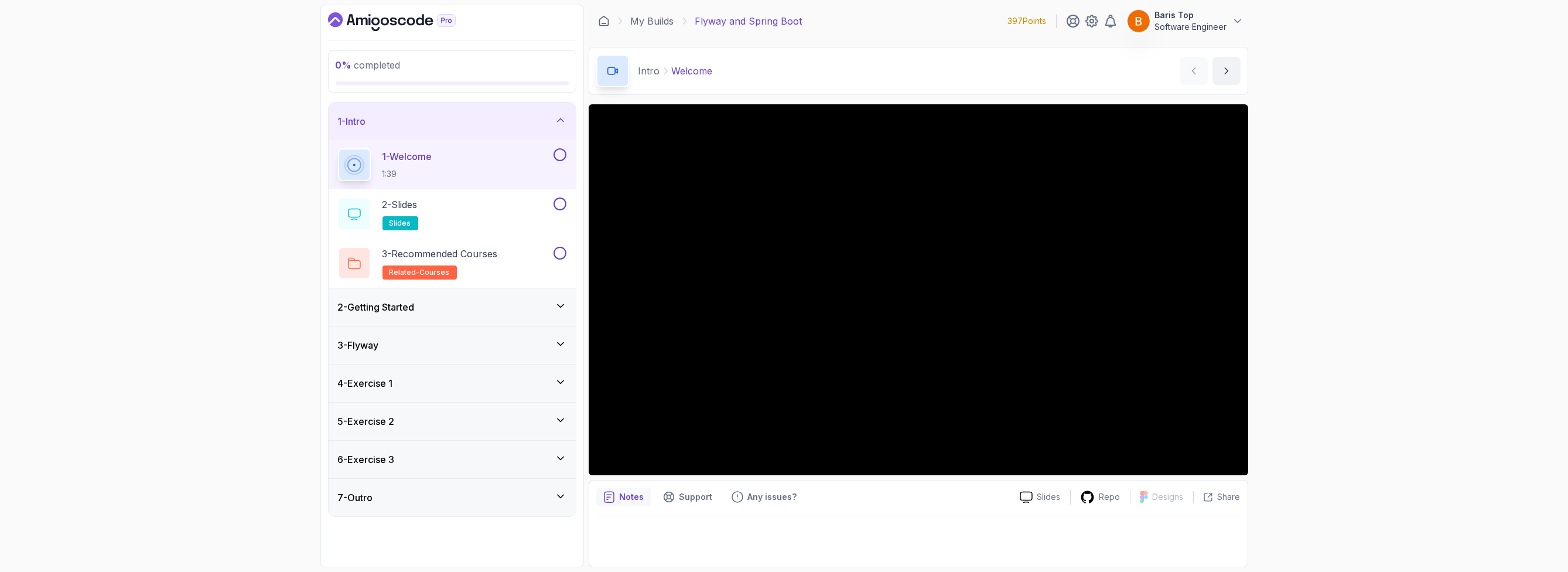
click at [560, 152] on button at bounding box center [560, 155] width 13 height 13
click at [562, 205] on button at bounding box center [560, 204] width 13 height 13
click at [562, 252] on button at bounding box center [560, 253] width 13 height 13
click at [513, 301] on div "2 - Getting Started" at bounding box center [452, 307] width 229 height 14
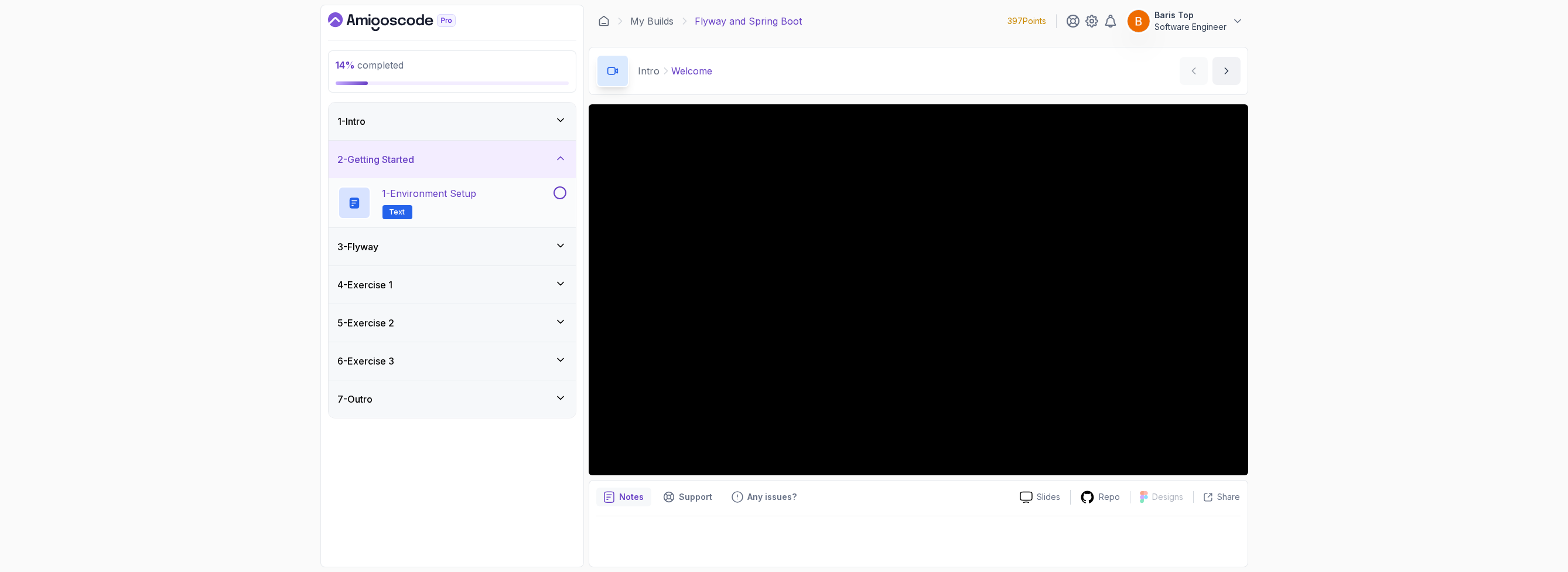
click at [537, 198] on div "1 - Environment Setup Text" at bounding box center [444, 203] width 213 height 33
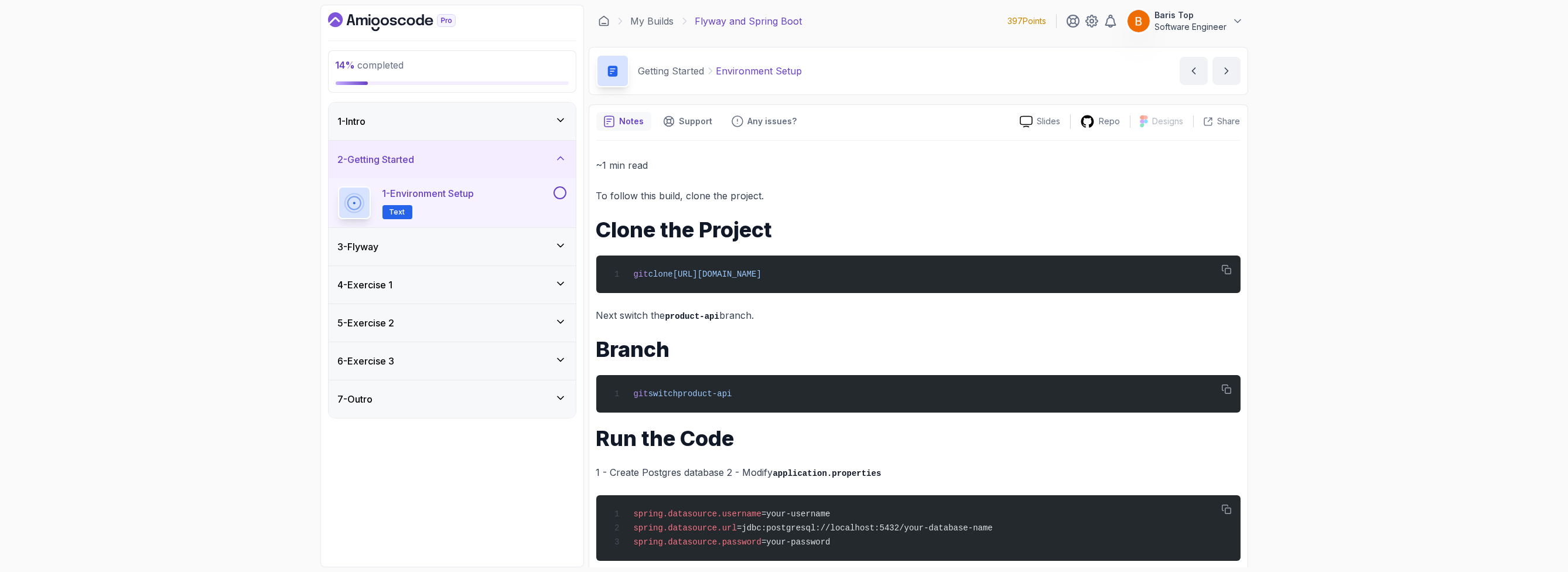
click at [557, 194] on button at bounding box center [560, 193] width 13 height 13
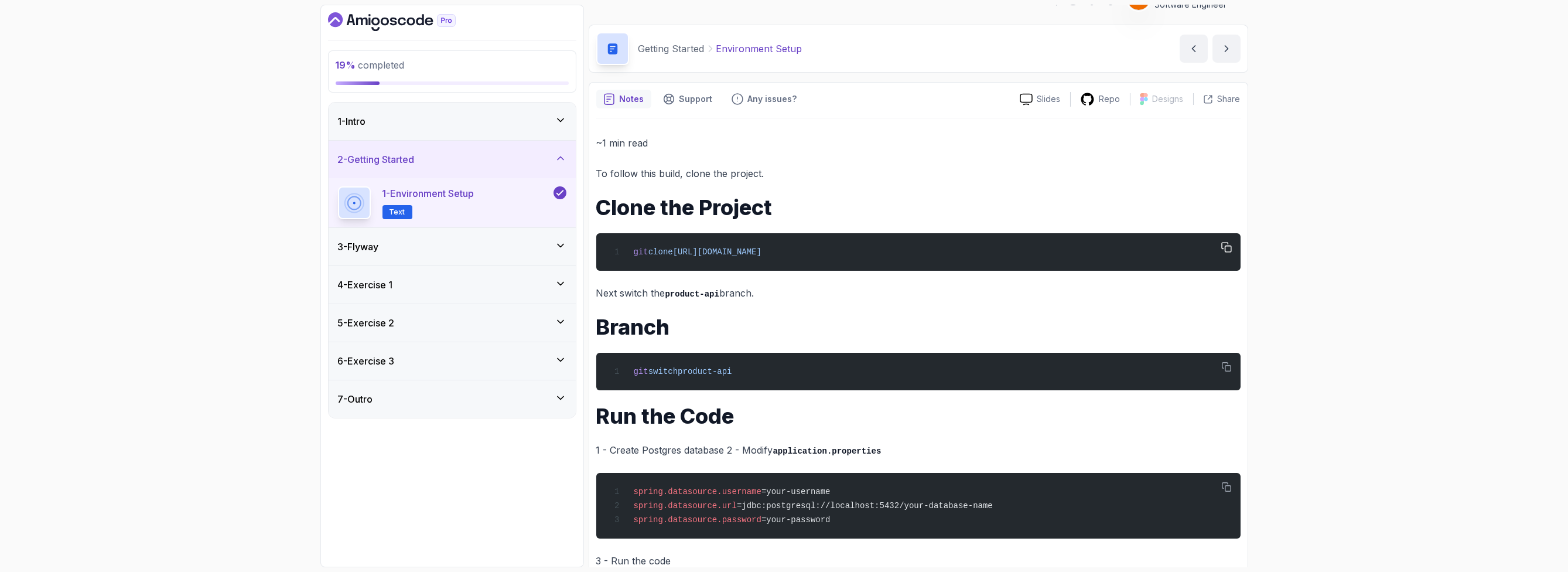
scroll to position [48, 0]
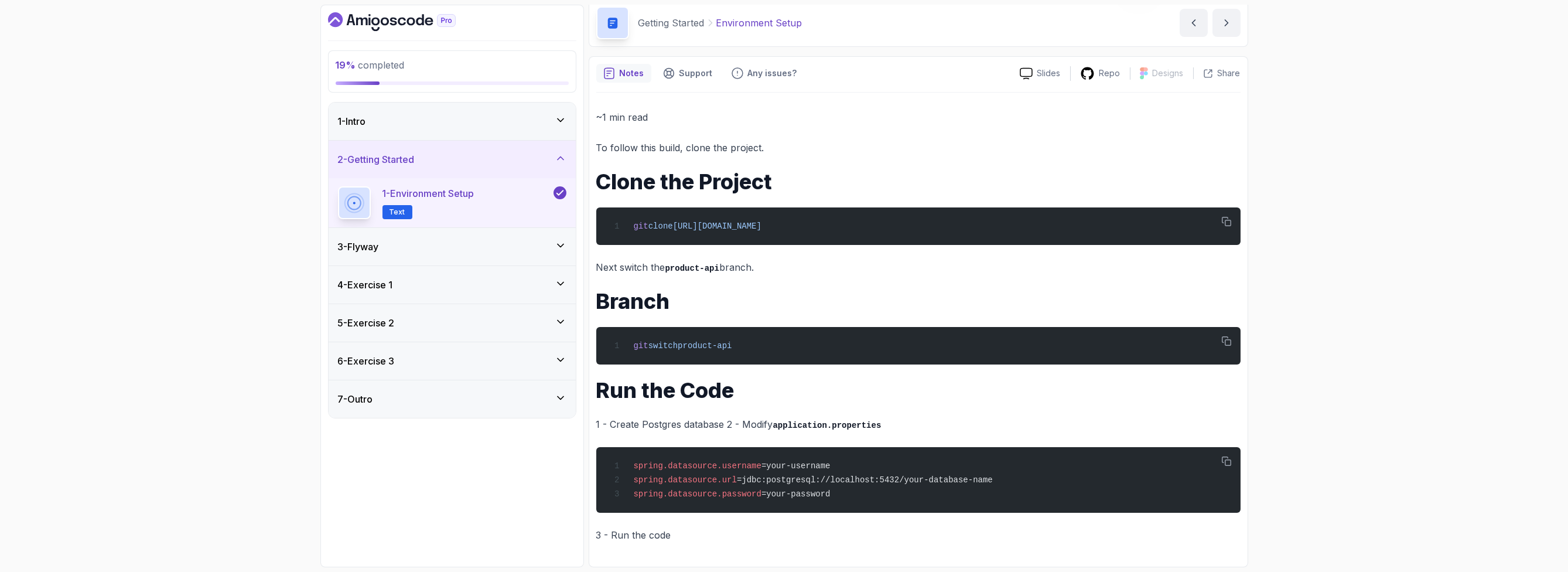
click at [496, 241] on div "3 - Flyway" at bounding box center [452, 247] width 229 height 14
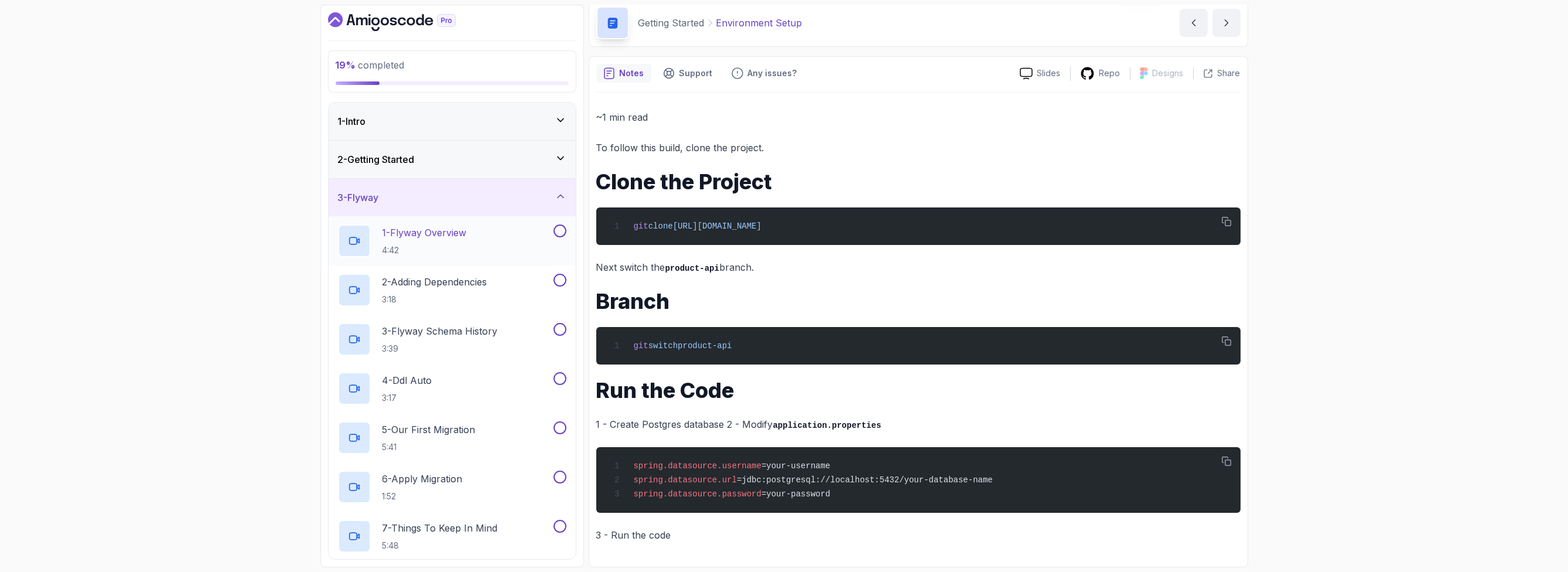
click at [507, 235] on div "1 - Flyway Overview 4:42" at bounding box center [444, 241] width 213 height 33
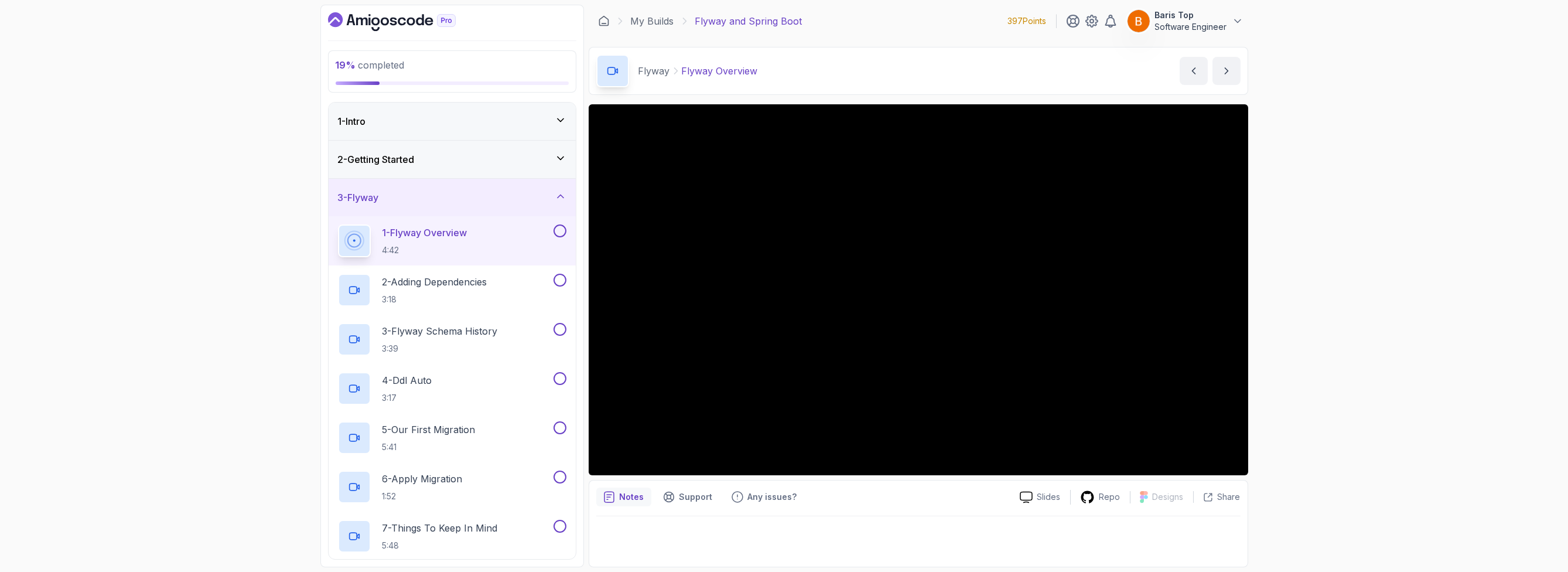
click at [559, 231] on button at bounding box center [560, 231] width 13 height 13
click at [559, 280] on button at bounding box center [560, 280] width 13 height 13
click at [563, 327] on button at bounding box center [560, 330] width 13 height 13
click at [563, 378] on button at bounding box center [560, 378] width 13 height 13
click at [560, 424] on button at bounding box center [560, 428] width 13 height 13
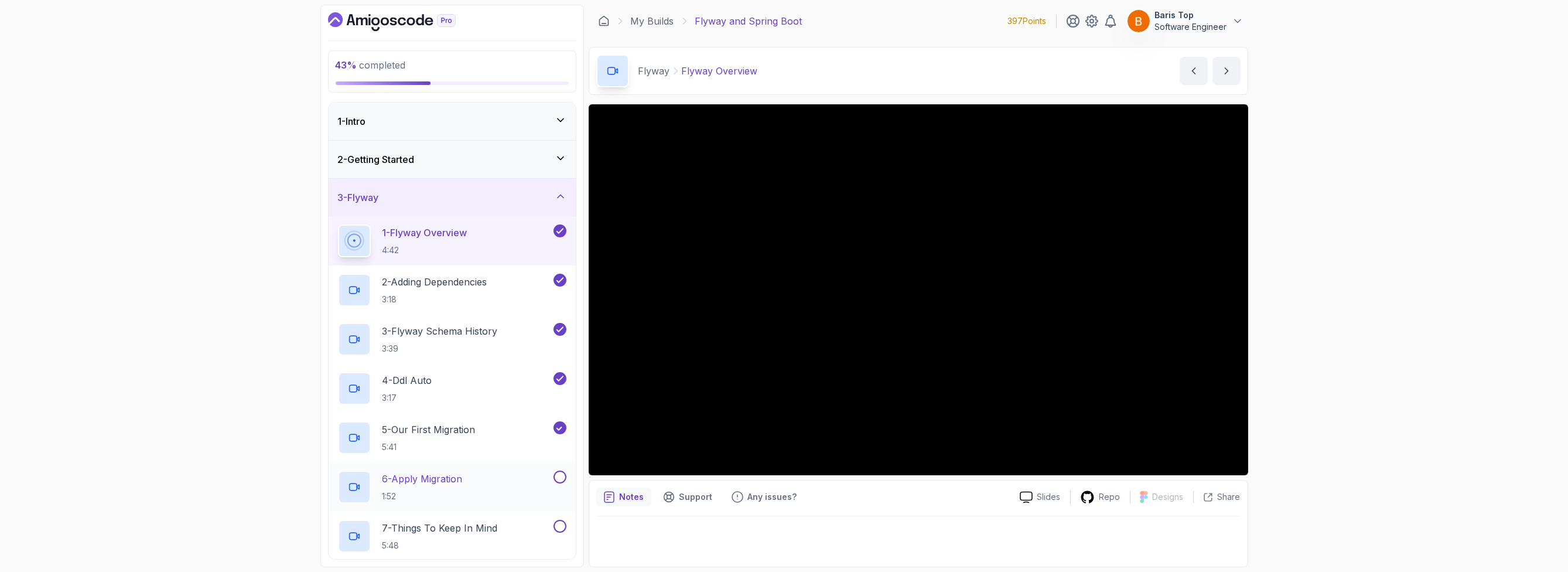
click at [559, 472] on button at bounding box center [560, 477] width 13 height 13
click at [562, 533] on button "7 - Things To Keep In Mind 5:48" at bounding box center [452, 537] width 229 height 33
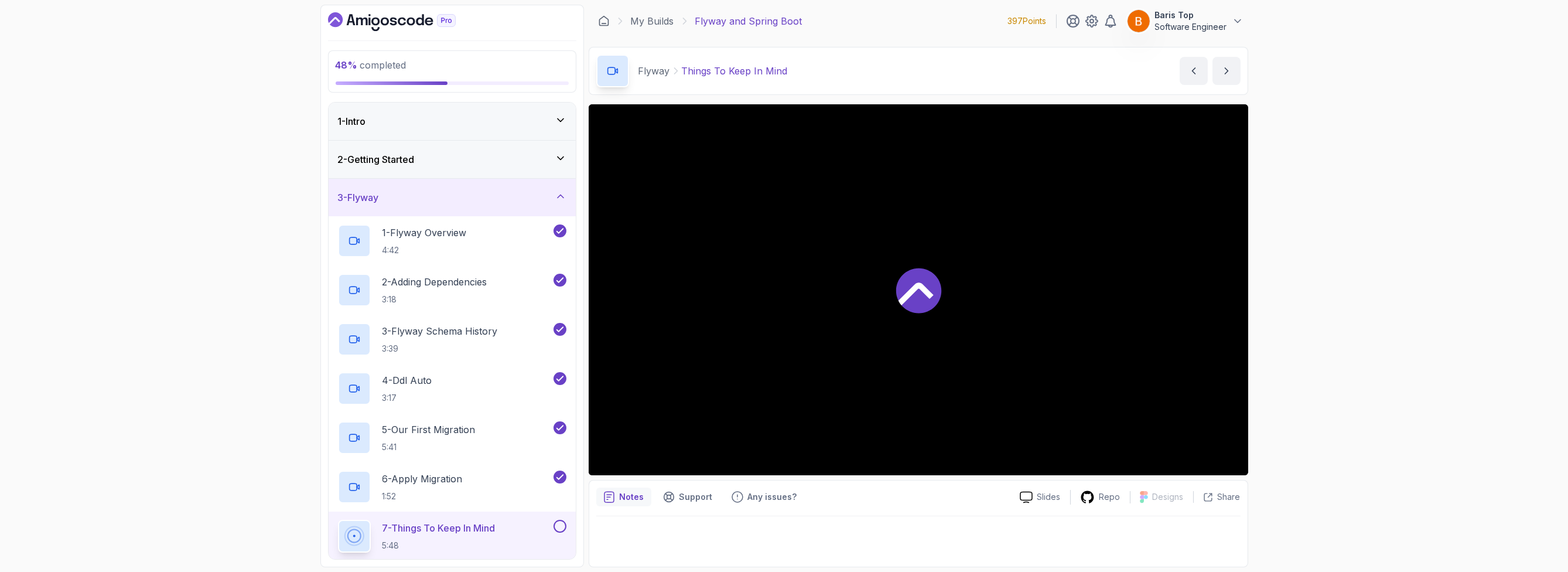
click at [562, 531] on button at bounding box center [560, 527] width 13 height 13
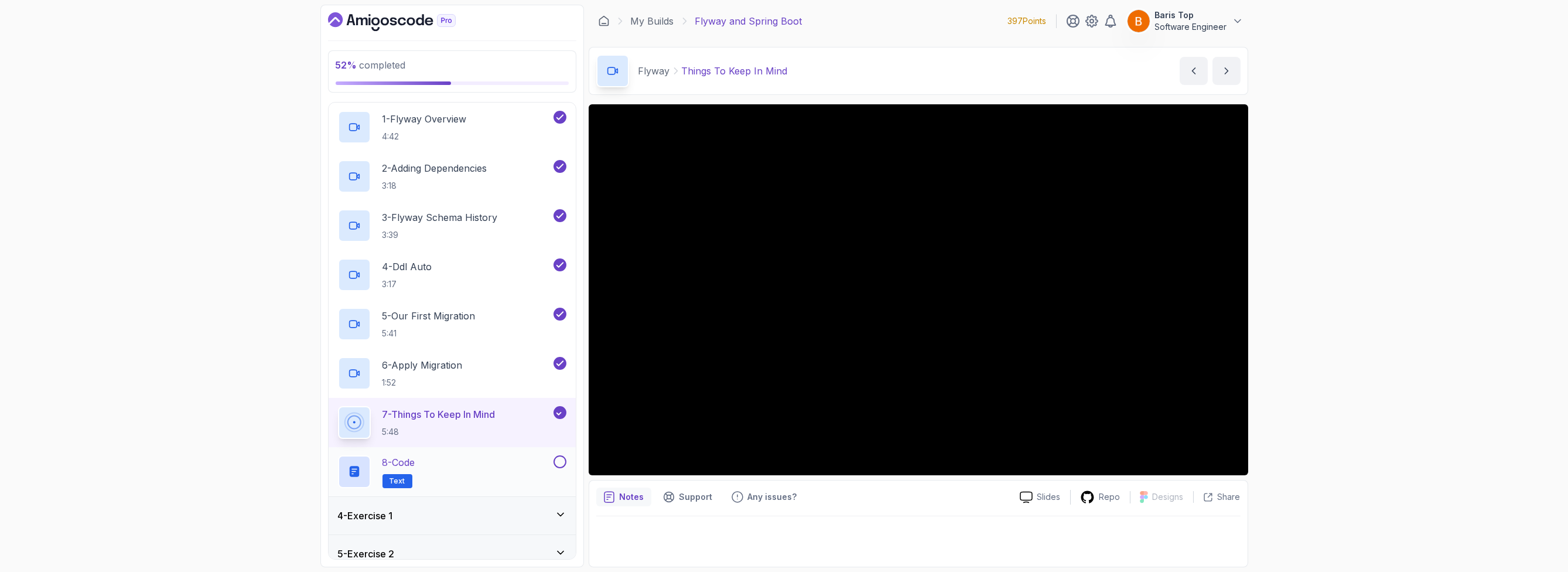
scroll to position [202, 0]
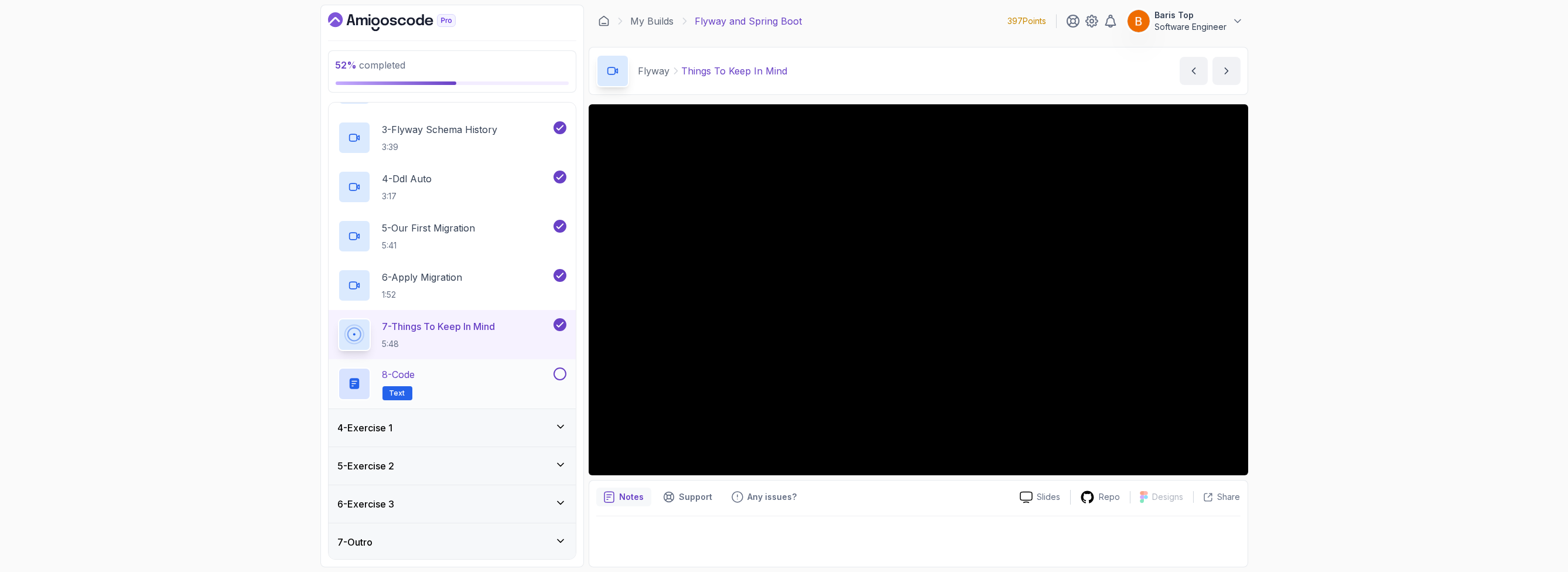
click at [557, 374] on button at bounding box center [560, 374] width 13 height 13
click at [507, 422] on div "4 - Exercise 1" at bounding box center [452, 428] width 229 height 14
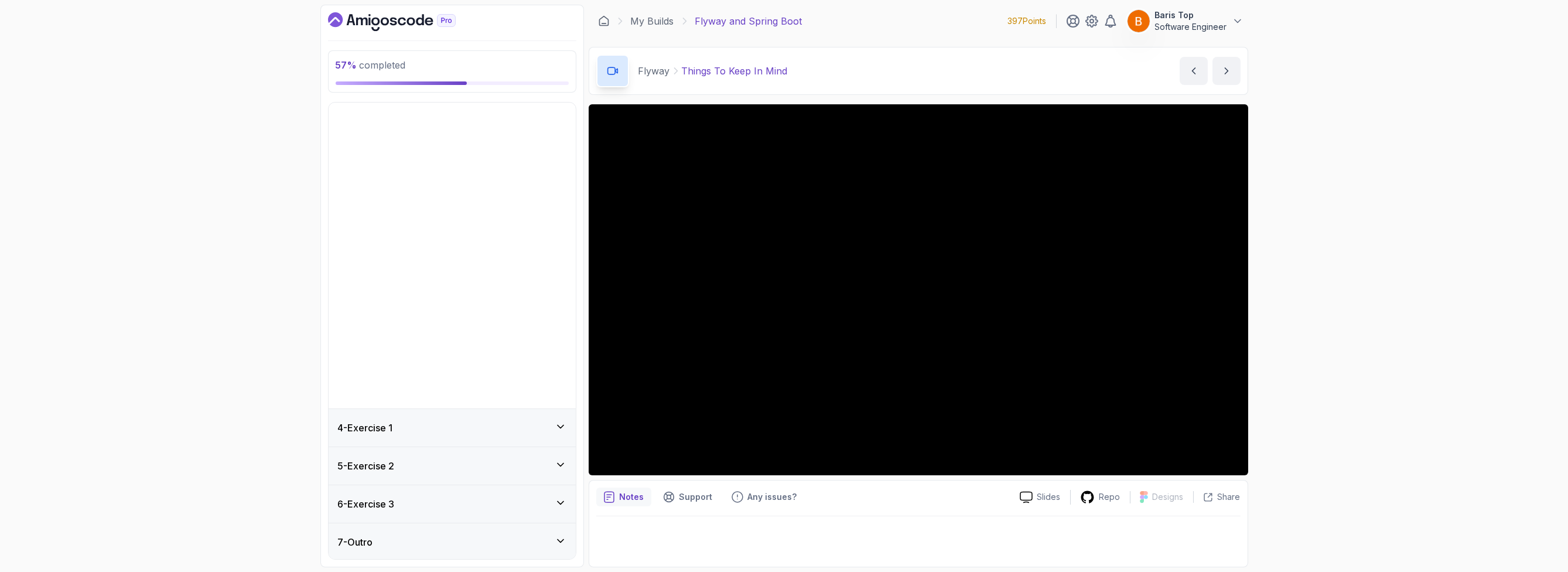
scroll to position [0, 0]
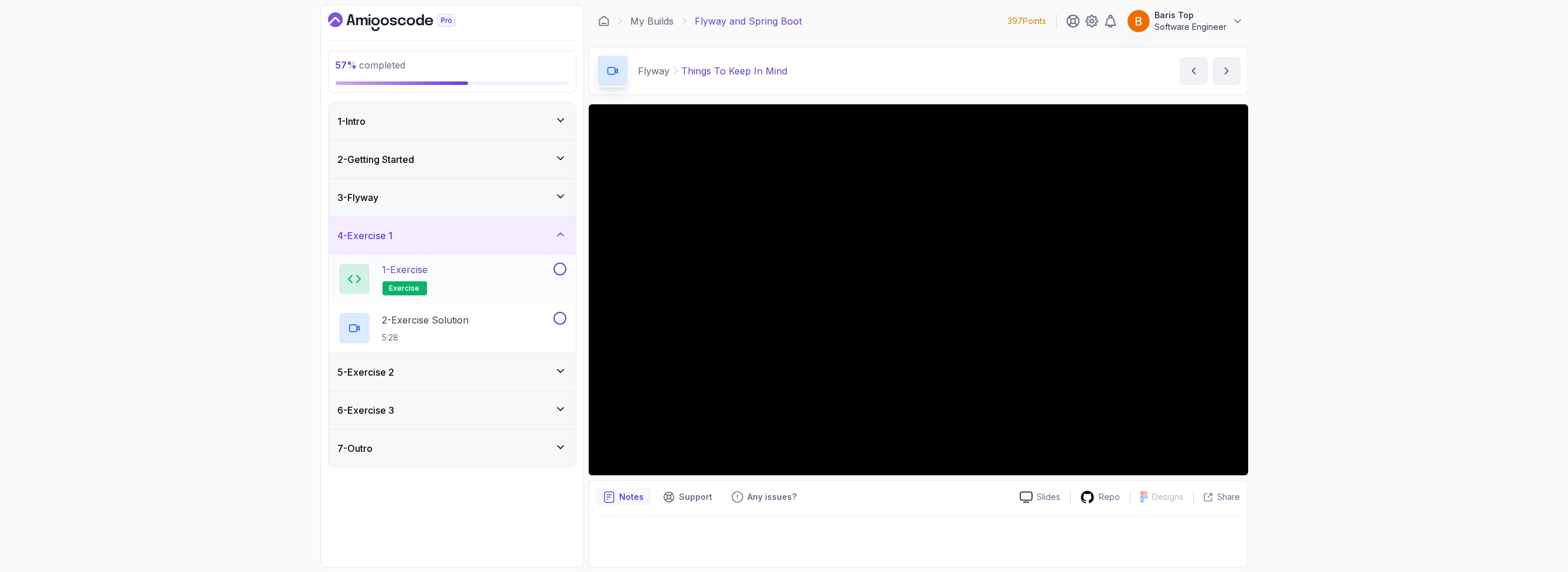
click at [562, 267] on button at bounding box center [560, 269] width 13 height 13
click at [562, 319] on button at bounding box center [560, 318] width 13 height 13
click at [551, 365] on div "5 - Exercise 2" at bounding box center [452, 372] width 229 height 14
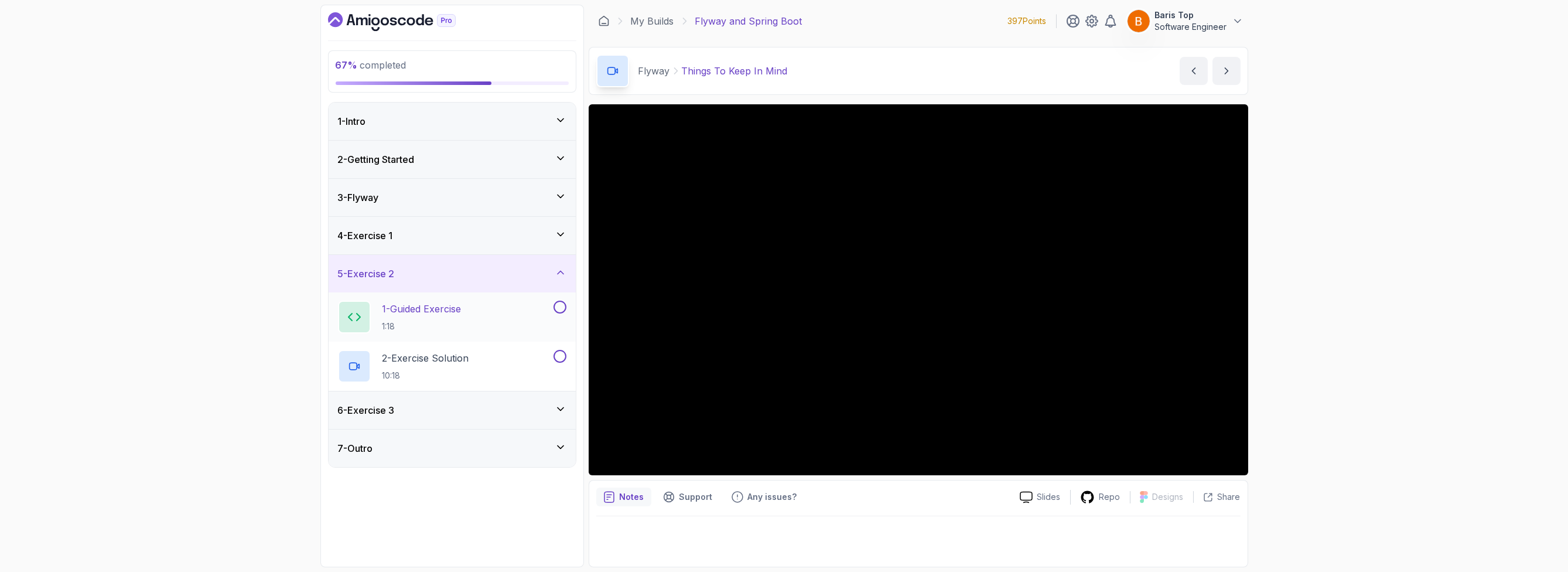
drag, startPoint x: 562, startPoint y: 303, endPoint x: 566, endPoint y: 310, distance: 8.1
click at [562, 303] on button at bounding box center [560, 307] width 13 height 13
click at [559, 357] on button at bounding box center [560, 357] width 13 height 13
click at [537, 403] on div "6 - Exercise 3" at bounding box center [452, 410] width 229 height 14
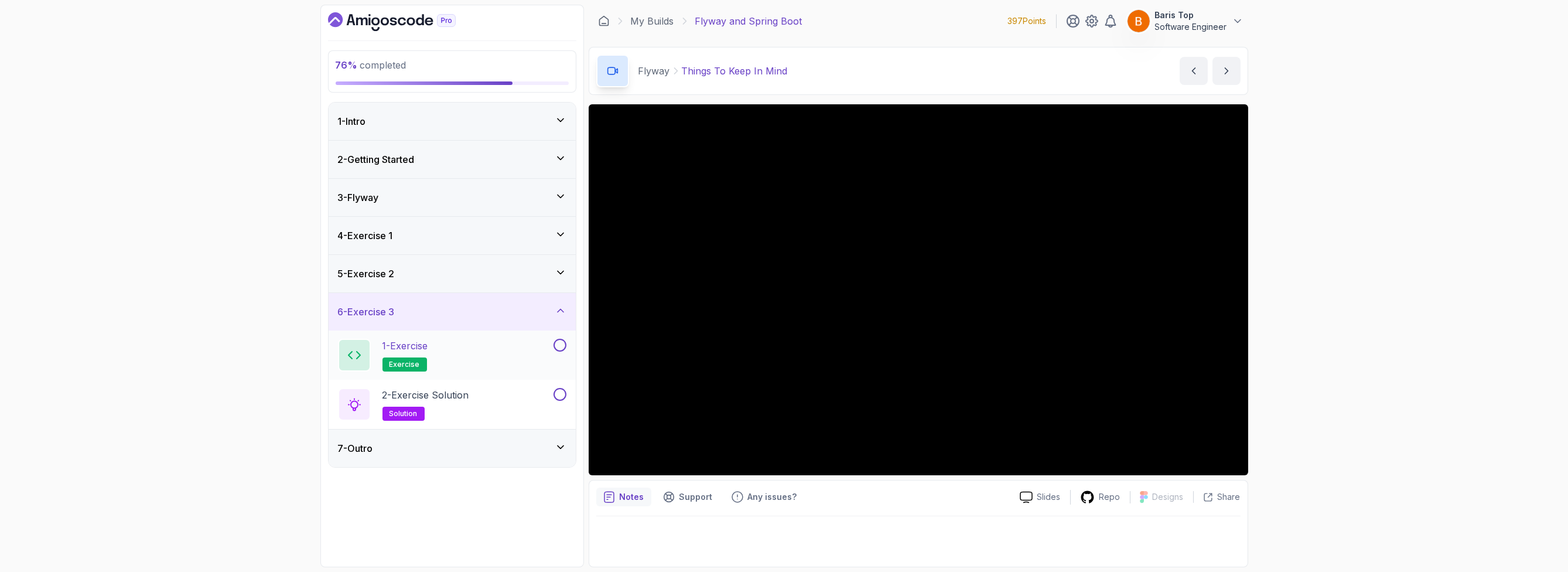
click at [559, 344] on button at bounding box center [560, 345] width 13 height 13
click at [559, 391] on button at bounding box center [560, 395] width 13 height 13
click at [539, 442] on div "7 - Outro" at bounding box center [452, 449] width 229 height 14
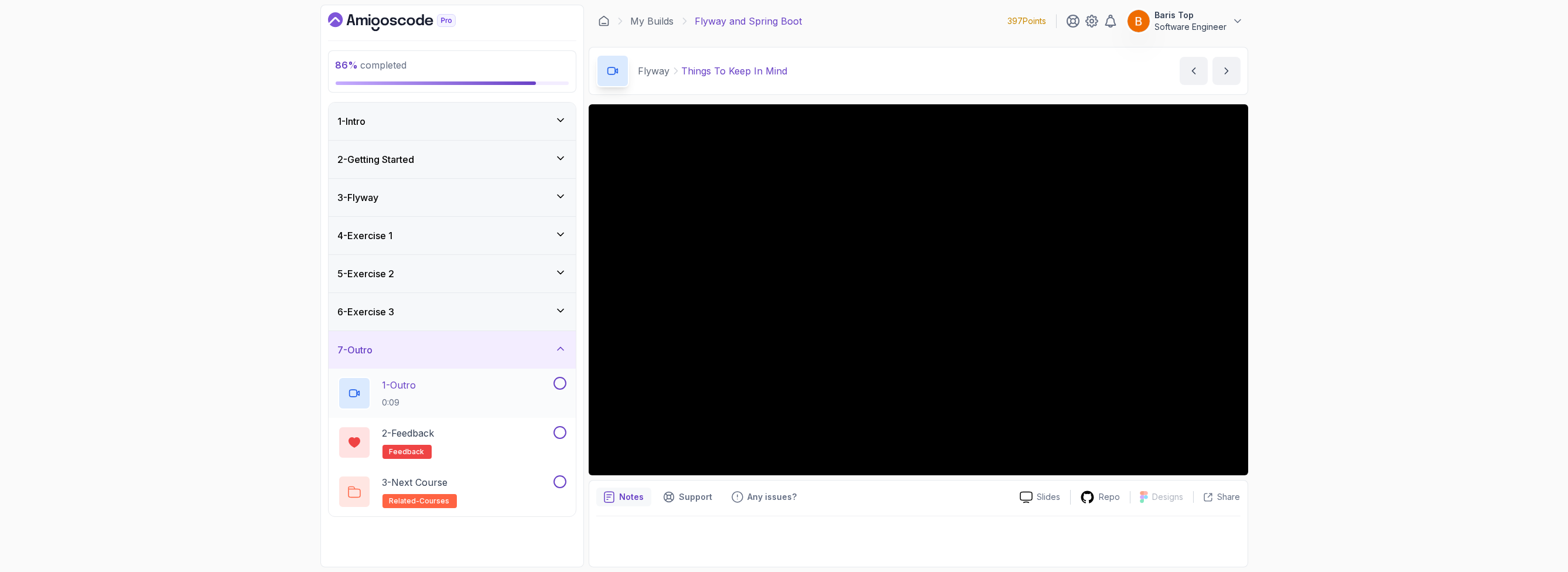
click at [562, 385] on button at bounding box center [560, 383] width 13 height 13
click at [560, 429] on button at bounding box center [560, 432] width 13 height 13
click at [562, 480] on button at bounding box center [560, 482] width 13 height 13
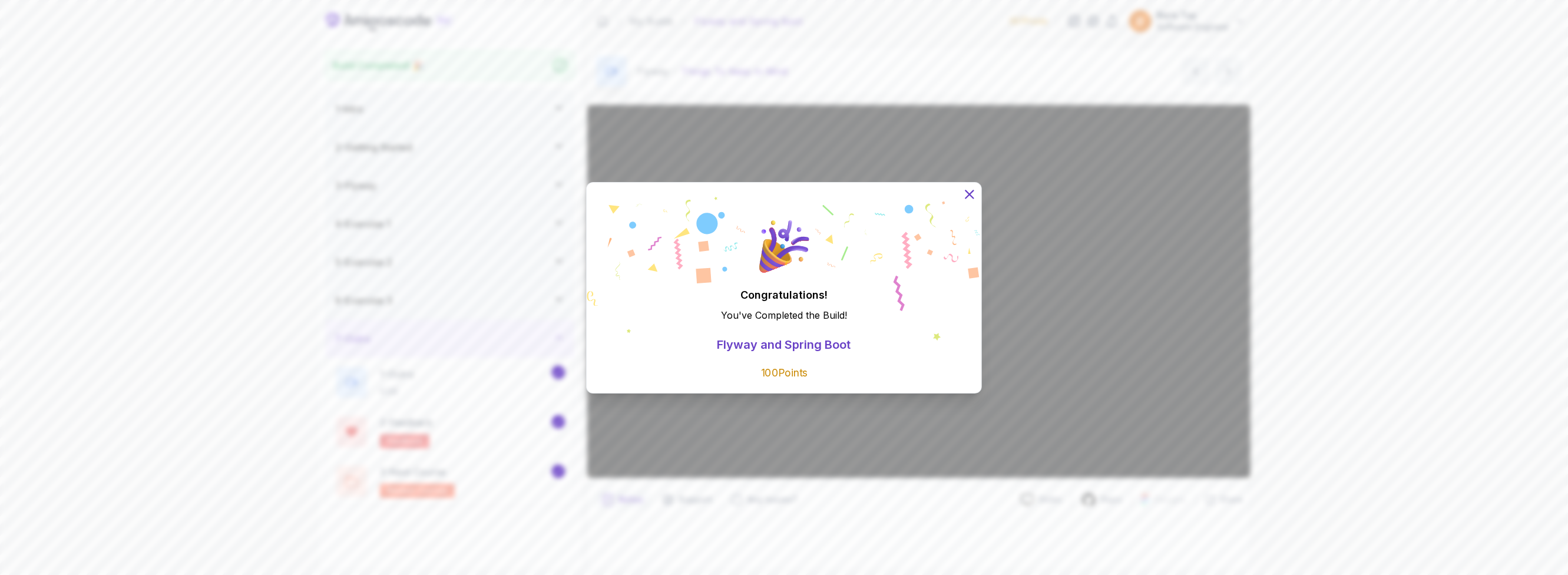
click at [971, 197] on icon at bounding box center [970, 194] width 16 height 16
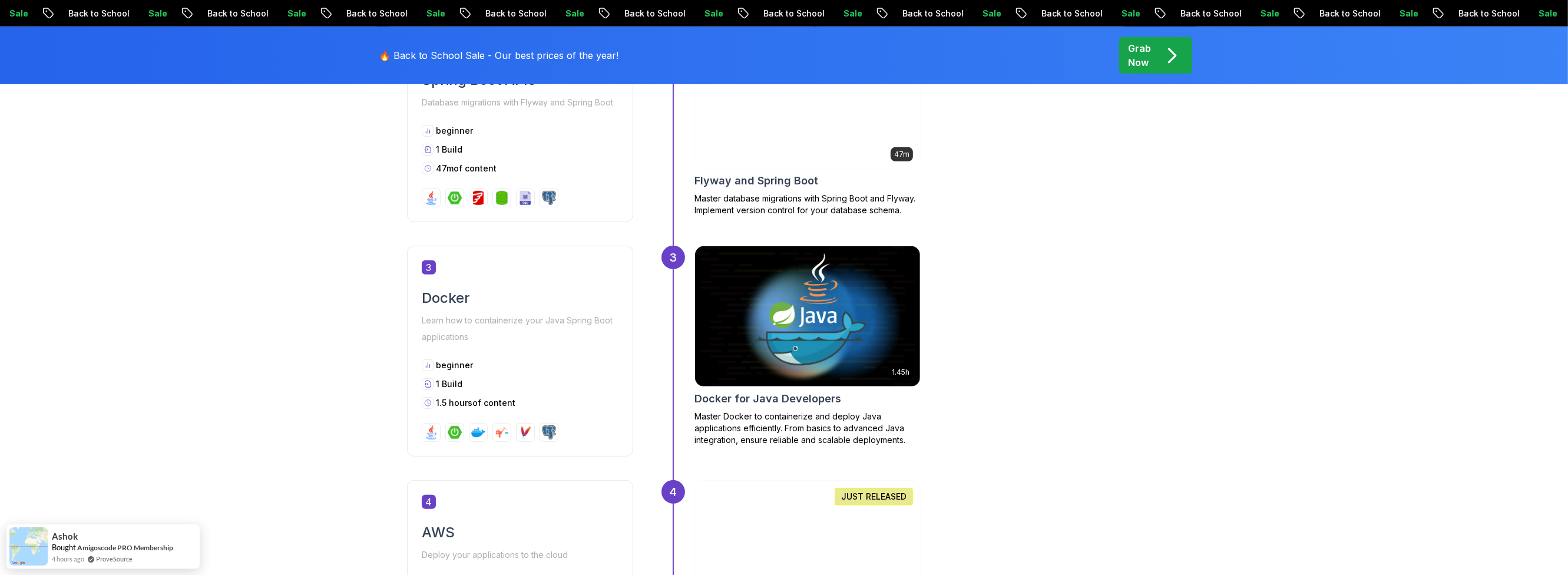
scroll to position [1060, 0]
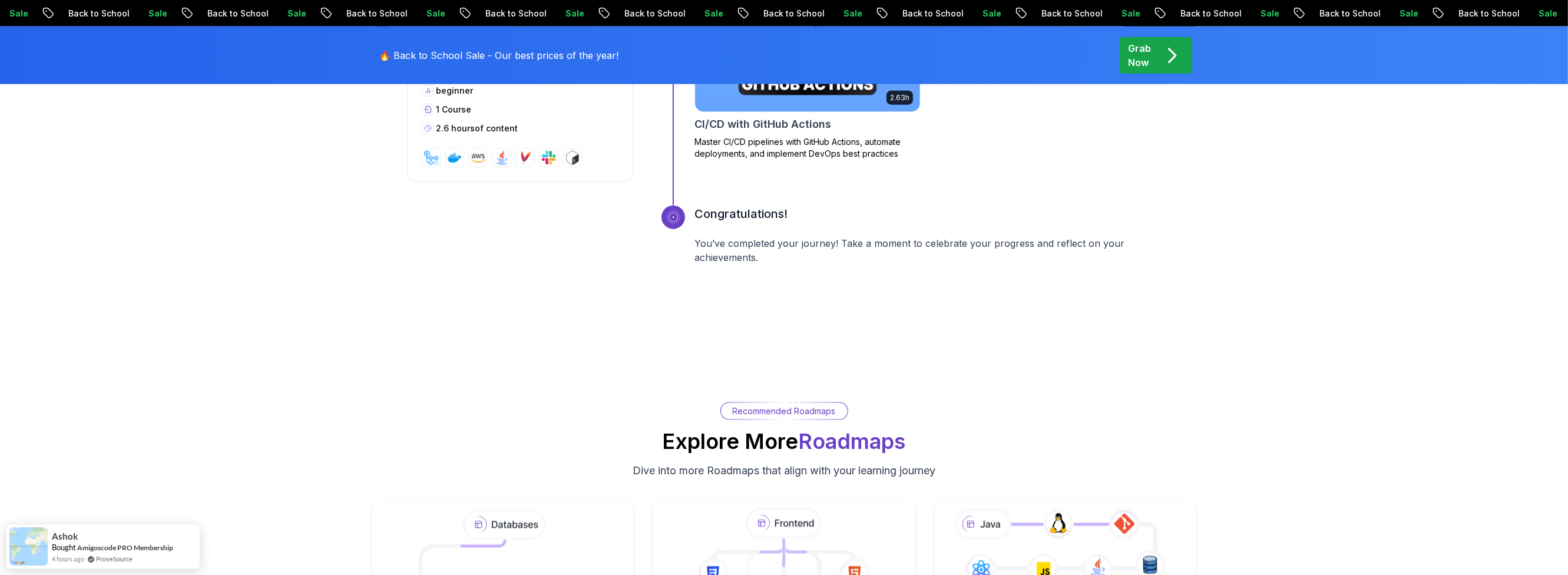
scroll to position [2121, 0]
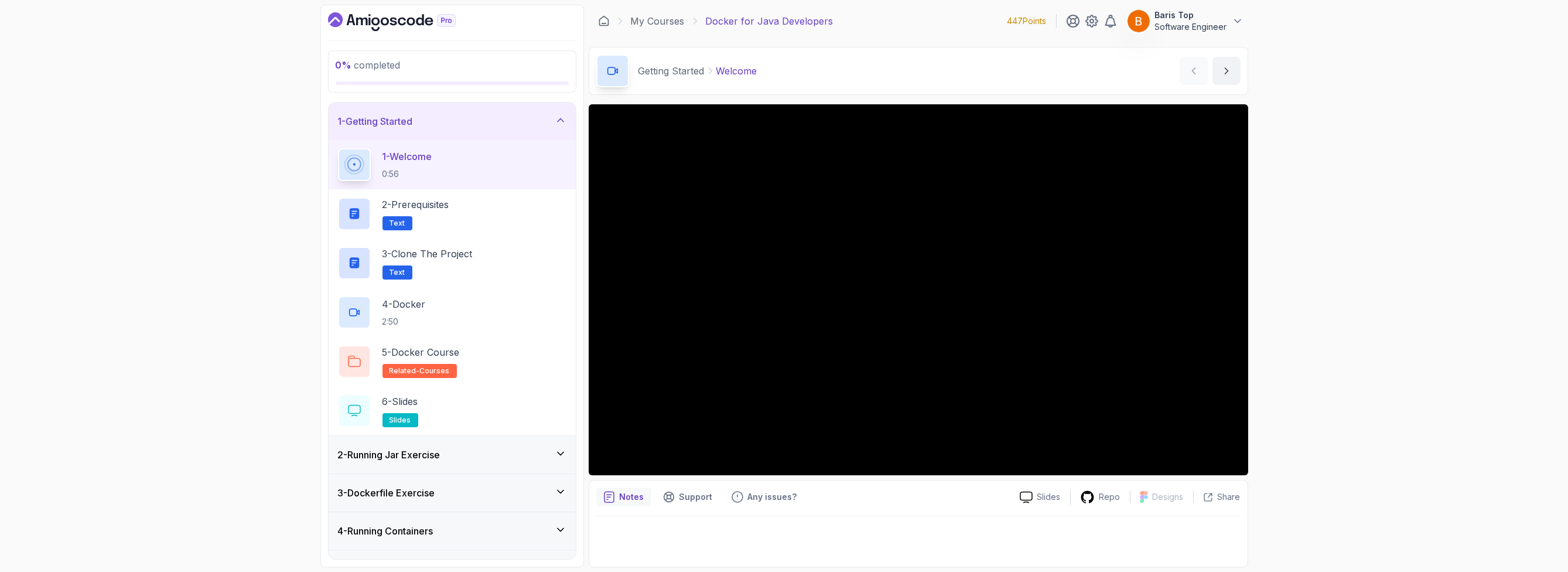
click at [509, 448] on div "2 - Running Jar Exercise" at bounding box center [452, 455] width 229 height 14
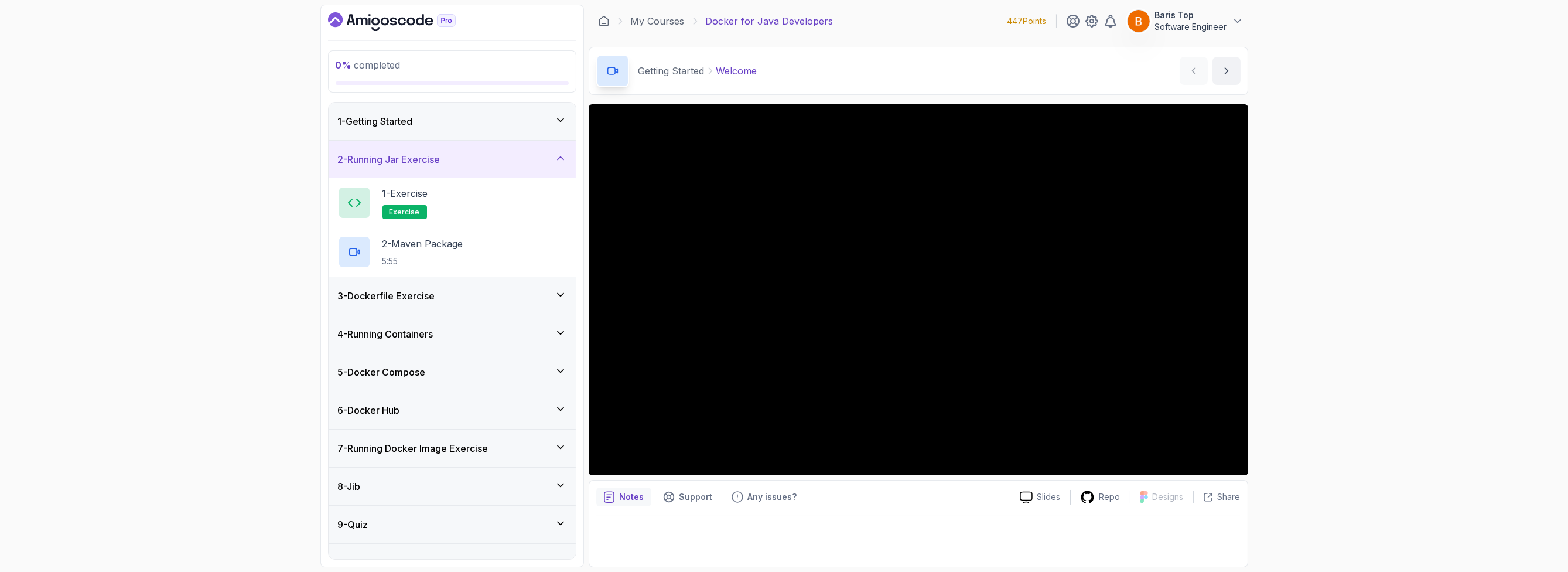
click at [484, 157] on div "2 - Running Jar Exercise" at bounding box center [452, 159] width 229 height 14
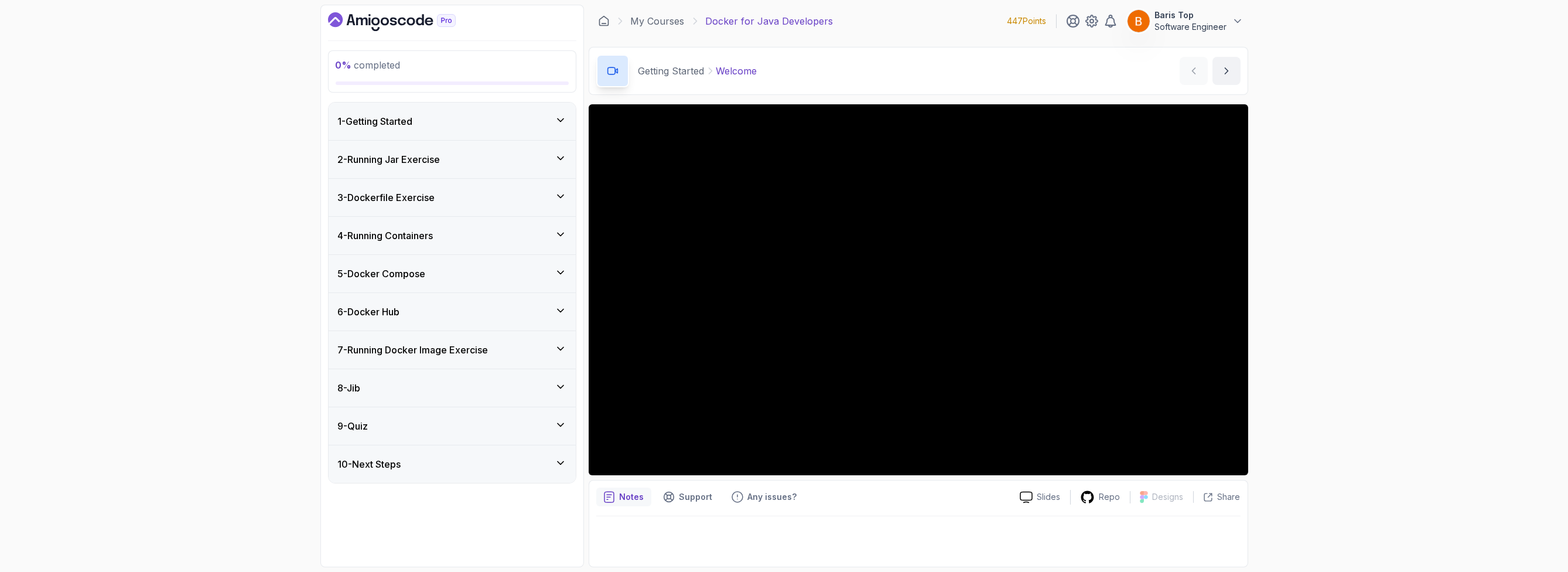
click at [512, 124] on div "1 - Getting Started" at bounding box center [452, 121] width 229 height 14
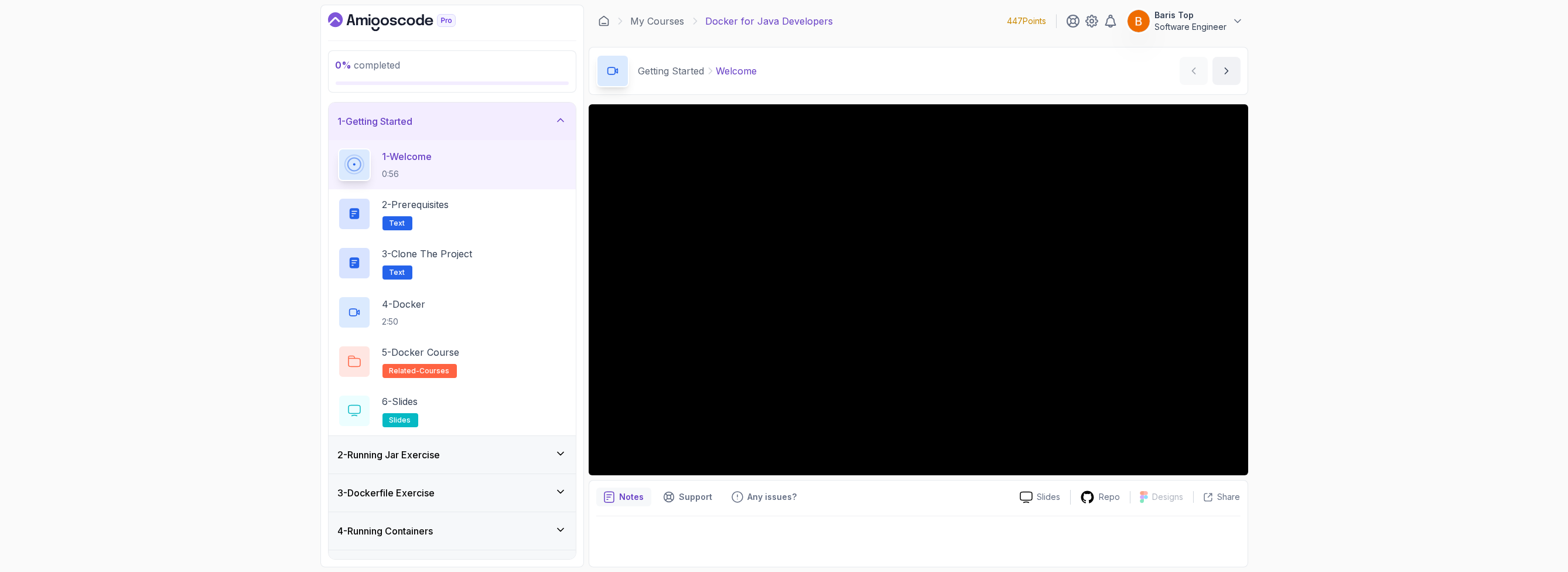
click at [521, 164] on div "1 - Welcome 0:56" at bounding box center [452, 164] width 229 height 33
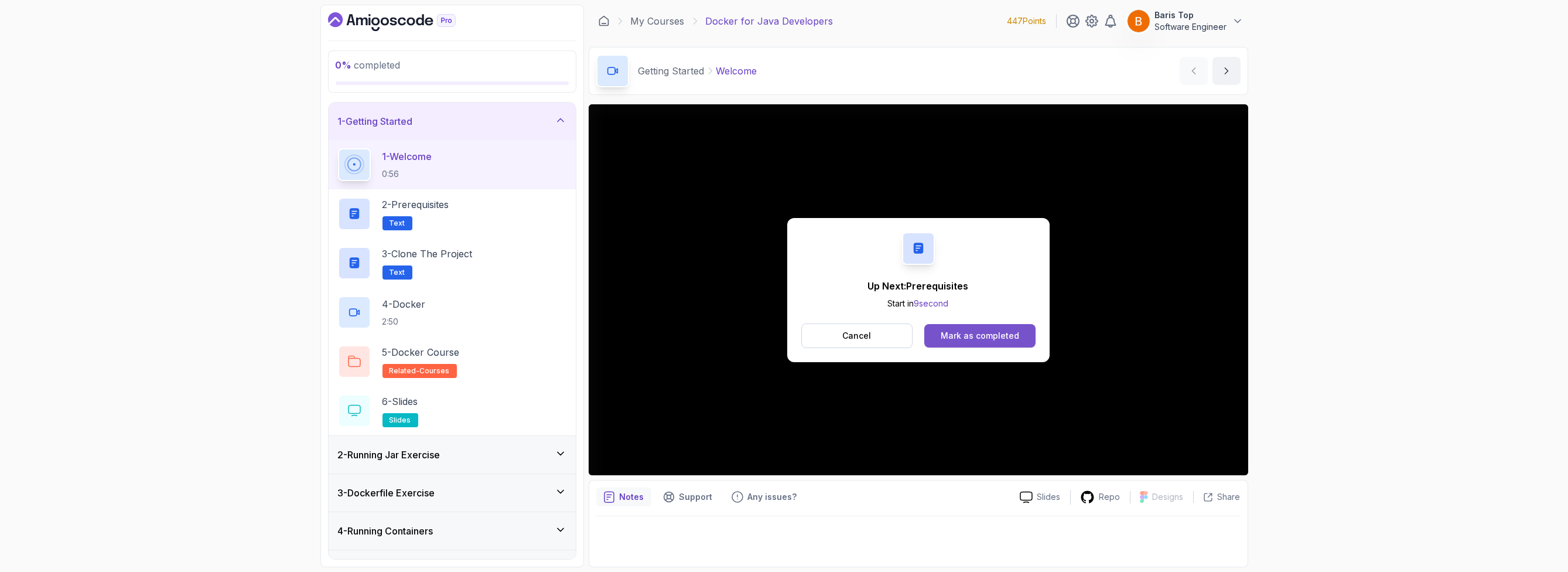
click at [1000, 337] on div "Mark as completed" at bounding box center [979, 336] width 79 height 12
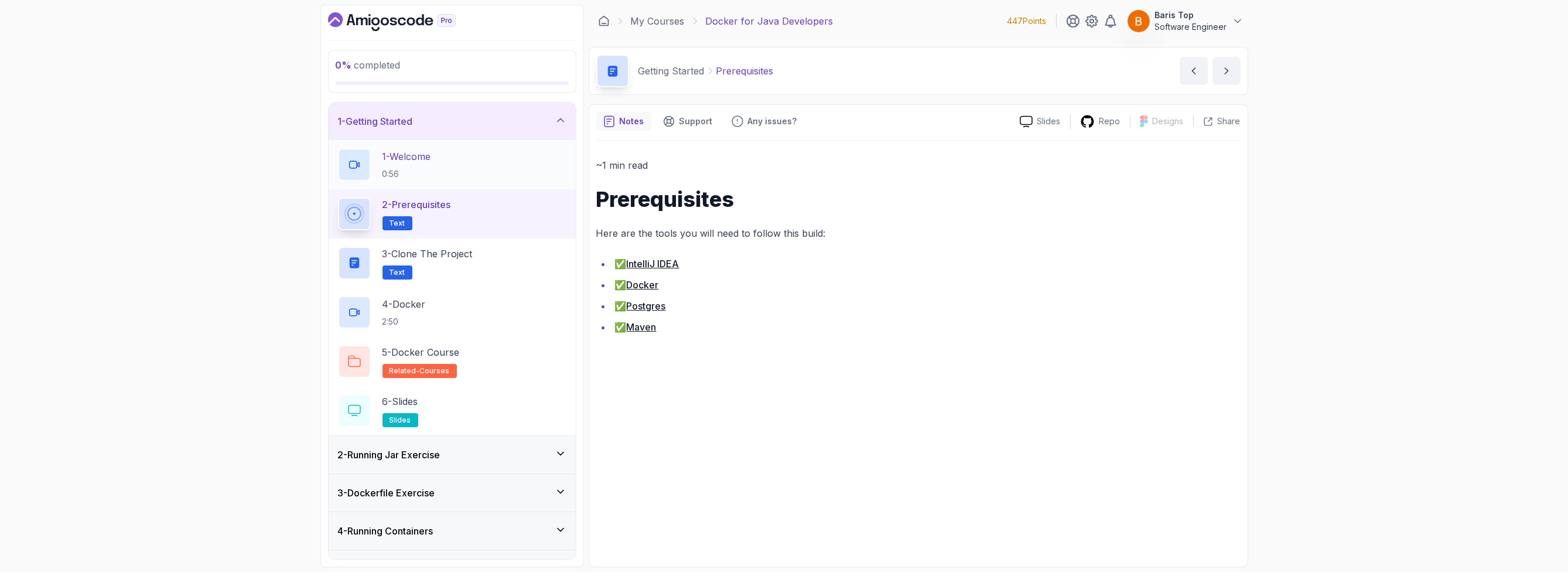
click at [529, 159] on div "1 - Welcome 0:56" at bounding box center [452, 164] width 229 height 33
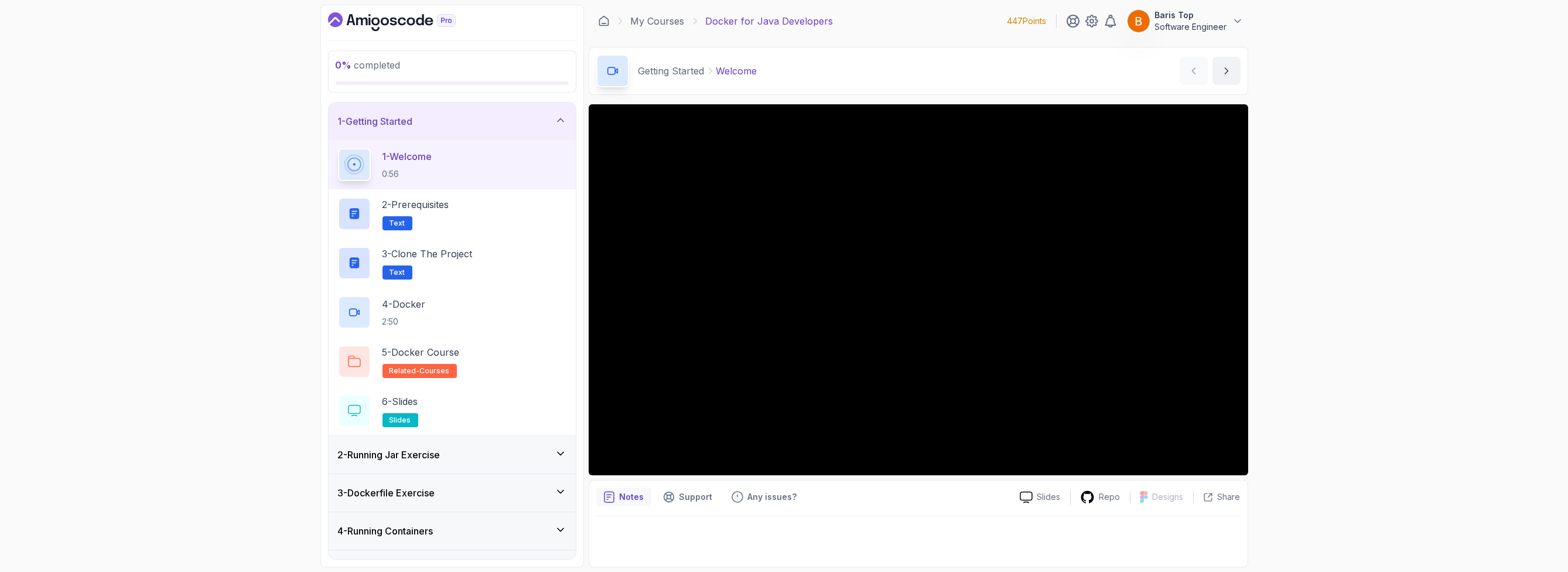
click at [411, 16] on icon "Dashboard" at bounding box center [392, 21] width 127 height 18
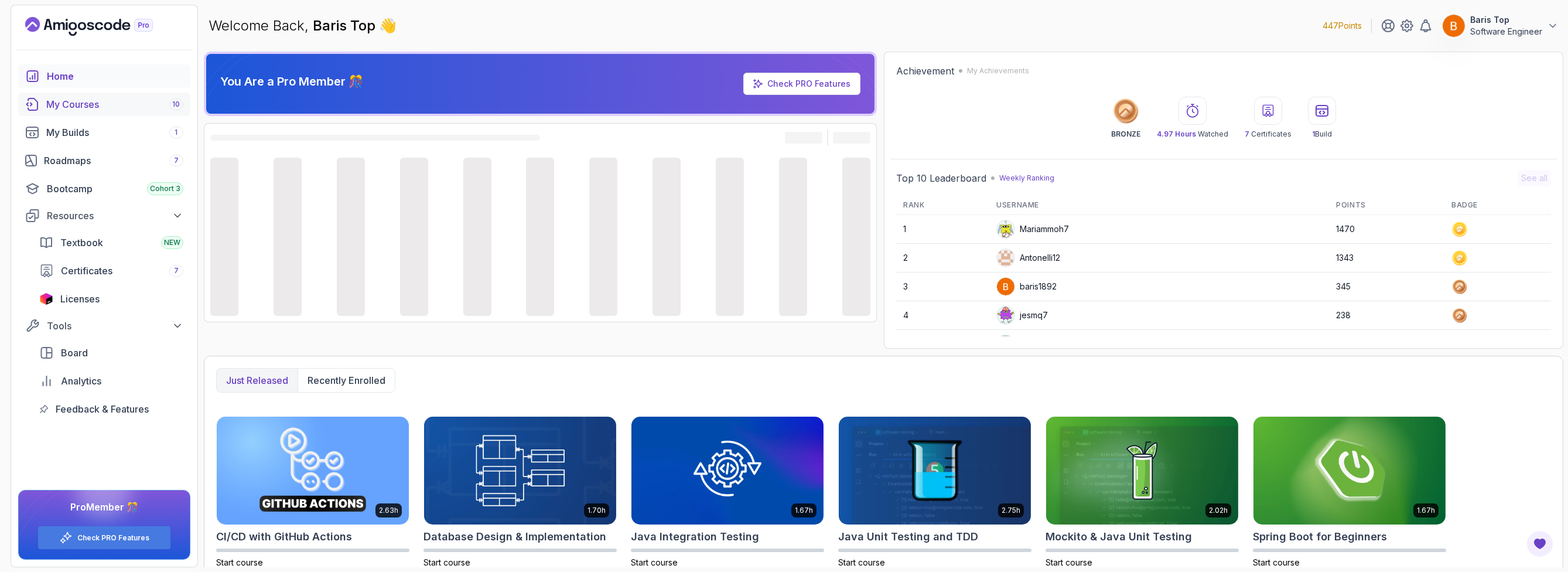
click at [134, 101] on div "My Courses 10" at bounding box center [115, 104] width 137 height 14
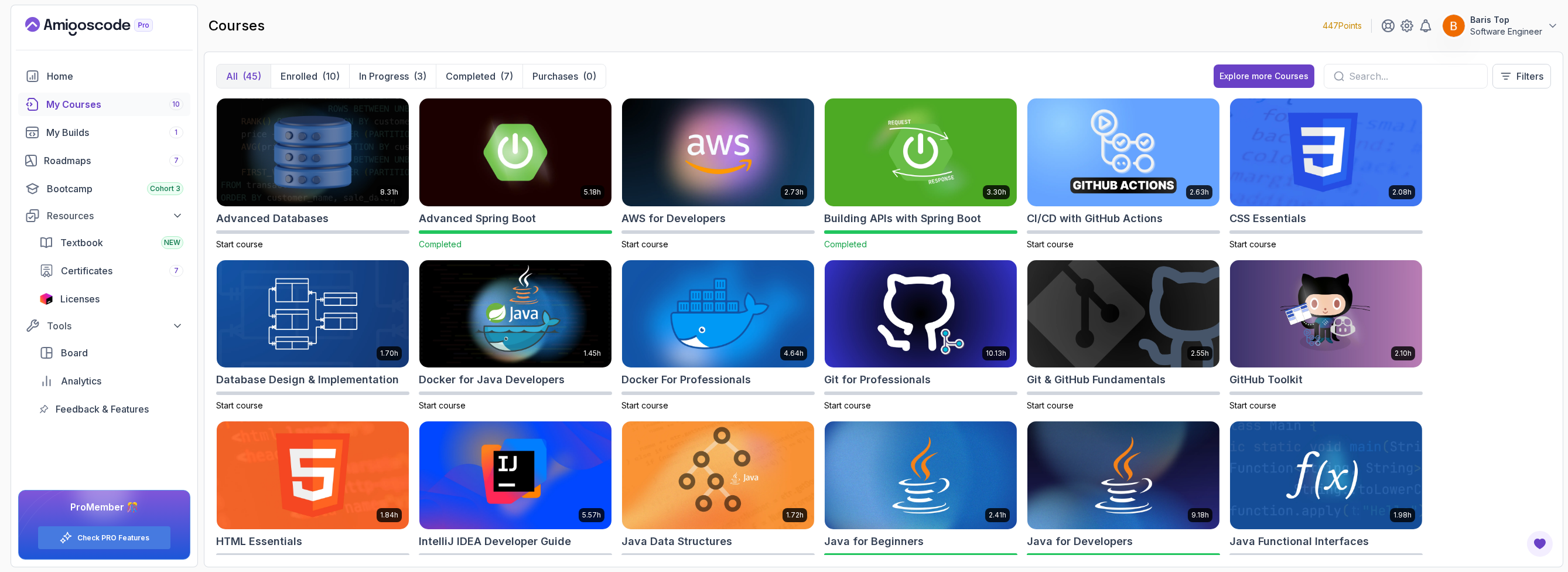
click at [1389, 79] on input "text" at bounding box center [1414, 77] width 129 height 14
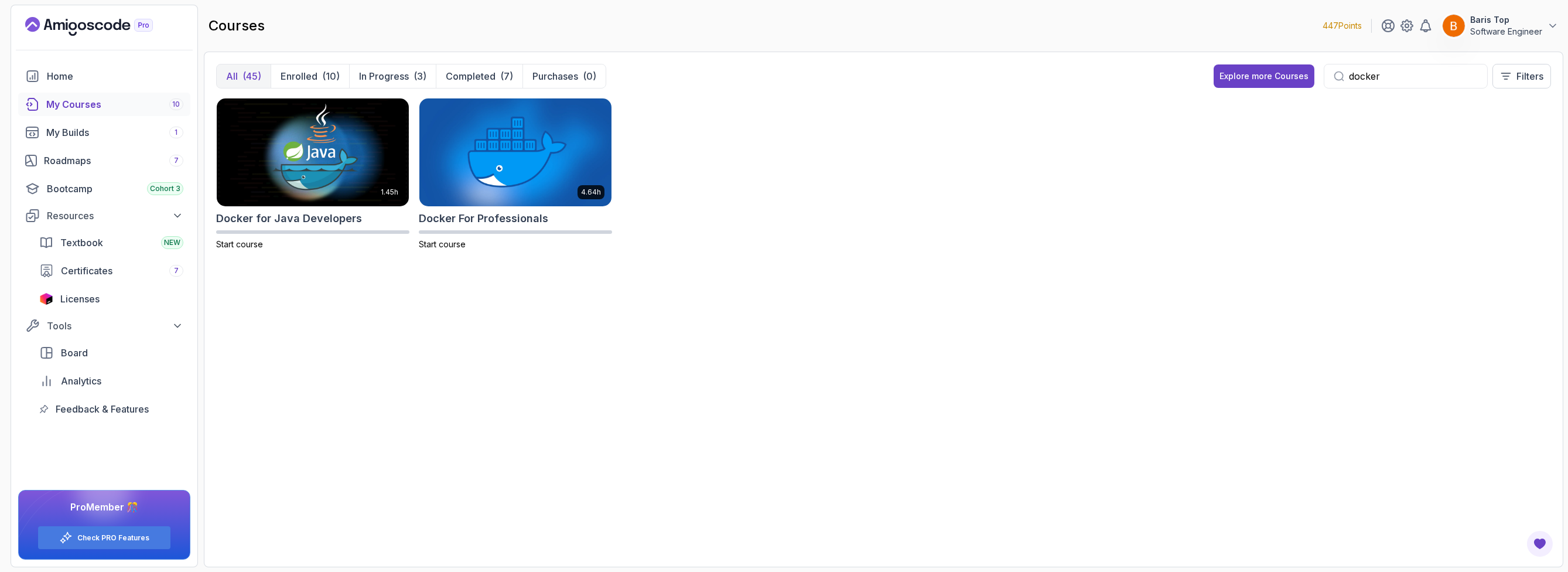
type input "docker"
click at [293, 180] on img at bounding box center [312, 152] width 202 height 113
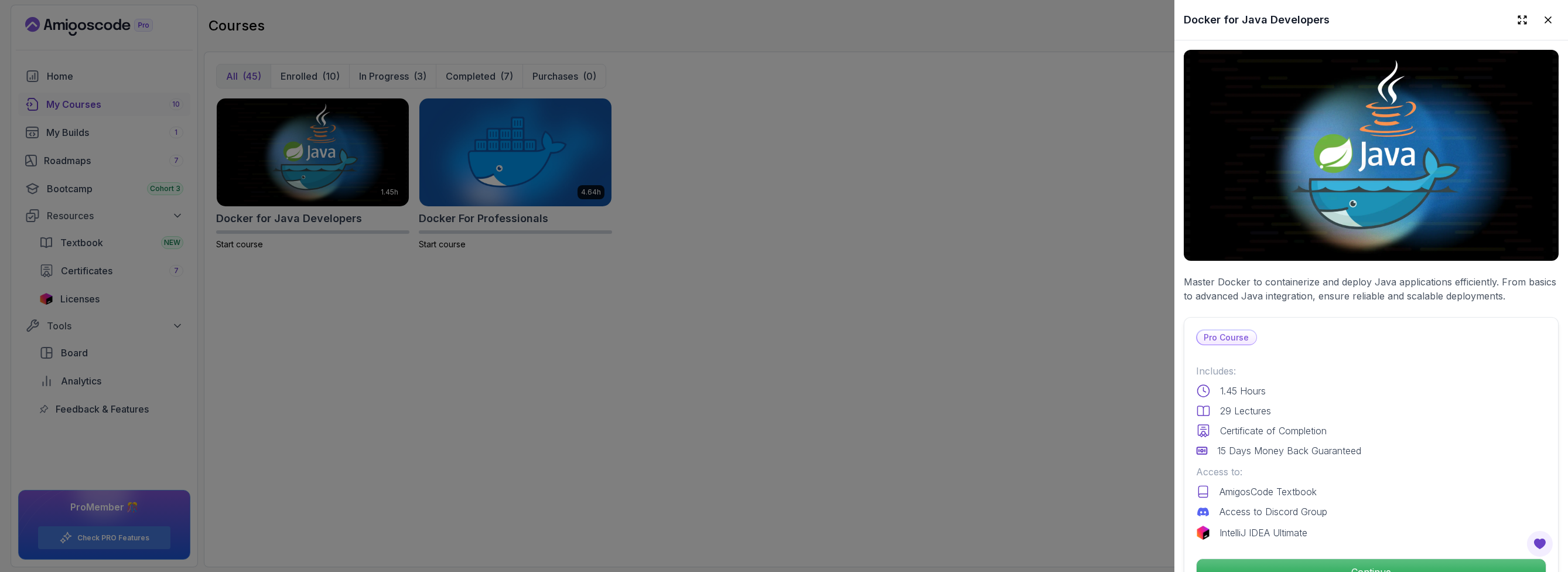
scroll to position [281, 0]
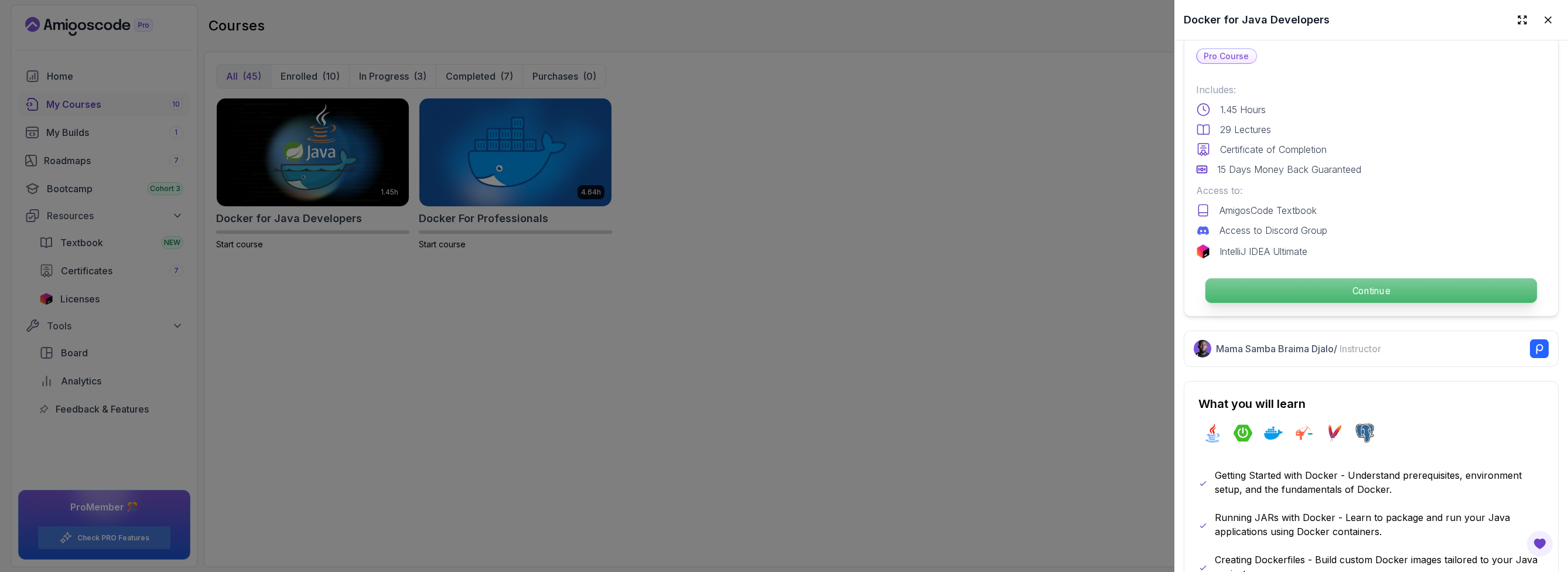
click at [1351, 281] on p "Continue" at bounding box center [1371, 291] width 331 height 25
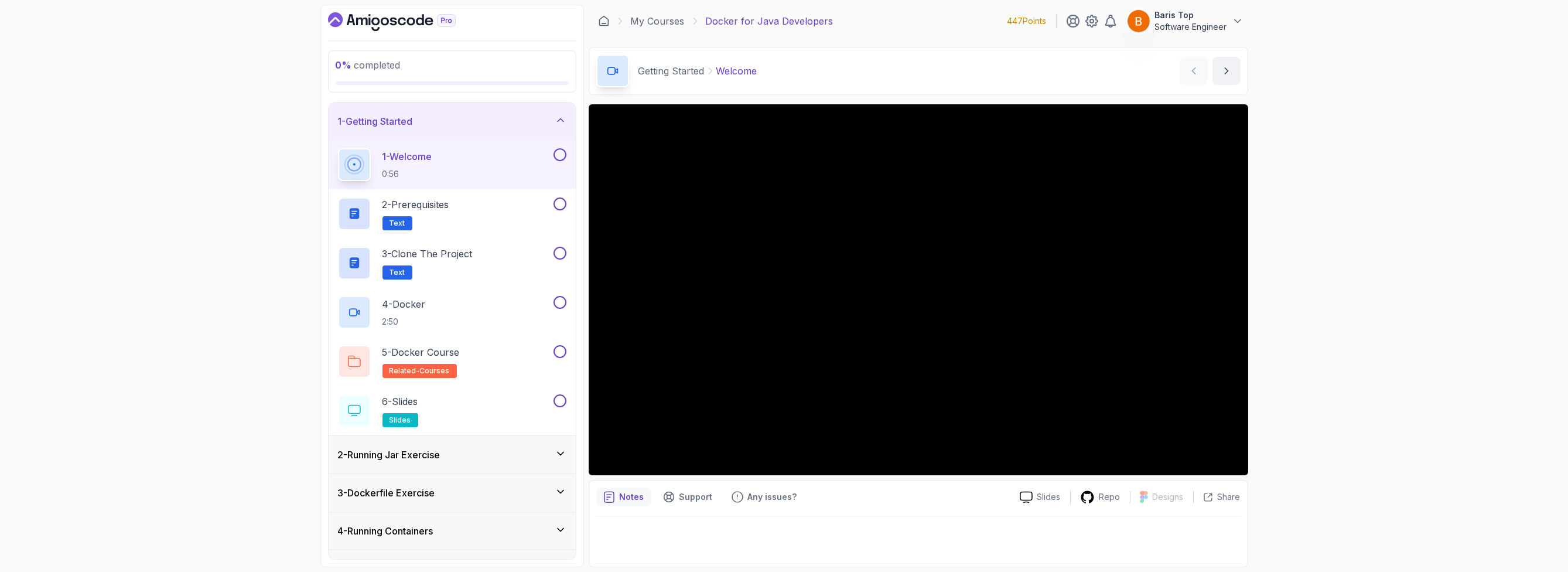
drag, startPoint x: 562, startPoint y: 153, endPoint x: 561, endPoint y: 159, distance: 6.1
click at [562, 154] on button at bounding box center [560, 155] width 13 height 13
click at [524, 217] on div "2 - Prerequisites Text" at bounding box center [444, 214] width 213 height 33
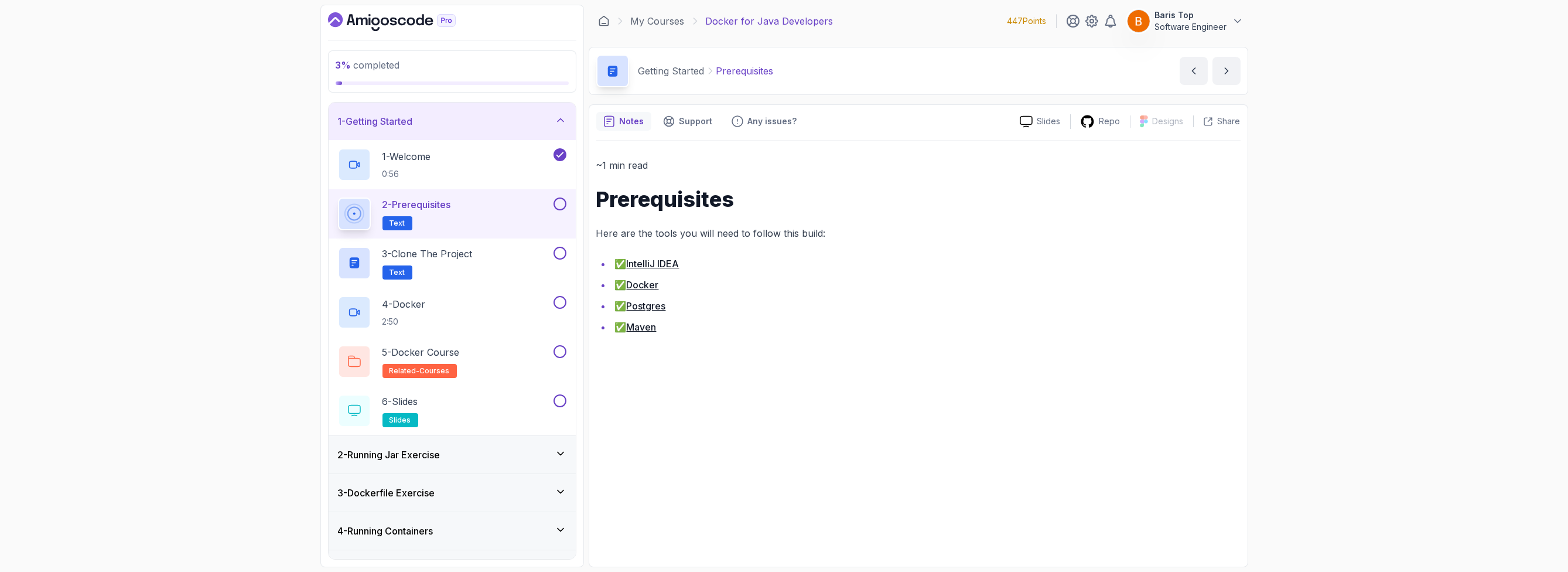
click at [559, 198] on button at bounding box center [560, 204] width 13 height 13
click at [516, 262] on div "3 - Clone the Project Text" at bounding box center [444, 263] width 213 height 33
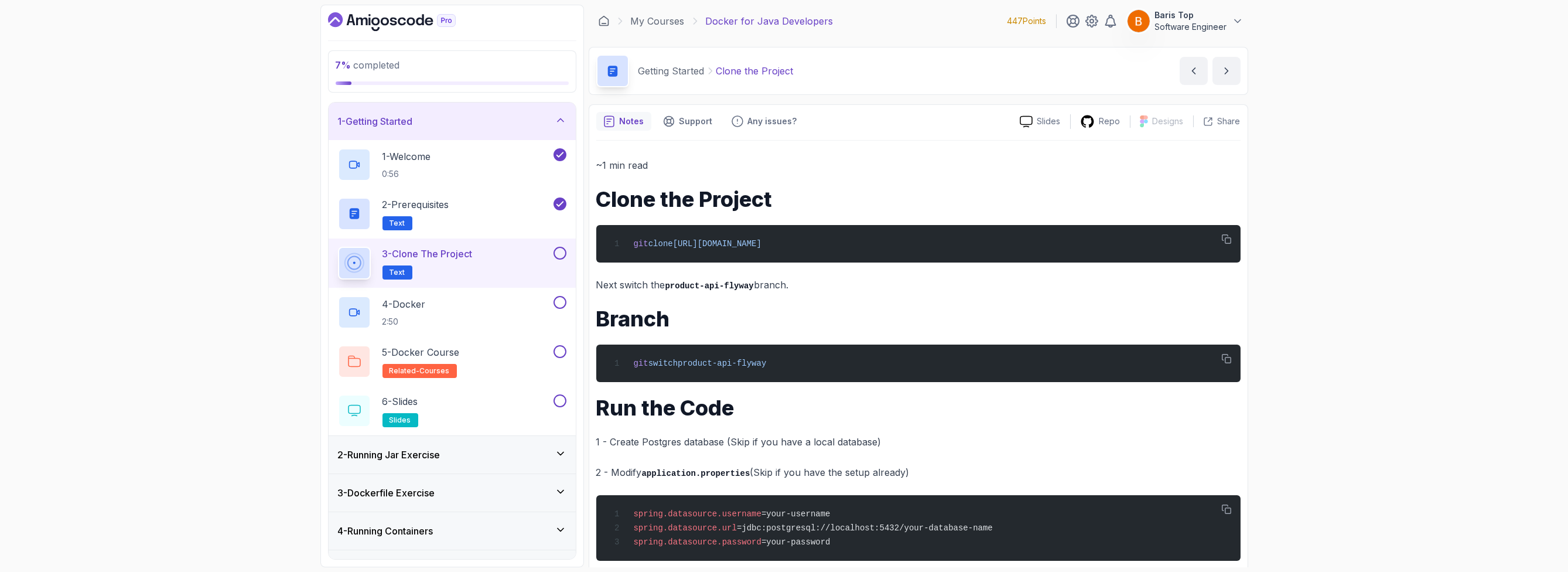
click at [560, 253] on button at bounding box center [560, 253] width 13 height 13
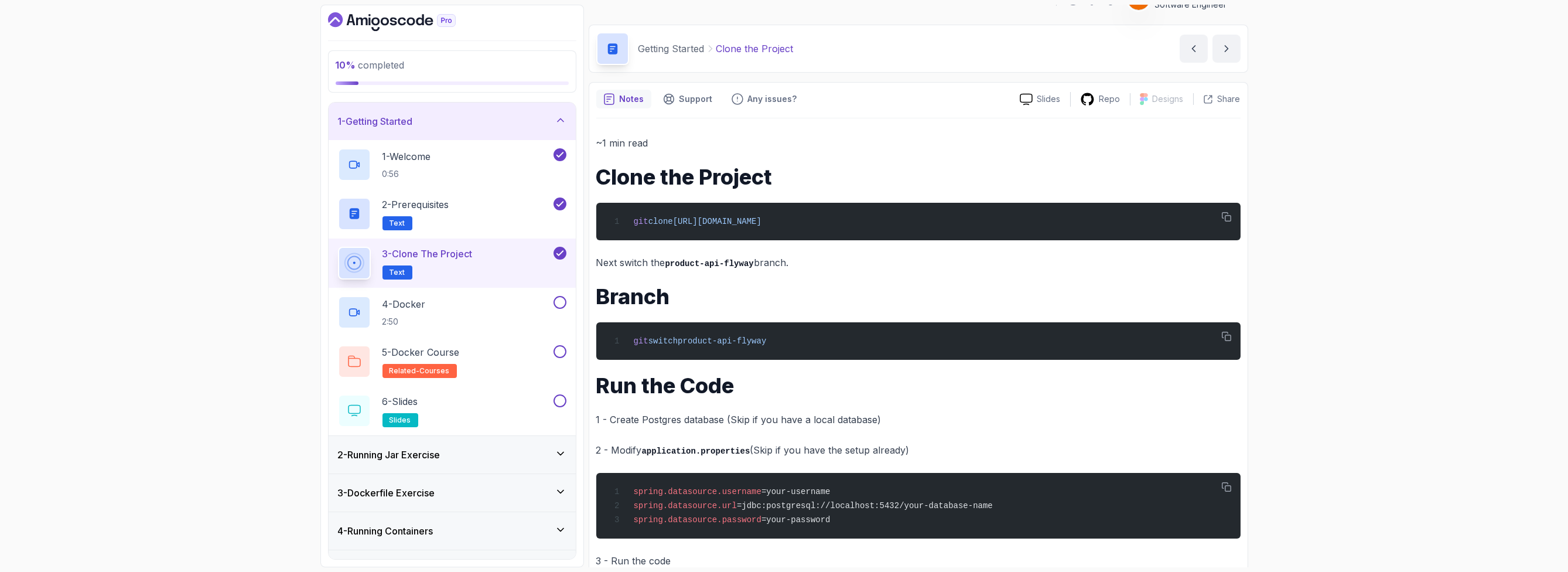
scroll to position [48, 0]
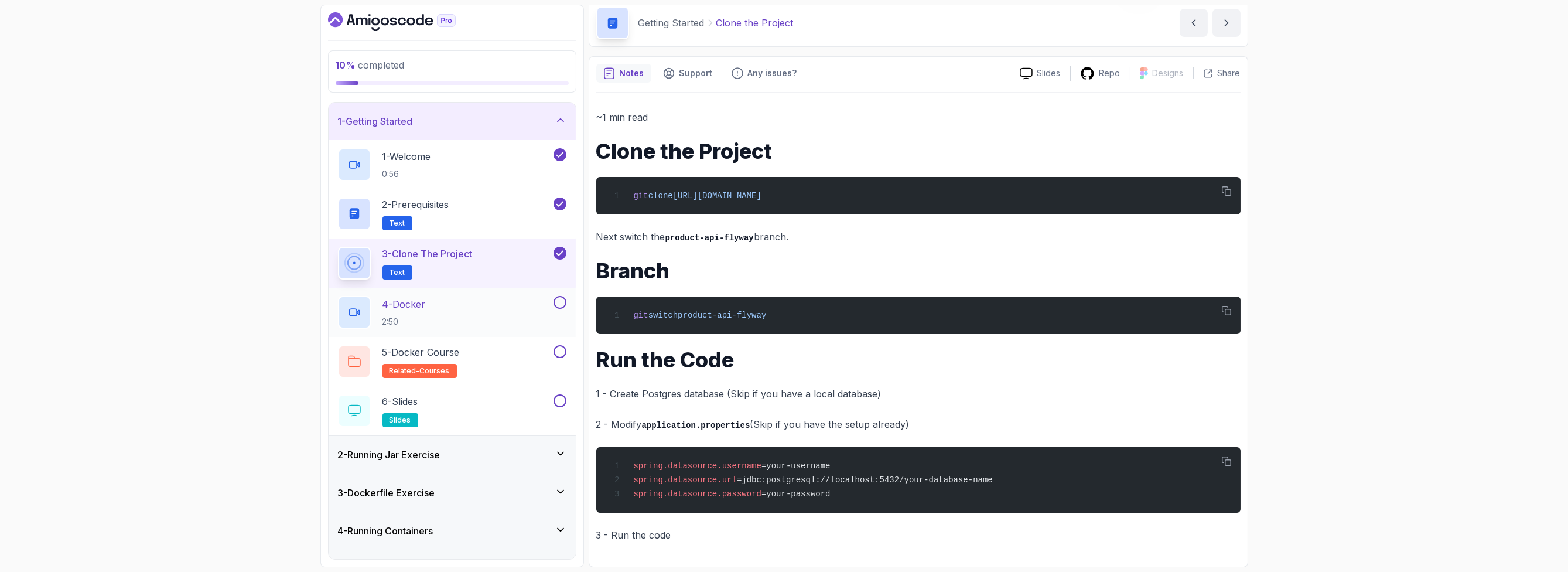
click at [532, 303] on div "4 - Docker 2:50" at bounding box center [444, 313] width 213 height 33
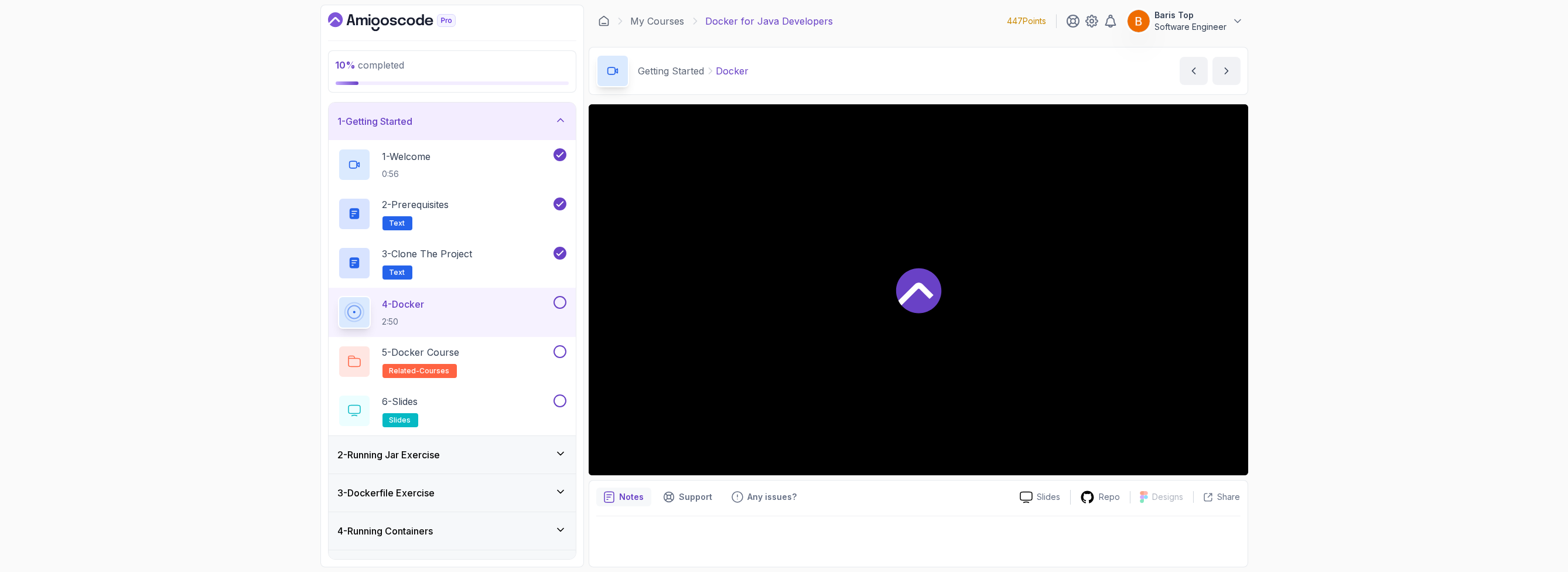
click at [559, 303] on button at bounding box center [560, 303] width 13 height 13
click at [561, 351] on button at bounding box center [560, 352] width 13 height 13
click at [517, 374] on div "5 - Docker Course related-courses" at bounding box center [444, 361] width 213 height 33
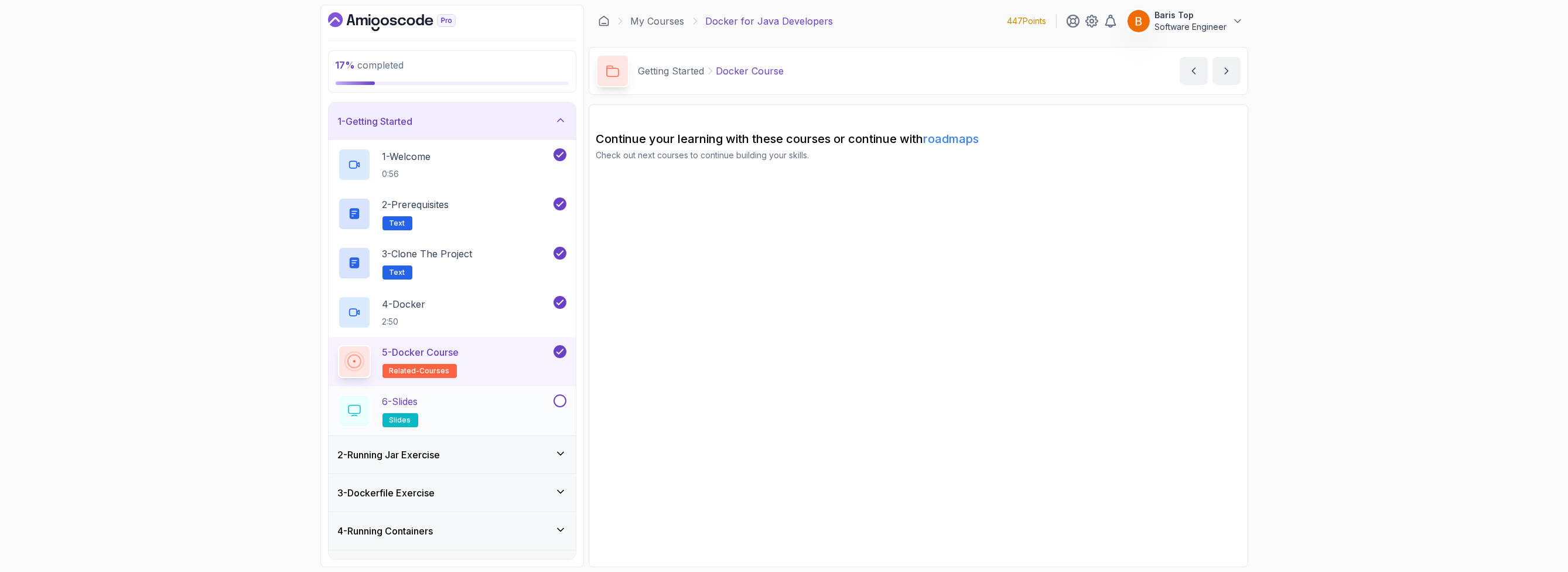
click at [501, 412] on div "6 - Slides slides" at bounding box center [444, 411] width 213 height 33
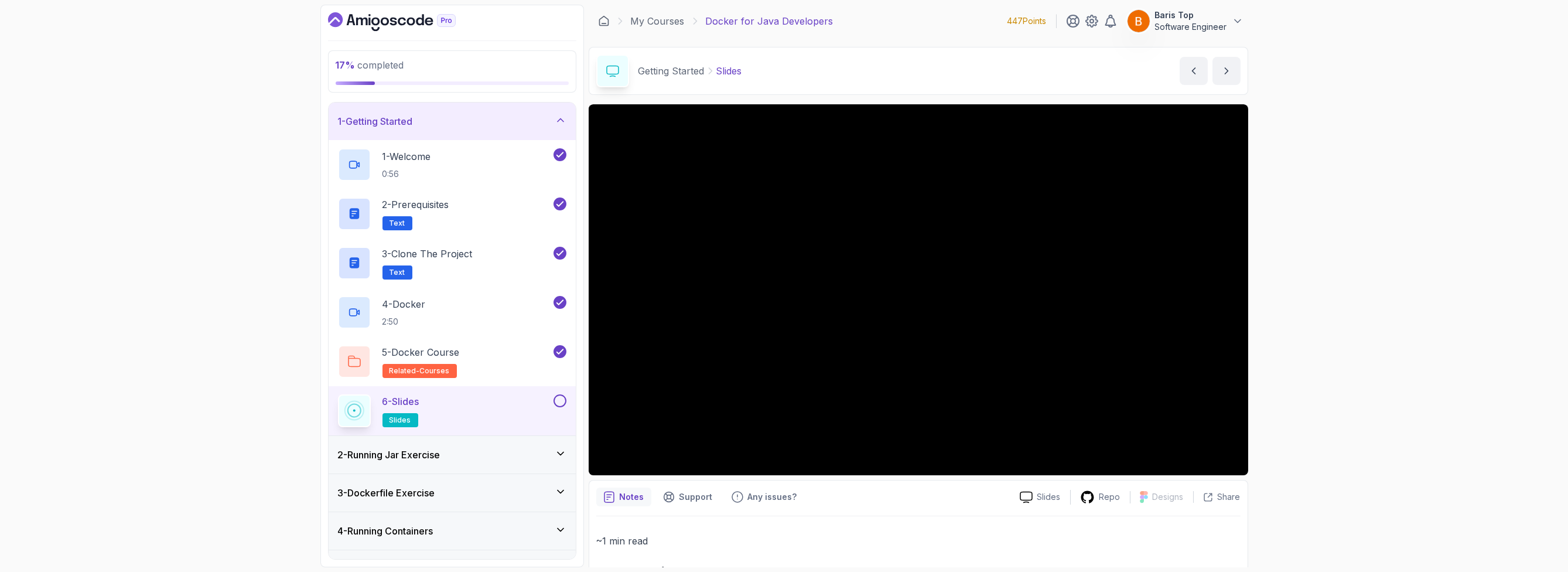
click at [560, 402] on button at bounding box center [560, 401] width 13 height 13
click at [520, 449] on div "2 - Running Jar Exercise" at bounding box center [452, 455] width 229 height 14
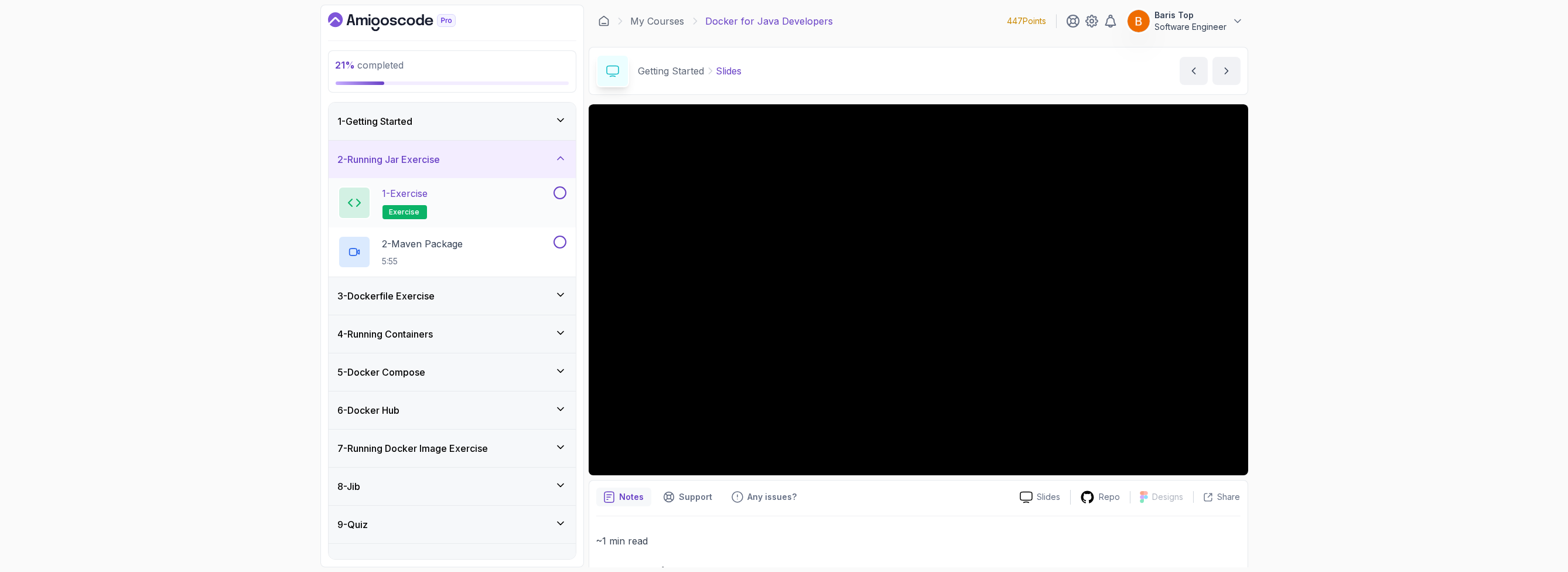
click at [530, 198] on div "1 - Exercise exercise" at bounding box center [444, 203] width 213 height 33
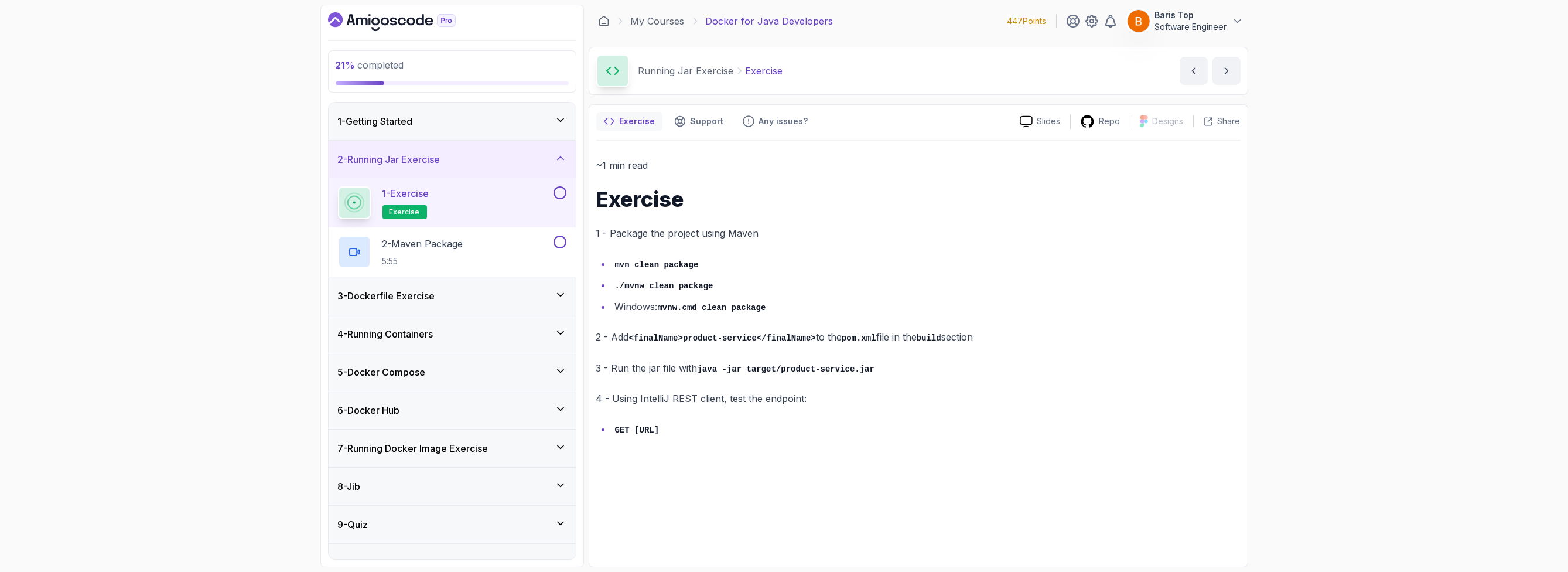
drag, startPoint x: 561, startPoint y: 193, endPoint x: 561, endPoint y: 207, distance: 14.0
click at [562, 193] on button at bounding box center [560, 193] width 13 height 13
drag, startPoint x: 516, startPoint y: 251, endPoint x: 532, endPoint y: 251, distance: 16.0
click at [515, 251] on div "2 - Maven Package 5:55" at bounding box center [444, 252] width 213 height 33
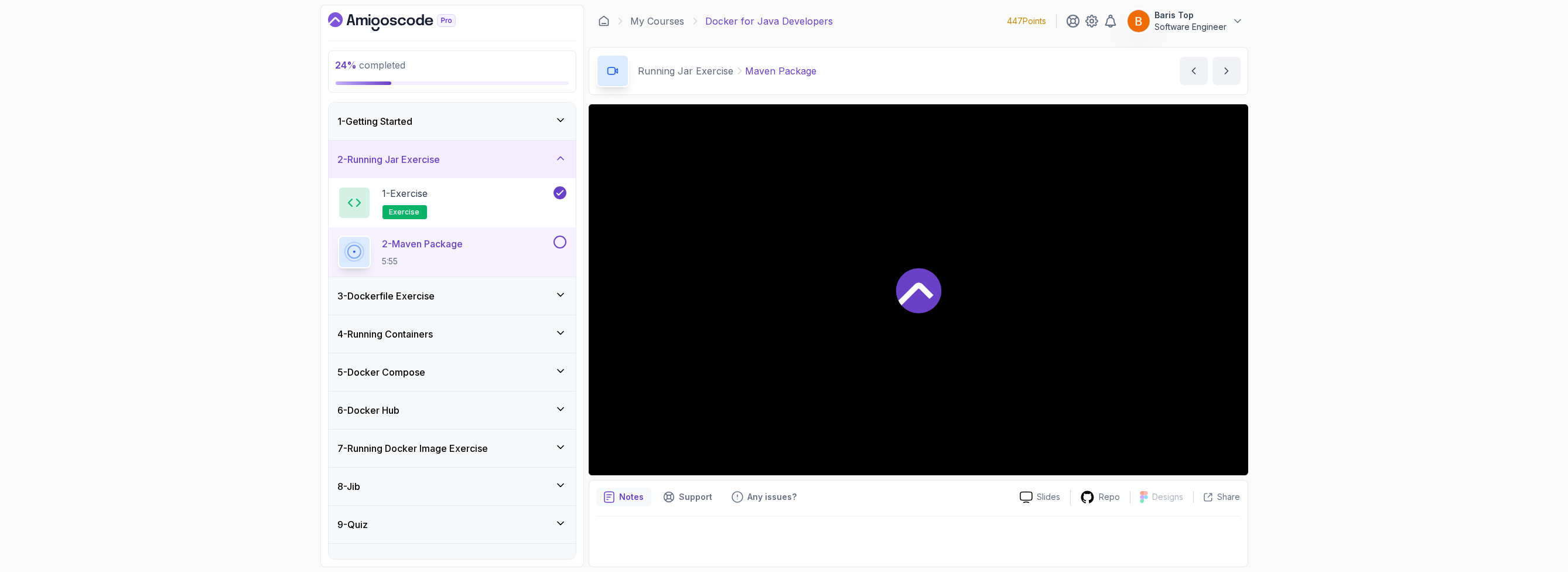
click at [556, 242] on button at bounding box center [560, 242] width 13 height 13
click at [513, 296] on div "3 - Dockerfile Exercise" at bounding box center [452, 296] width 229 height 14
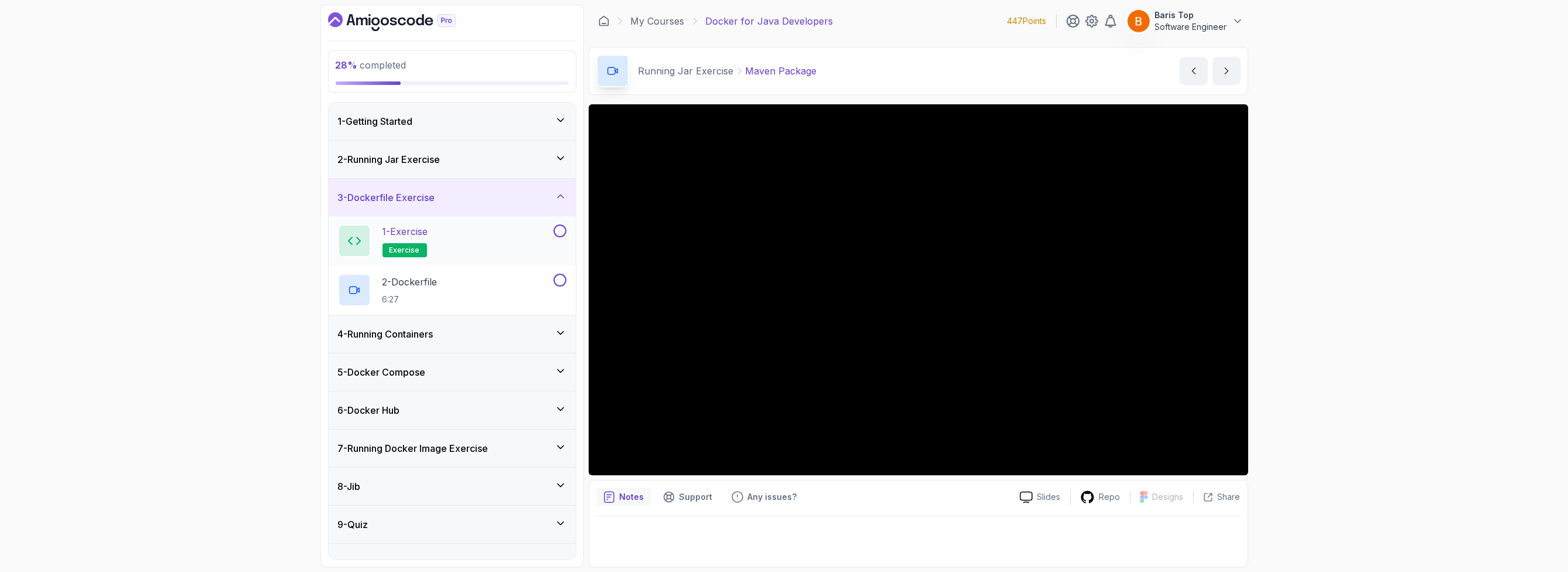
click at [540, 246] on div "1 - Exercise exercise" at bounding box center [444, 241] width 213 height 33
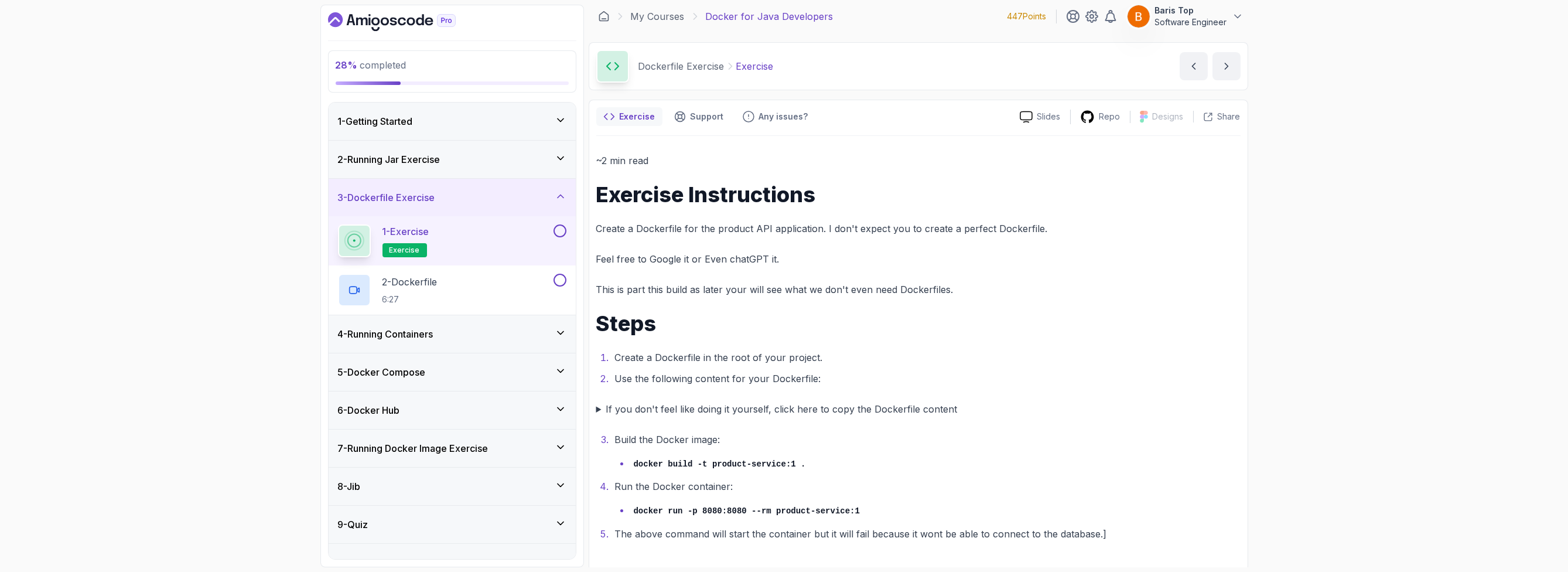
scroll to position [9, 0]
click at [679, 405] on summary "If you don't feel like doing it yourself, click here to copy the Dockerfile con…" at bounding box center [919, 405] width 644 height 16
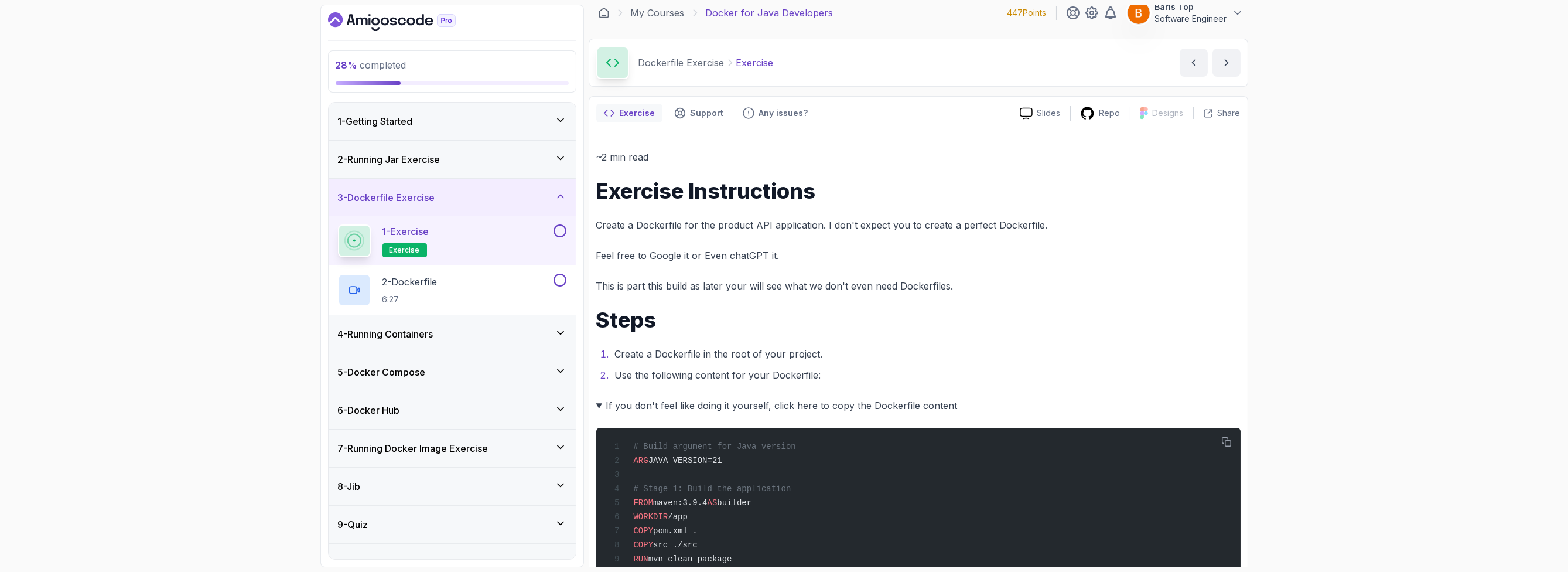
scroll to position [219, 0]
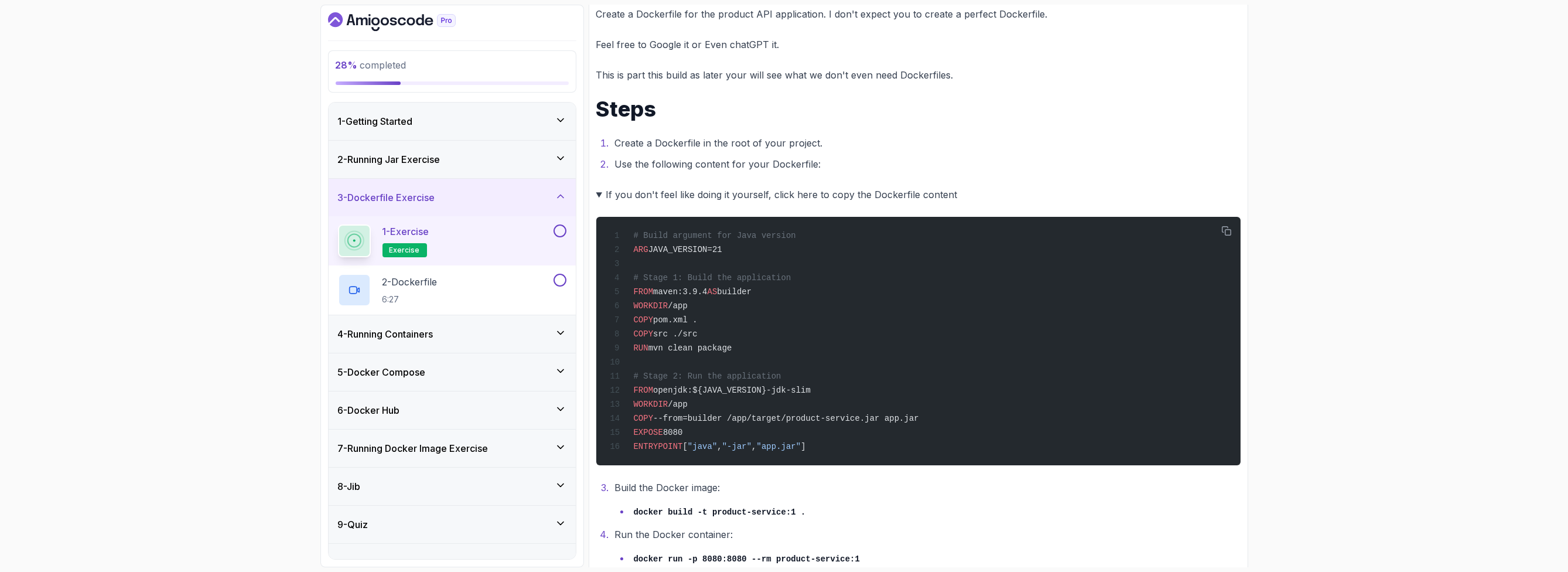
click at [659, 194] on summary "If you don't feel like doing it yourself, click here to copy the Dockerfile con…" at bounding box center [919, 194] width 644 height 16
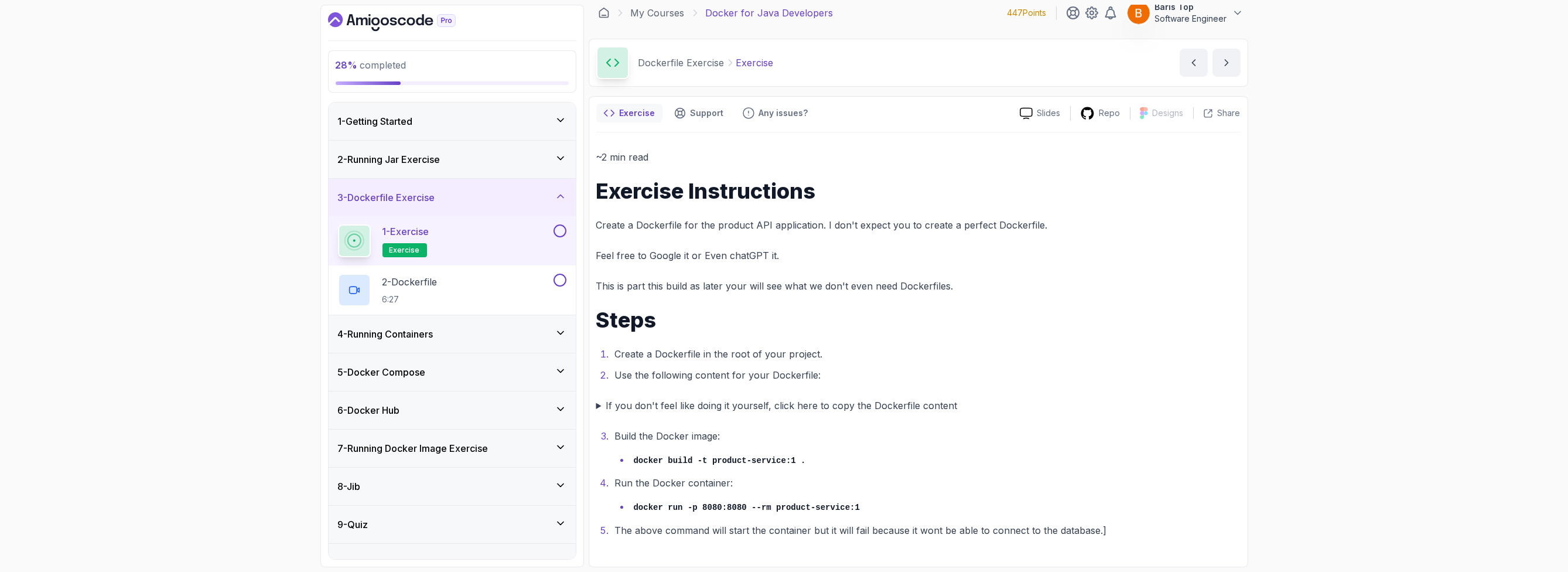
scroll to position [9, 0]
drag, startPoint x: 559, startPoint y: 230, endPoint x: 564, endPoint y: 242, distance: 13.0
click at [559, 230] on button at bounding box center [560, 231] width 13 height 13
click at [522, 290] on div "2 - Dockerfile 6:27" at bounding box center [444, 290] width 213 height 33
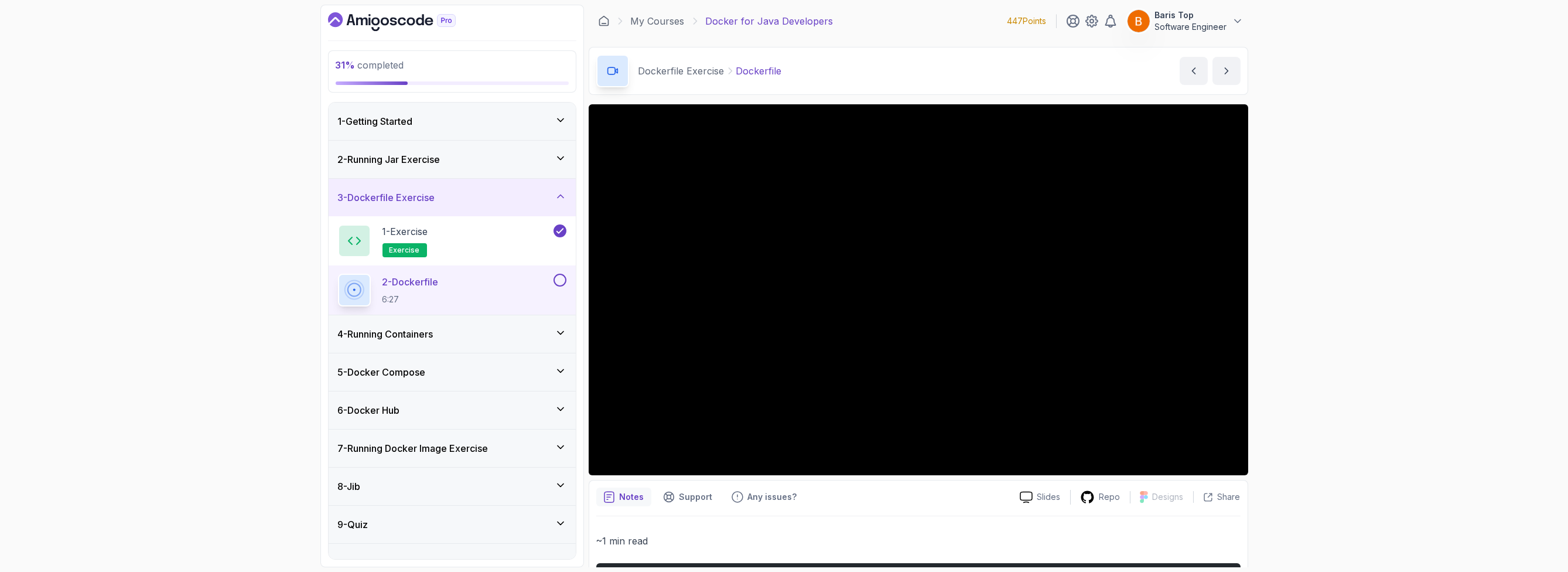
click at [559, 279] on button at bounding box center [560, 280] width 13 height 13
click at [528, 337] on div "4 - Running Containers" at bounding box center [452, 334] width 229 height 14
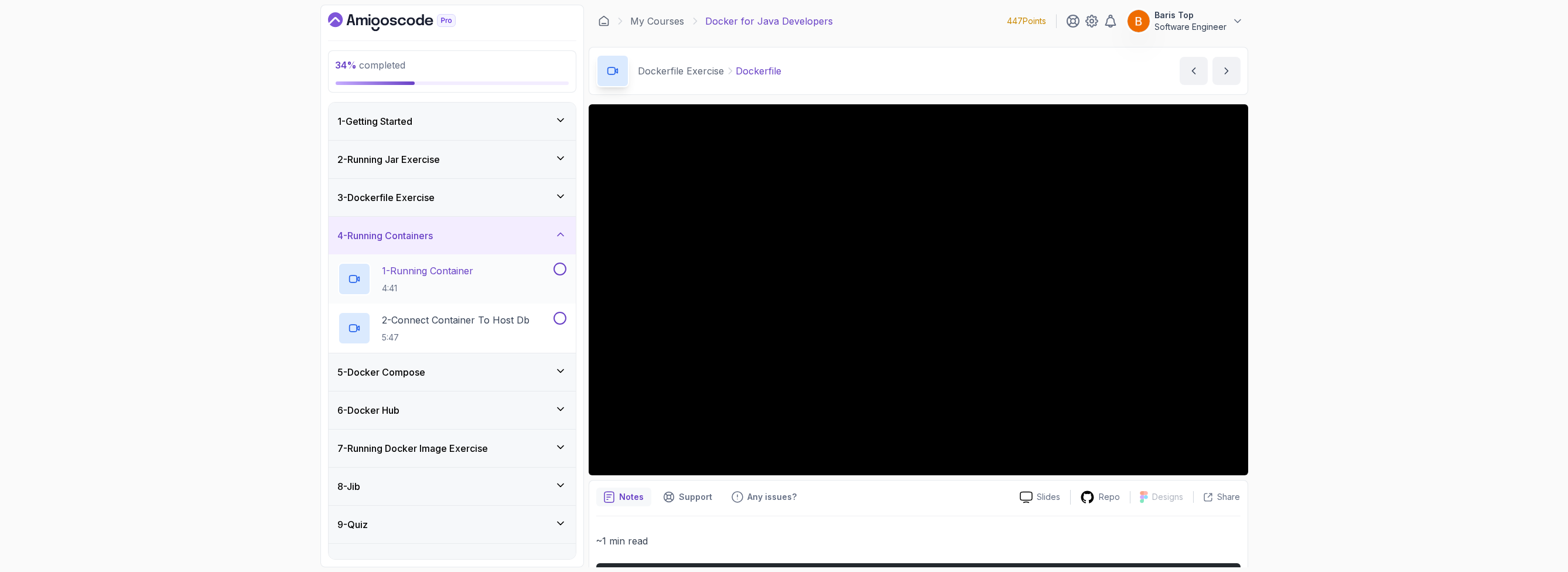
drag, startPoint x: 557, startPoint y: 269, endPoint x: 557, endPoint y: 294, distance: 25.0
click at [557, 269] on button at bounding box center [560, 269] width 13 height 13
click at [558, 318] on button at bounding box center [560, 318] width 13 height 13
click at [491, 372] on div "5 - Docker Compose" at bounding box center [452, 372] width 229 height 14
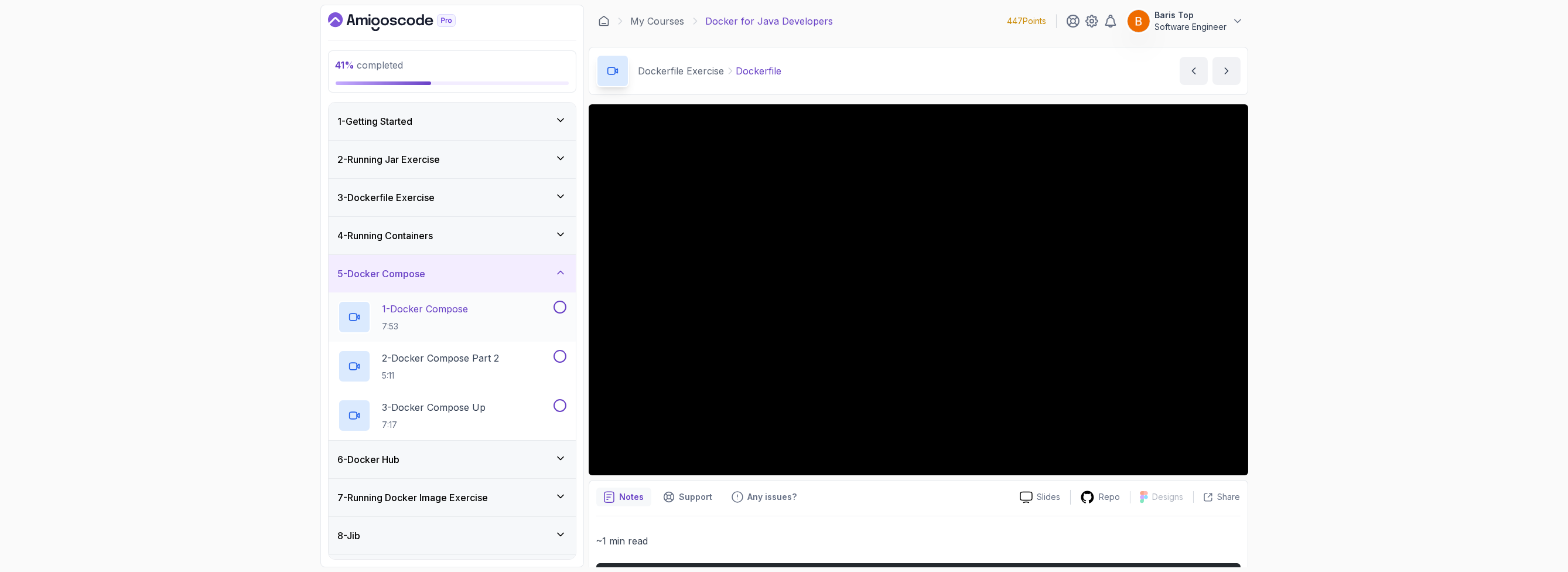
click at [559, 303] on button at bounding box center [560, 307] width 13 height 13
click at [559, 350] on button at bounding box center [560, 357] width 13 height 13
click at [562, 405] on button at bounding box center [560, 405] width 13 height 13
click at [507, 459] on div "6 - Docker Hub" at bounding box center [452, 459] width 229 height 14
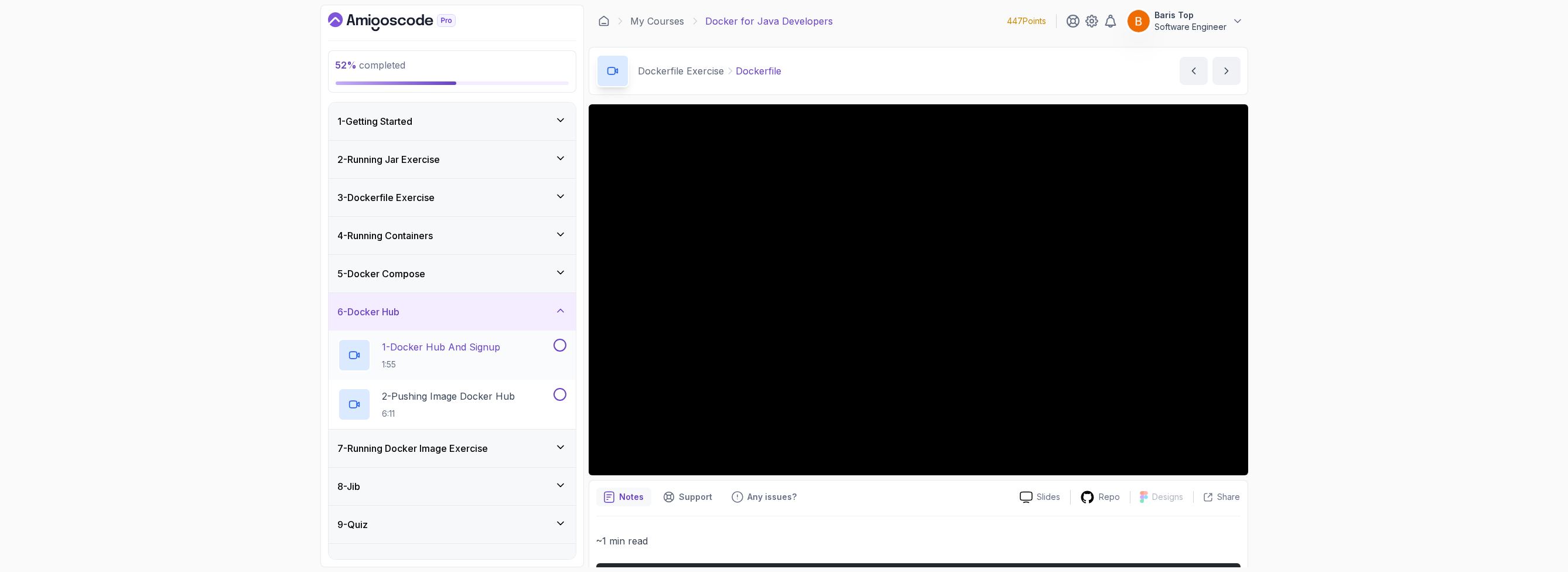
click at [516, 354] on div "1 - Docker Hub And Signup 1:55" at bounding box center [444, 355] width 213 height 33
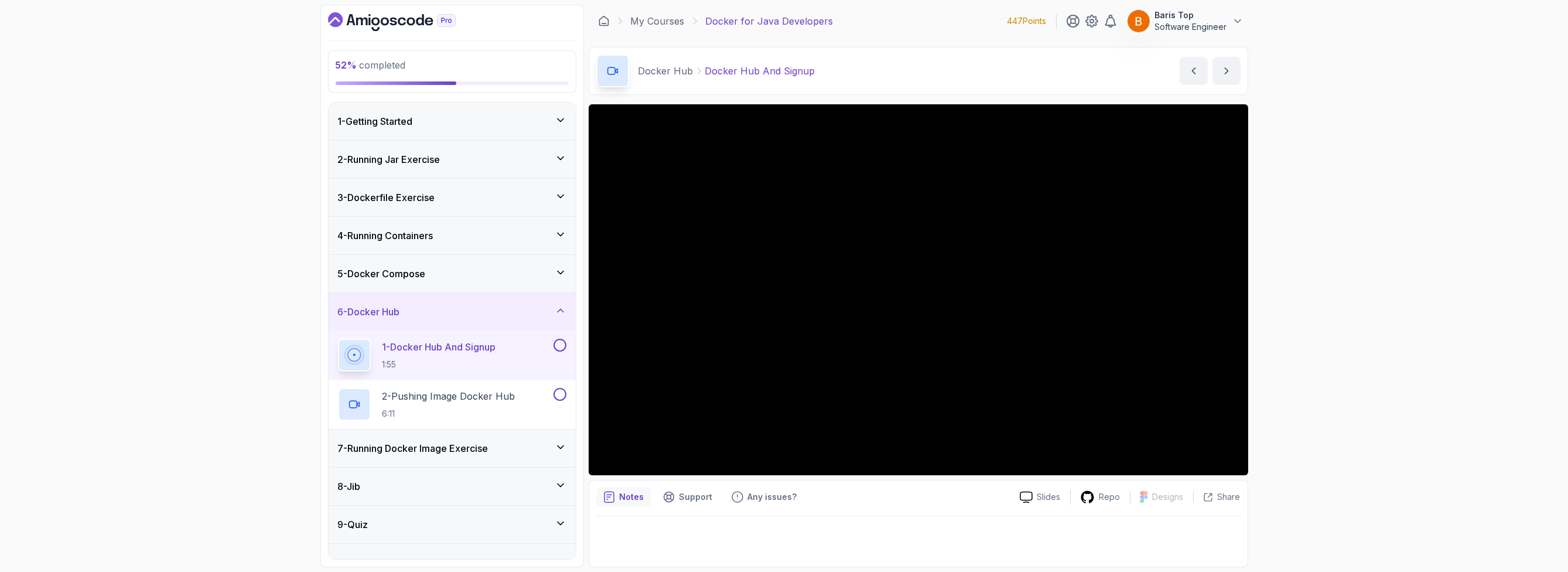
click at [521, 267] on div "5 - Docker Compose" at bounding box center [452, 274] width 229 height 14
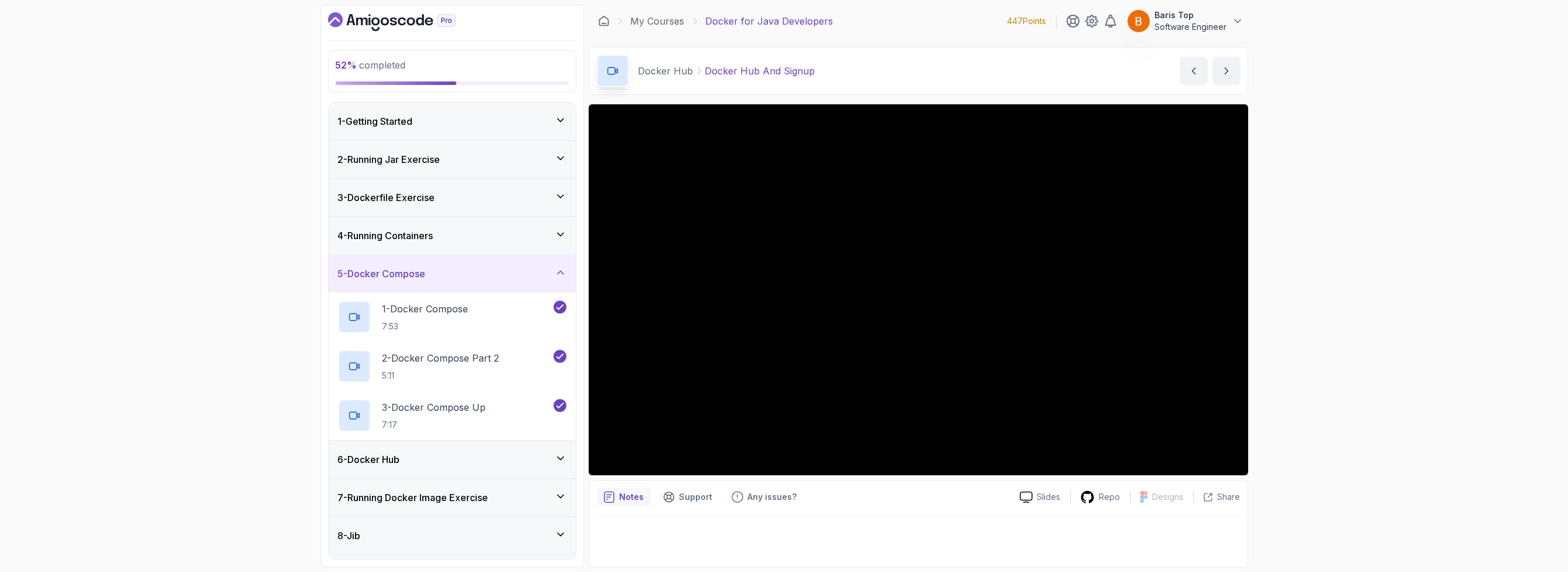
click at [521, 267] on div "5 - Docker Compose" at bounding box center [452, 274] width 229 height 14
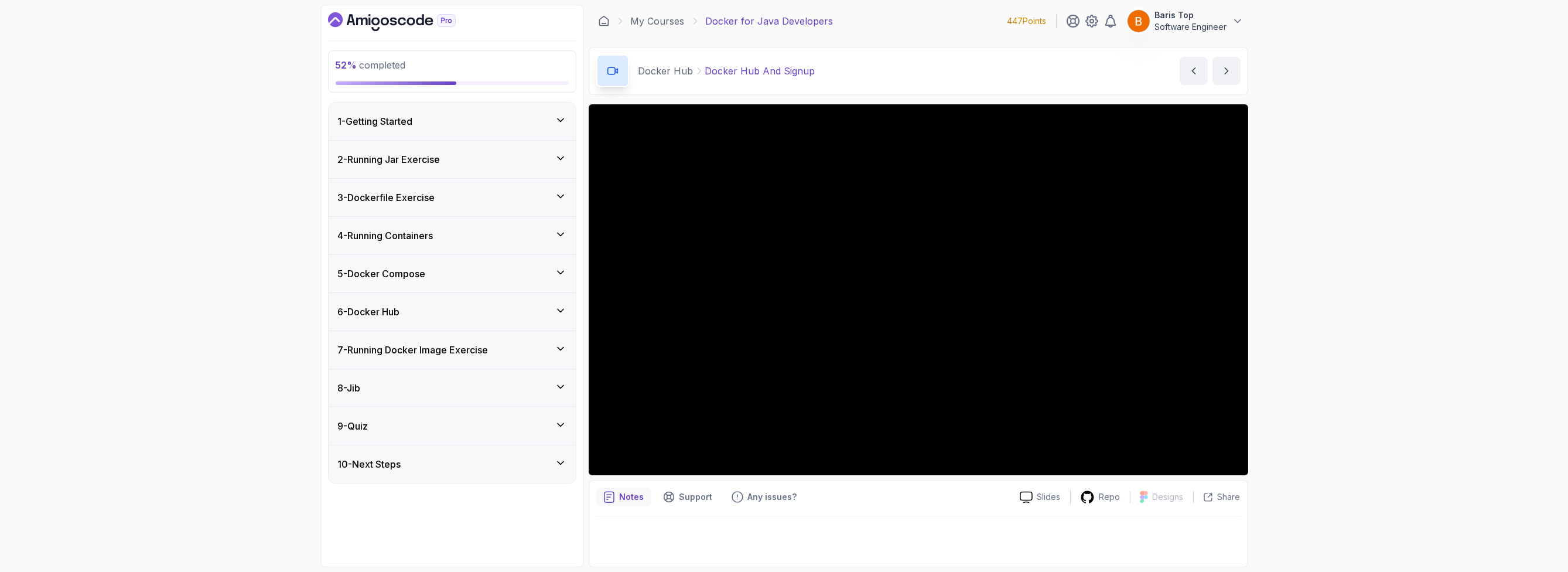
click at [505, 353] on div "7 - Running Docker Image Exercise" at bounding box center [452, 350] width 229 height 14
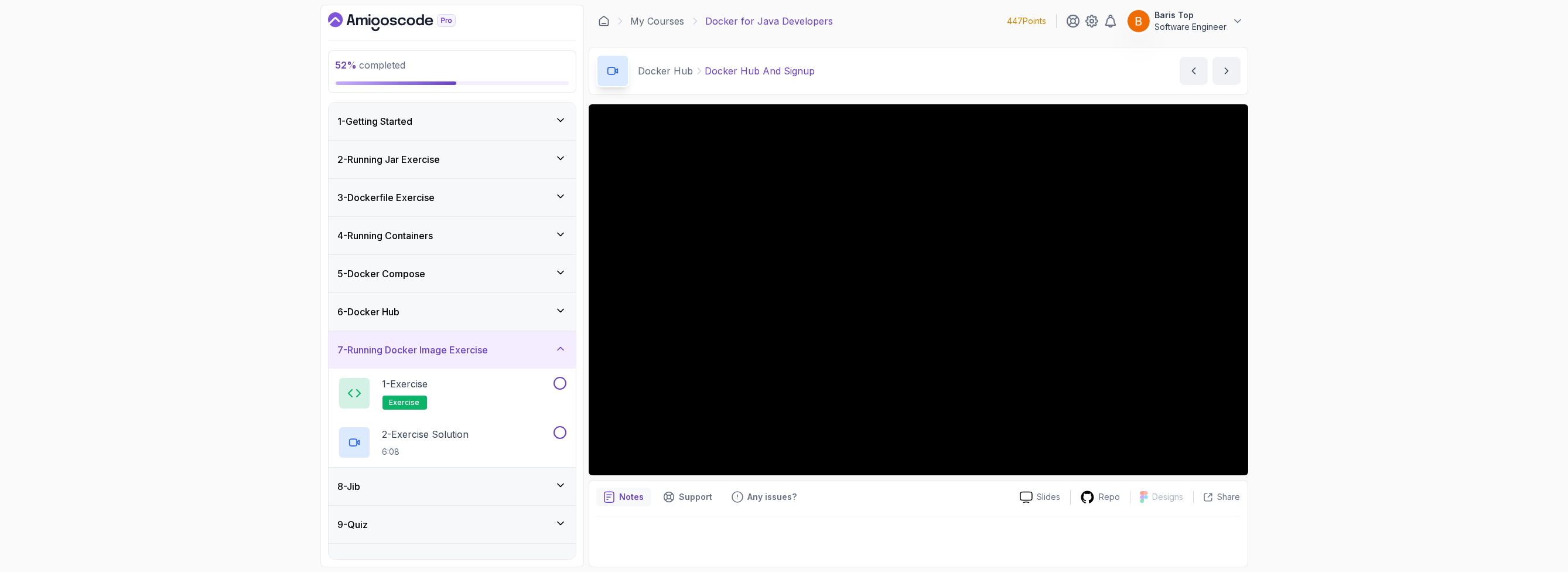
click at [509, 303] on div "6 - Docker Hub" at bounding box center [452, 312] width 247 height 38
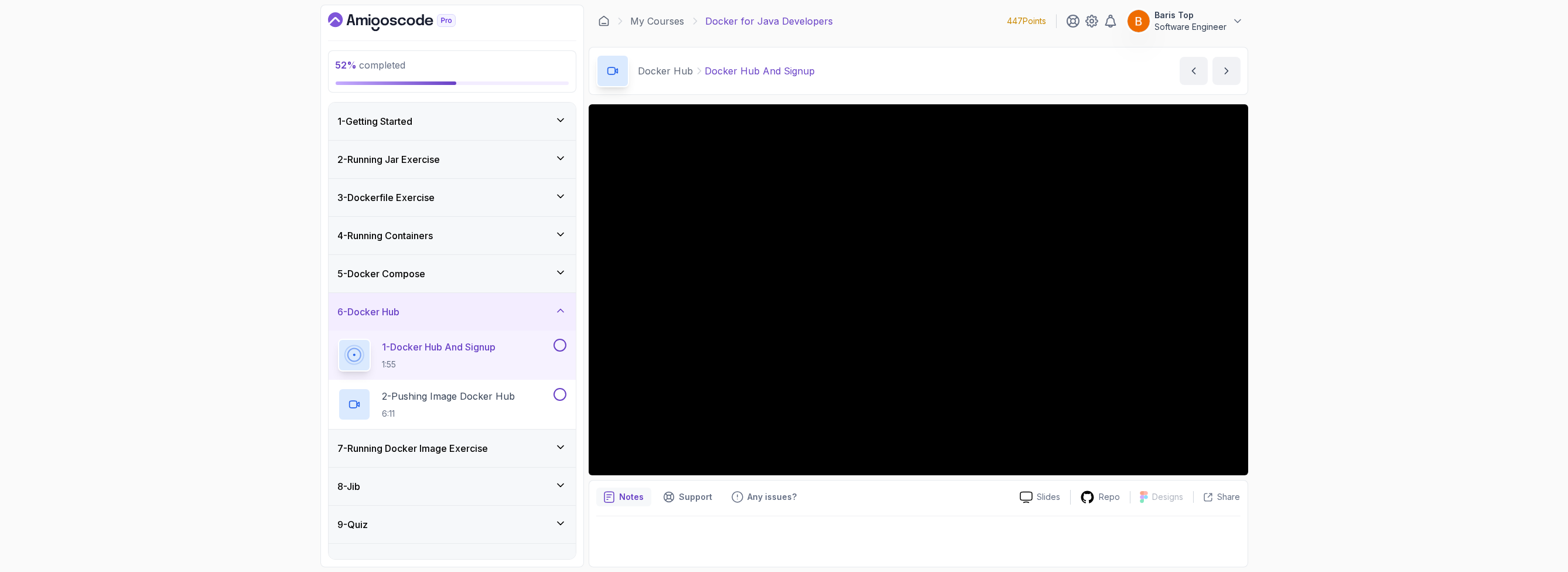
click at [496, 444] on div "7 - Running Docker Image Exercise" at bounding box center [452, 449] width 229 height 14
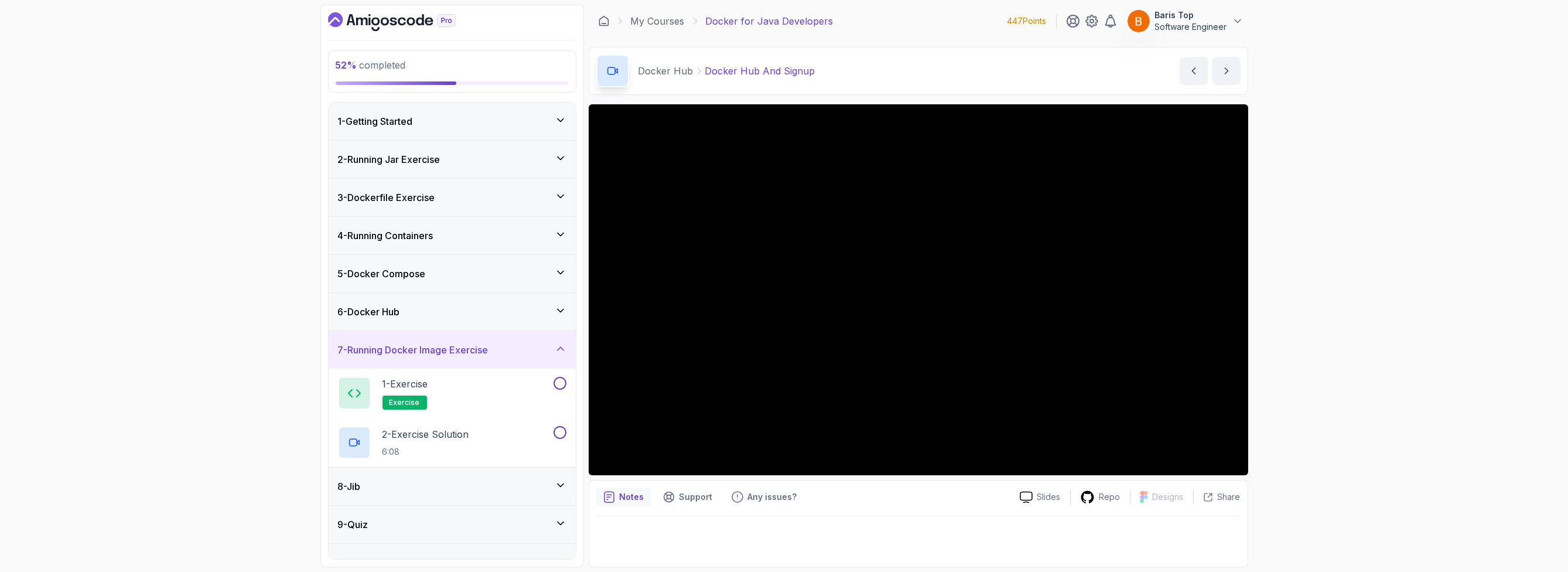
click at [510, 313] on div "6 - Docker Hub" at bounding box center [452, 312] width 229 height 14
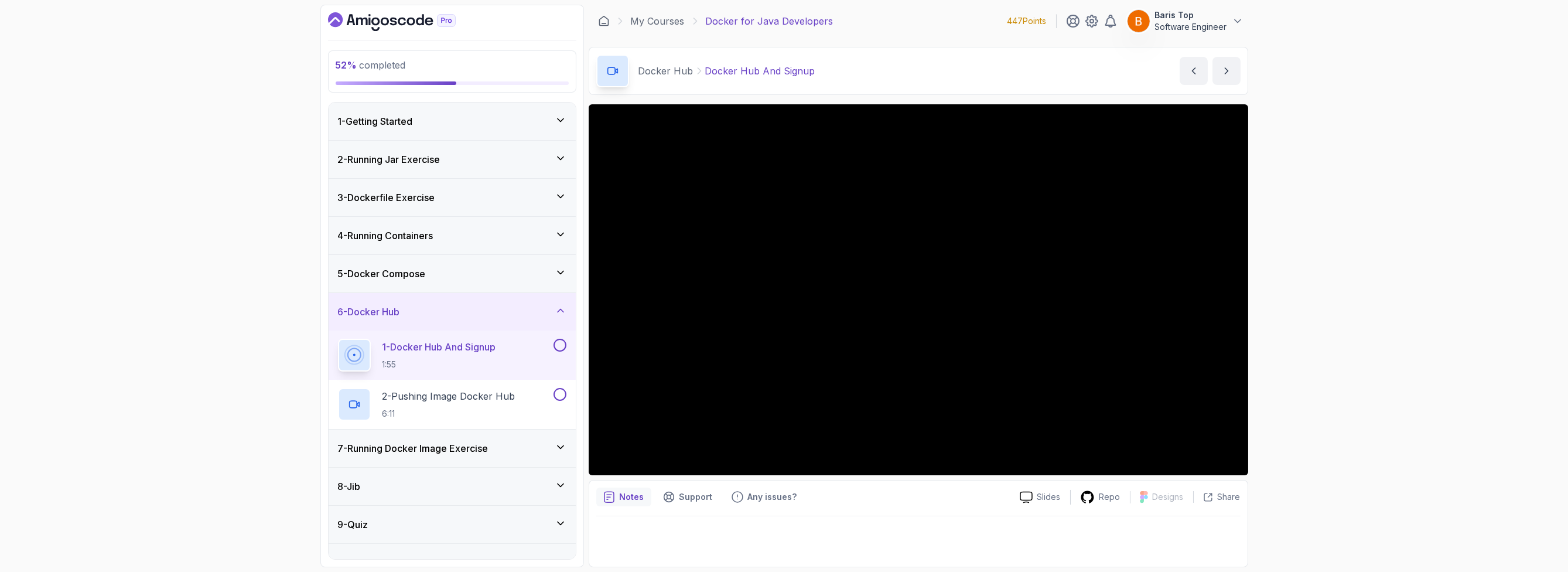
click at [516, 268] on div "5 - Docker Compose" at bounding box center [452, 274] width 229 height 14
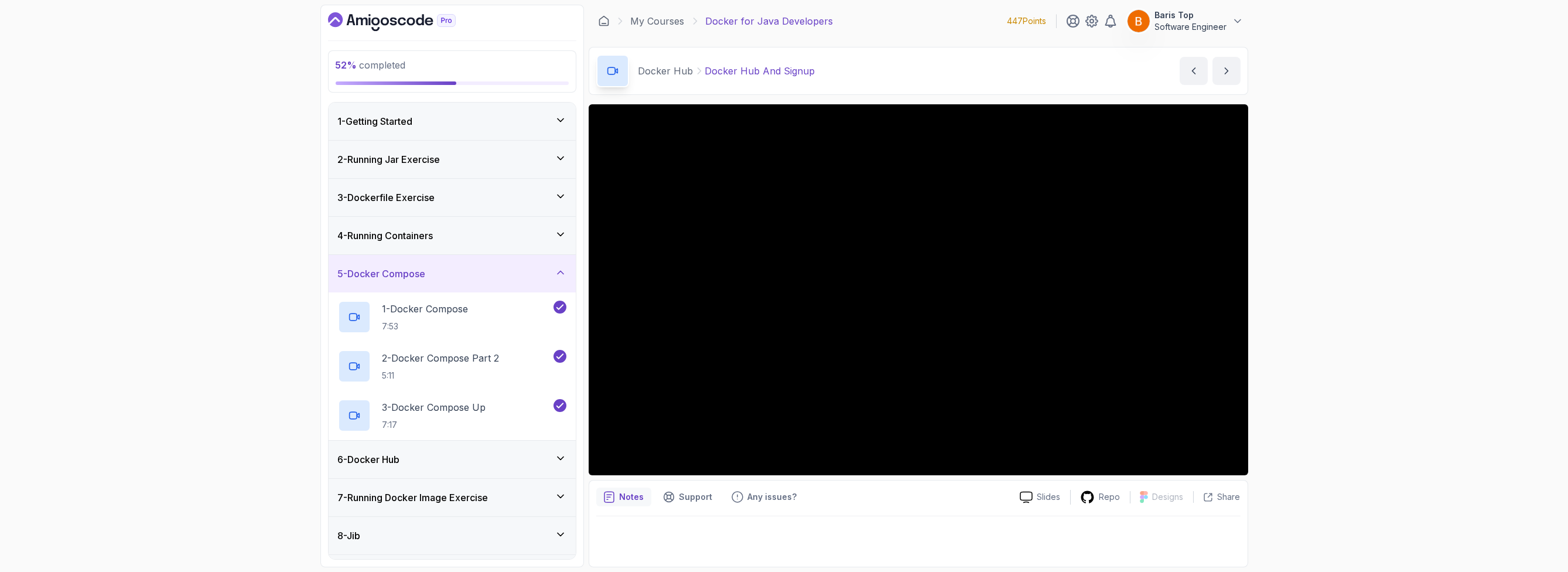
click at [484, 459] on div "6 - Docker Hub" at bounding box center [452, 459] width 229 height 14
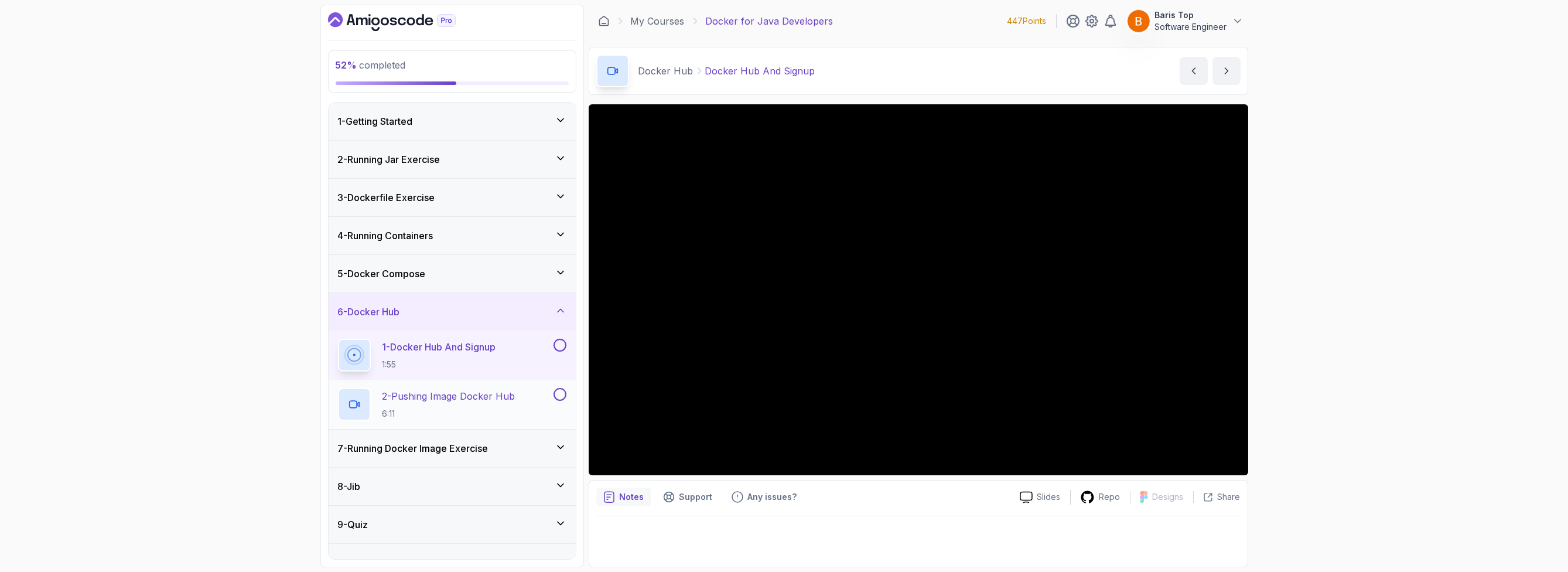
click at [448, 398] on p "2 - Pushing Image Docker Hub" at bounding box center [449, 396] width 133 height 14
click at [561, 344] on button at bounding box center [560, 345] width 13 height 13
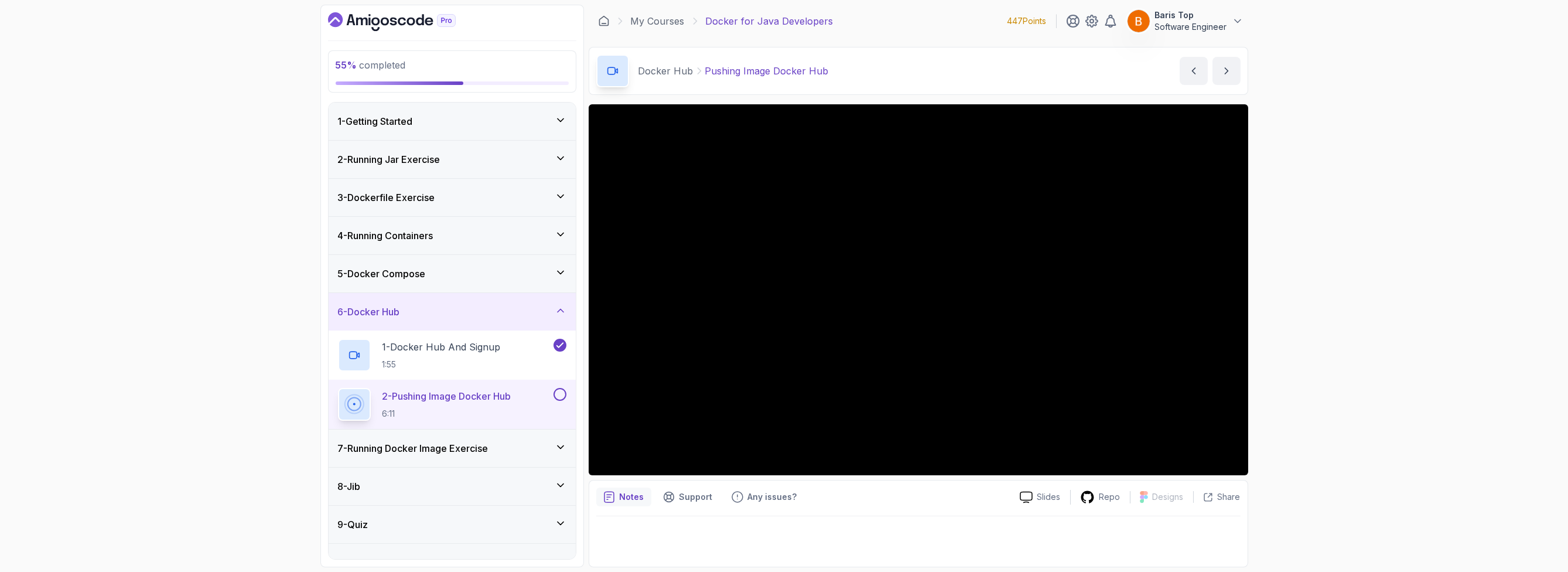
click at [558, 397] on button at bounding box center [560, 395] width 13 height 13
click at [515, 447] on div "7 - Running Docker Image Exercise" at bounding box center [452, 449] width 229 height 14
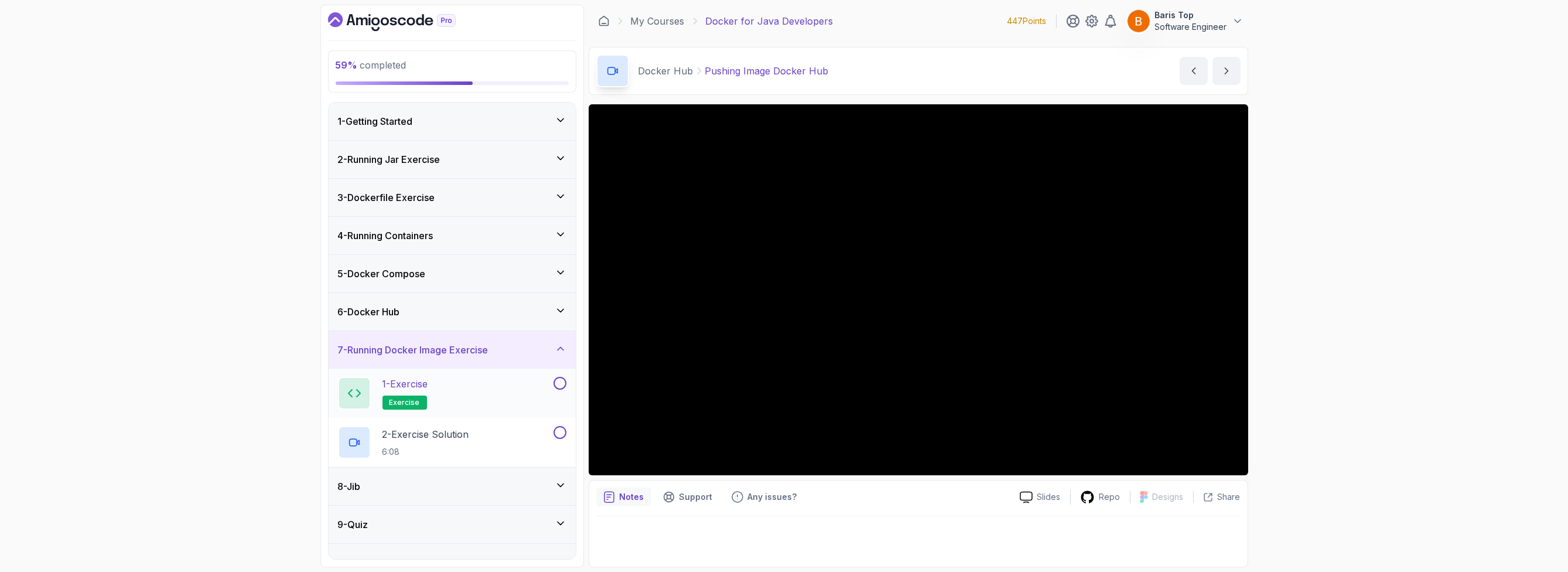
click at [499, 386] on div "1 - Exercise exercise" at bounding box center [444, 393] width 213 height 33
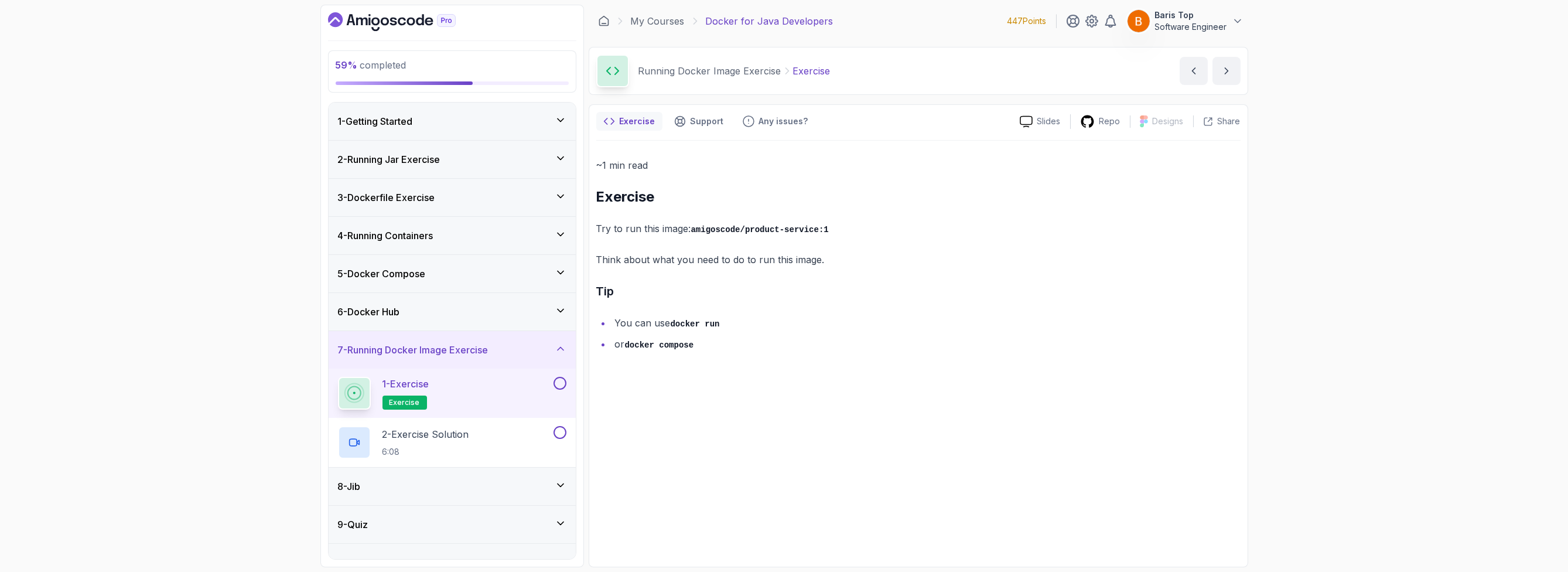
click at [563, 383] on button at bounding box center [560, 383] width 13 height 13
click at [524, 438] on div "2 - Exercise Solution 6:08" at bounding box center [444, 442] width 213 height 33
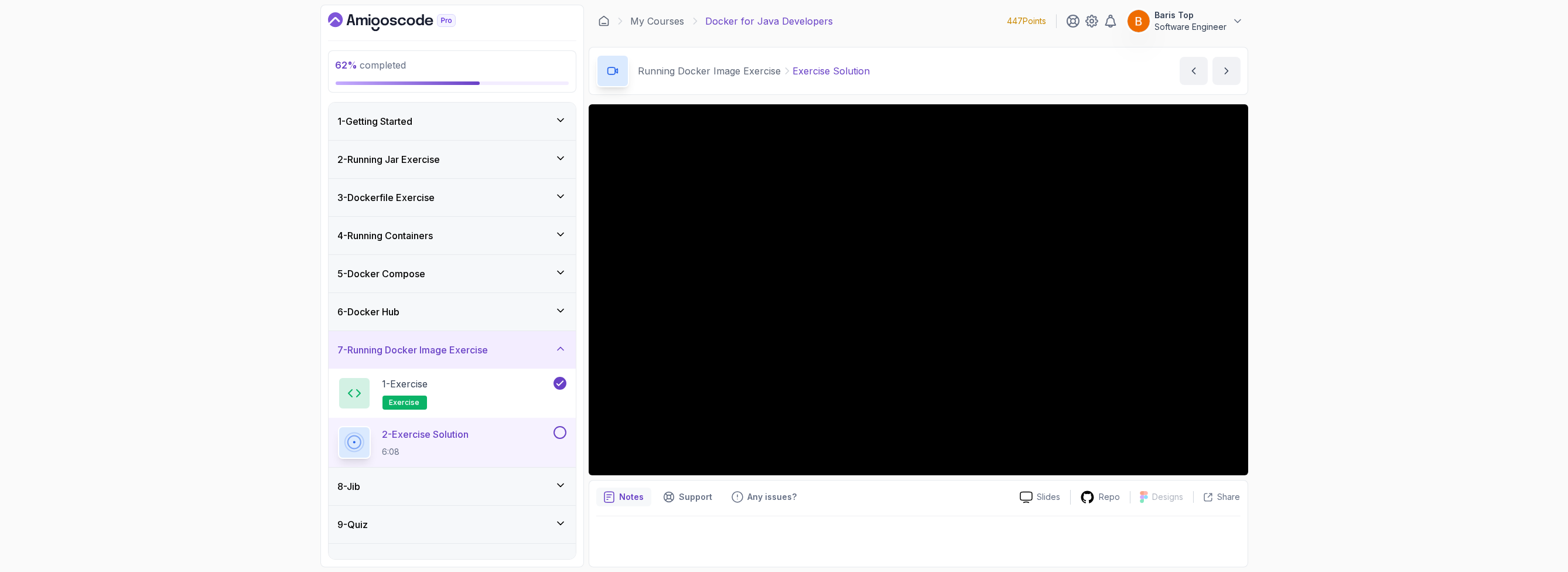
click at [559, 432] on button at bounding box center [560, 432] width 13 height 13
click at [513, 483] on div "8 - Jib" at bounding box center [452, 487] width 229 height 14
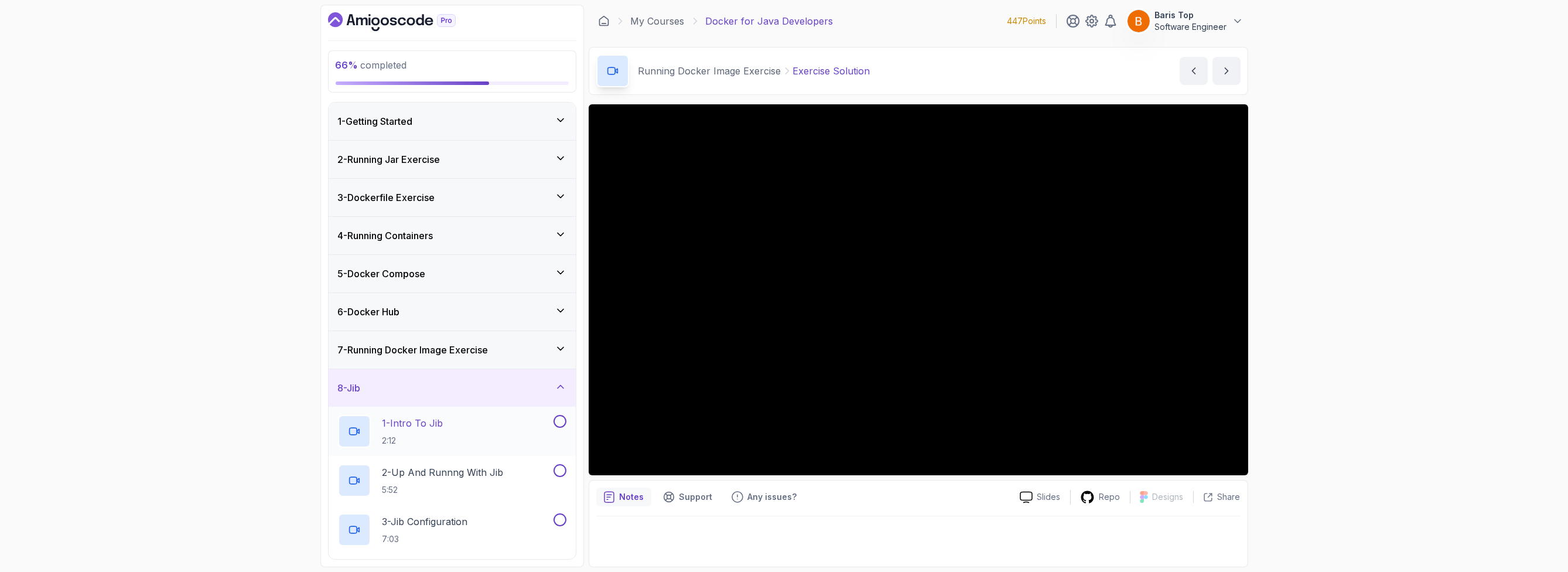
click at [510, 429] on div "1 - Intro To Jib 2:12" at bounding box center [444, 432] width 213 height 33
